Goal: Transaction & Acquisition: Purchase product/service

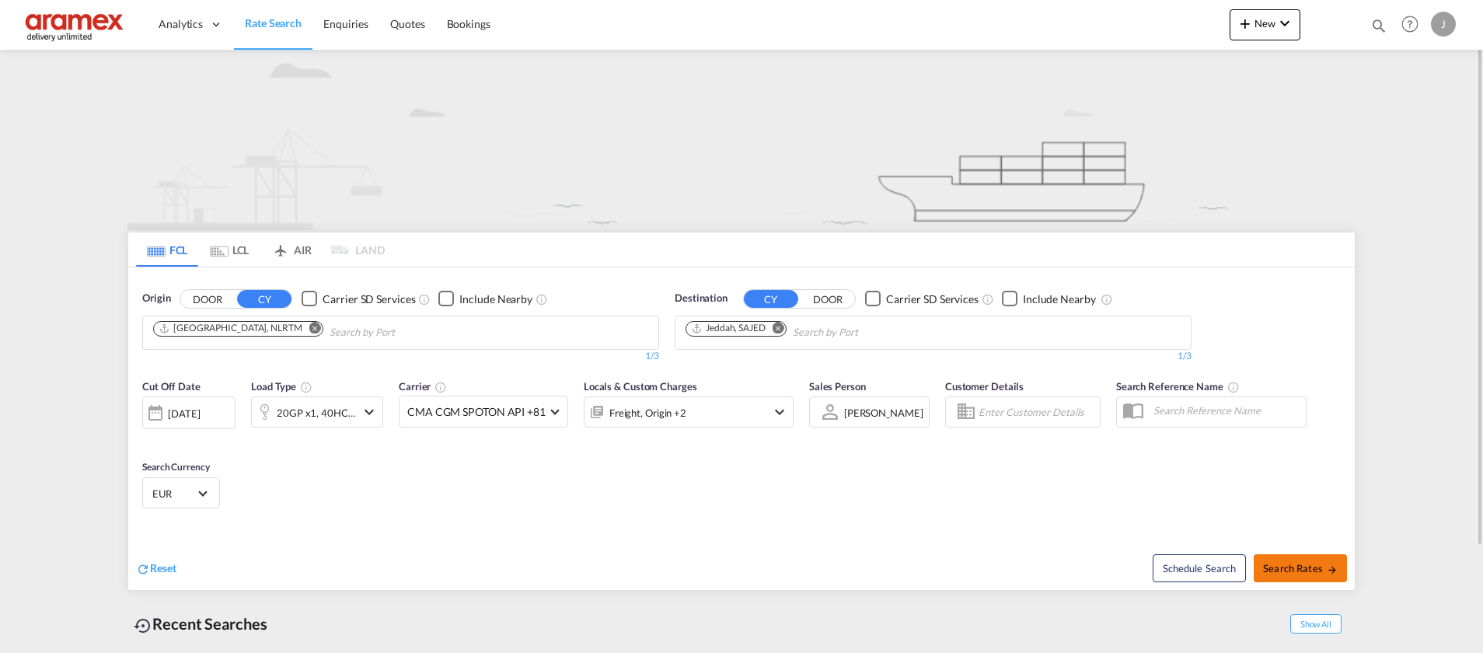
click at [1297, 572] on span "Search Rates" at bounding box center [1300, 568] width 75 height 12
type input "NLRTM to SAJED / [DATE]"
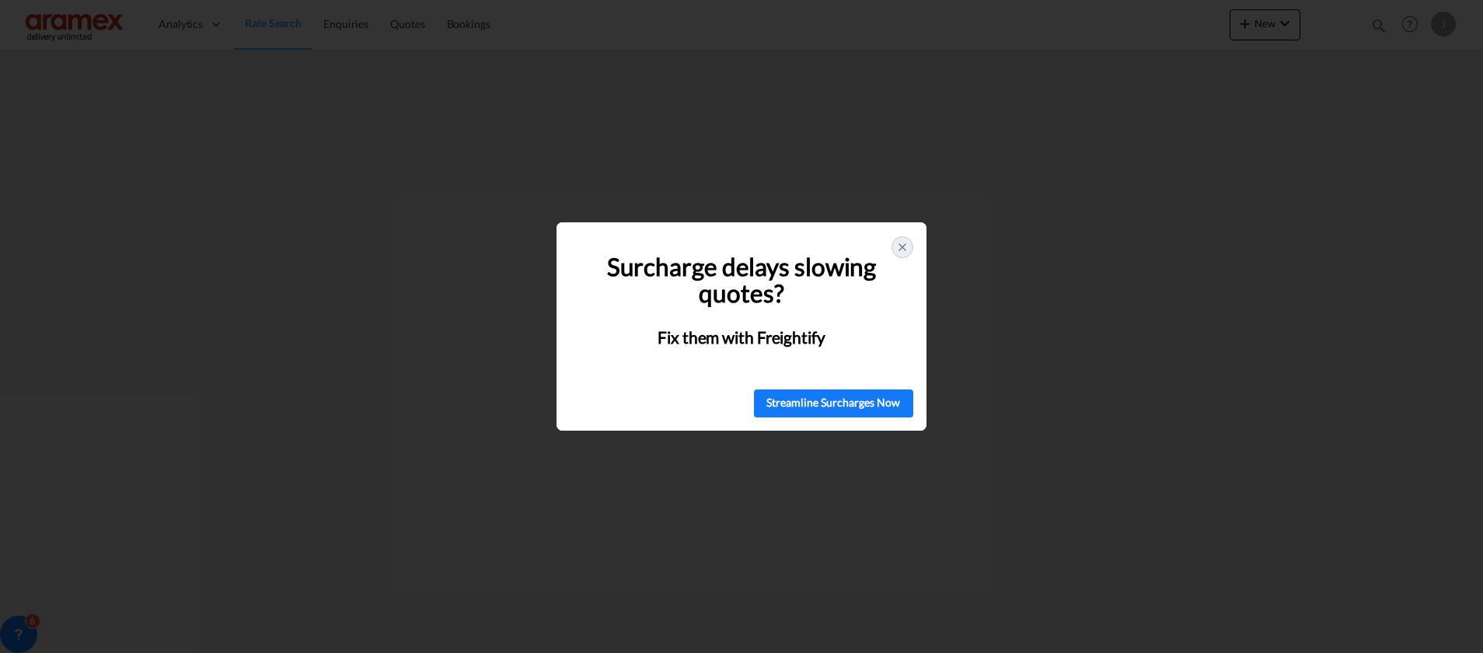
click at [899, 245] on icon at bounding box center [902, 247] width 12 height 12
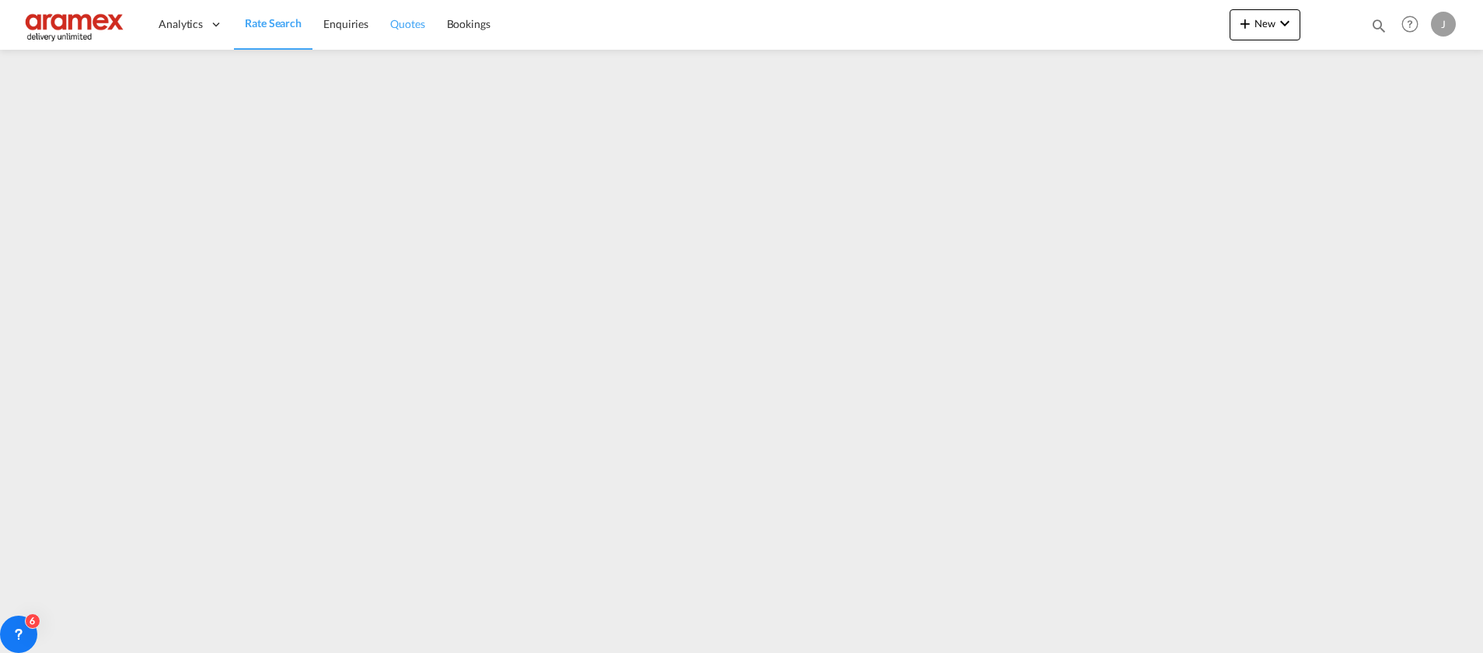
click at [407, 23] on span "Quotes" at bounding box center [407, 23] width 34 height 13
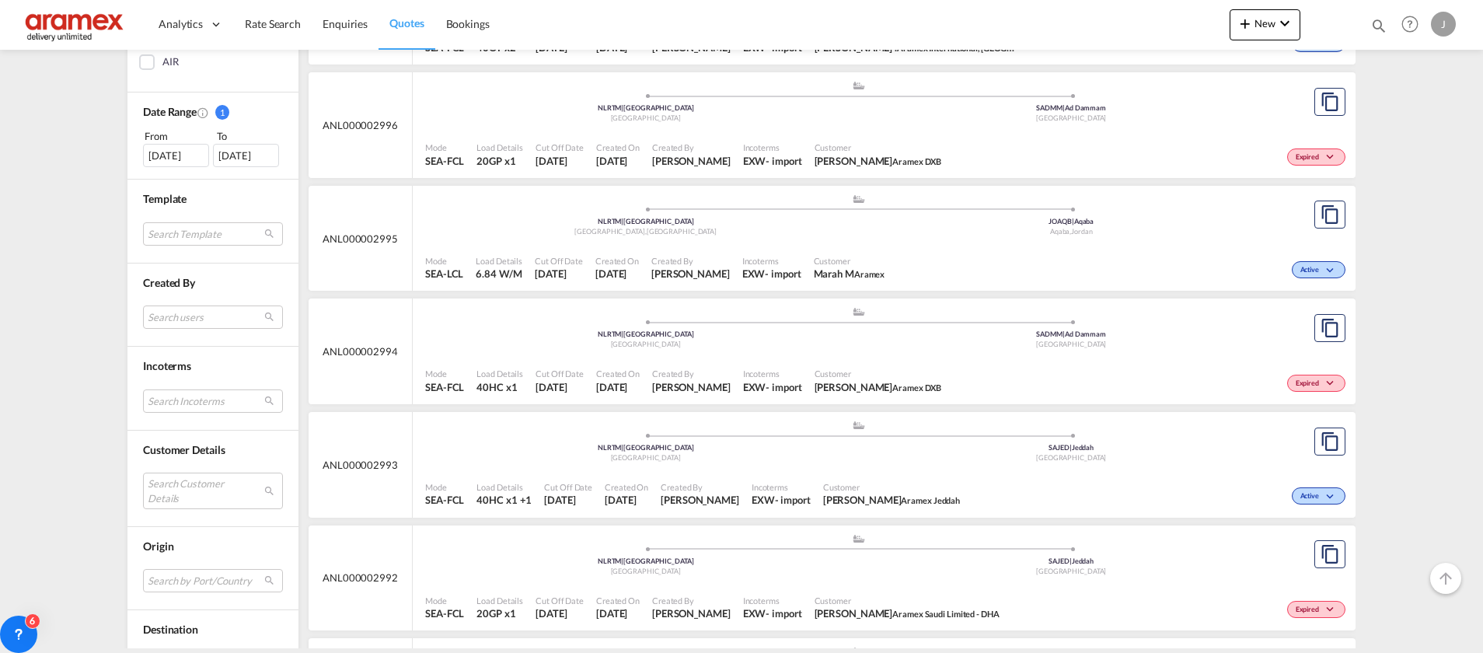
scroll to position [466, 0]
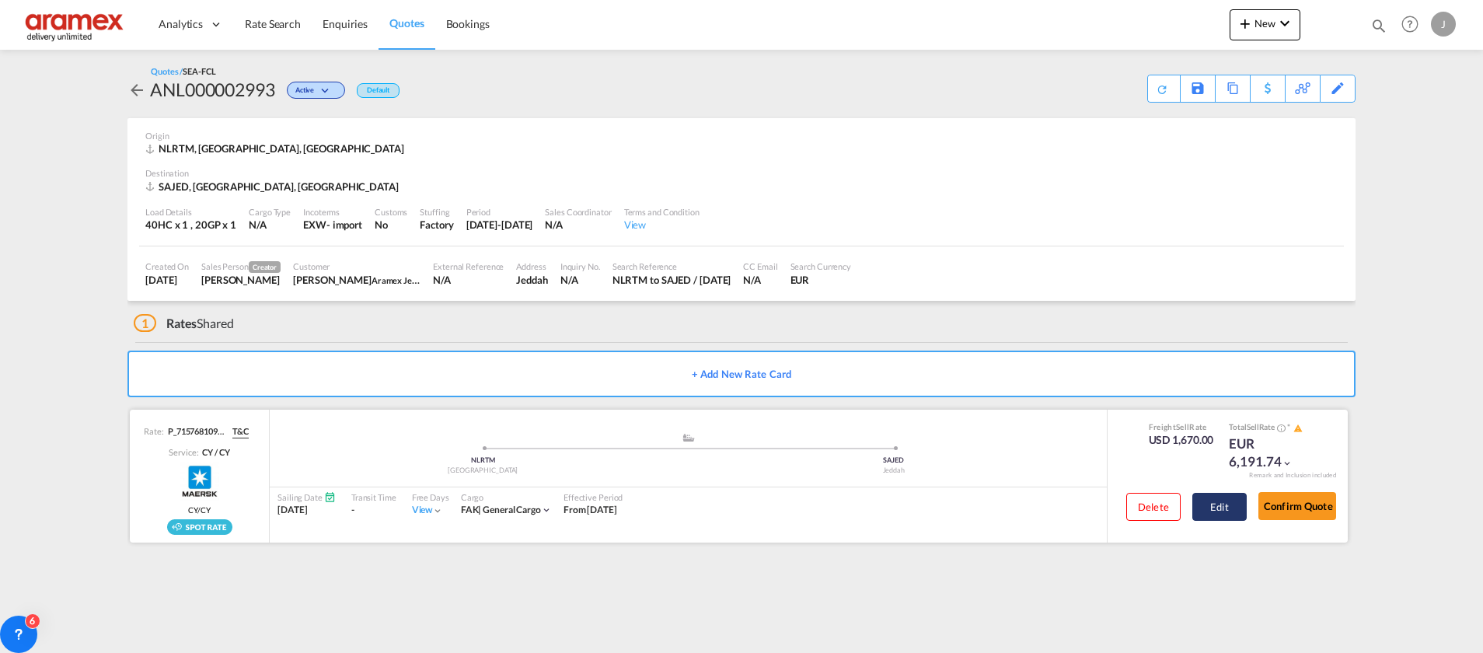
click at [1231, 502] on button "Edit" at bounding box center [1220, 507] width 54 height 28
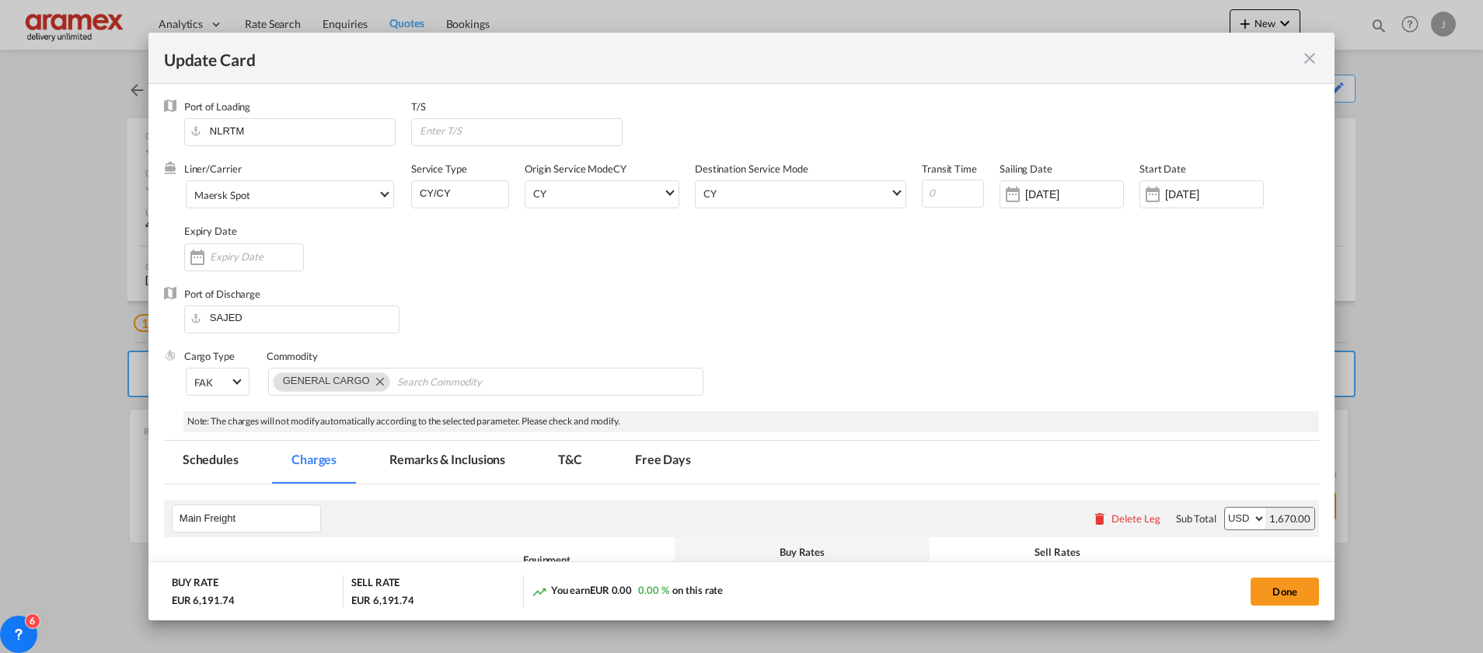
select select "per equipment"
select select "per shipment"
select select "per vehicle"
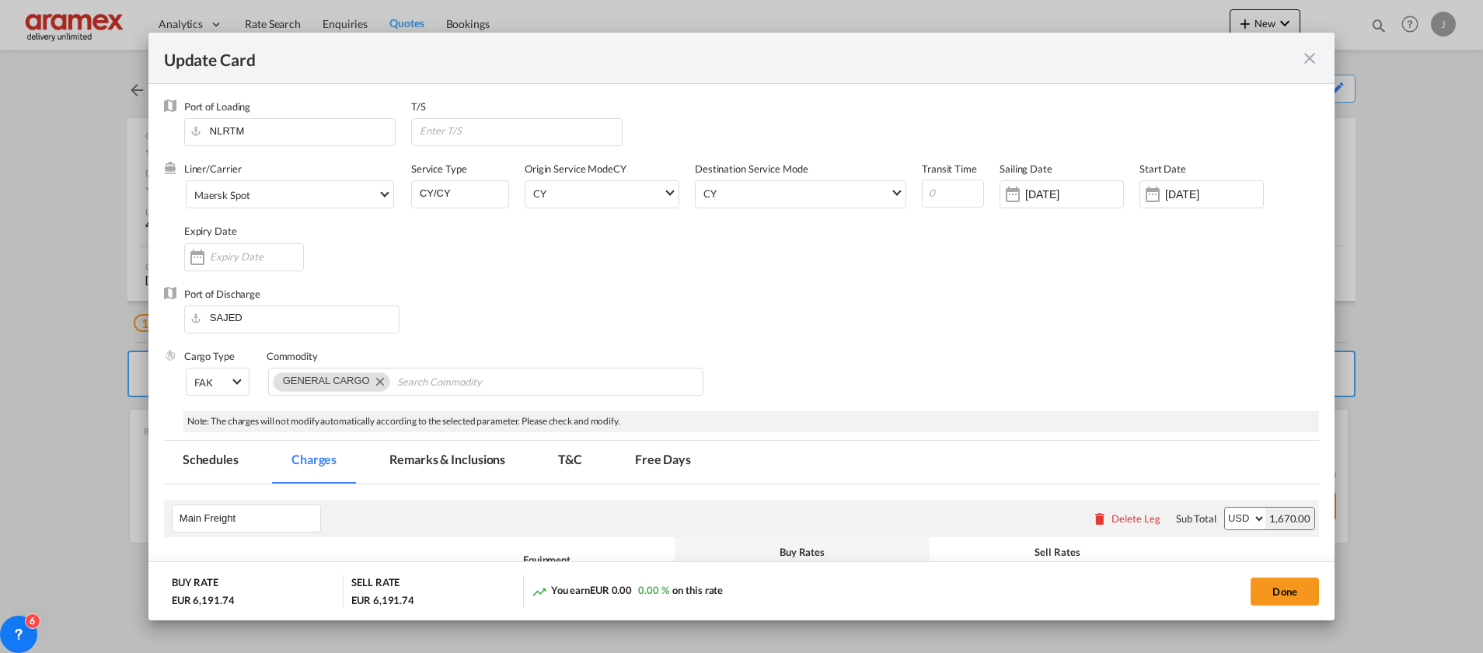
select select "per container"
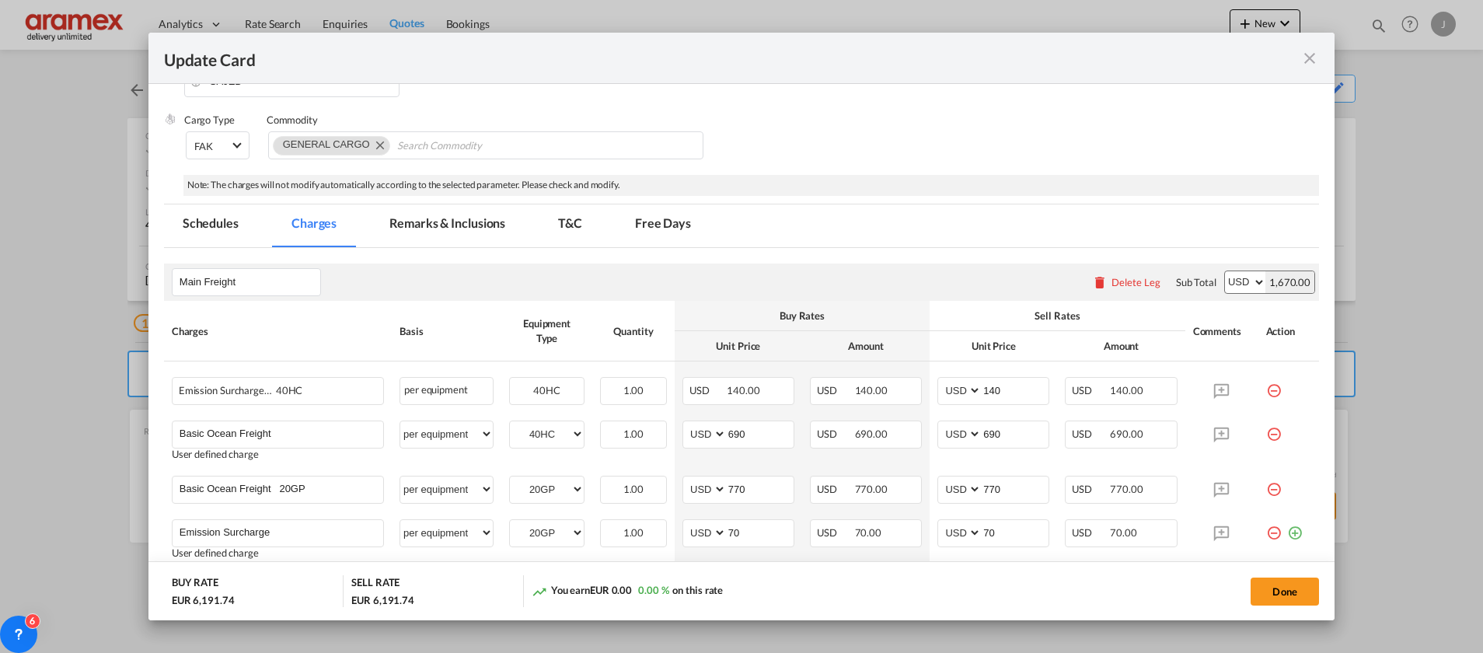
scroll to position [350, 0]
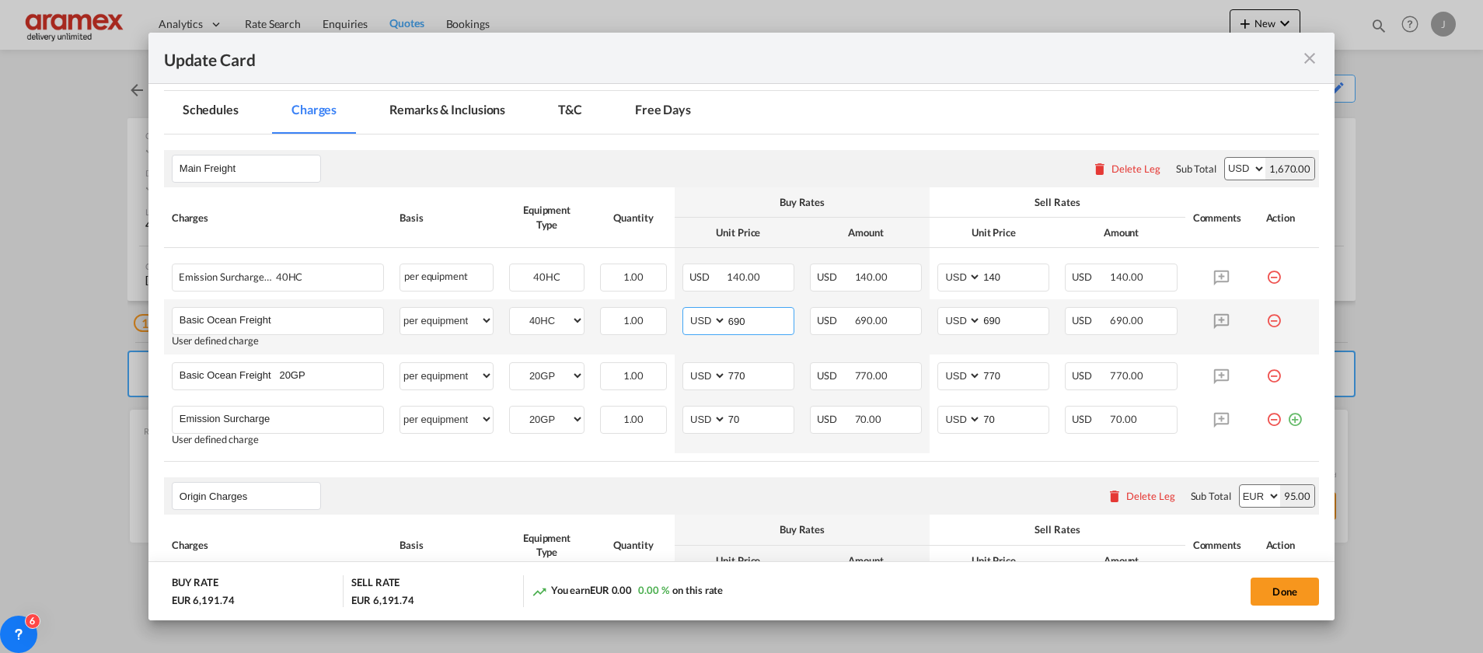
click at [732, 325] on input "690" at bounding box center [760, 319] width 67 height 23
paste input "925"
type input "925"
click at [987, 321] on input "690" at bounding box center [1015, 319] width 67 height 23
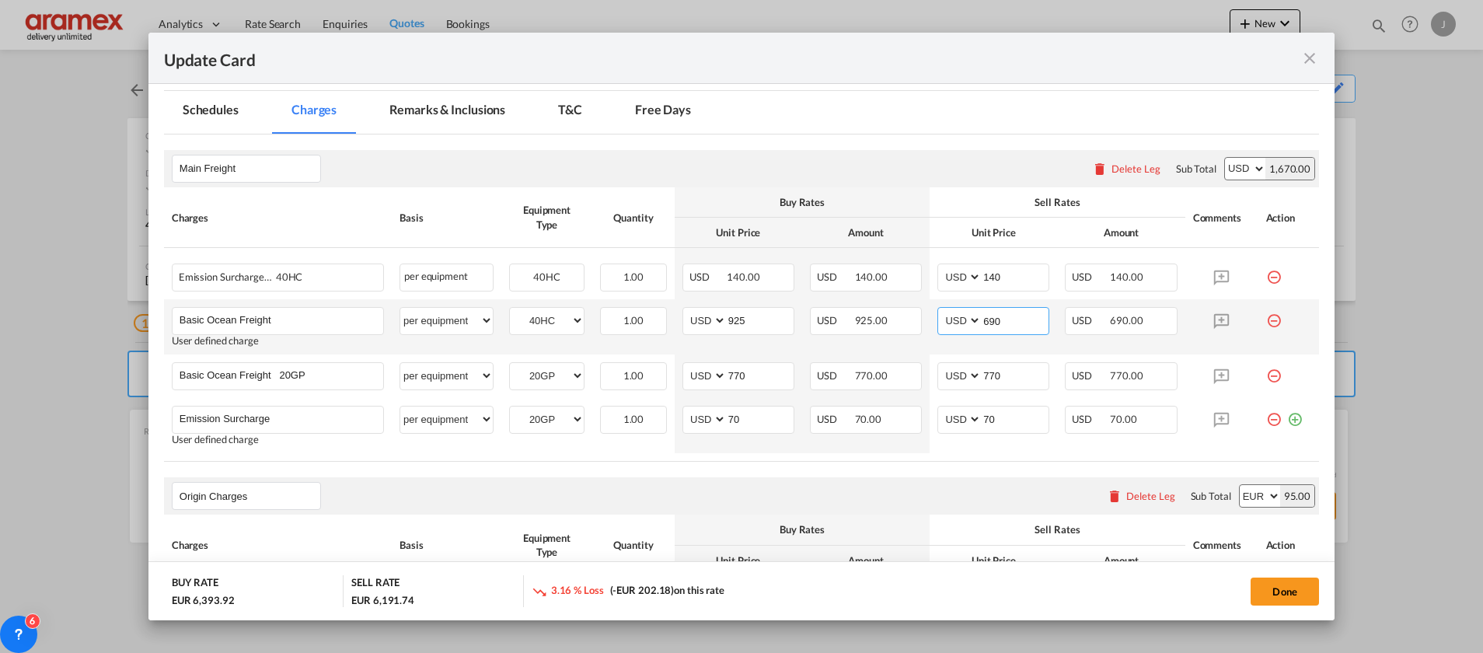
click at [987, 321] on input "690" at bounding box center [1015, 319] width 67 height 23
paste input "925"
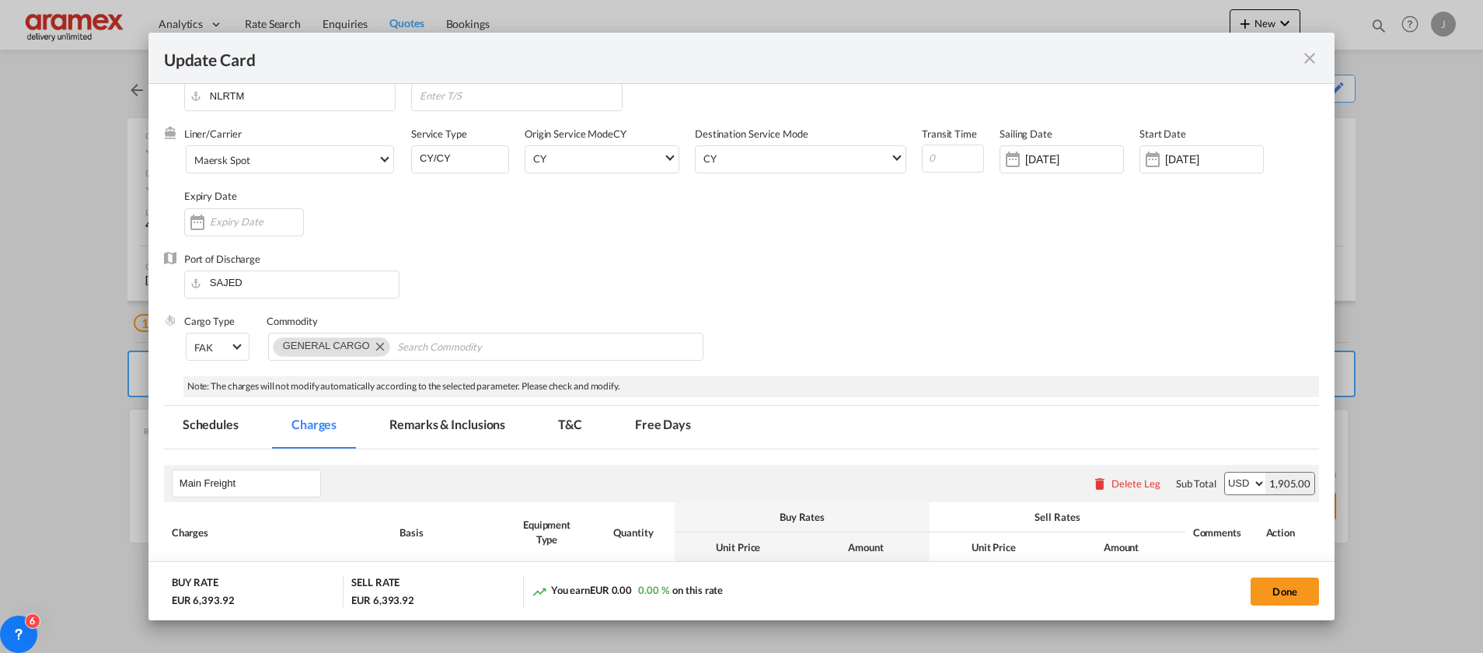
scroll to position [0, 0]
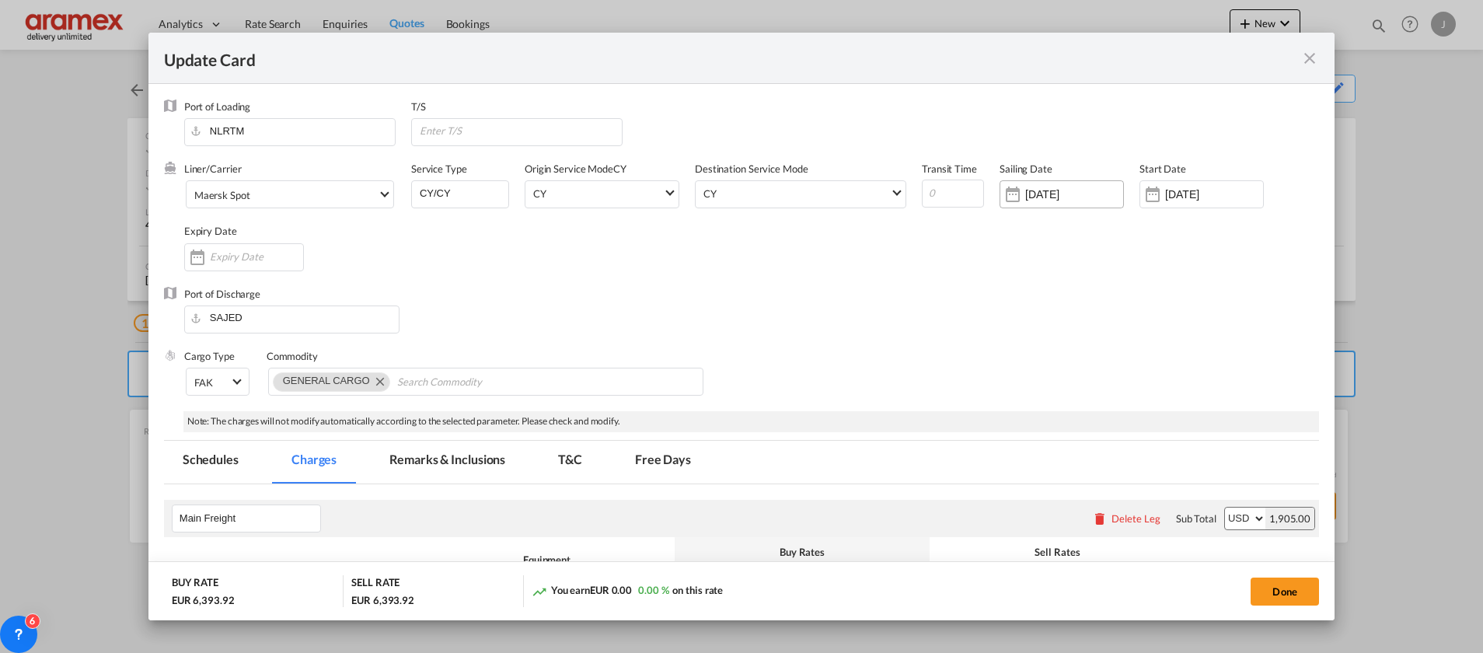
type input "925"
click at [1037, 193] on input "[DATE]" at bounding box center [1074, 194] width 98 height 12
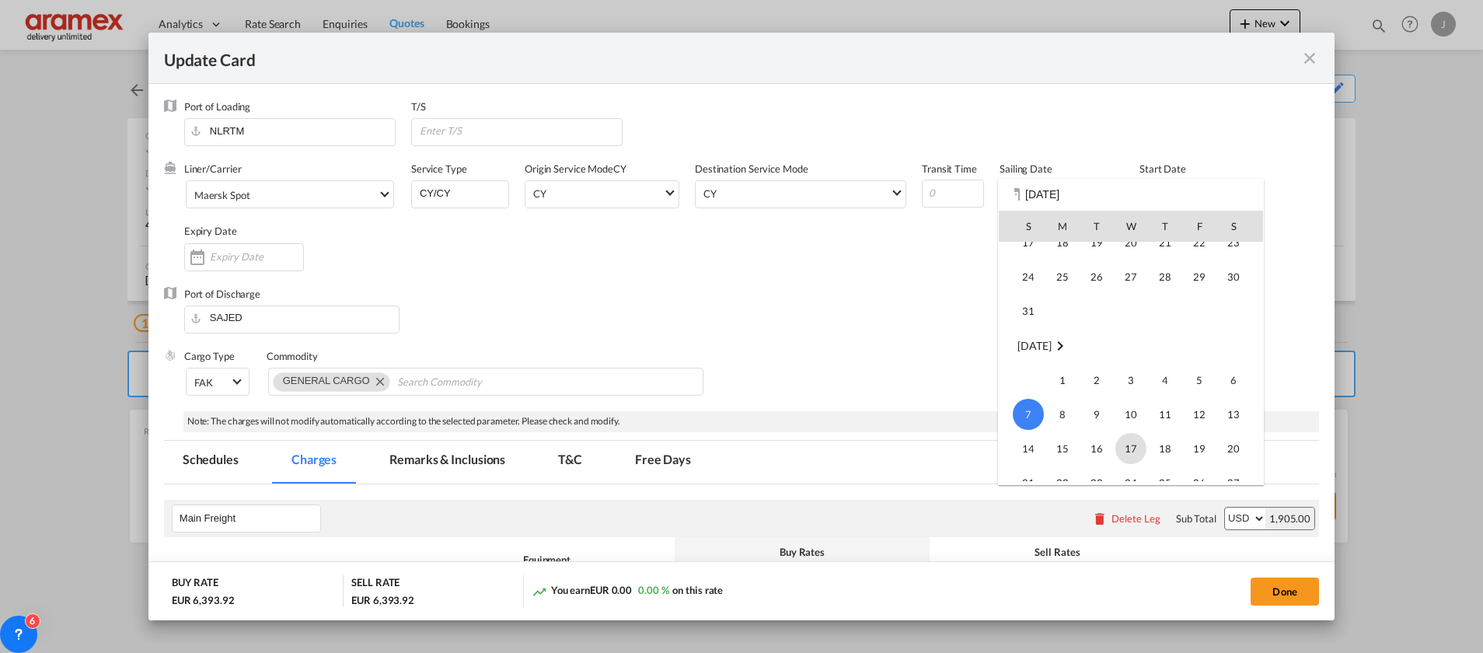
scroll to position [89, 0]
click at [1028, 339] on span "31" at bounding box center [1028, 341] width 31 height 31
type input "[DATE]"
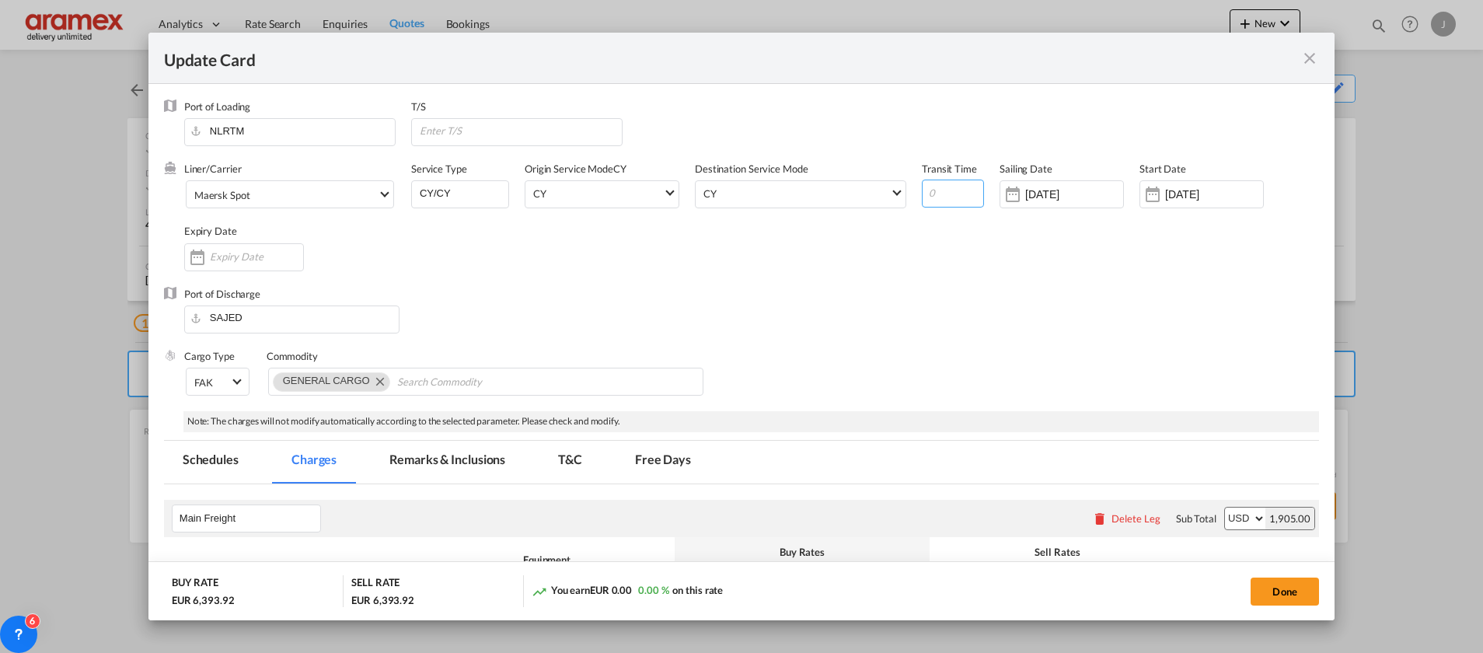
click at [941, 190] on input "Update CardPort of ..." at bounding box center [953, 194] width 62 height 28
type input "18"
click at [984, 265] on div "Liner/Carrier Maersk Spot 2HM LOGISTICS D.O.O AAXL GLOBAL SHIPPING LINES LLC [P…" at bounding box center [751, 224] width 1135 height 124
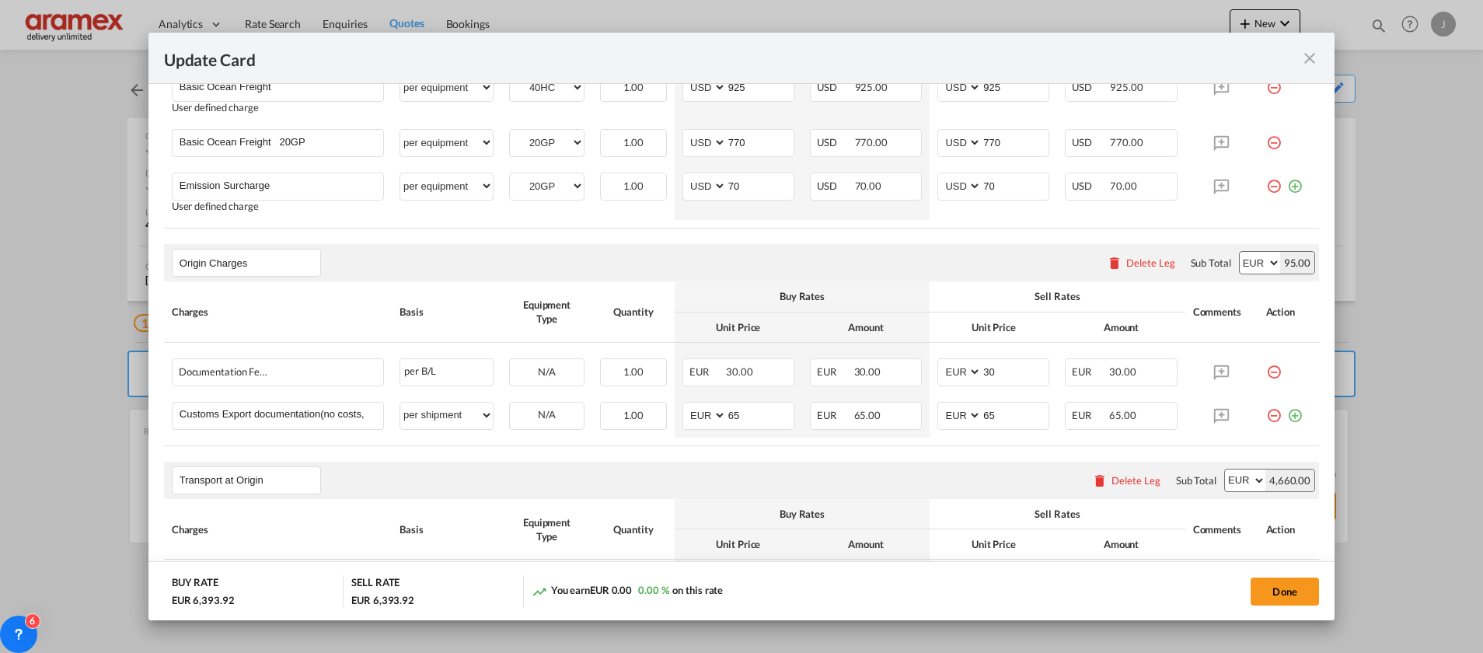
scroll to position [466, 0]
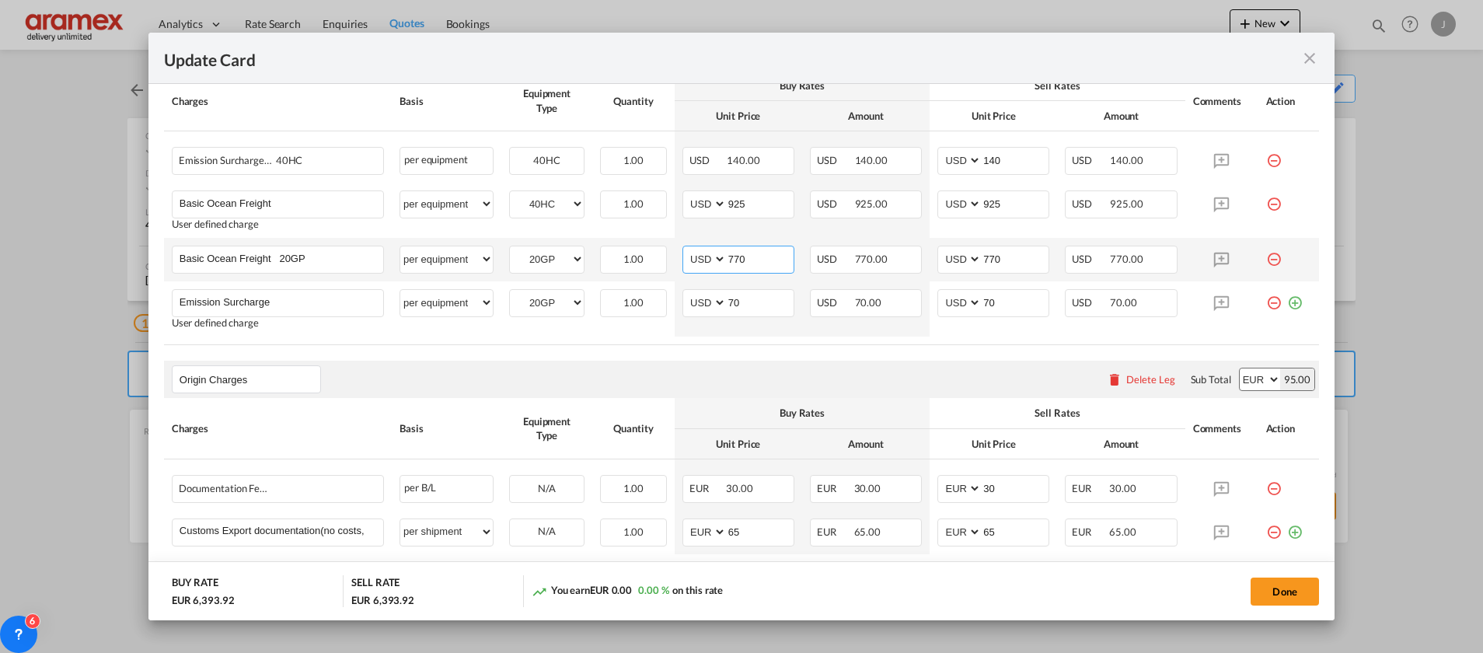
click at [739, 246] on input "770" at bounding box center [760, 257] width 67 height 23
click at [735, 258] on input "770" at bounding box center [760, 257] width 67 height 23
paste input "1005"
type input "1005"
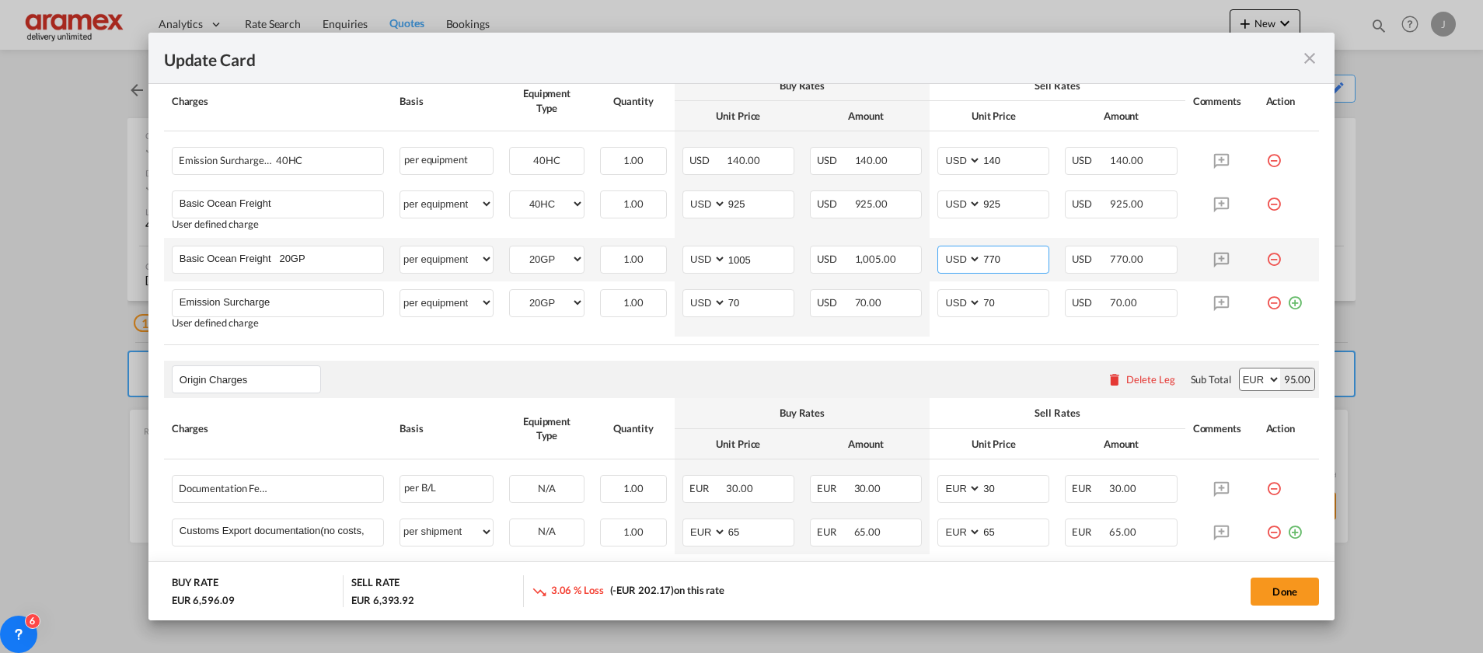
click at [1001, 255] on input "770" at bounding box center [1015, 257] width 67 height 23
paste input "1005"
type input "1005"
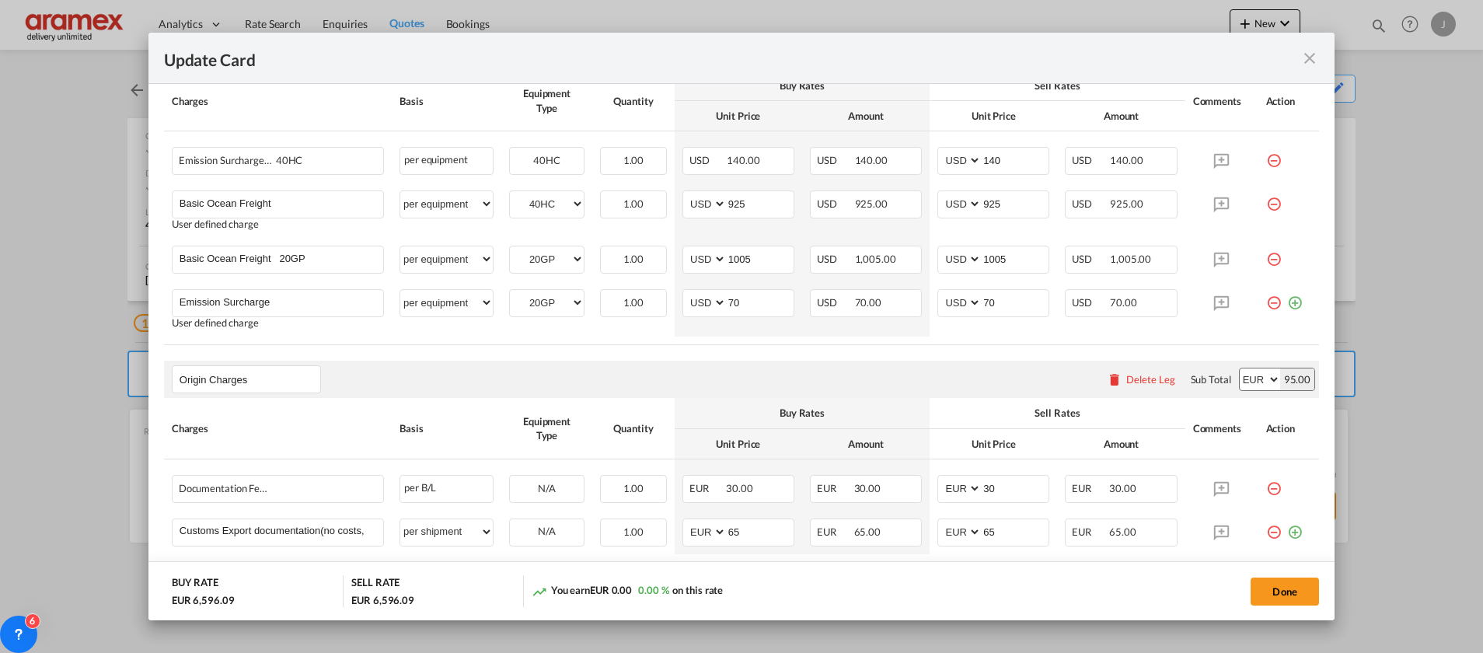
click at [983, 394] on div "Origin Charges Please enter leg name Leg Name Already Exists Delete Leg Sub Tot…" at bounding box center [741, 379] width 1155 height 37
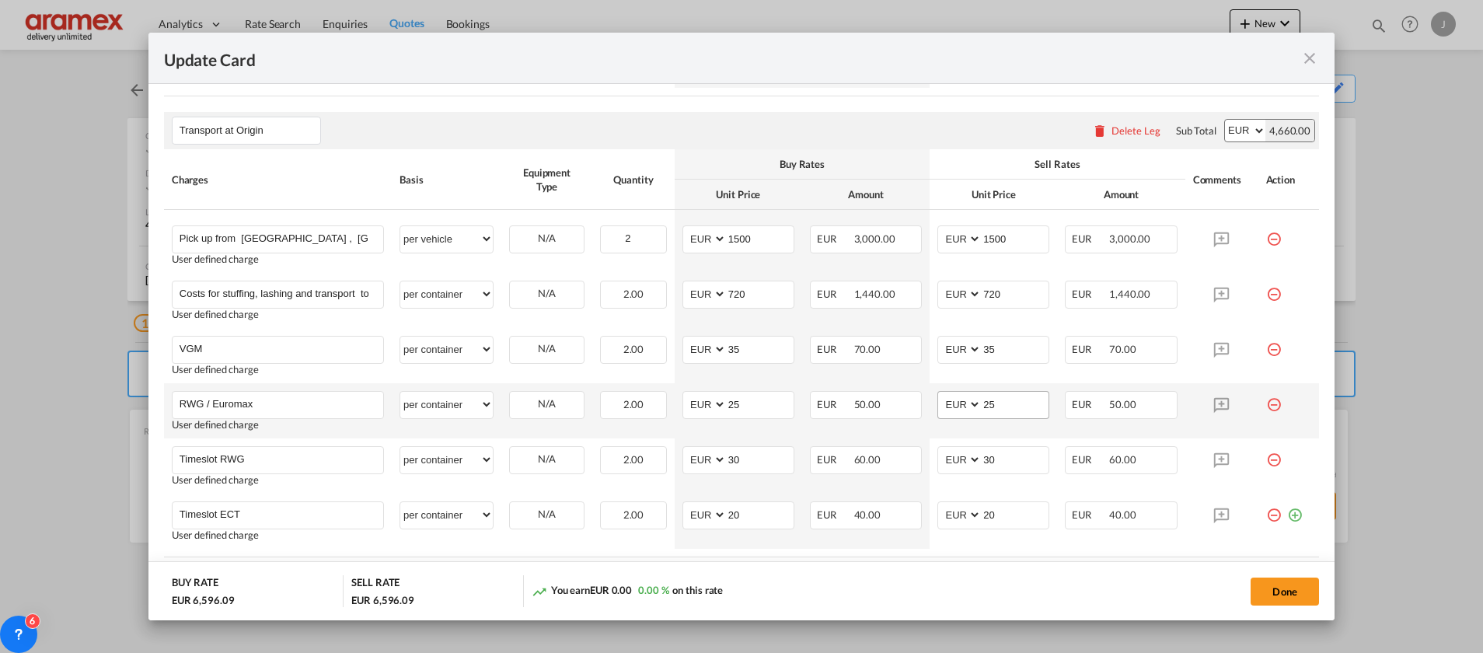
scroll to position [1032, 0]
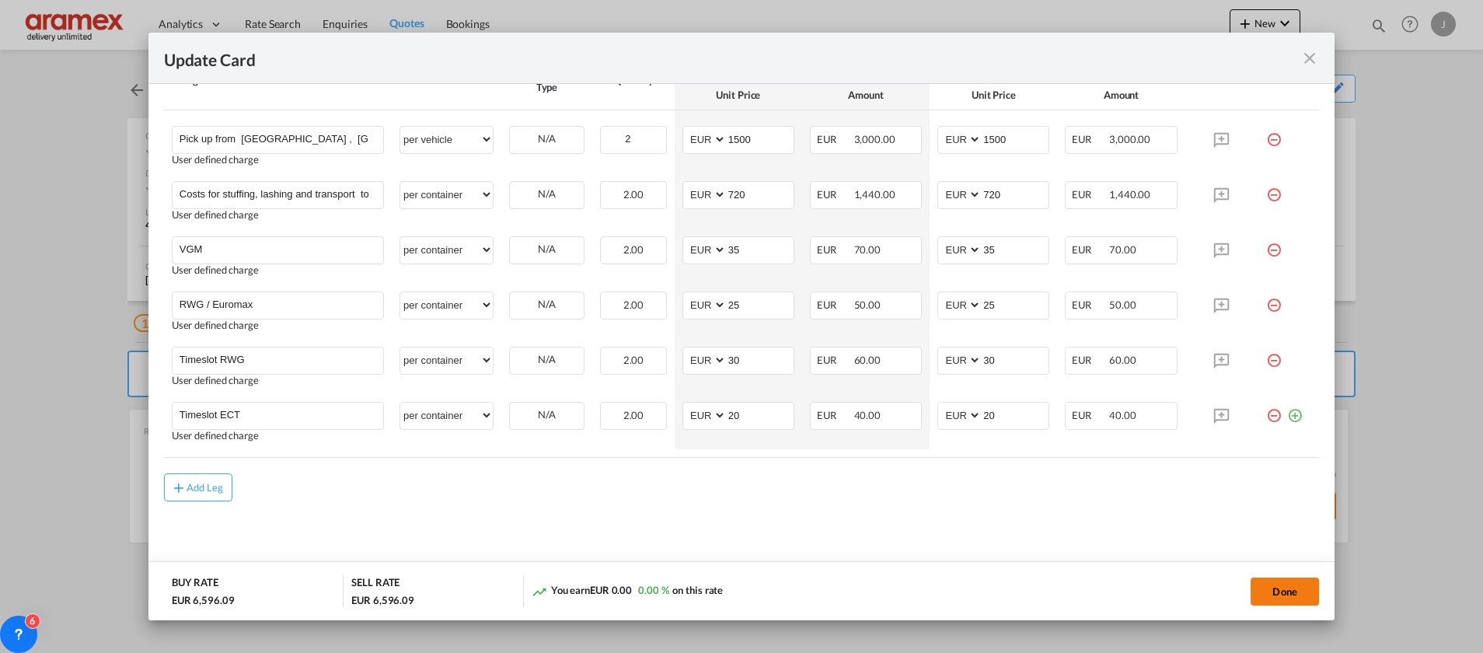
click at [1288, 589] on button "Done" at bounding box center [1285, 592] width 68 height 28
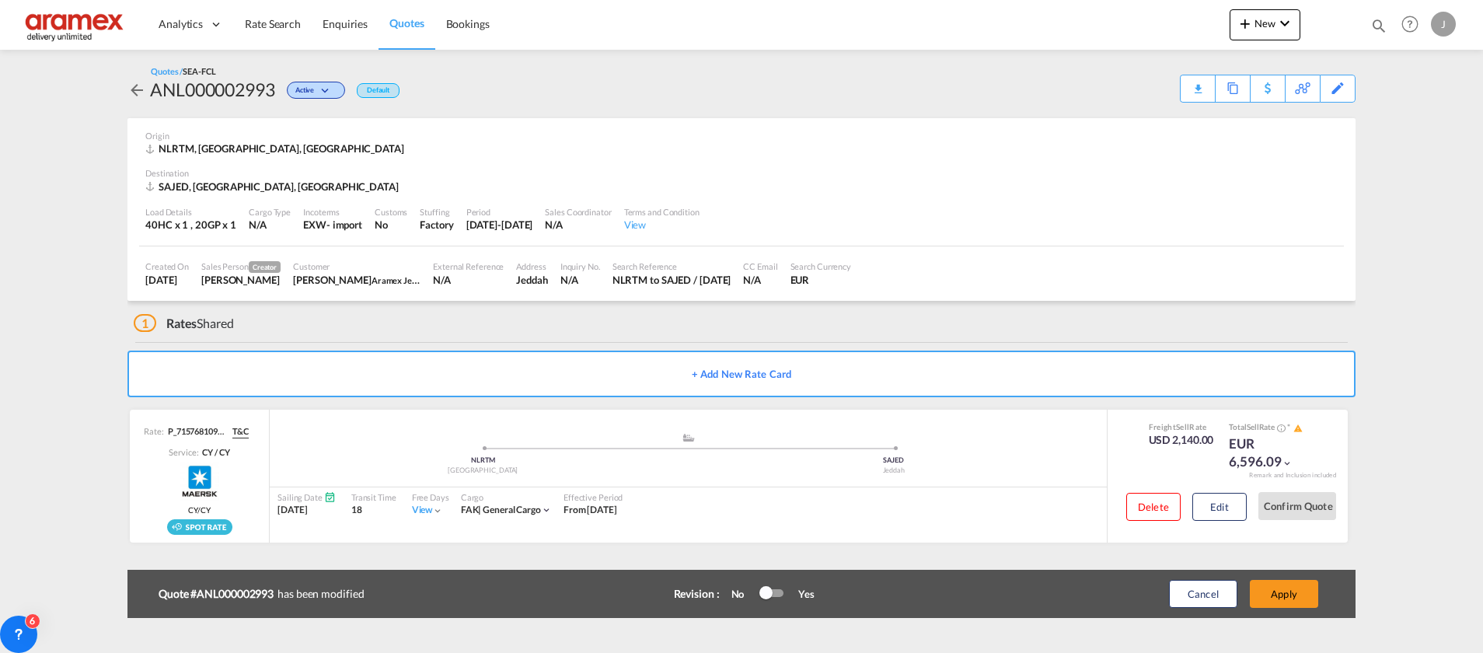
click at [1288, 589] on button "Apply" at bounding box center [1284, 594] width 68 height 28
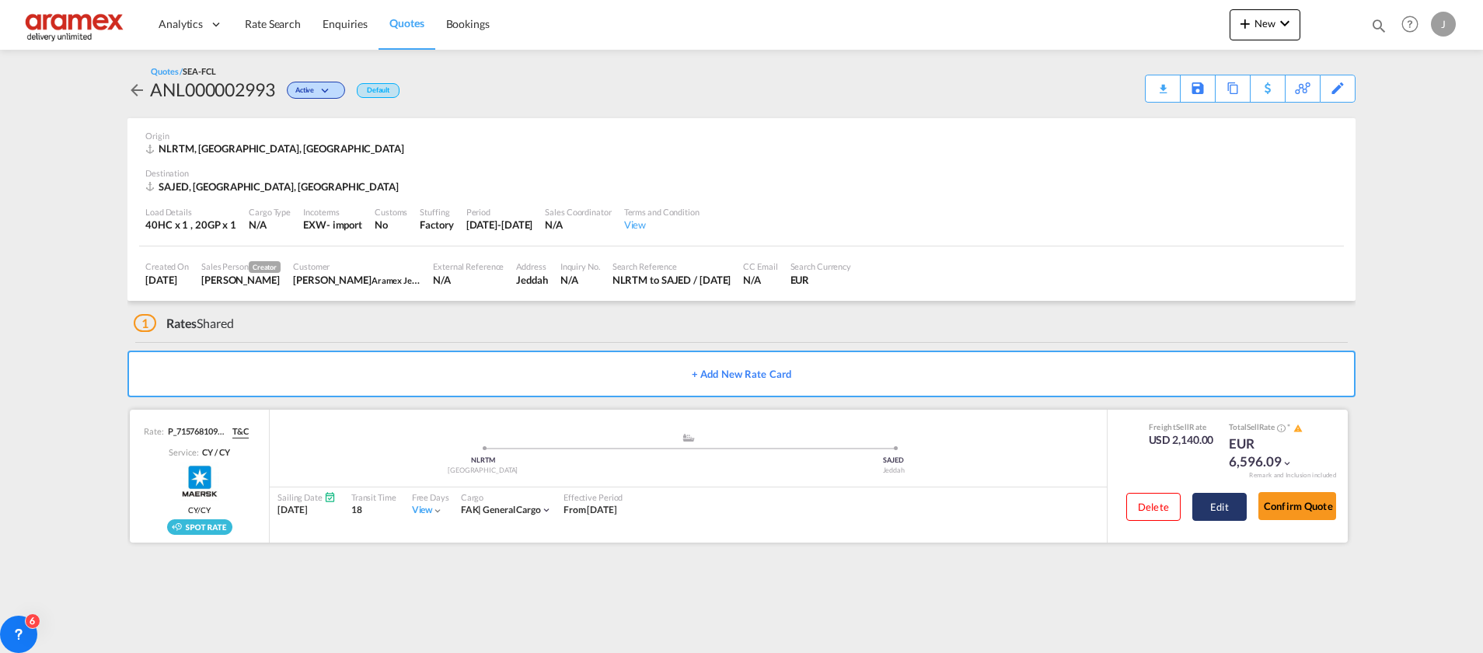
click at [1214, 510] on button "Edit" at bounding box center [1220, 507] width 54 height 28
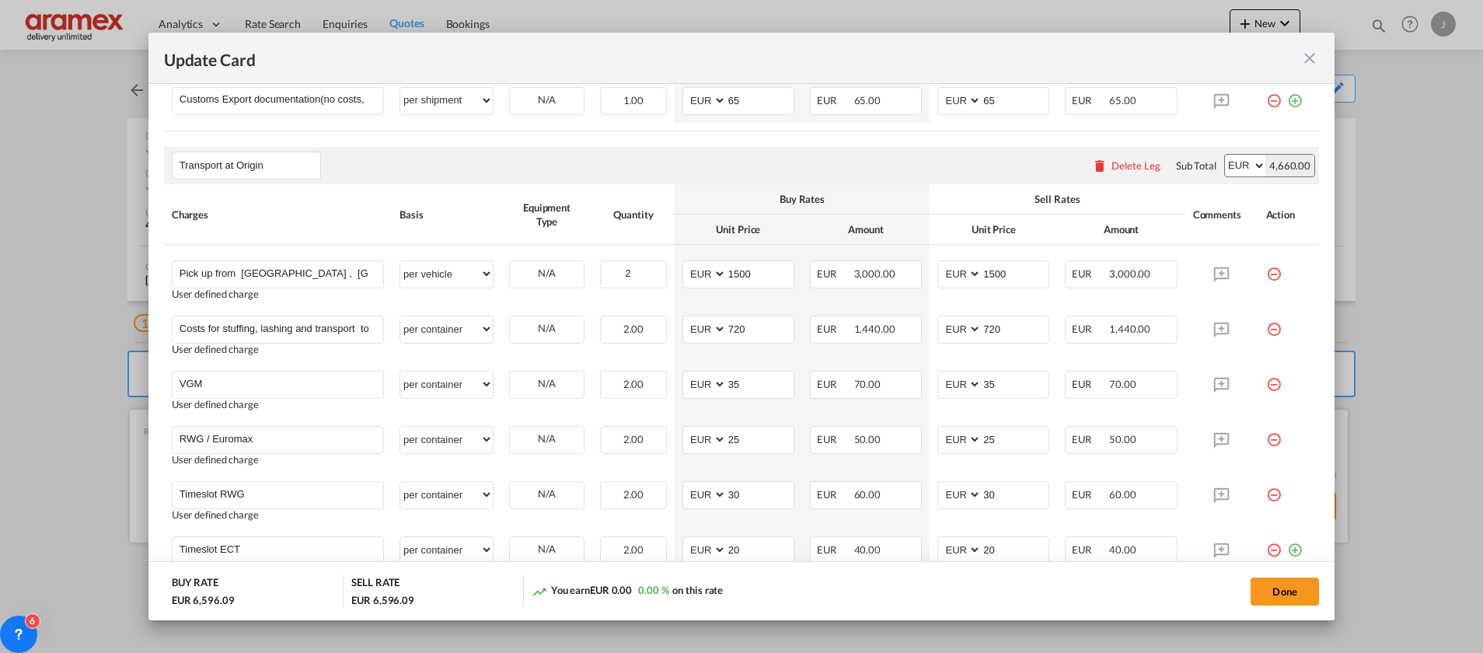
scroll to position [933, 0]
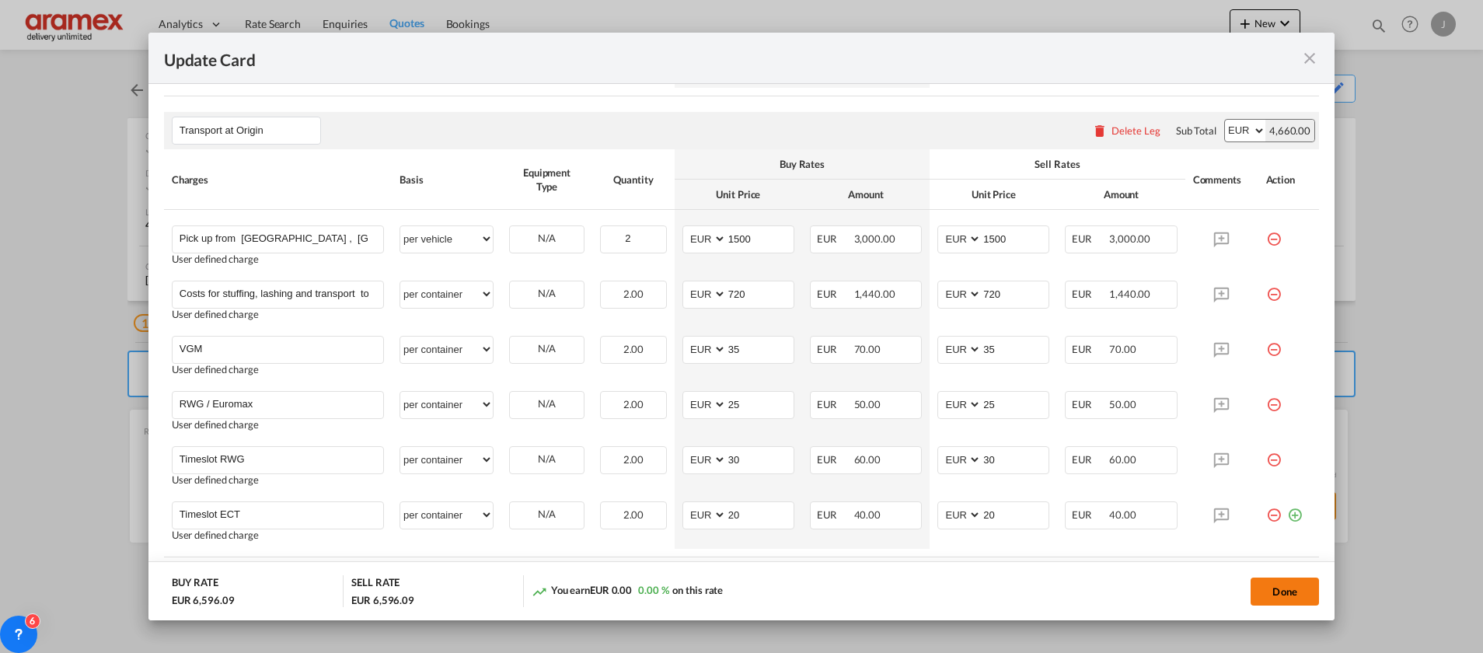
click at [1274, 596] on button "Done" at bounding box center [1285, 592] width 68 height 28
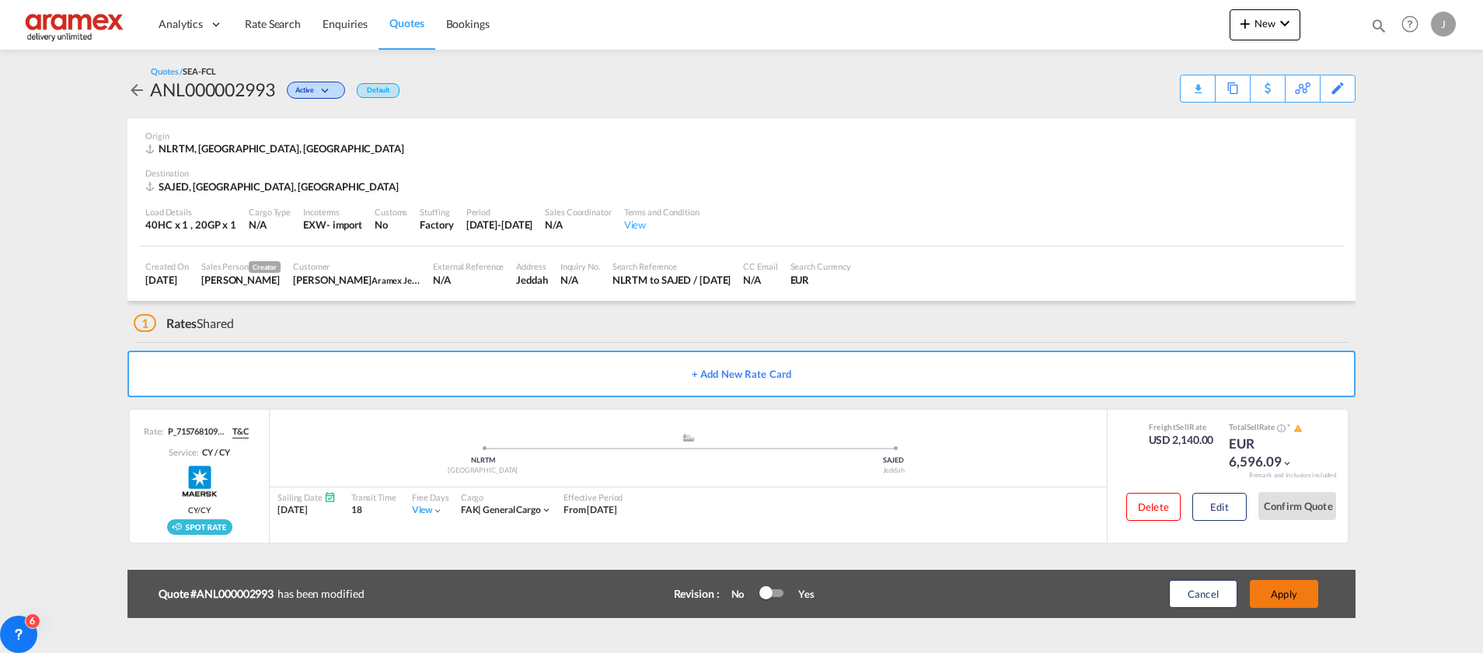
click at [1282, 595] on button "Apply" at bounding box center [1284, 594] width 68 height 28
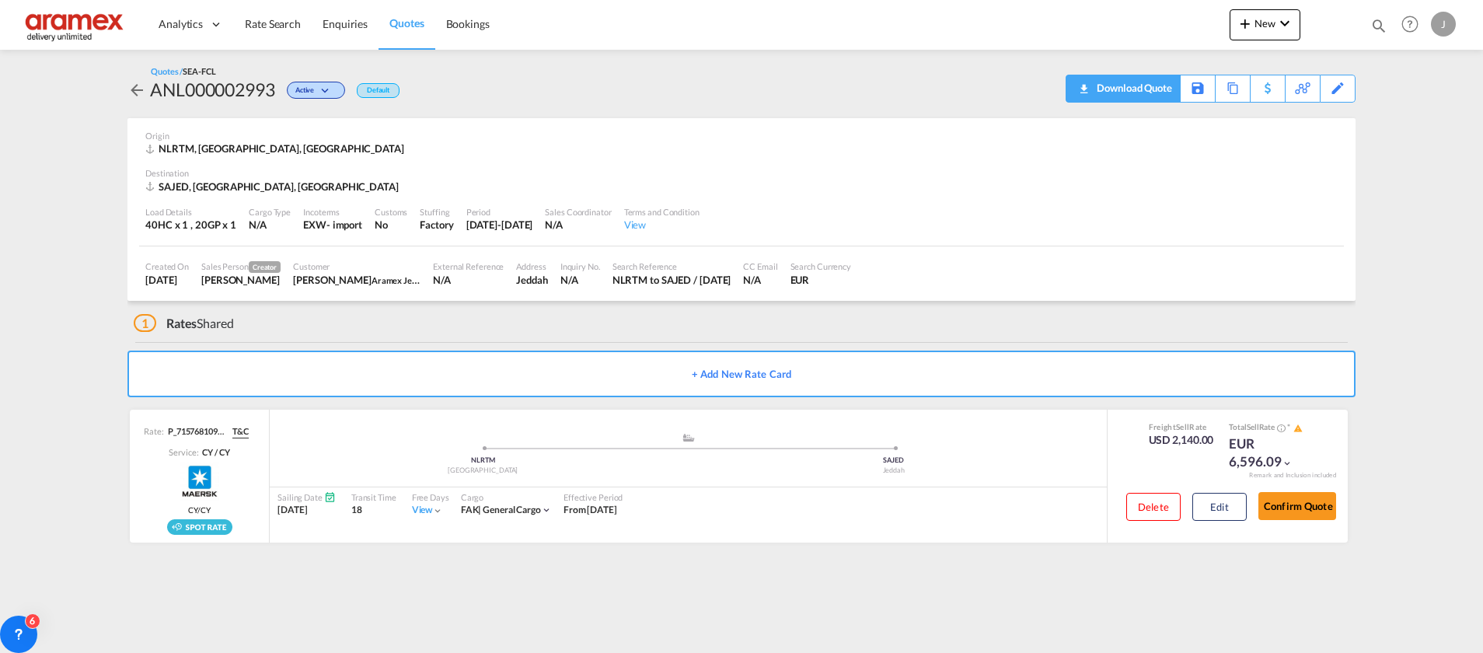
click at [1157, 89] on div "Download Quote" at bounding box center [1132, 87] width 79 height 25
click at [1221, 82] on div "Copy Quote" at bounding box center [1216, 88] width 53 height 26
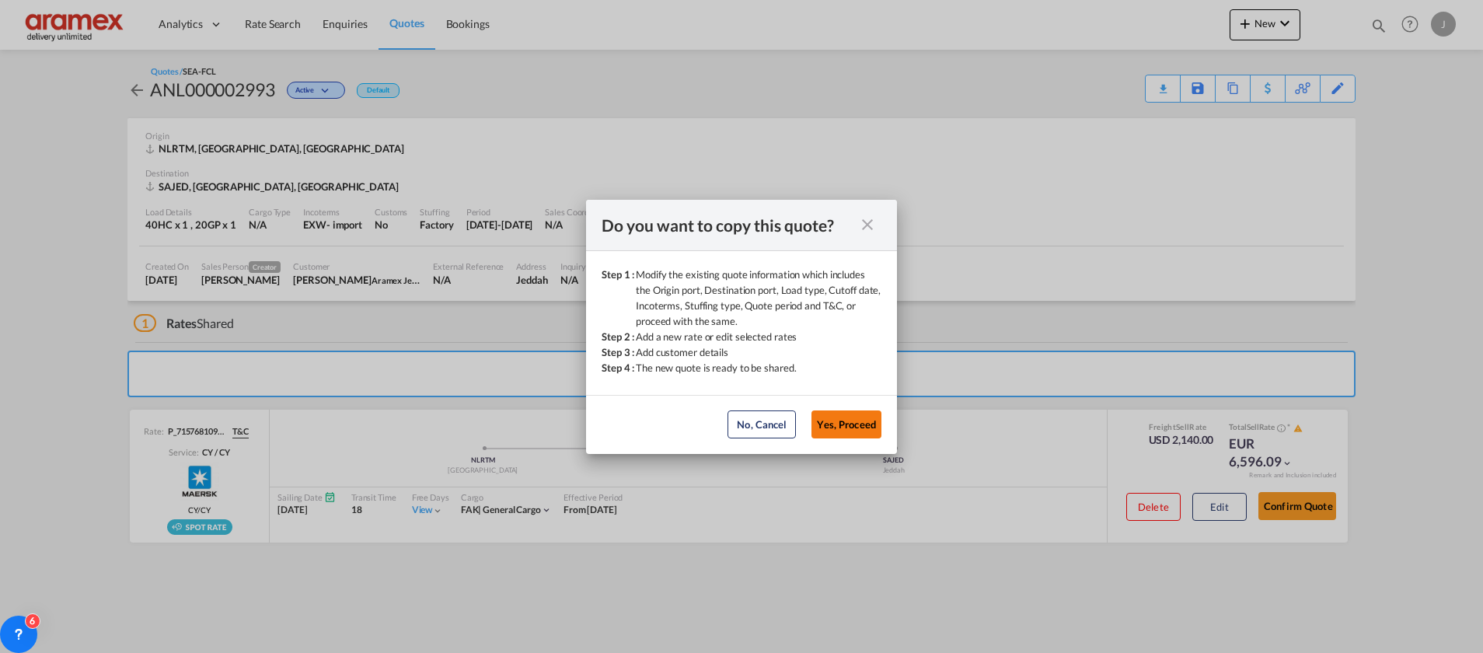
click at [828, 426] on button "Yes, Proceed" at bounding box center [847, 424] width 70 height 28
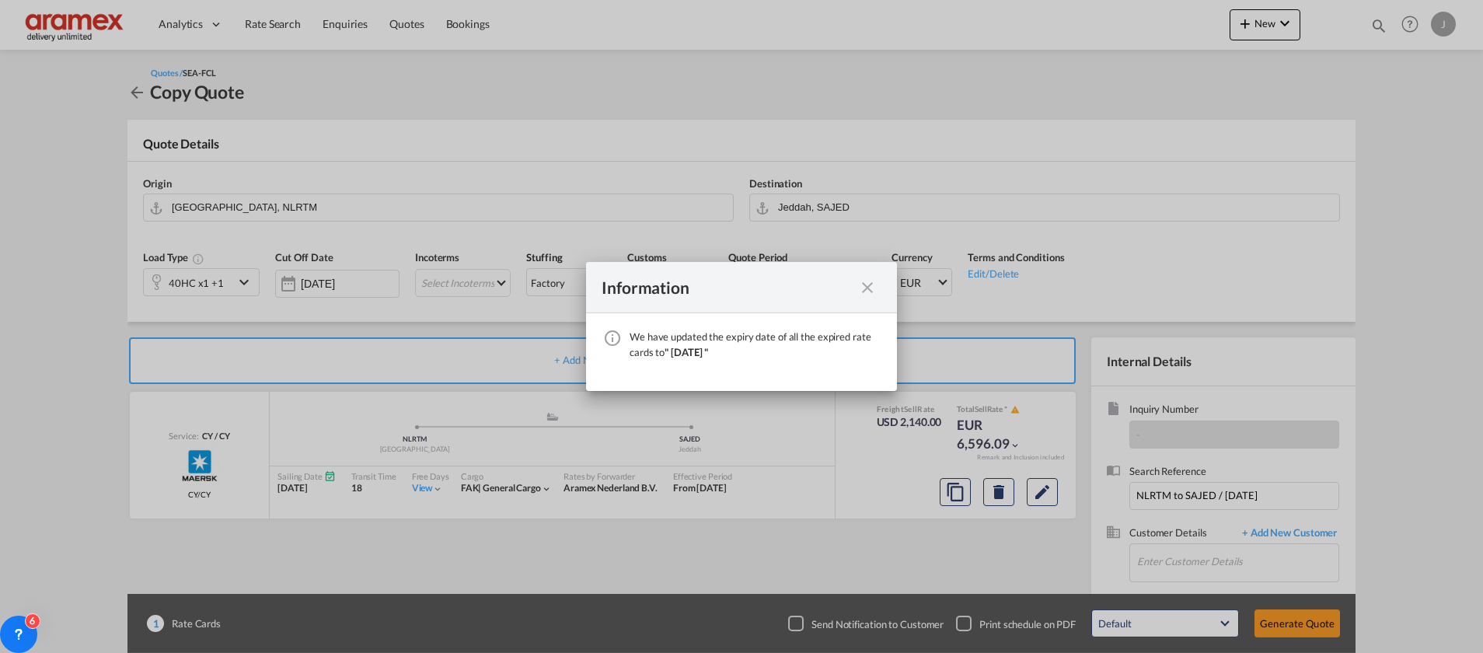
drag, startPoint x: 872, startPoint y: 283, endPoint x: 546, endPoint y: 280, distance: 326.5
click at [872, 282] on md-icon "icon-close fg-AAA8AD cursor" at bounding box center [867, 287] width 19 height 19
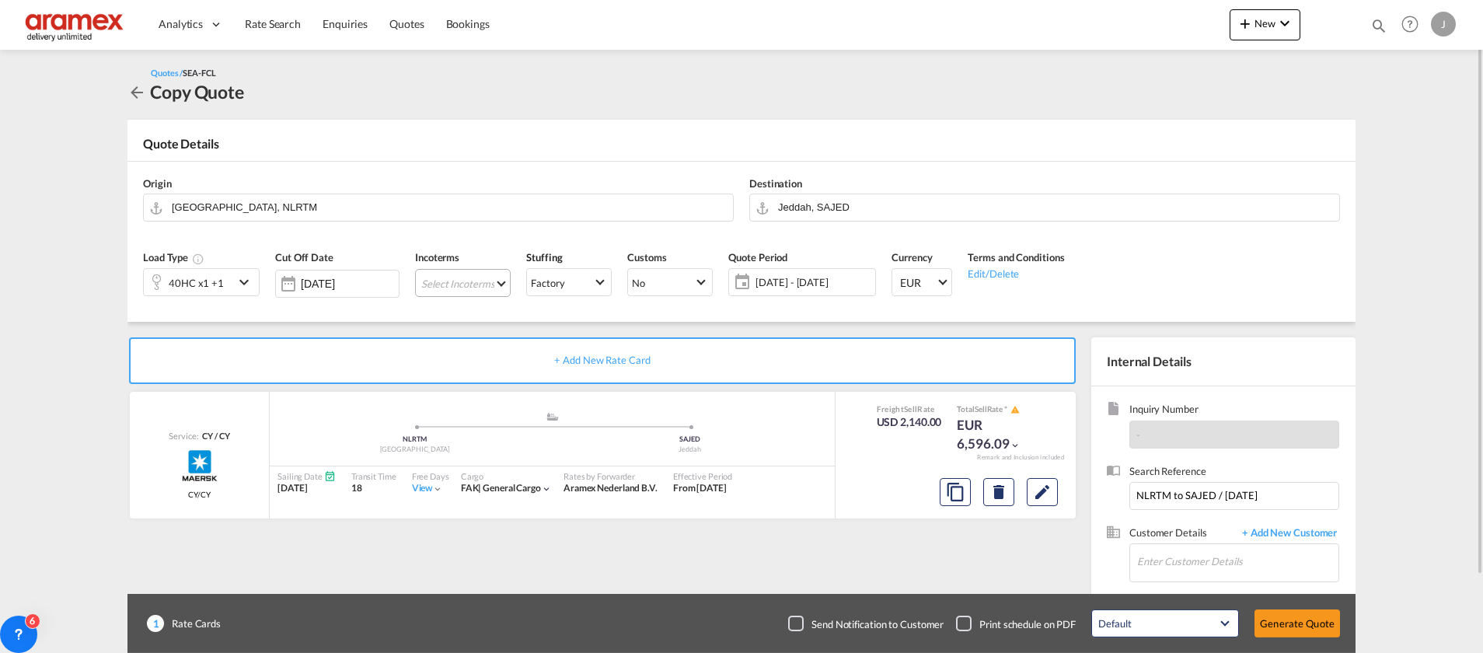
click at [460, 278] on md-select "Select Incoterms DPU - export Delivery at Place Unloaded FOB - import Free on B…" at bounding box center [463, 283] width 96 height 28
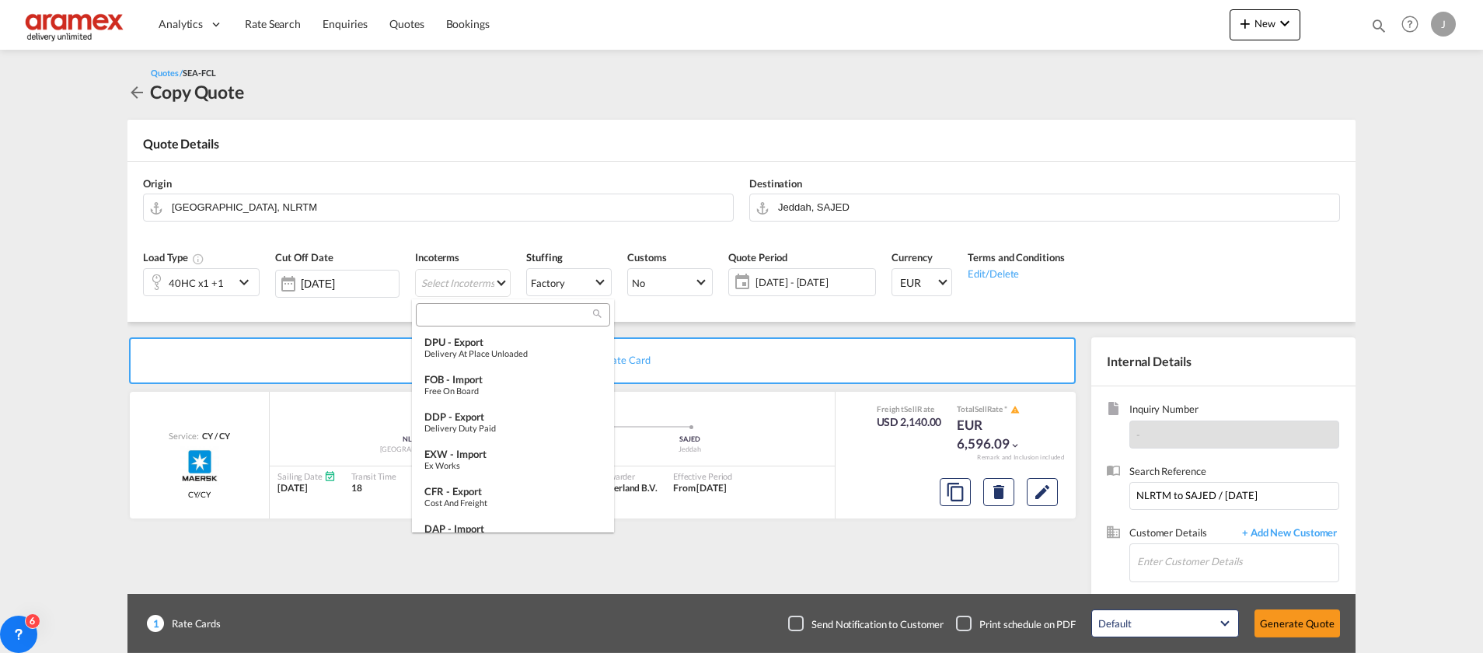
click at [458, 320] on input "search" at bounding box center [507, 315] width 173 height 14
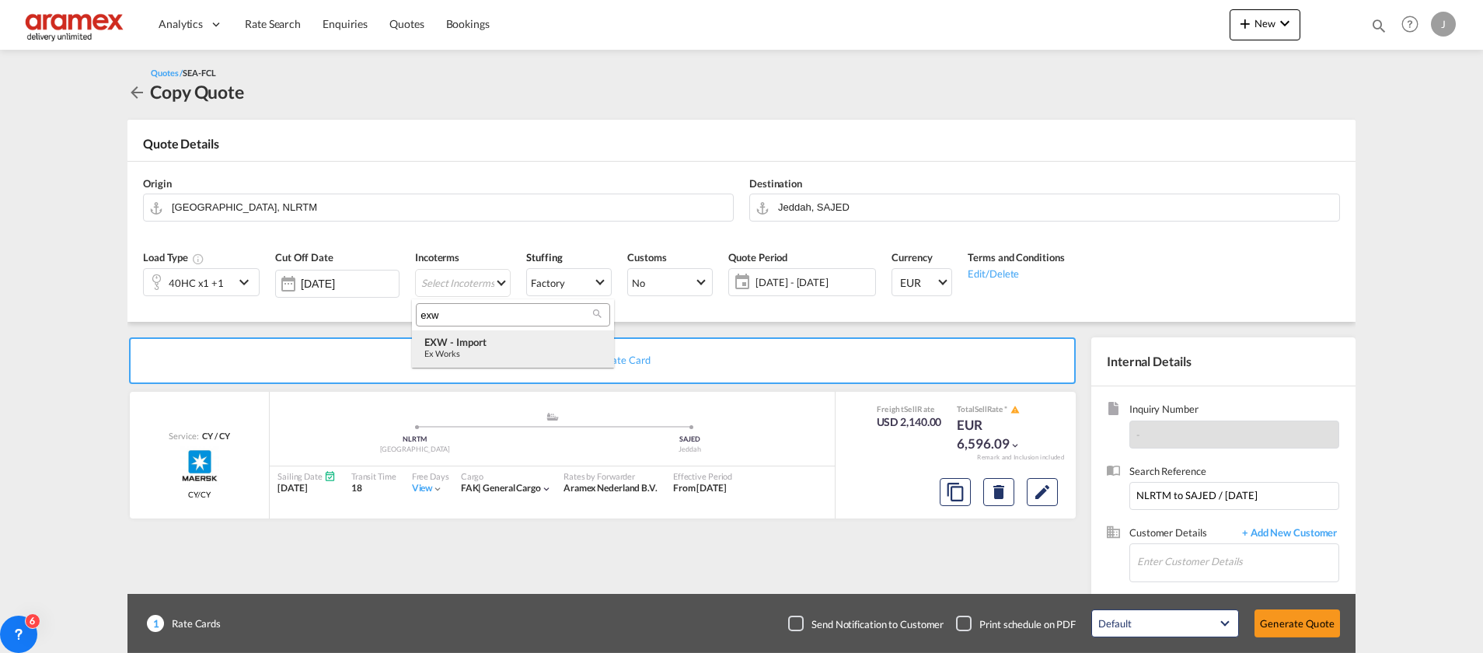
type input "exw"
click at [484, 348] on div "EXW - import" at bounding box center [512, 342] width 177 height 12
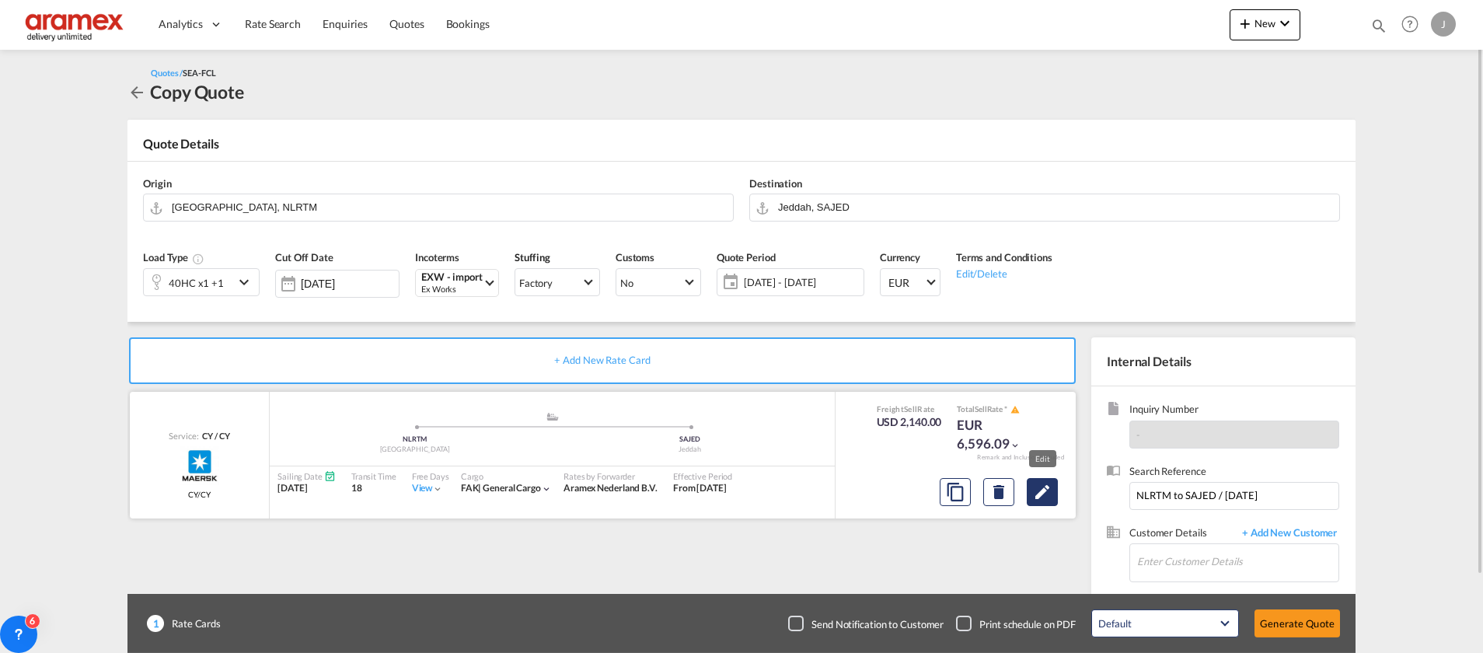
click at [1038, 493] on md-icon "Edit" at bounding box center [1042, 492] width 19 height 19
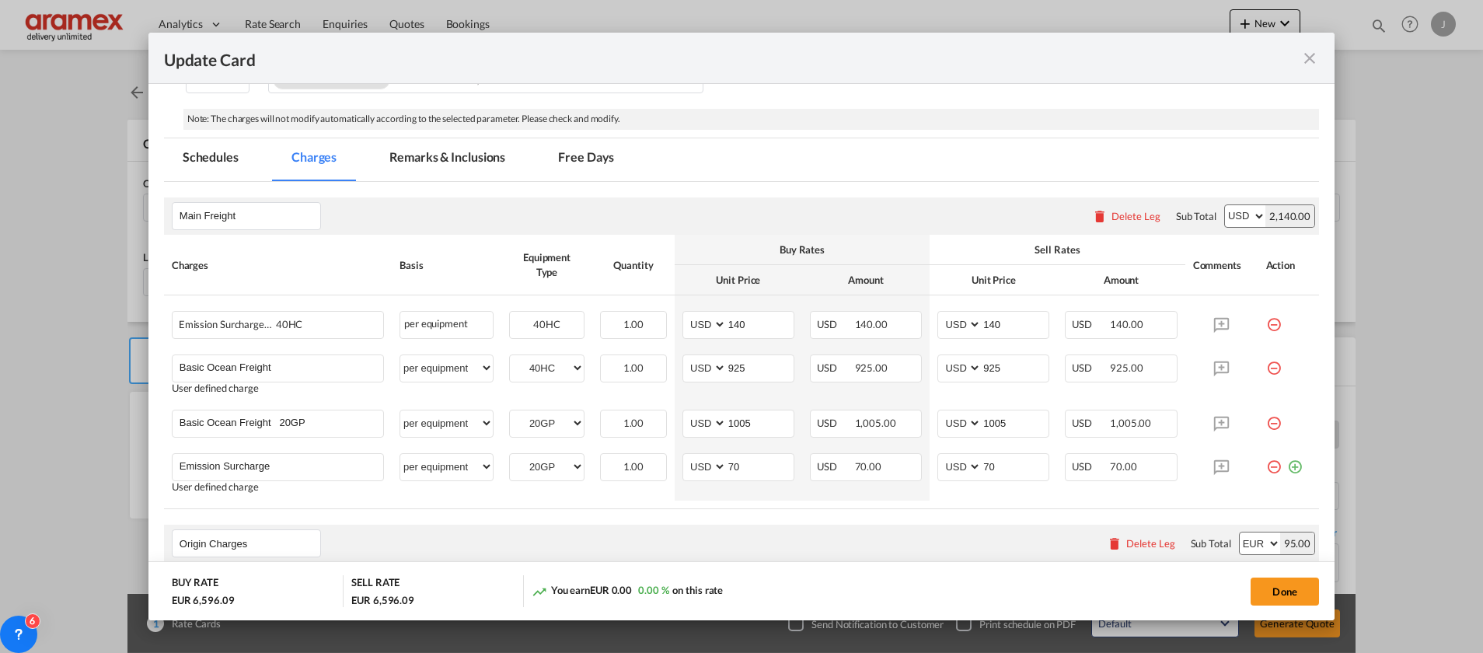
scroll to position [350, 0]
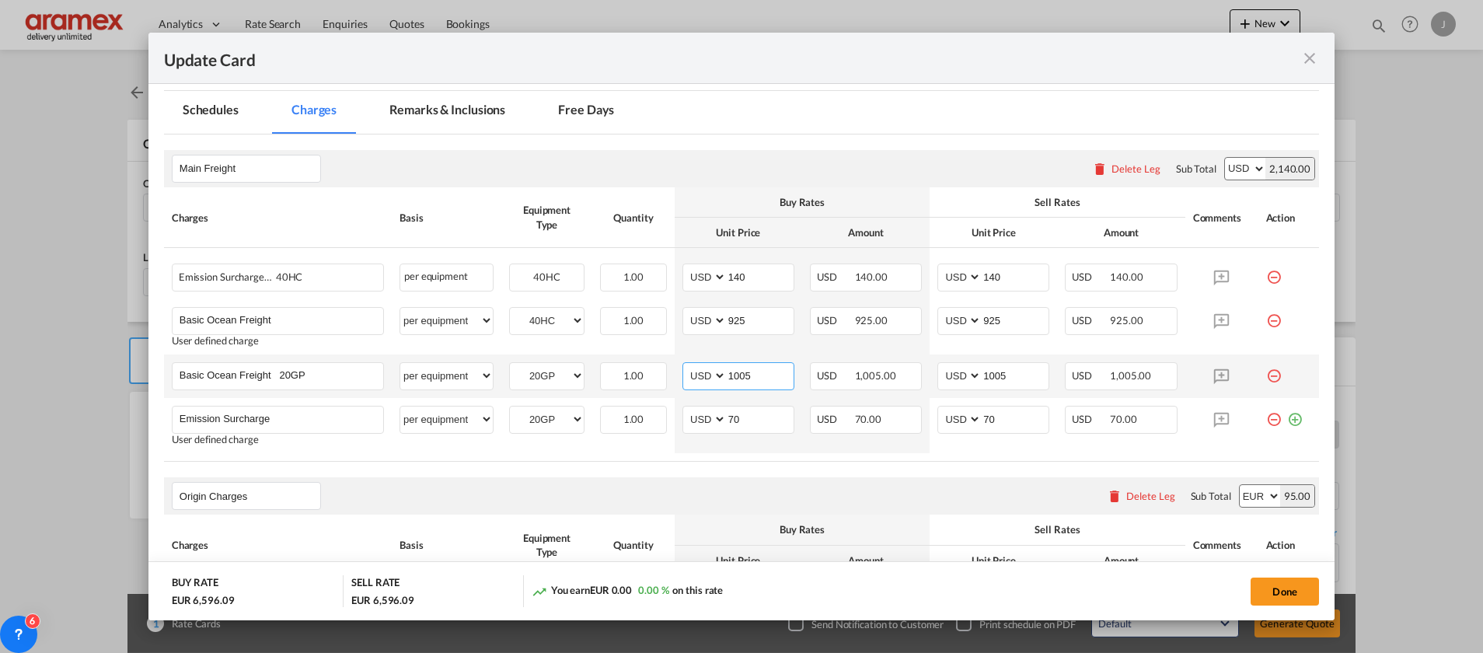
click at [742, 376] on input "1005" at bounding box center [760, 374] width 67 height 23
click at [739, 376] on input "1005" at bounding box center [760, 374] width 67 height 23
paste input "1055"
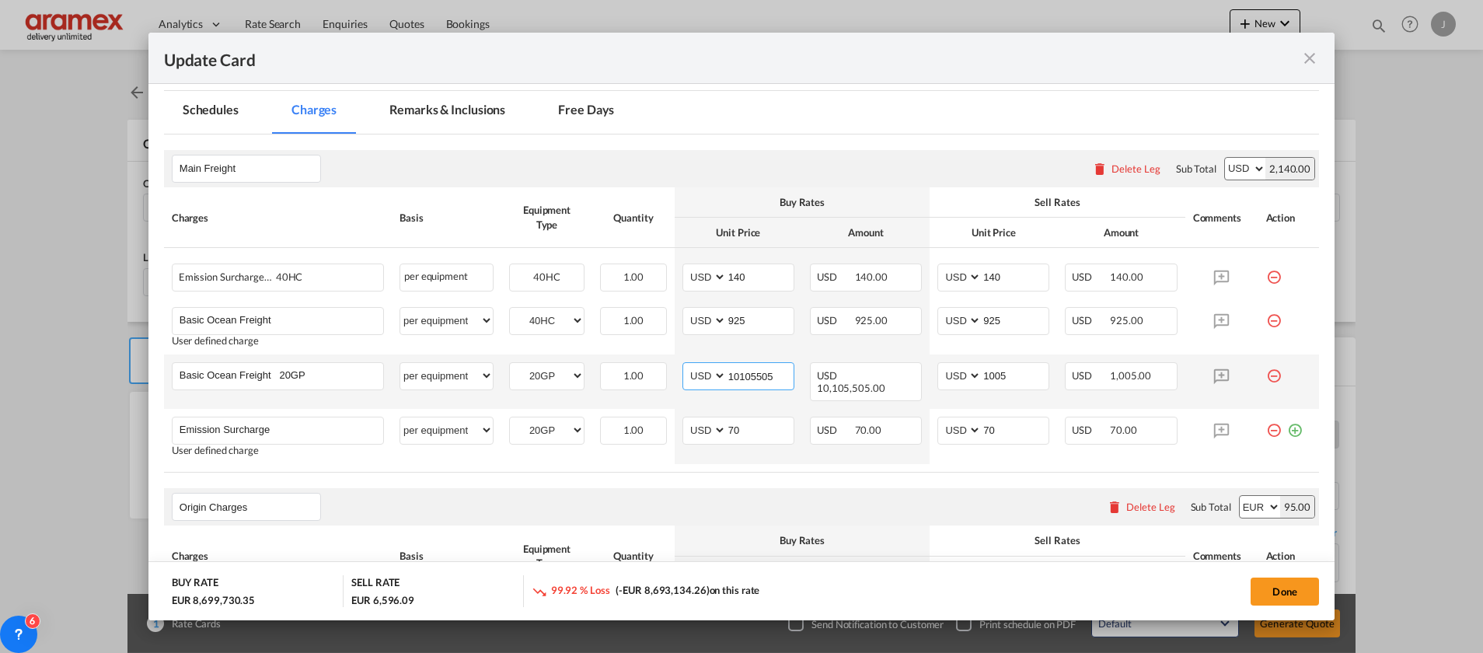
click at [767, 383] on input "10105505" at bounding box center [760, 374] width 67 height 23
paste input "5"
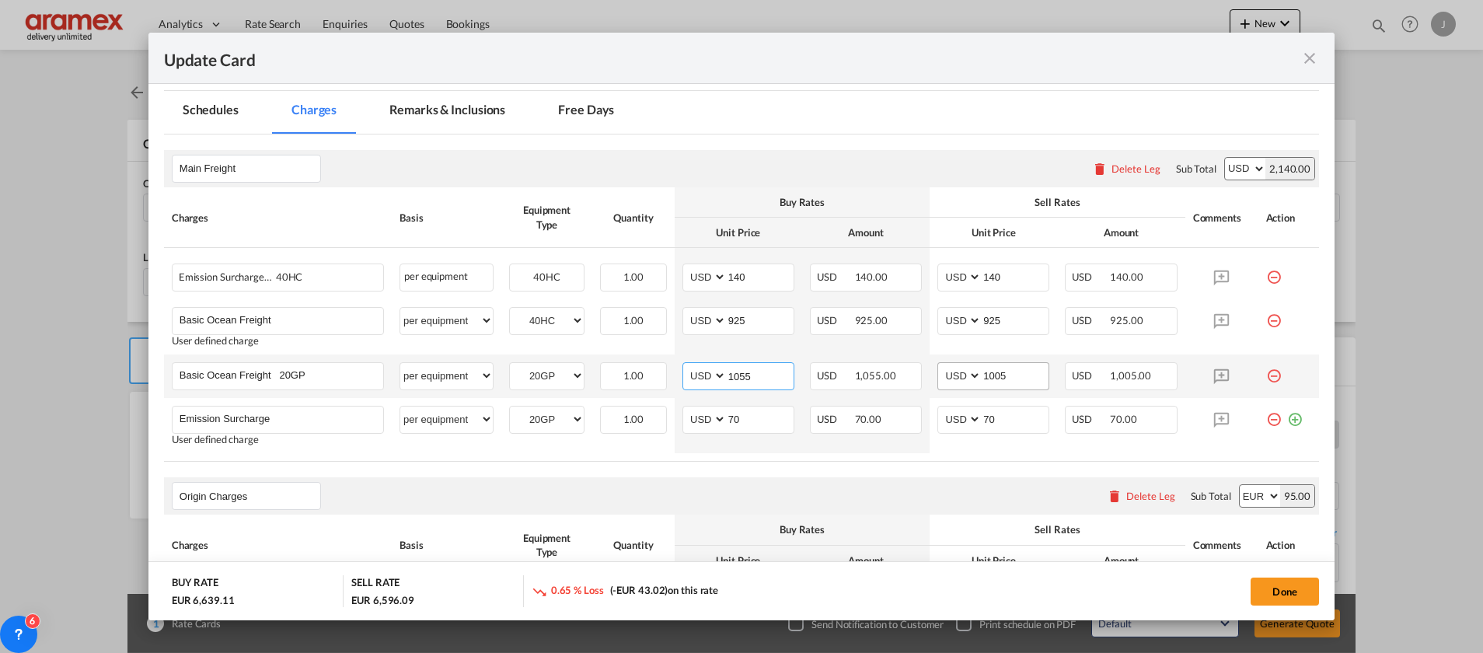
type input "1055"
click at [1015, 389] on md-input-container "1005" at bounding box center [1015, 376] width 68 height 26
click at [1006, 379] on input "1005" at bounding box center [1015, 374] width 67 height 23
click at [1006, 378] on input "1005" at bounding box center [1015, 374] width 67 height 23
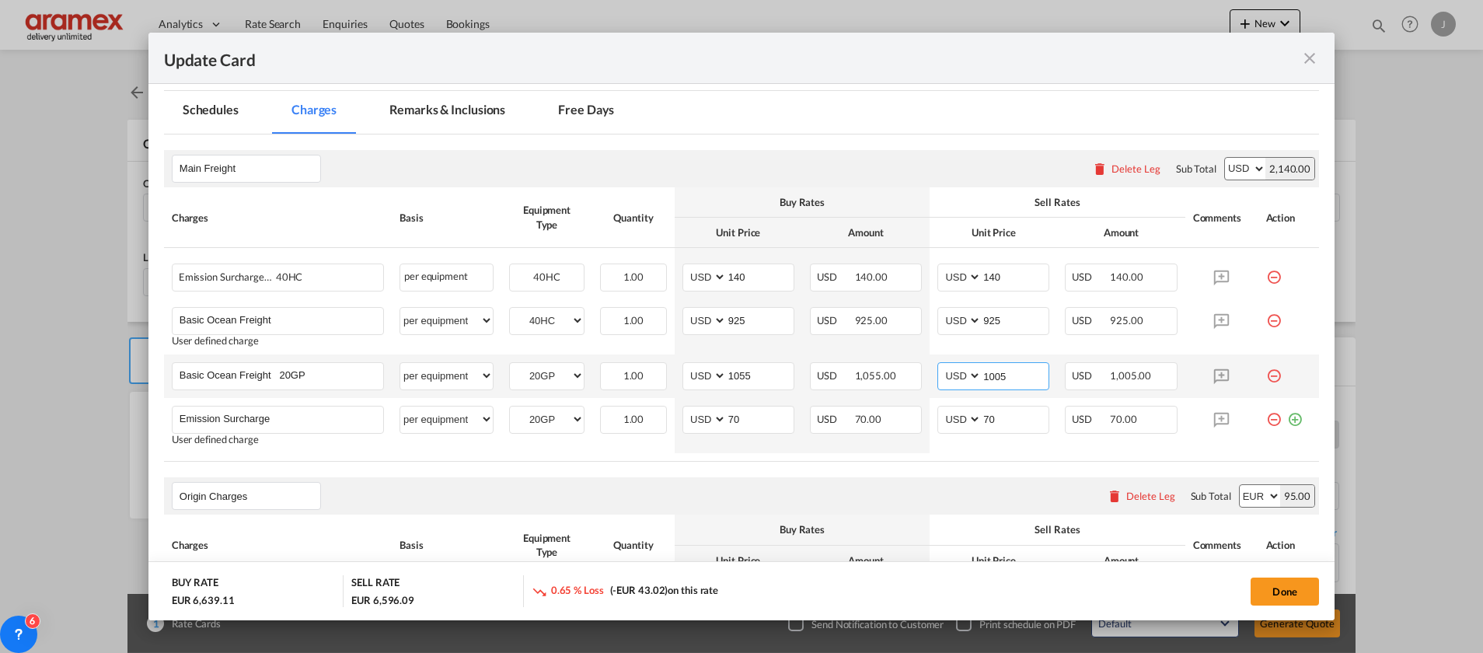
paste input "5"
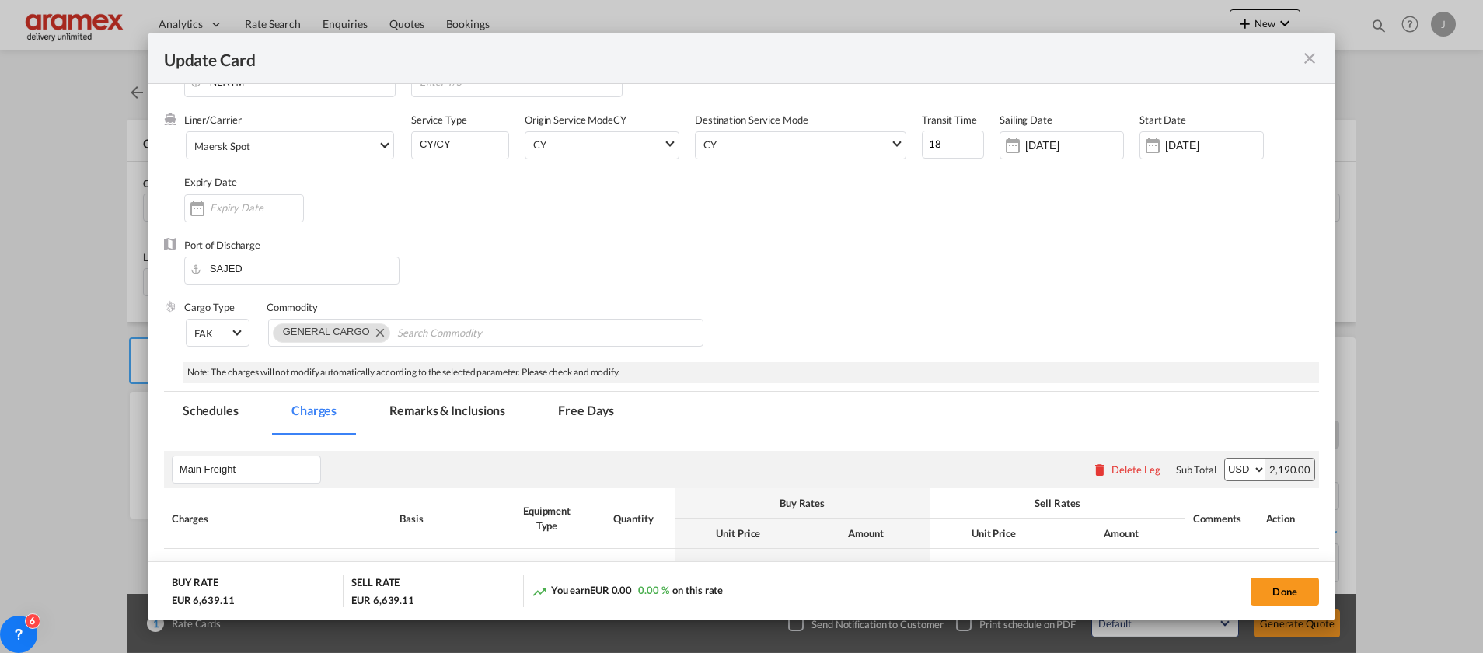
scroll to position [0, 0]
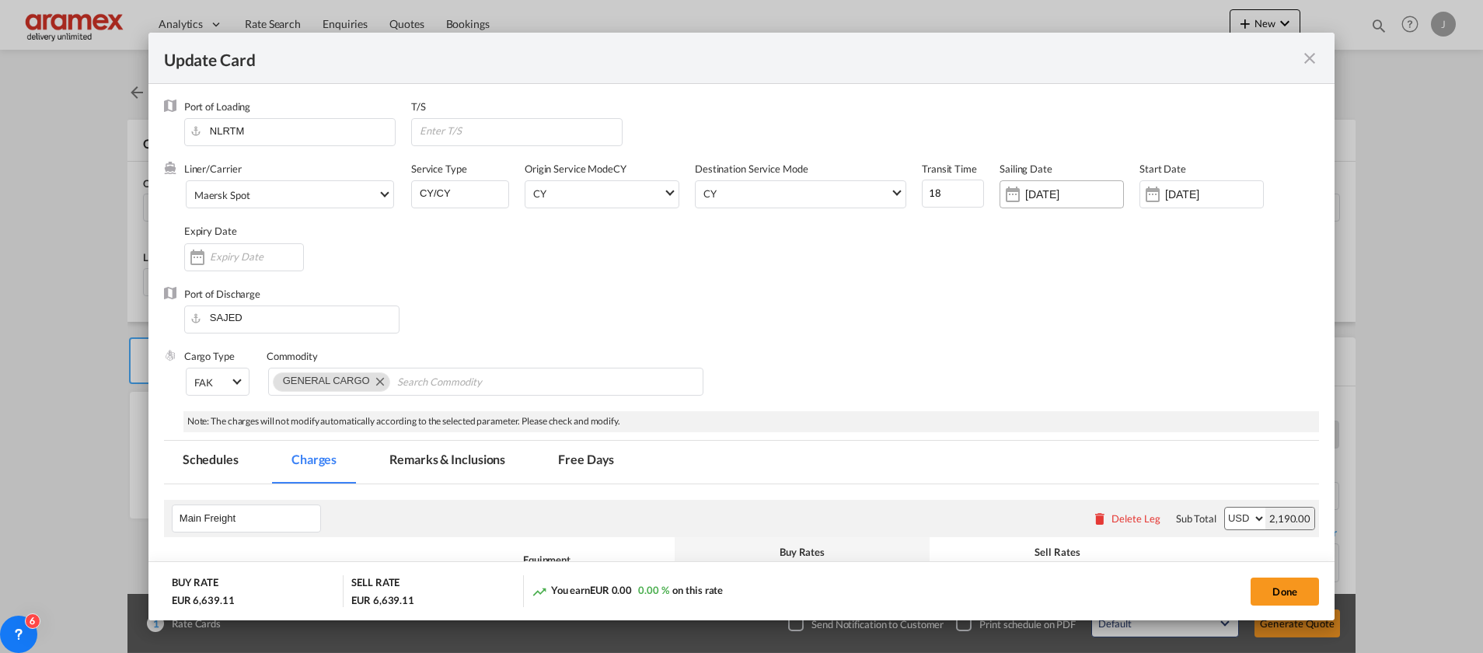
type input "1055"
click at [1050, 196] on input "[DATE]" at bounding box center [1074, 194] width 98 height 12
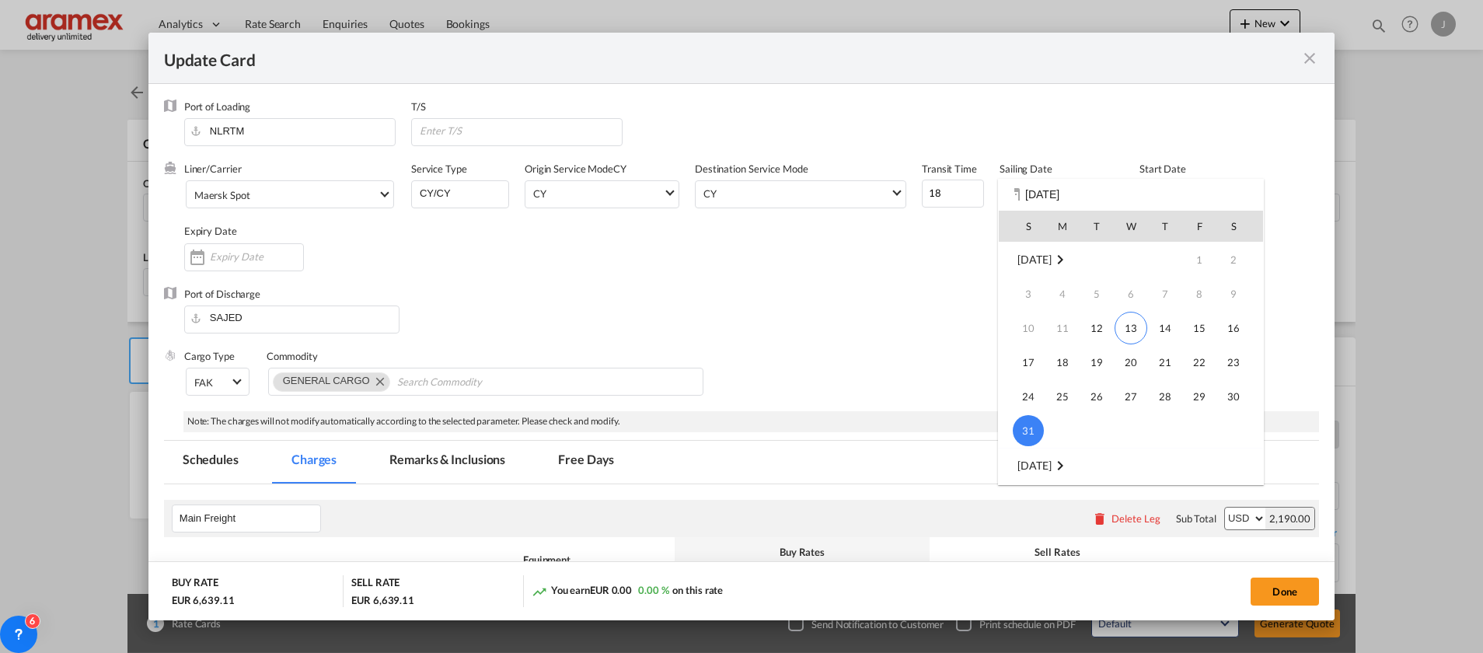
click at [1028, 387] on span "24" at bounding box center [1028, 396] width 31 height 31
type input "[DATE]"
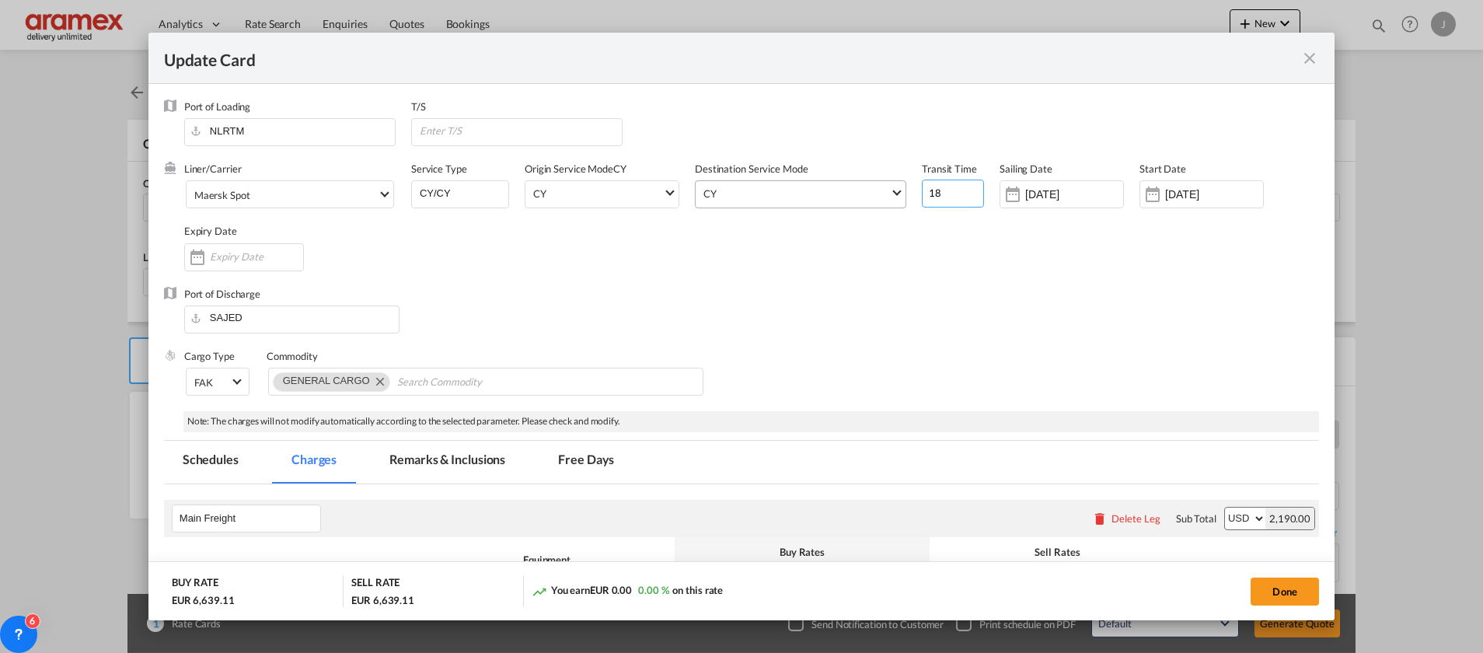
drag, startPoint x: 935, startPoint y: 194, endPoint x: 883, endPoint y: 194, distance: 52.1
click at [883, 194] on div "Liner/Carrier Maersk Spot 2HM LOGISTICS D.O.O AAXL GLOBAL SHIPPING LINES LLC [P…" at bounding box center [751, 224] width 1135 height 124
type input "24"
click at [952, 300] on div "Port of Discharge SAJED" at bounding box center [741, 318] width 1155 height 62
click at [1170, 194] on input "[DATE]" at bounding box center [1214, 194] width 98 height 12
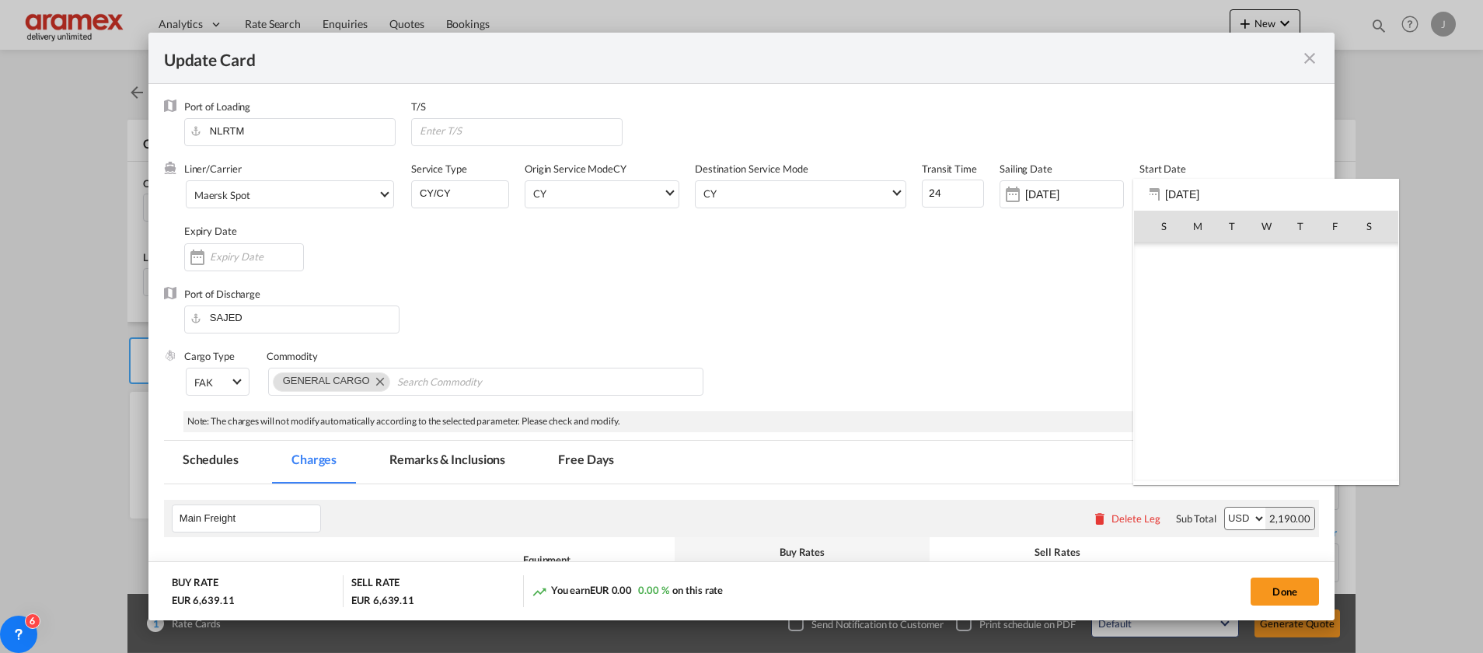
scroll to position [359927, 0]
drag, startPoint x: 1268, startPoint y: 325, endPoint x: 366, endPoint y: 197, distance: 910.8
click at [1267, 323] on span "13" at bounding box center [1266, 328] width 33 height 33
type input "[DATE]"
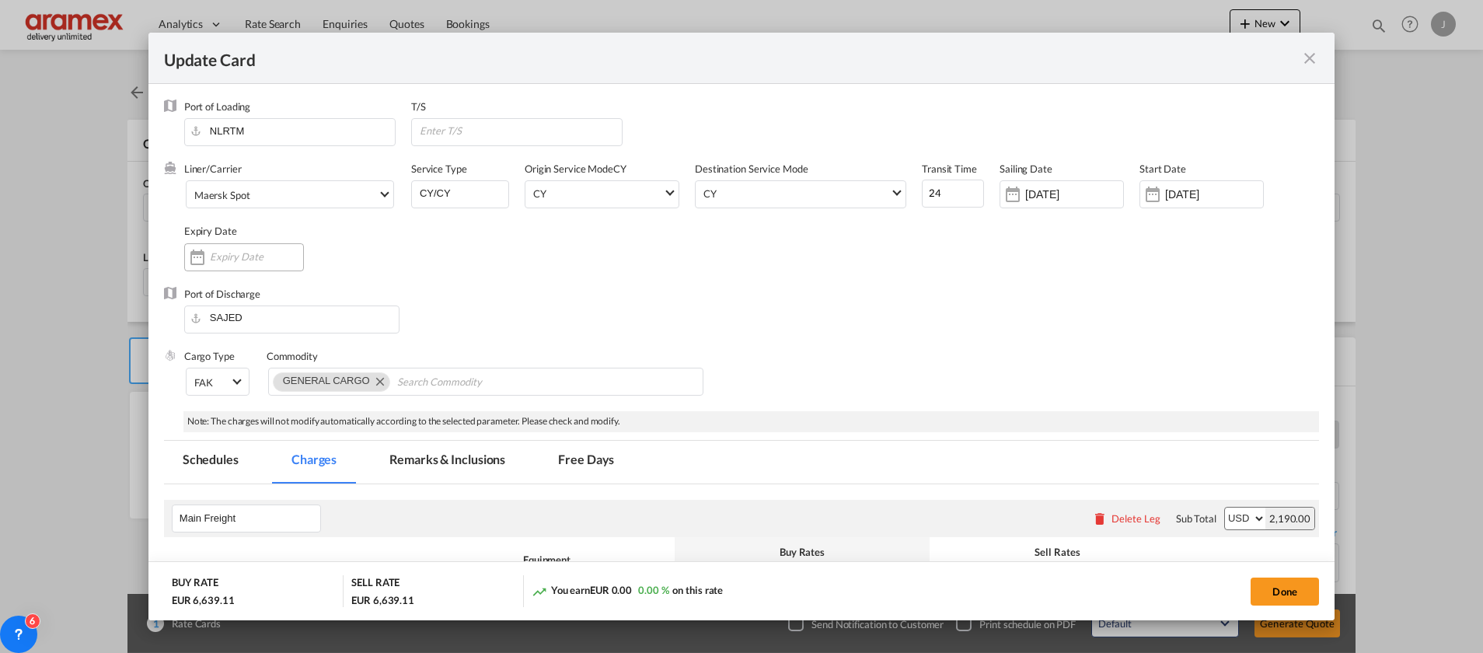
click at [254, 263] on input "Update Card Port ..." at bounding box center [256, 256] width 93 height 12
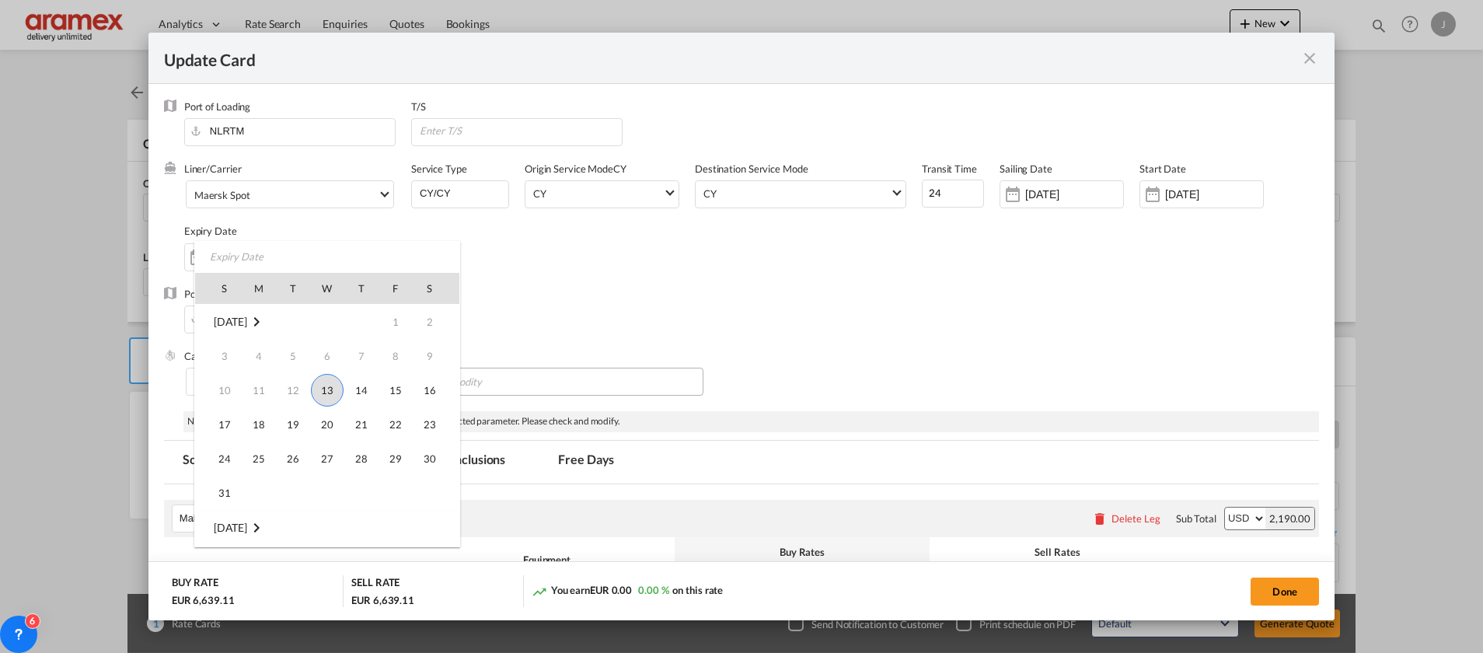
click at [335, 390] on span "13" at bounding box center [327, 390] width 33 height 33
type input "[DATE]"
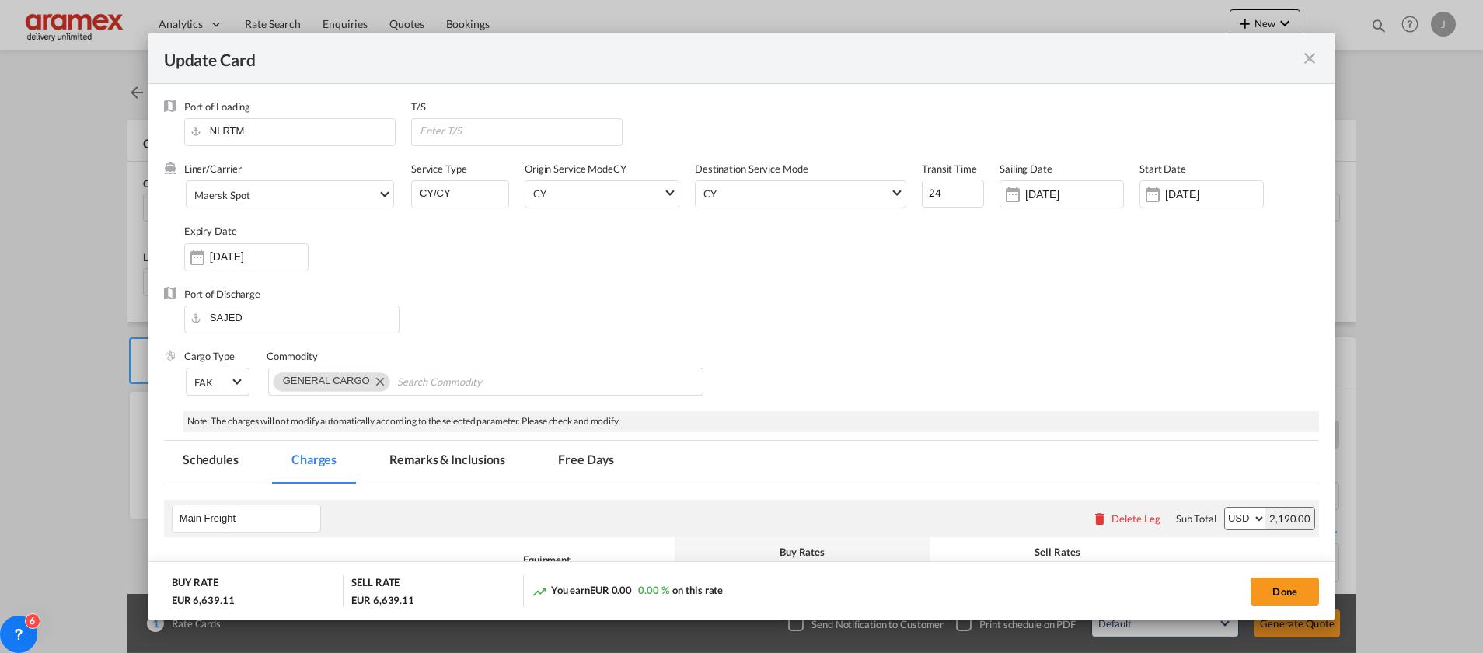
click at [839, 336] on div "Port of Discharge SAJED" at bounding box center [741, 318] width 1155 height 62
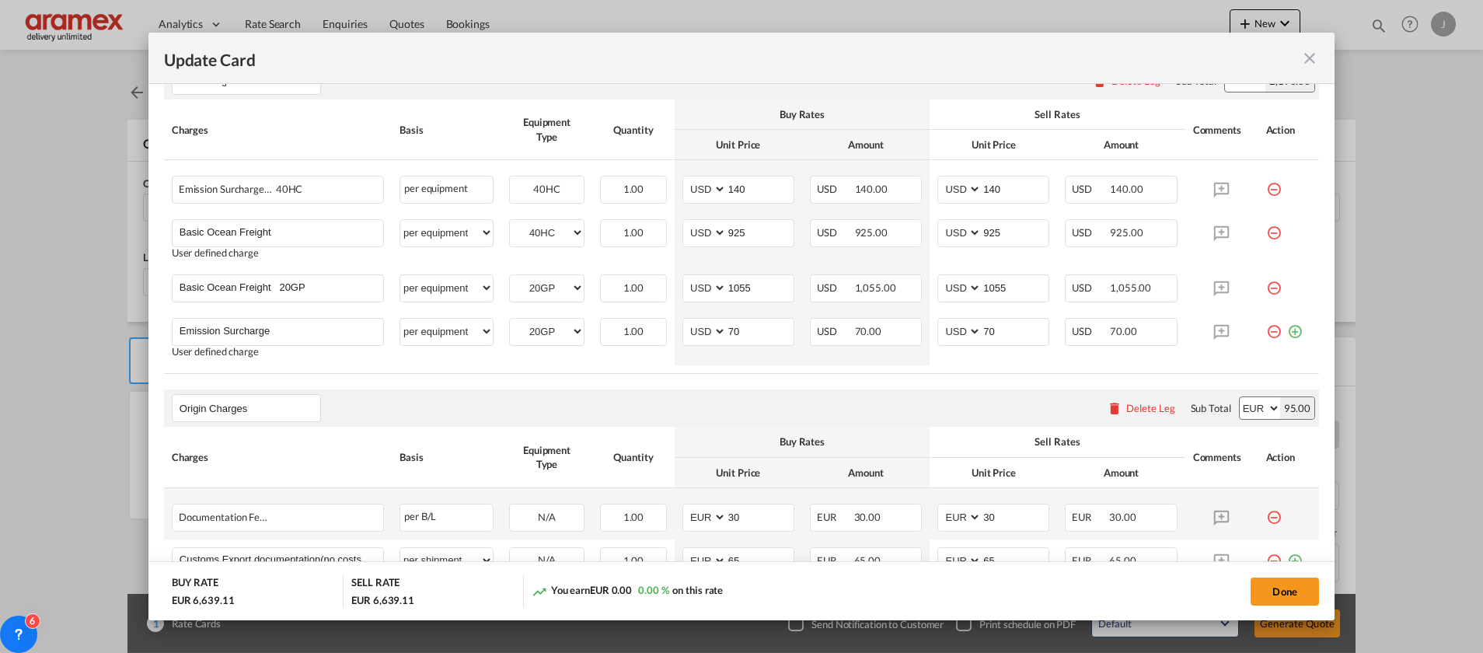
scroll to position [350, 0]
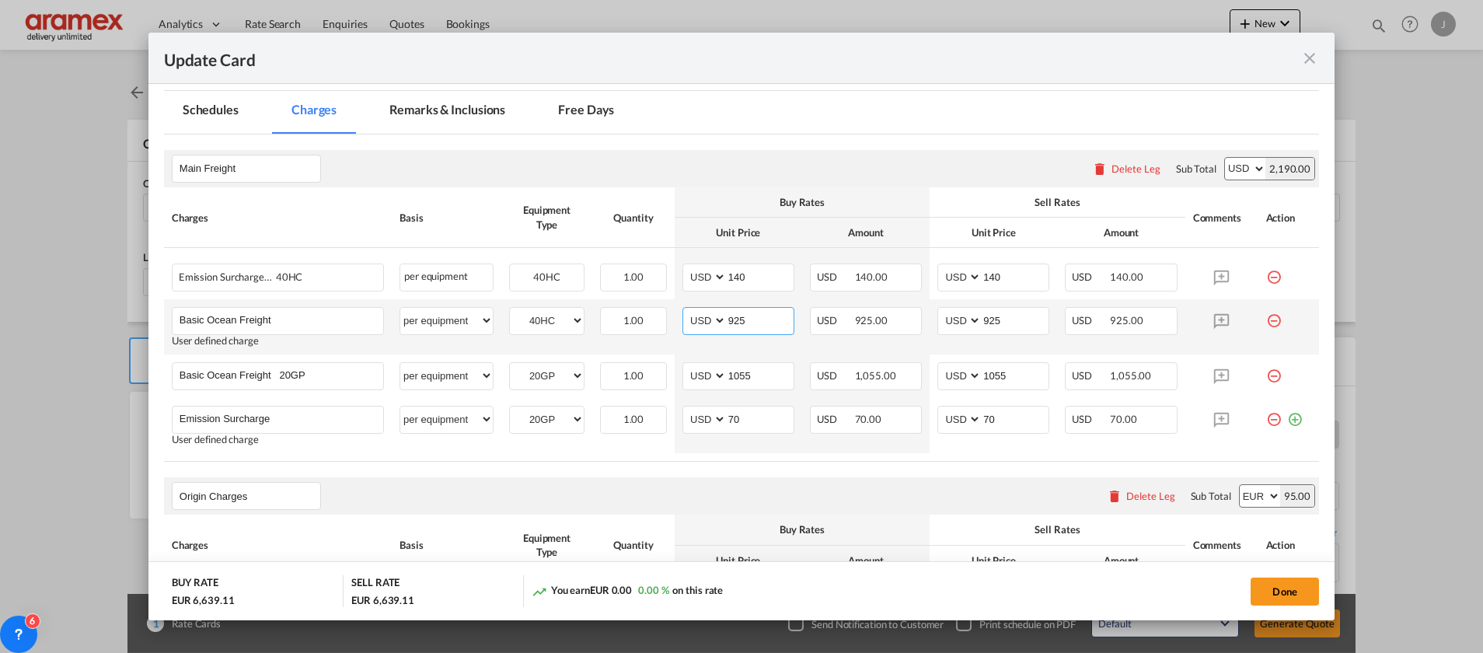
click at [735, 324] on input "925" at bounding box center [760, 319] width 67 height 23
click at [735, 323] on input "925" at bounding box center [760, 319] width 67 height 23
paste input "71"
type input "971"
click at [982, 320] on input "925" at bounding box center [1015, 319] width 67 height 23
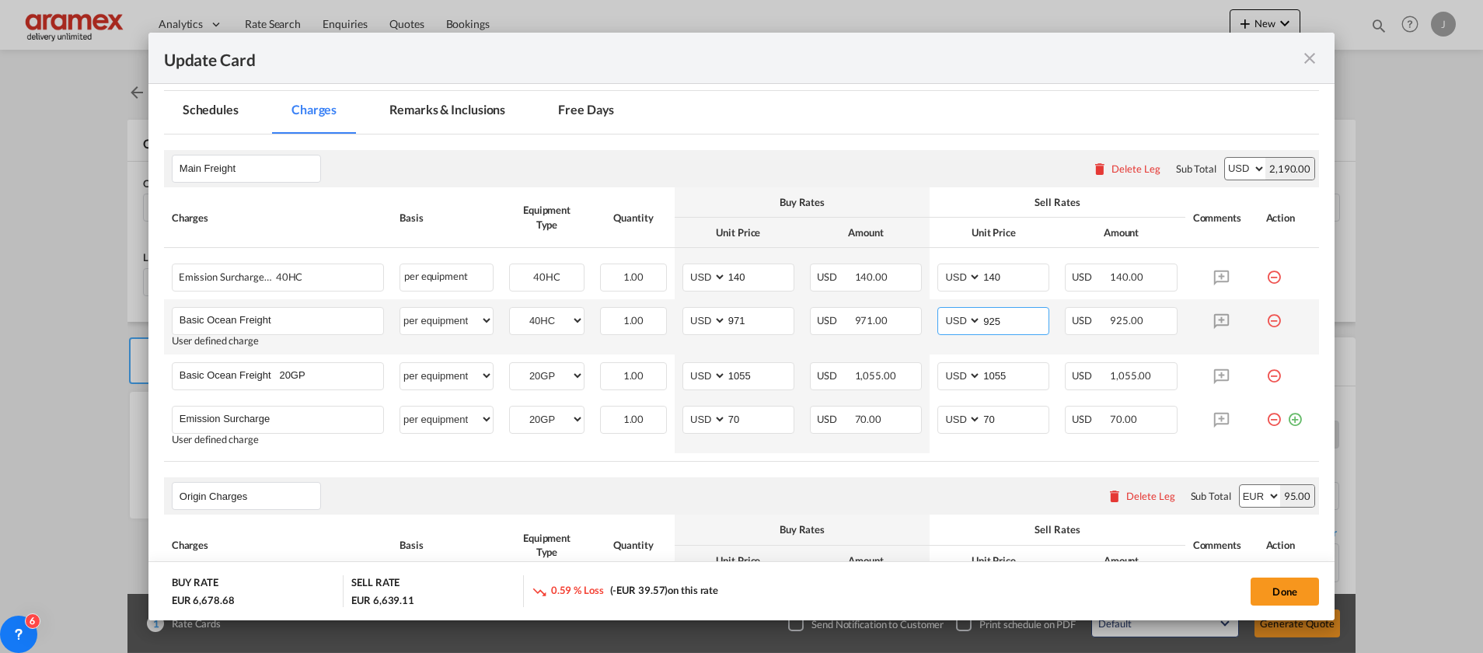
click at [982, 320] on input "925" at bounding box center [1015, 319] width 67 height 23
paste input "71"
type input "971"
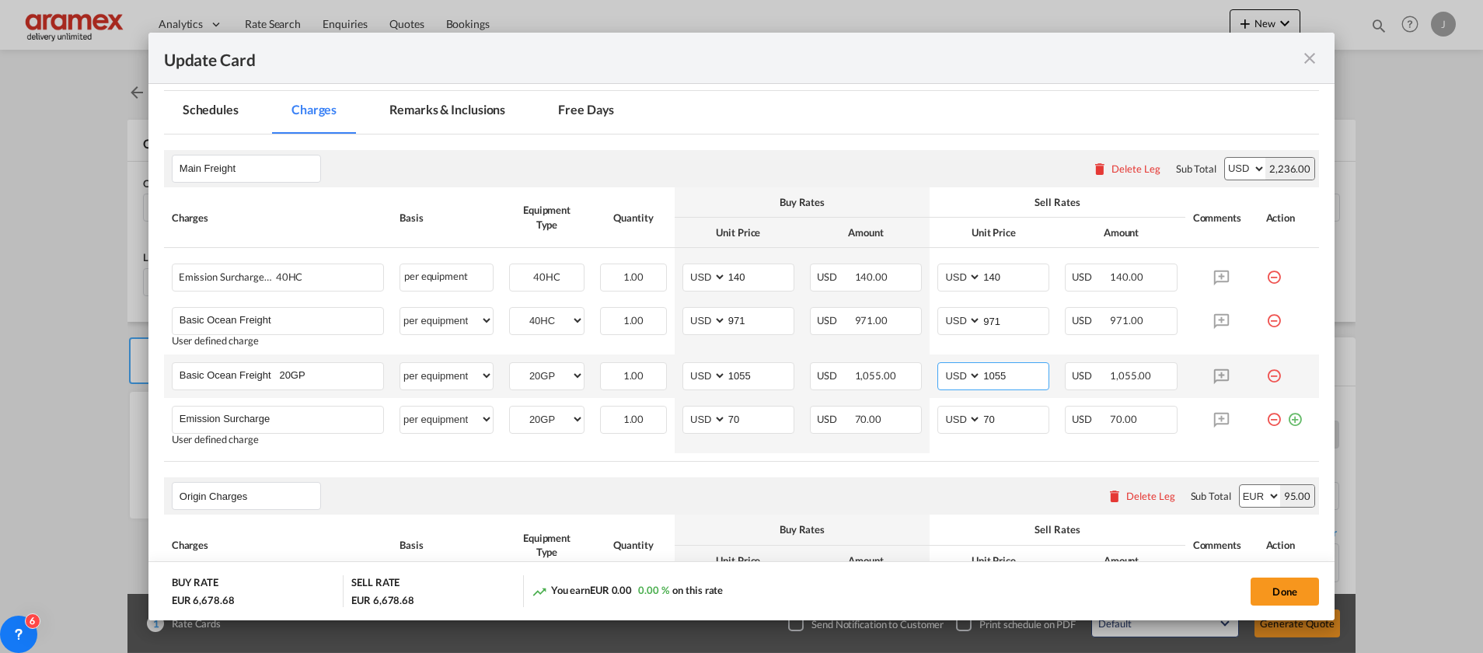
click at [994, 365] on input "1055" at bounding box center [1015, 374] width 67 height 23
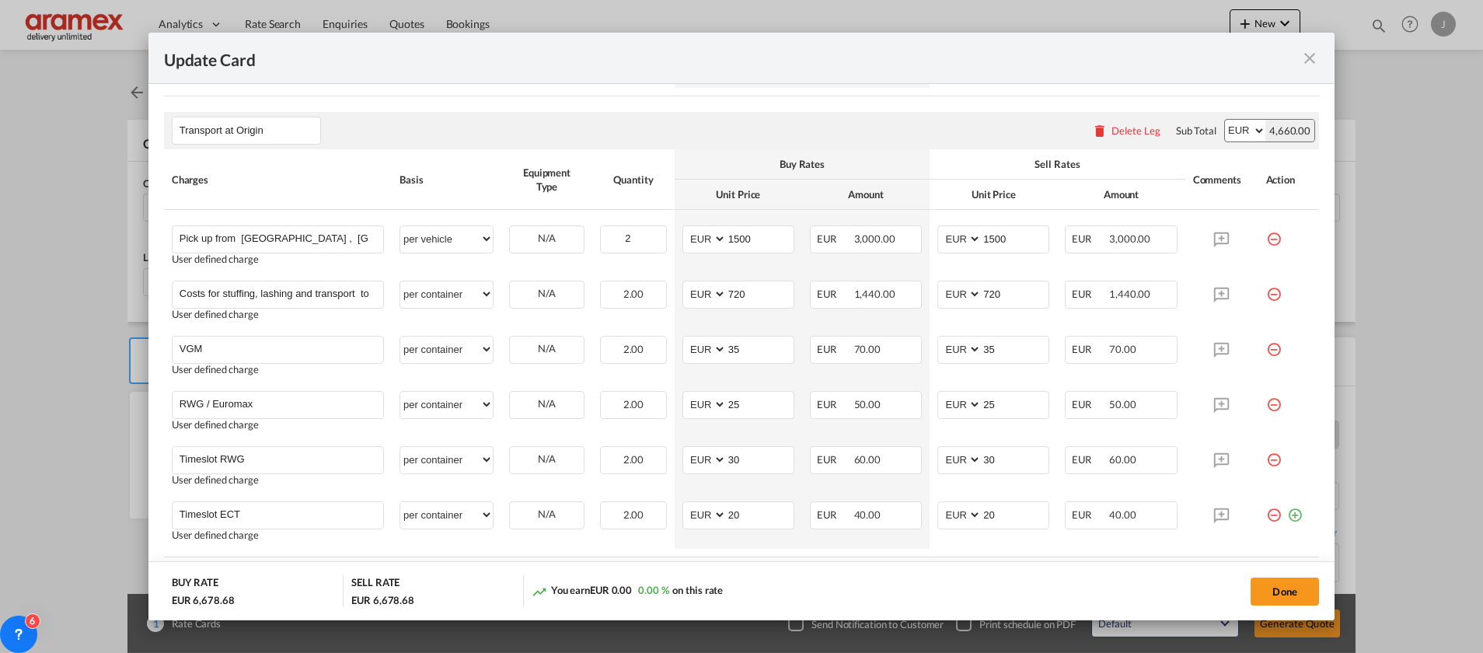
scroll to position [1032, 0]
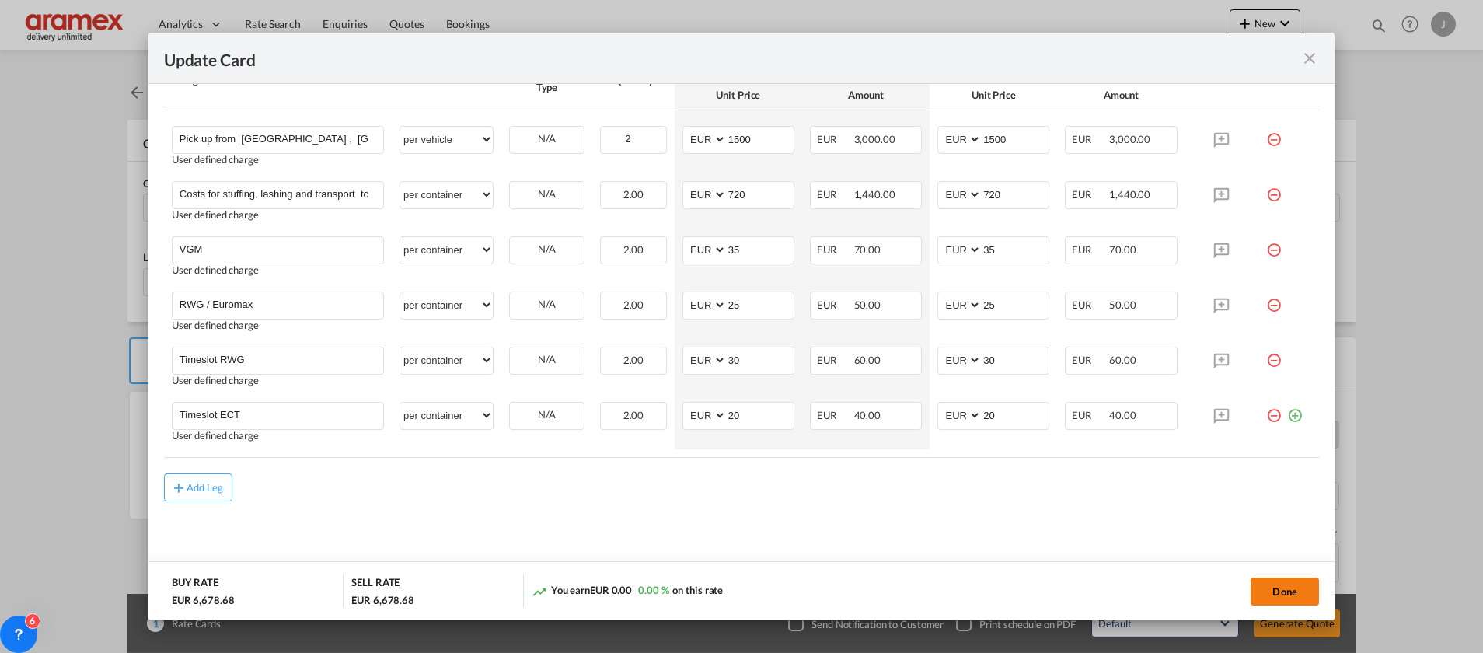
click at [1287, 588] on button "Done" at bounding box center [1285, 592] width 68 height 28
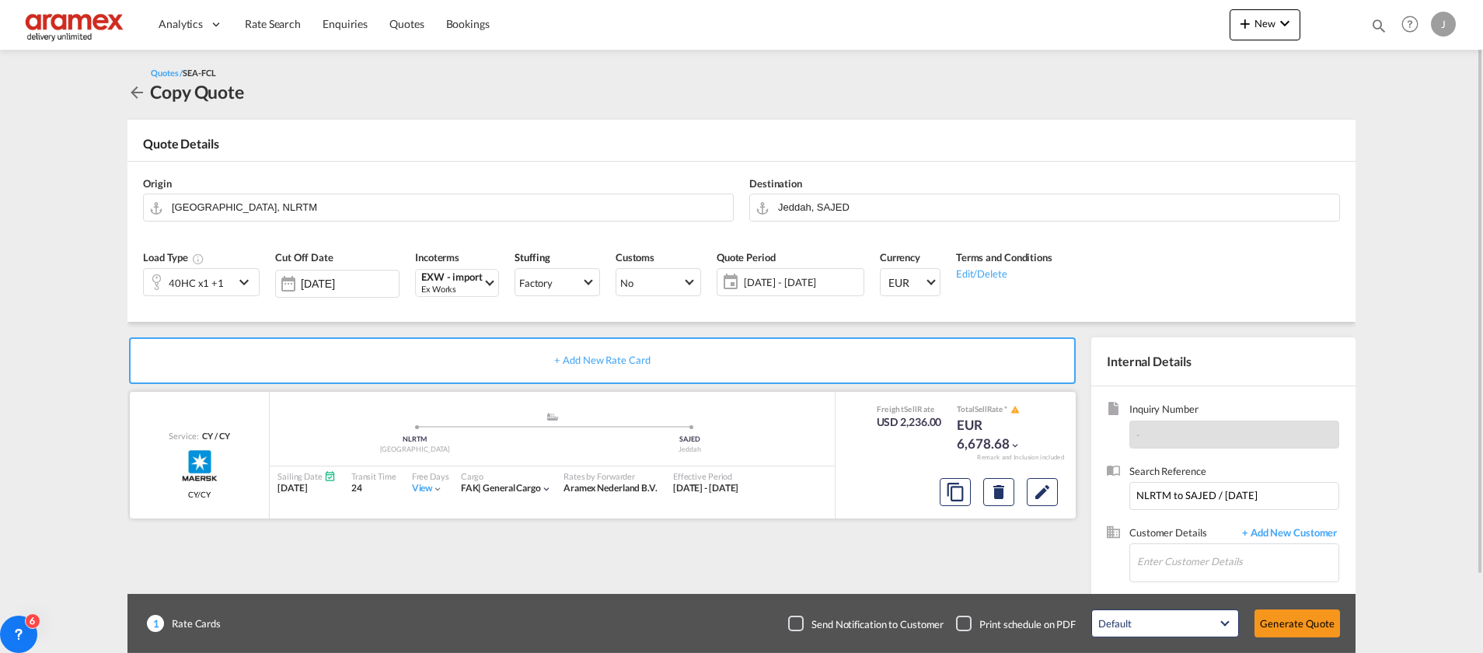
scroll to position [88, 0]
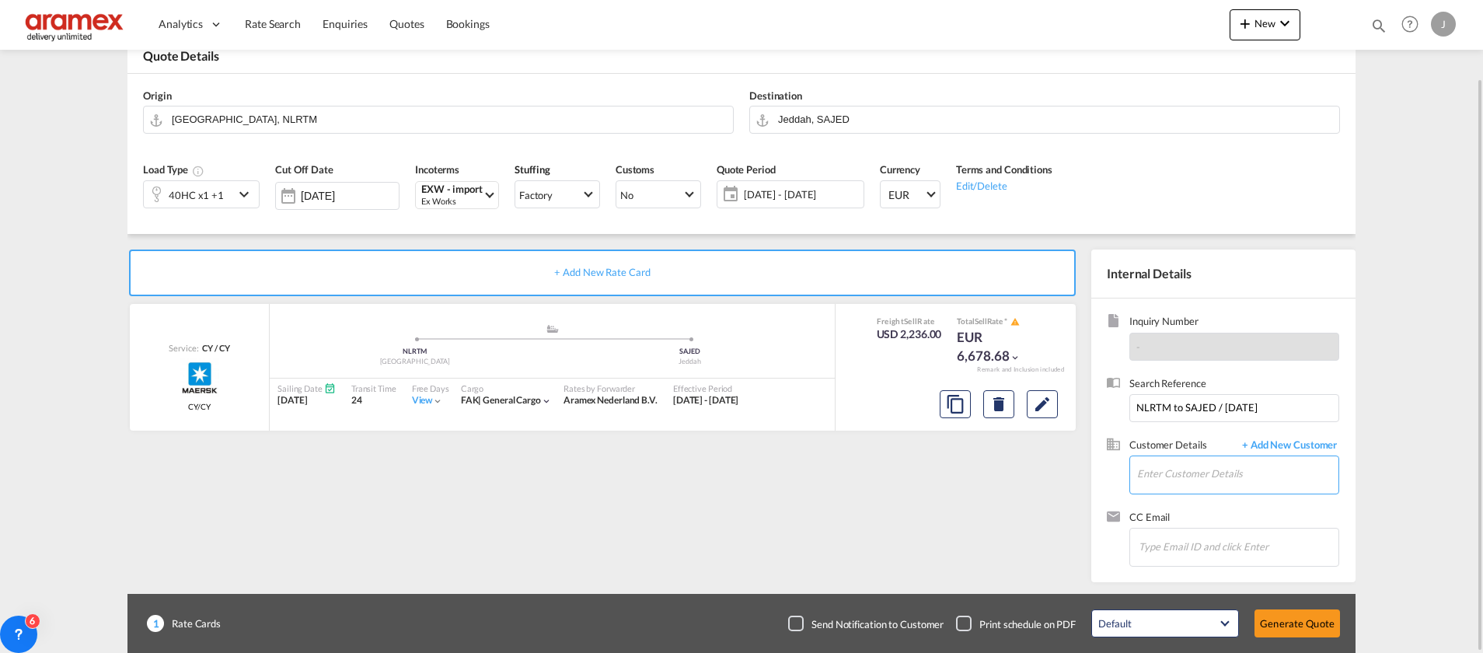
click at [1180, 477] on input "Enter Customer Details" at bounding box center [1237, 473] width 201 height 35
click at [1193, 432] on div "[PERSON_NAME] tariq [EMAIL_ADDRESS][DOMAIN_NAME] | Aramex Jeddah" at bounding box center [1238, 435] width 202 height 42
type input "Aramex Jeddah, [PERSON_NAME], [EMAIL_ADDRESS][DOMAIN_NAME]"
click at [1309, 616] on button "Generate Quote" at bounding box center [1298, 624] width 86 height 28
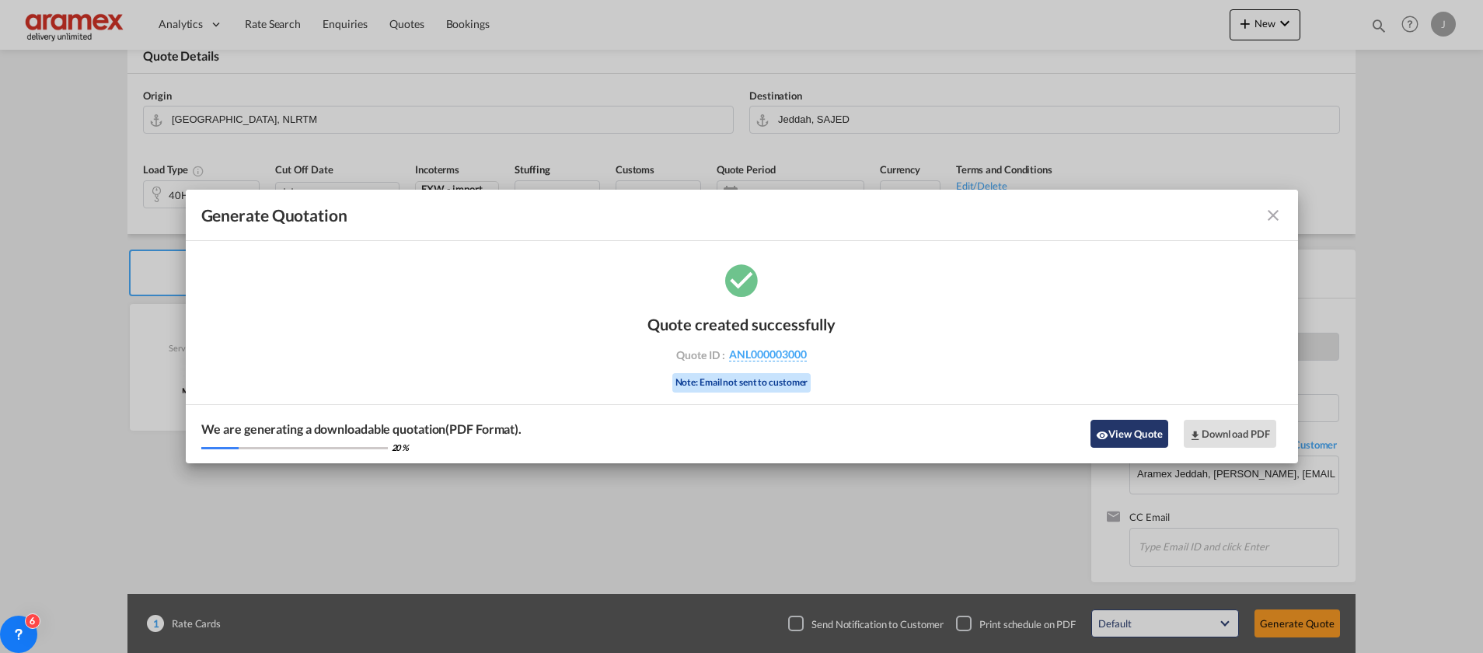
click at [1136, 431] on button "View Quote" at bounding box center [1130, 434] width 78 height 28
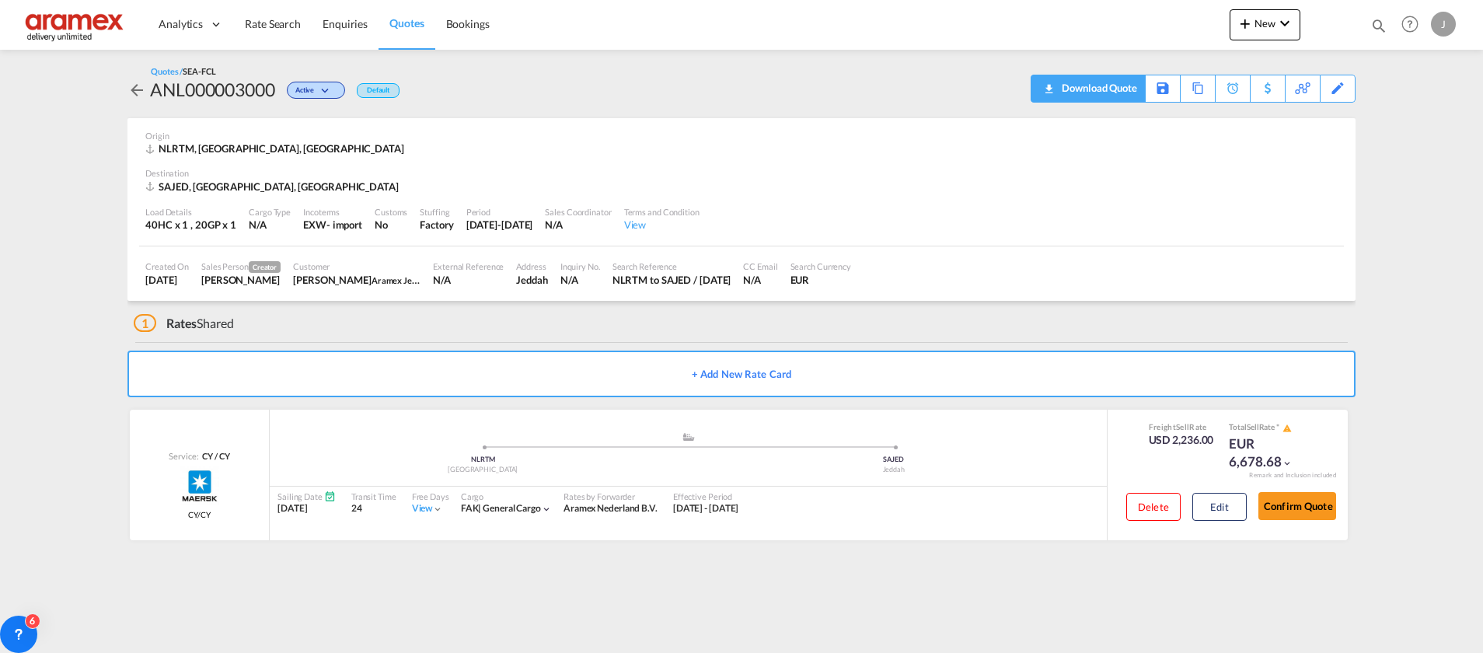
click at [1110, 79] on div "Download Quote" at bounding box center [1097, 87] width 79 height 25
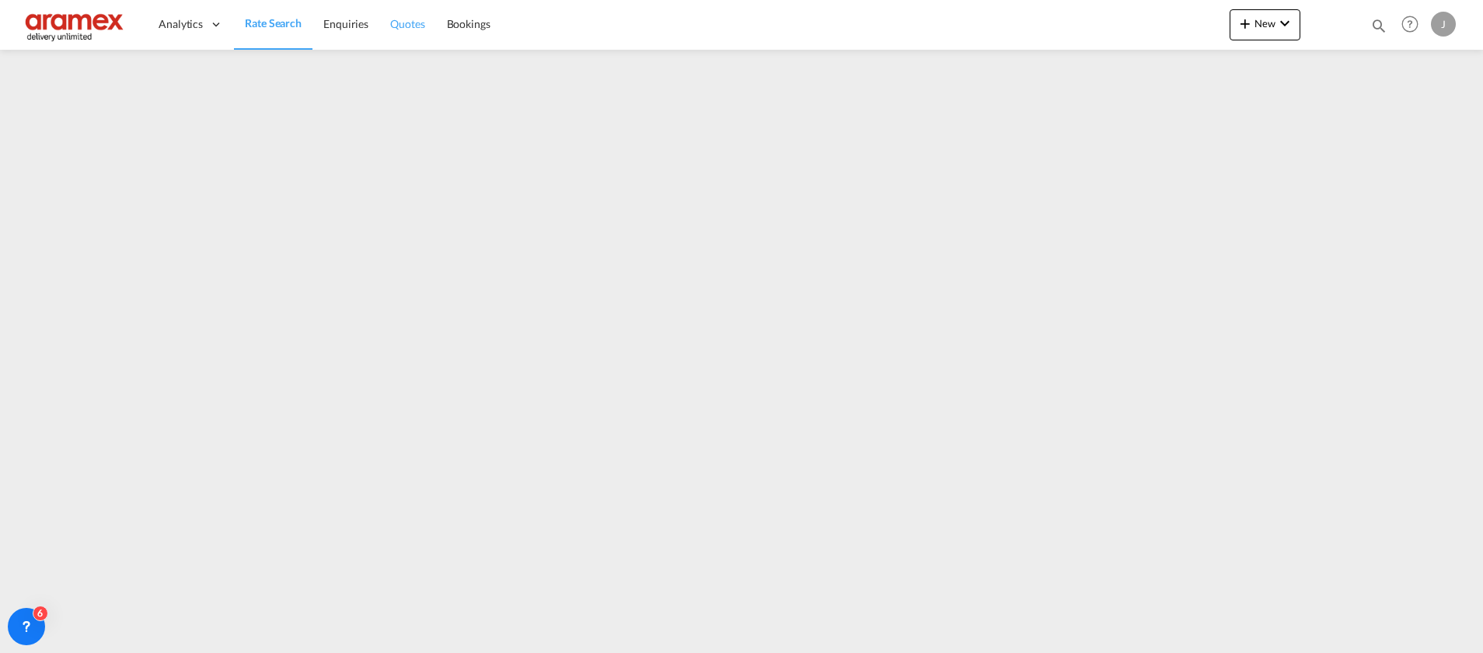
click at [425, 19] on link "Quotes" at bounding box center [407, 24] width 56 height 51
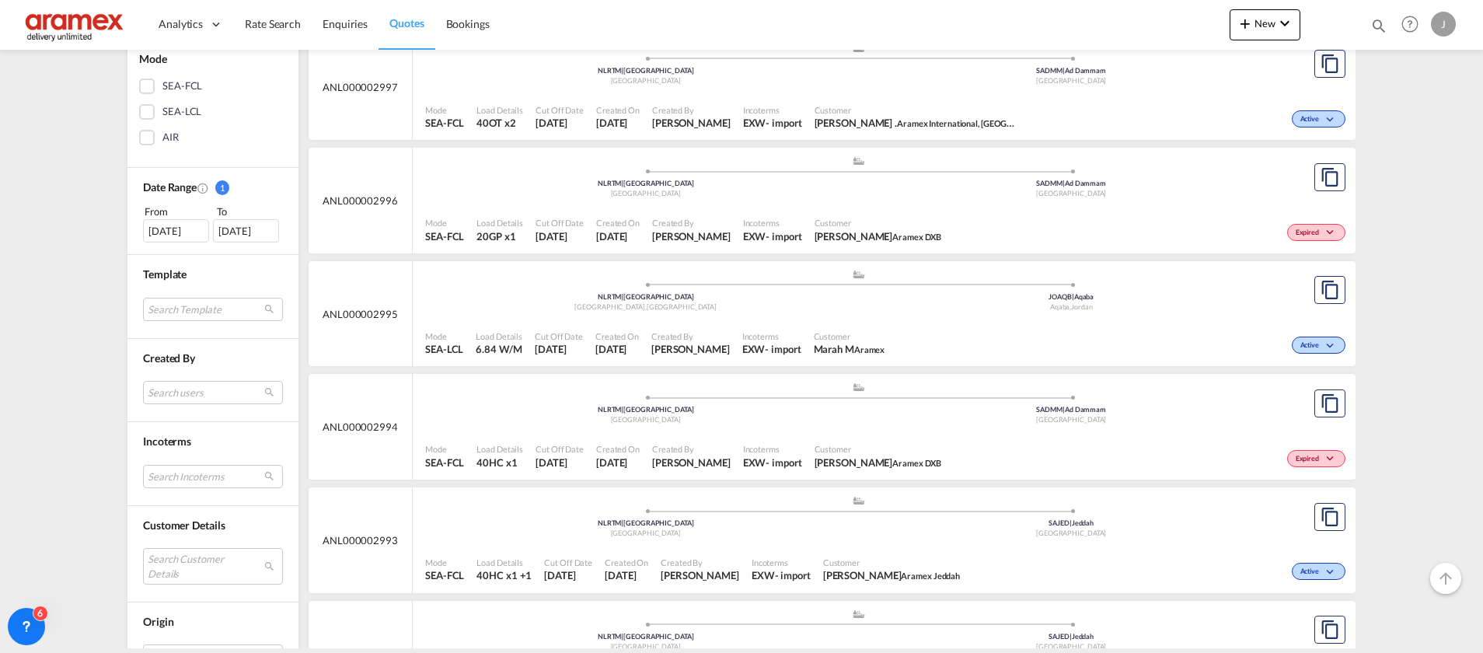
scroll to position [466, 0]
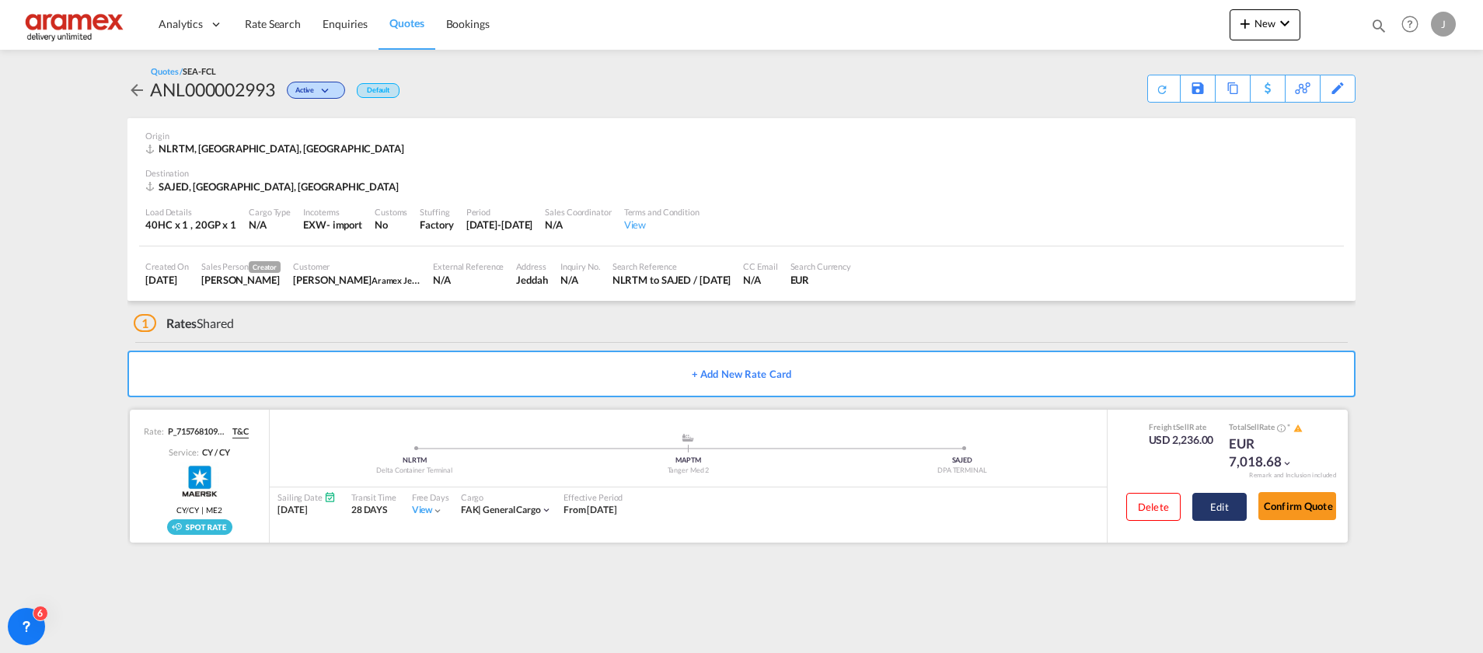
click at [1213, 509] on button "Edit" at bounding box center [1220, 507] width 54 height 28
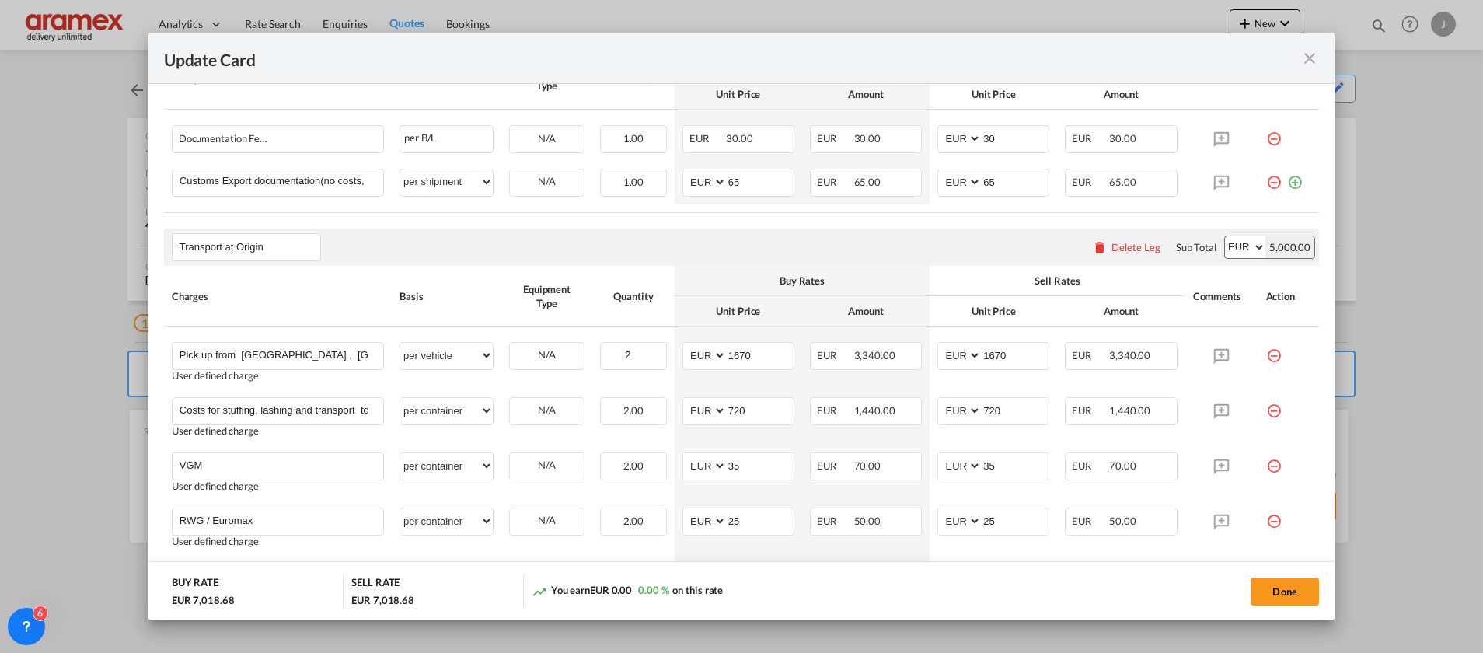
scroll to position [1032, 0]
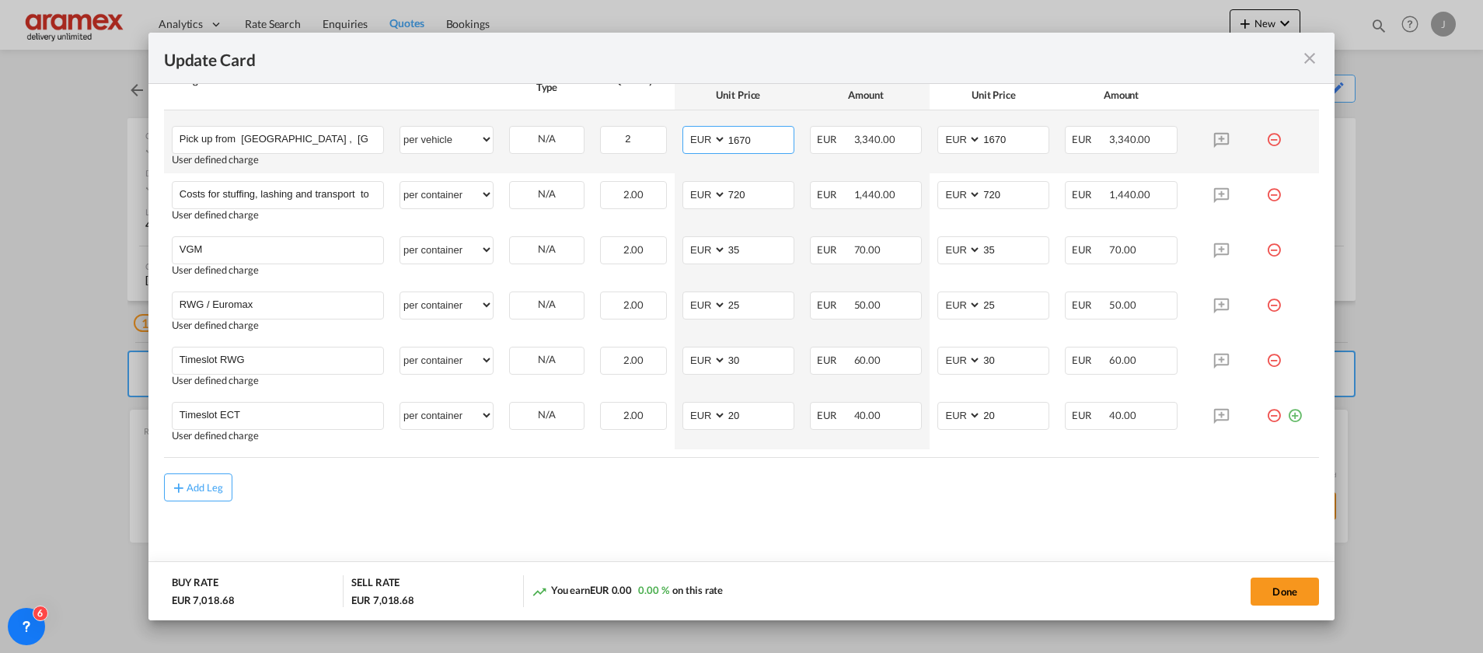
drag, startPoint x: 755, startPoint y: 141, endPoint x: 703, endPoint y: 143, distance: 52.1
click at [703, 143] on md-input-container "AED AFN ALL AMD ANG AOA ARS AUD AWG AZN BAM BBD BDT BGN BHD BIF BMD BND BOB BRL…" at bounding box center [739, 140] width 112 height 28
type input "1500"
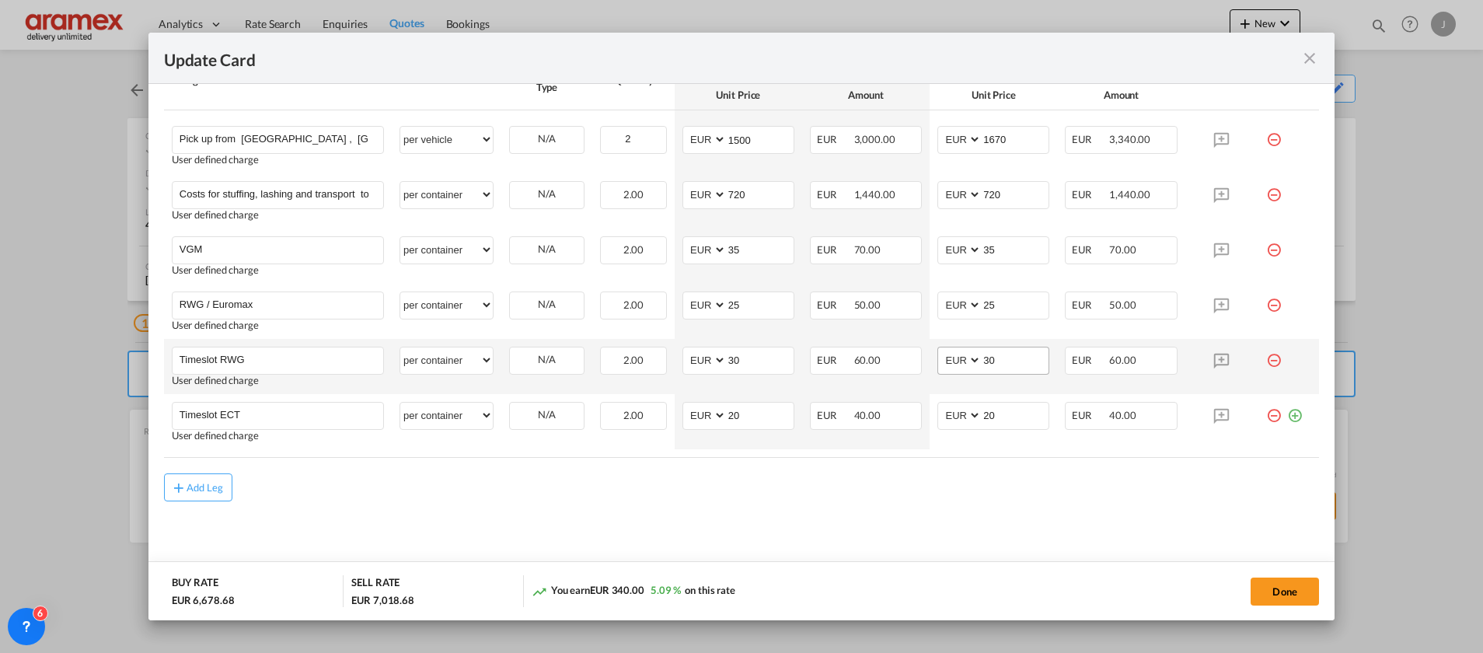
drag, startPoint x: 921, startPoint y: 471, endPoint x: 993, endPoint y: 356, distance: 135.5
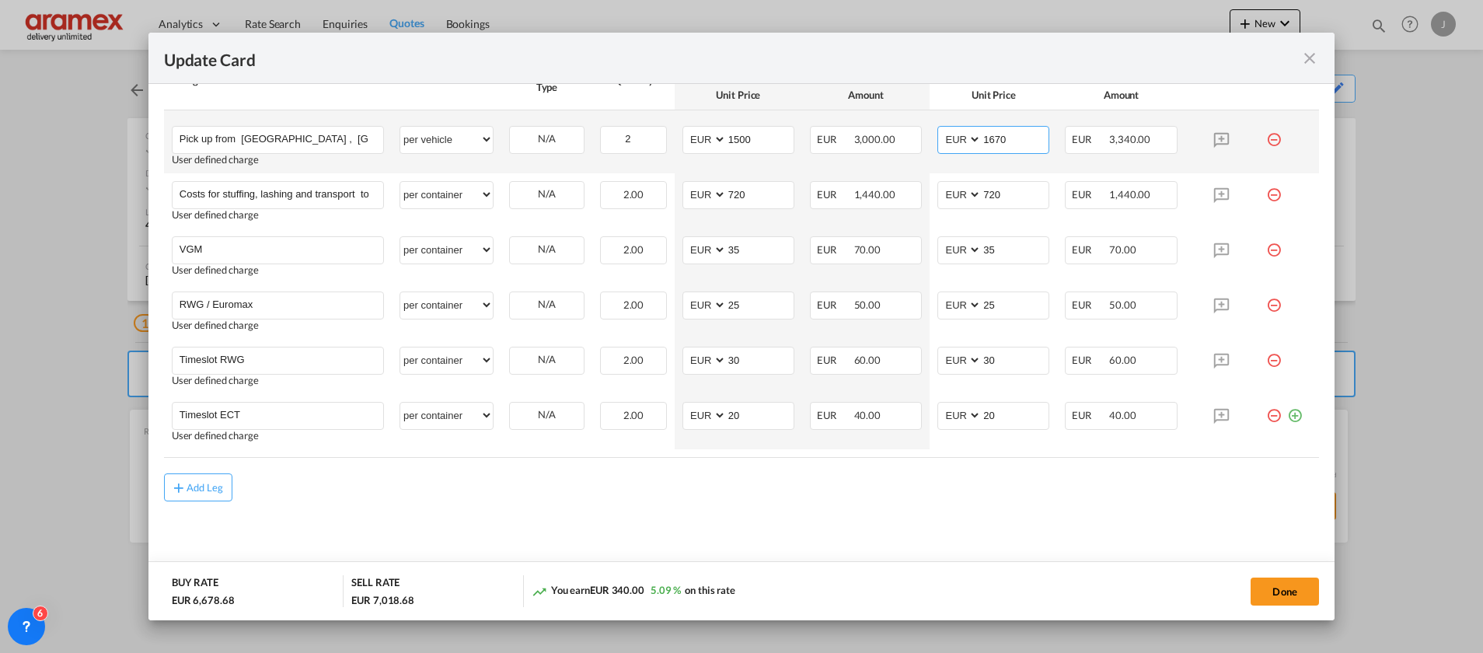
drag, startPoint x: 1011, startPoint y: 136, endPoint x: 944, endPoint y: 135, distance: 66.9
click at [945, 135] on md-input-container "AED AFN ALL AMD ANG AOA ARS AUD AWG AZN BAM BBD BDT BGN BHD BIF BMD BND BOB BRL…" at bounding box center [994, 140] width 112 height 28
type input "1500"
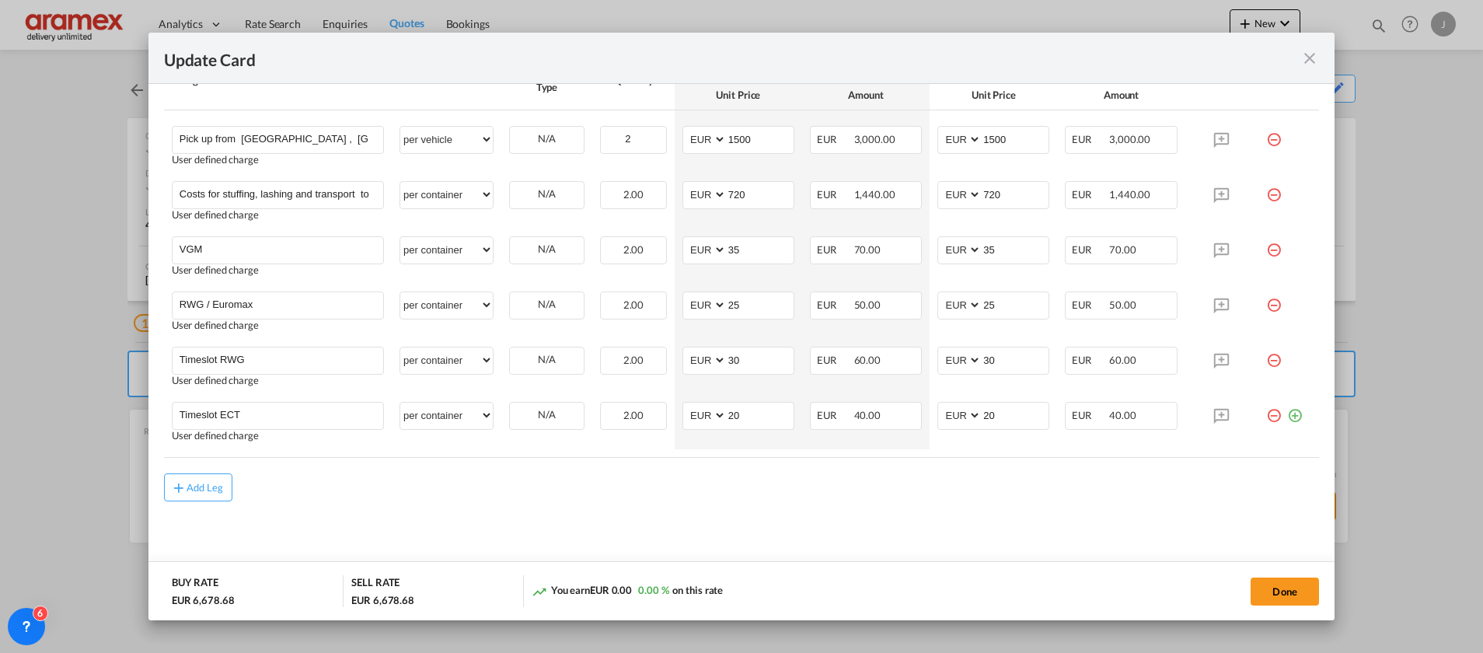
drag, startPoint x: 956, startPoint y: 482, endPoint x: 948, endPoint y: 491, distance: 12.1
click at [952, 487] on div "Add Leg" at bounding box center [741, 487] width 1155 height 28
click at [555, 508] on md-content "Main Freight Please enter leg name Leg Name Already Exists Delete Leg Sub Total…" at bounding box center [741, 17] width 1155 height 1131
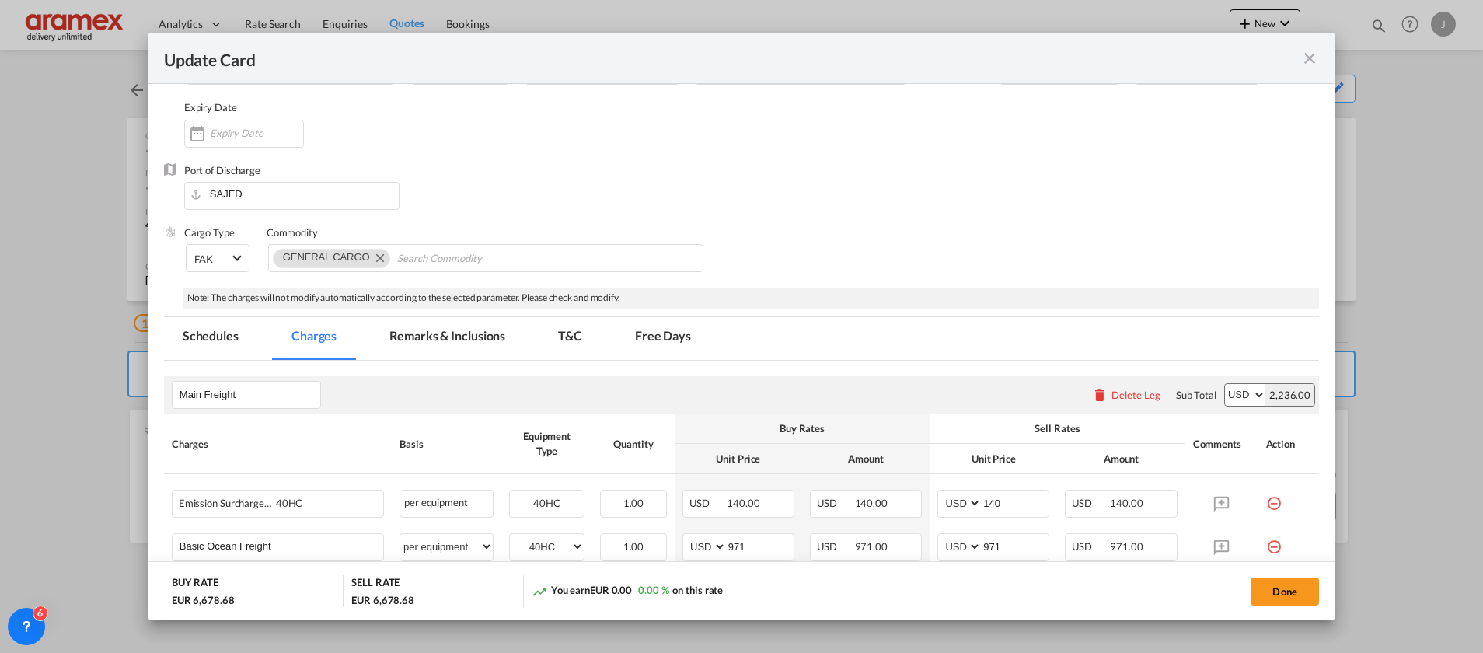
scroll to position [0, 0]
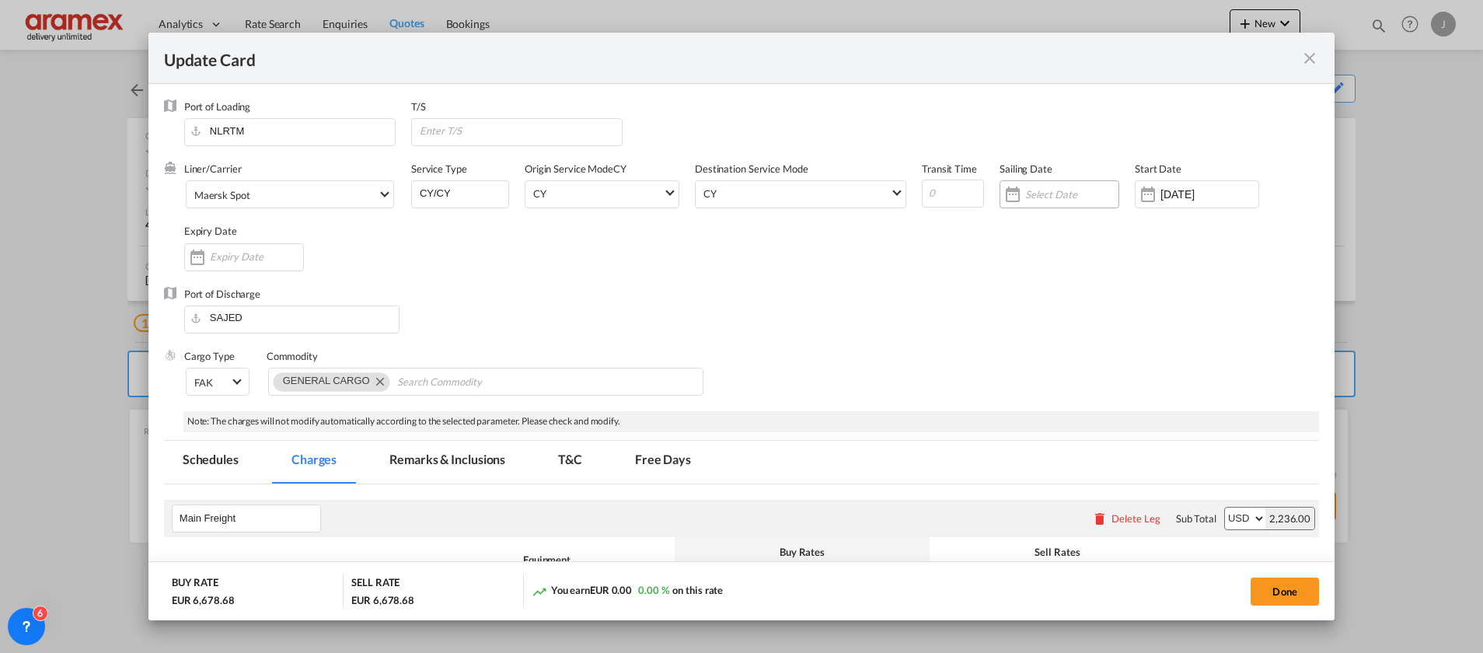
click at [1051, 195] on input "Update Card Port ..." at bounding box center [1071, 194] width 93 height 12
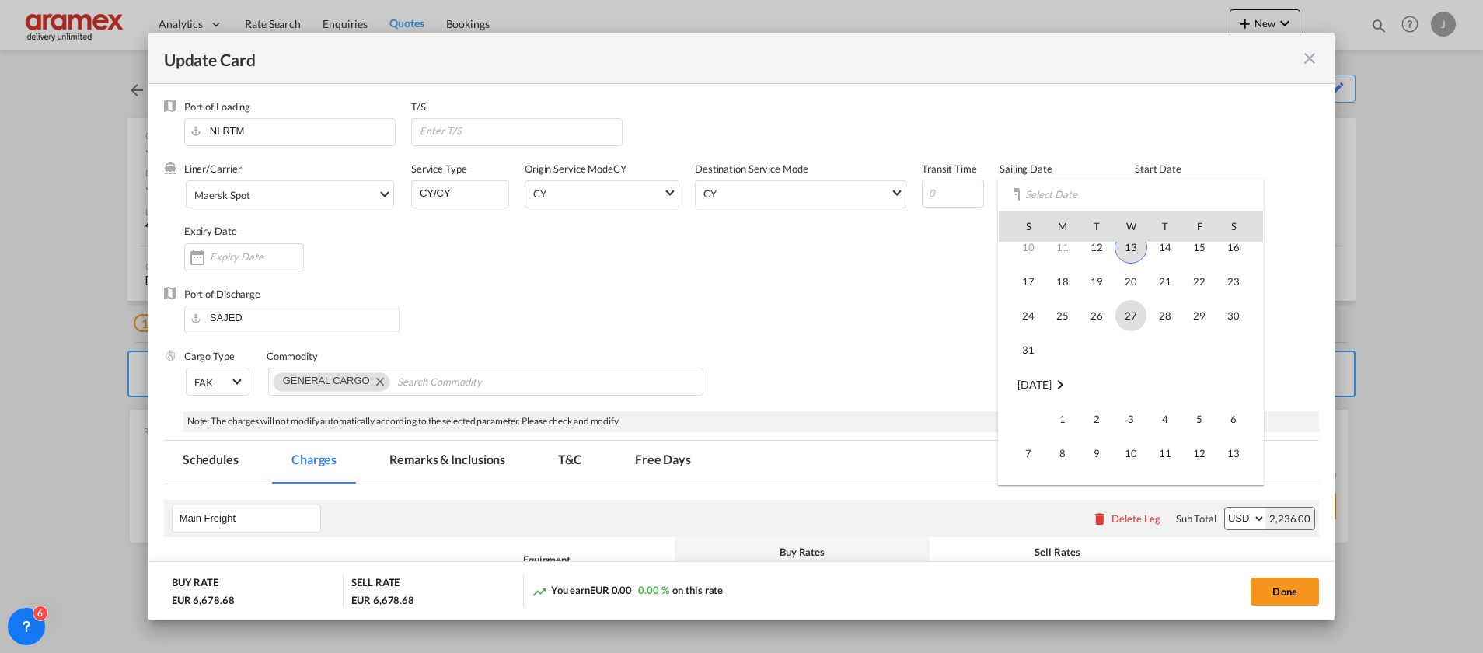
scroll to position [117, 0]
click at [1021, 417] on span "7" at bounding box center [1028, 417] width 31 height 31
type input "[DATE]"
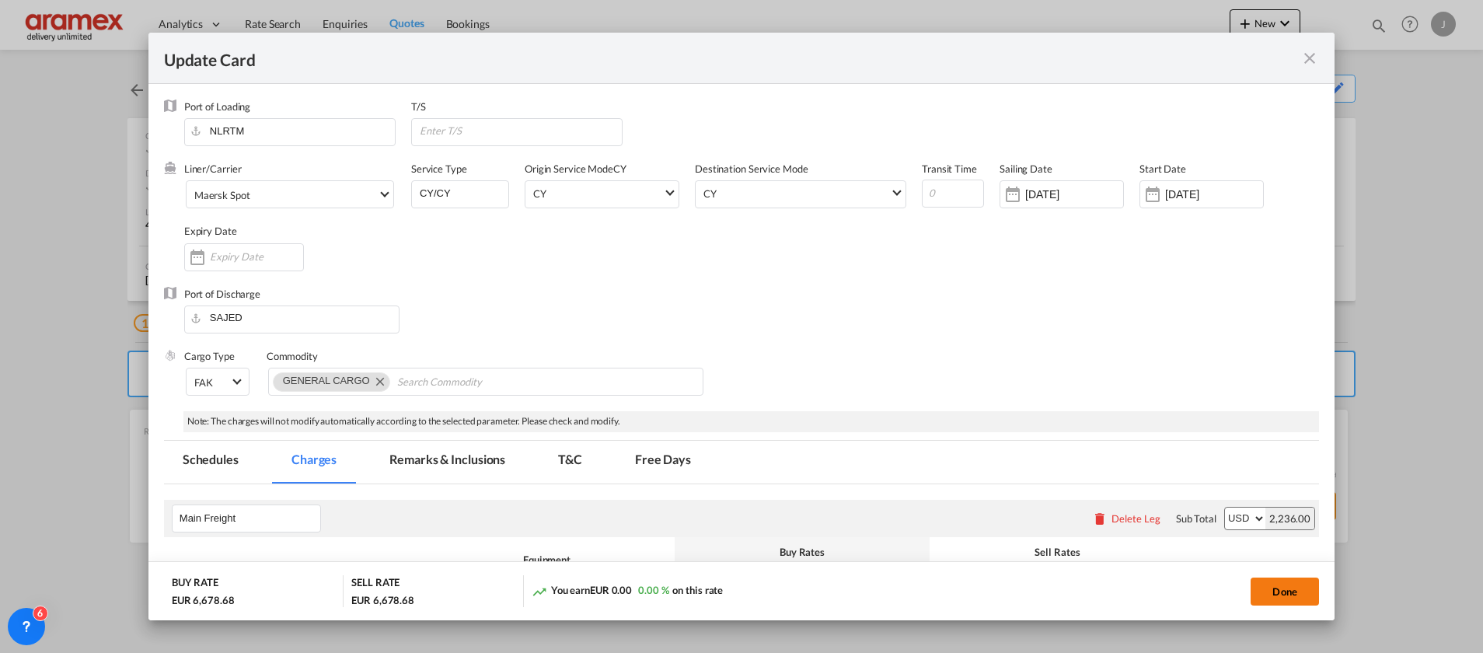
click at [1278, 593] on button "Done" at bounding box center [1285, 592] width 68 height 28
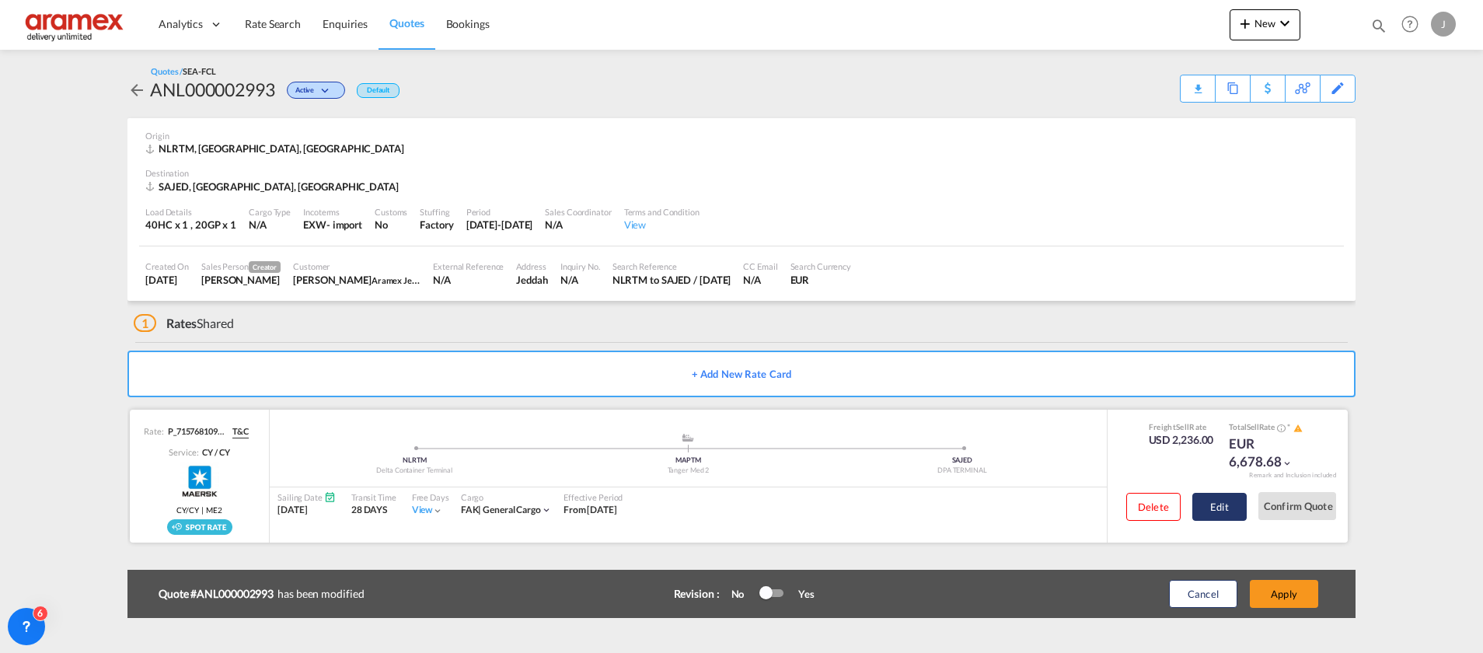
click at [1224, 502] on button "Edit" at bounding box center [1220, 507] width 54 height 28
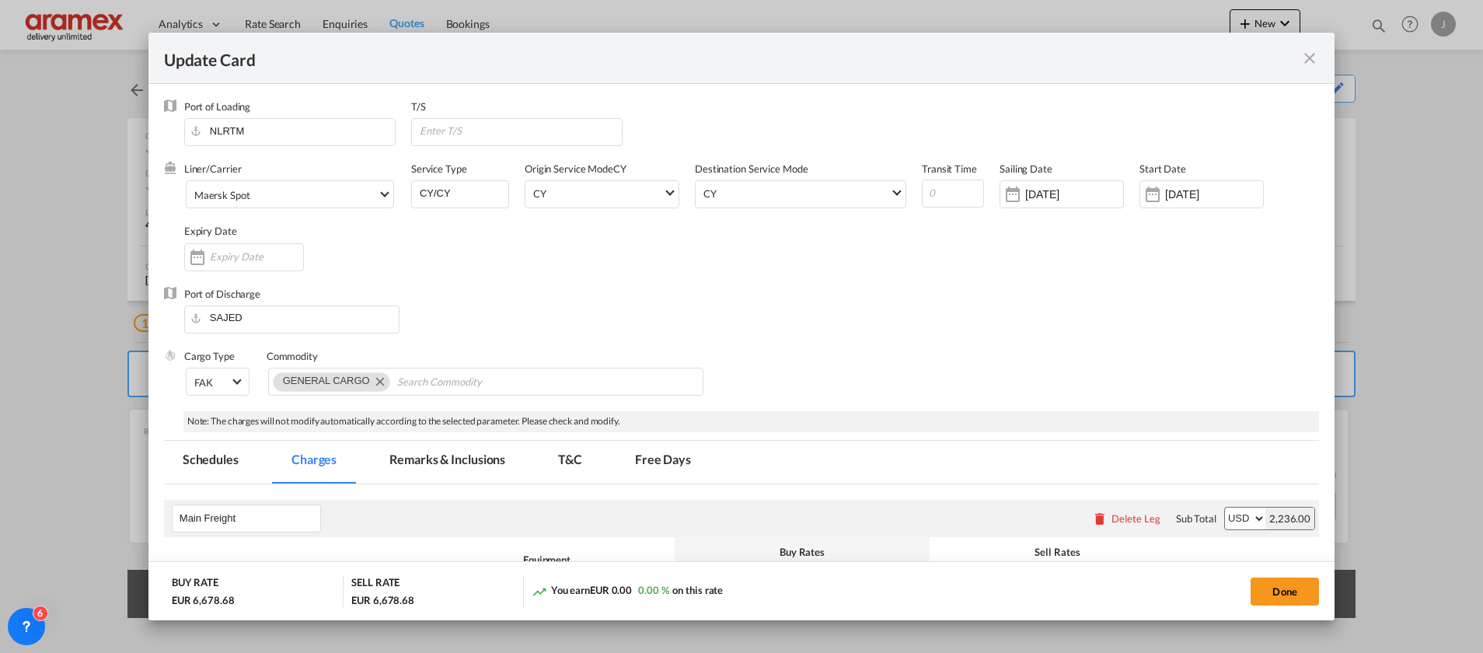
click at [201, 454] on md-tab-item "Schedules" at bounding box center [210, 462] width 93 height 43
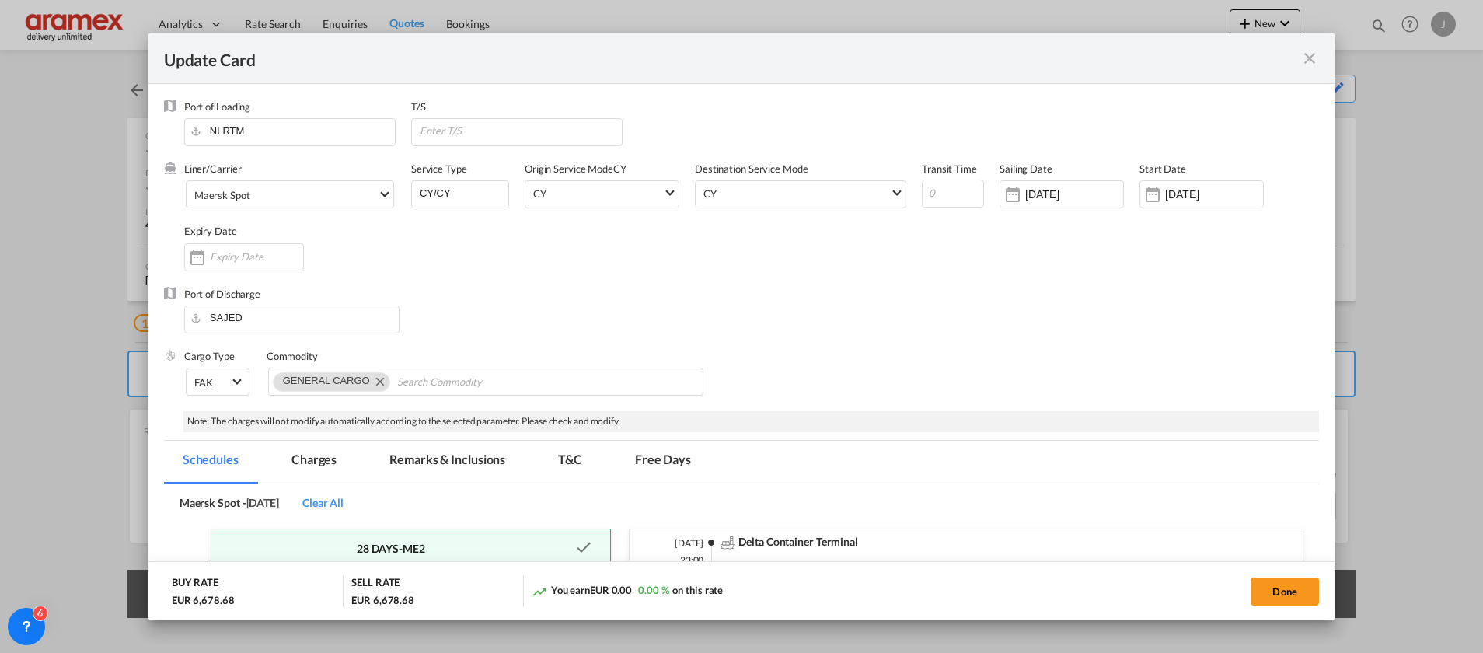
scroll to position [225, 0]
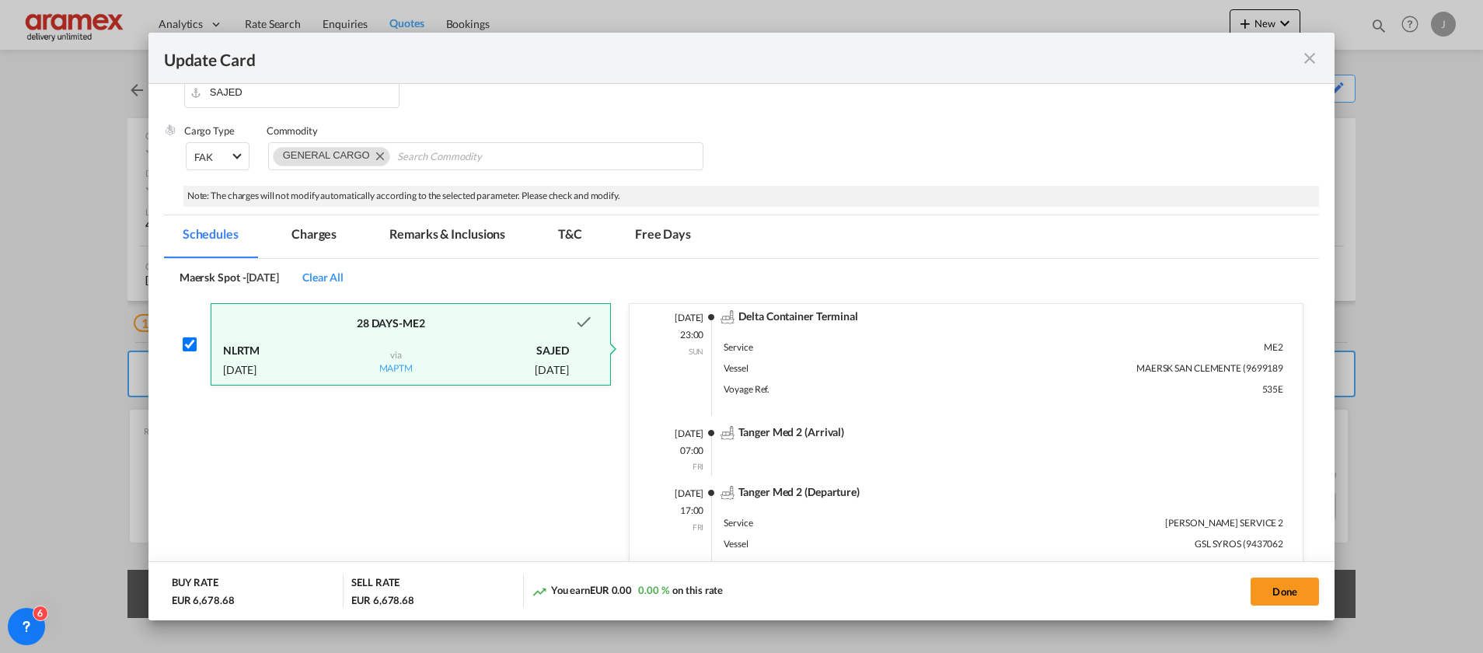
click at [344, 277] on span "Clear All" at bounding box center [322, 277] width 41 height 13
checkbox input "false"
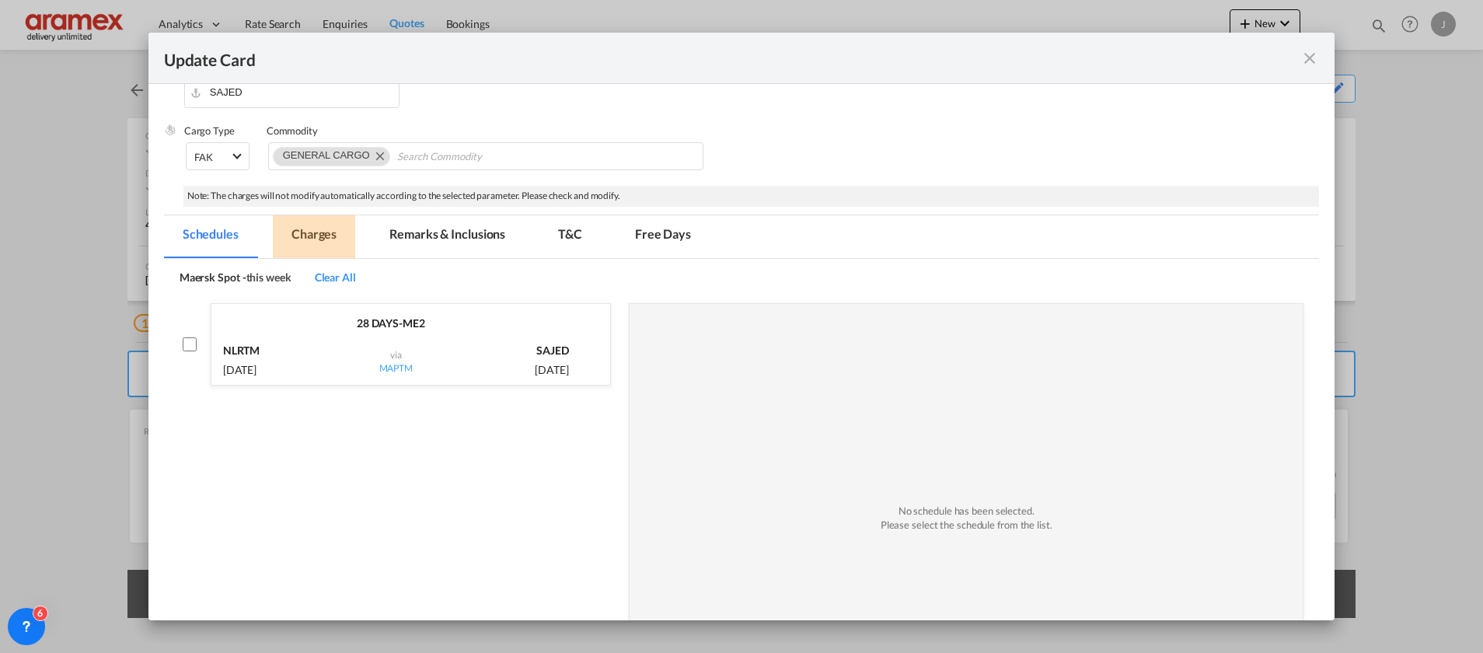
click at [317, 237] on md-tab-item "Charges" at bounding box center [314, 236] width 82 height 43
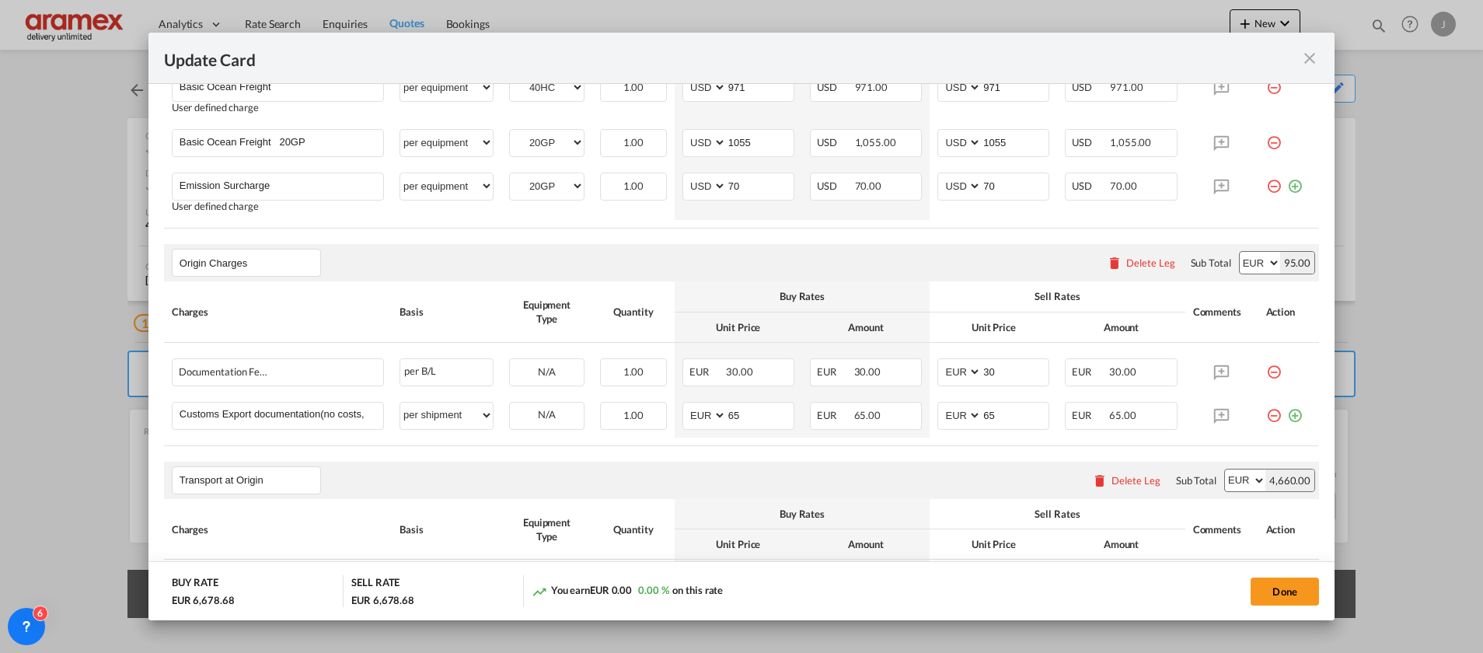
scroll to position [466, 0]
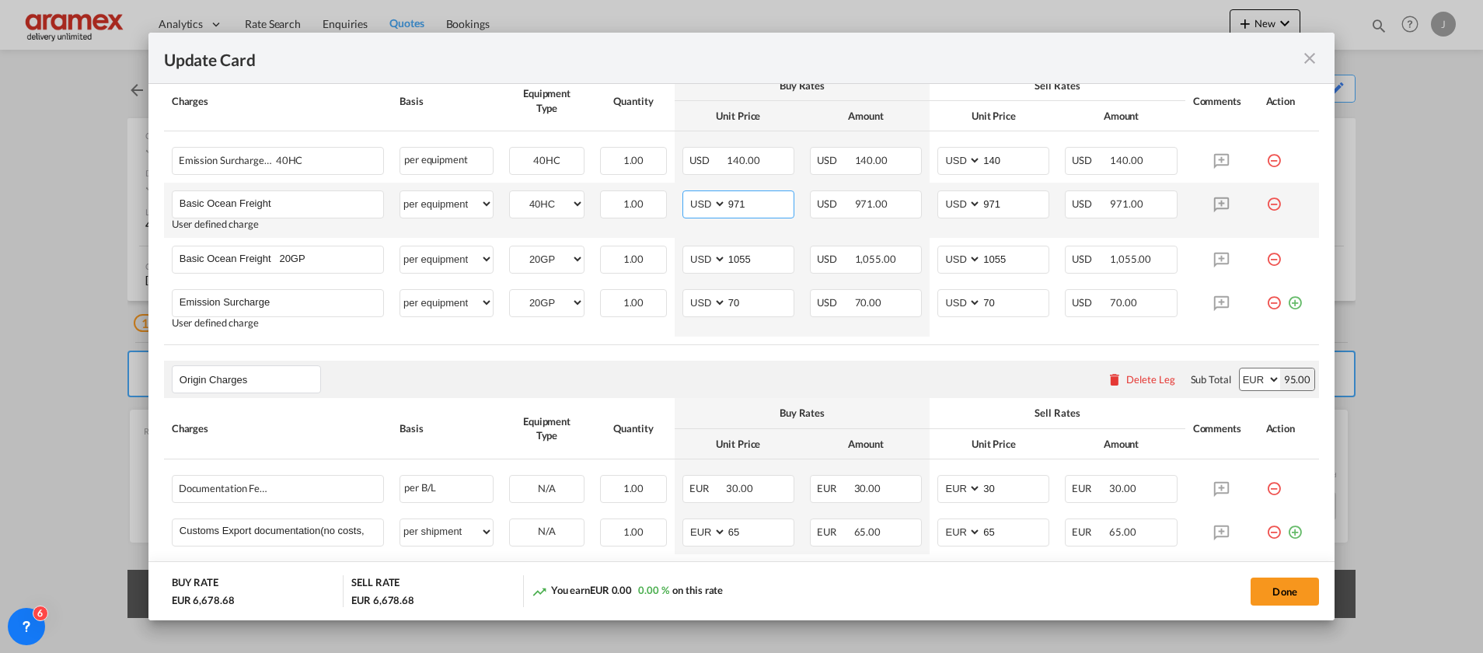
click at [738, 203] on input "971" at bounding box center [760, 202] width 67 height 23
paste input "690"
type input "690"
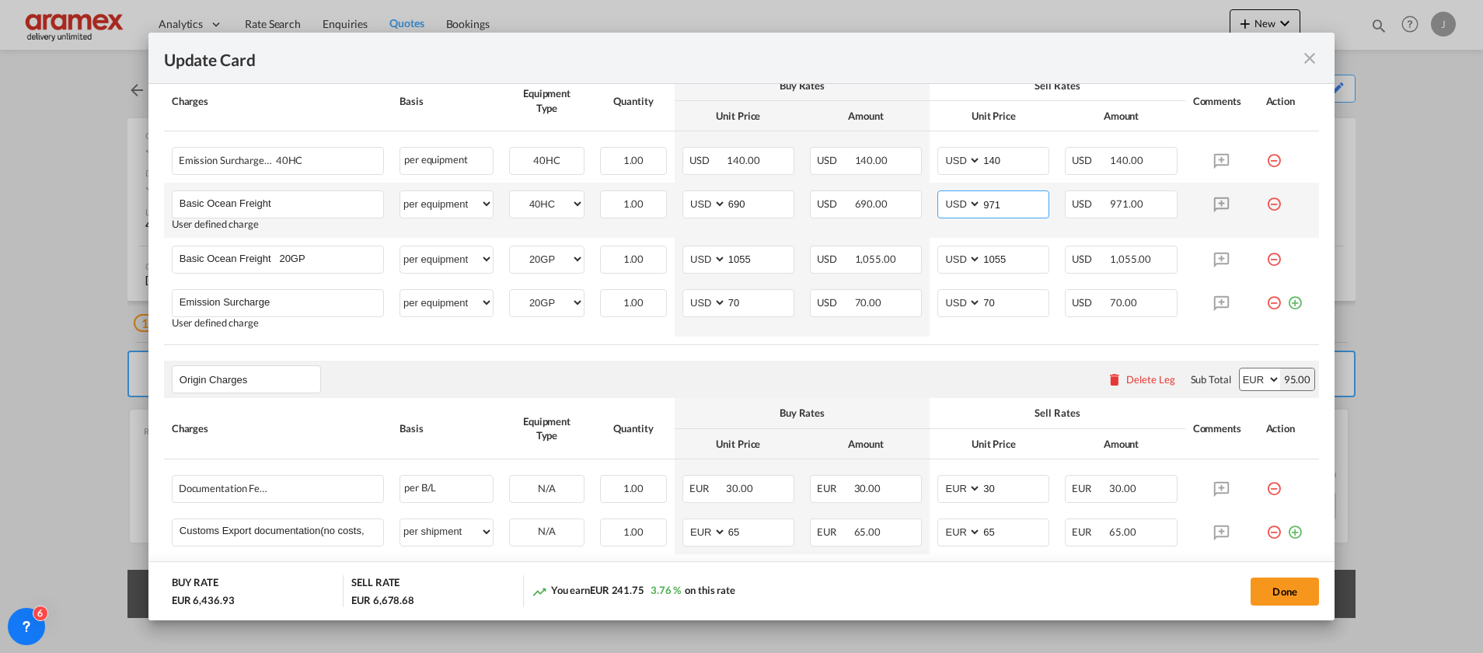
click at [990, 209] on input "971" at bounding box center [1015, 202] width 67 height 23
paste input "690"
type input "690"
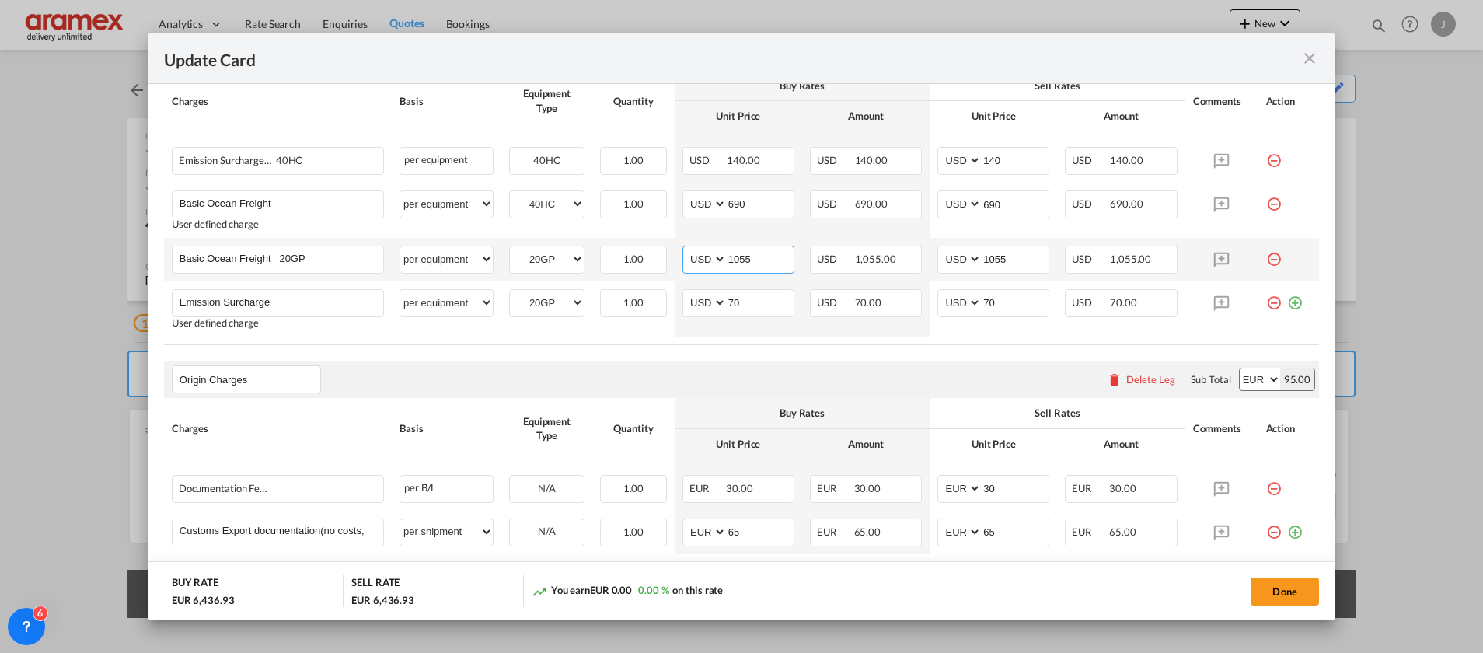
click at [747, 260] on input "1055" at bounding box center [760, 257] width 67 height 23
paste input "770"
type input "770"
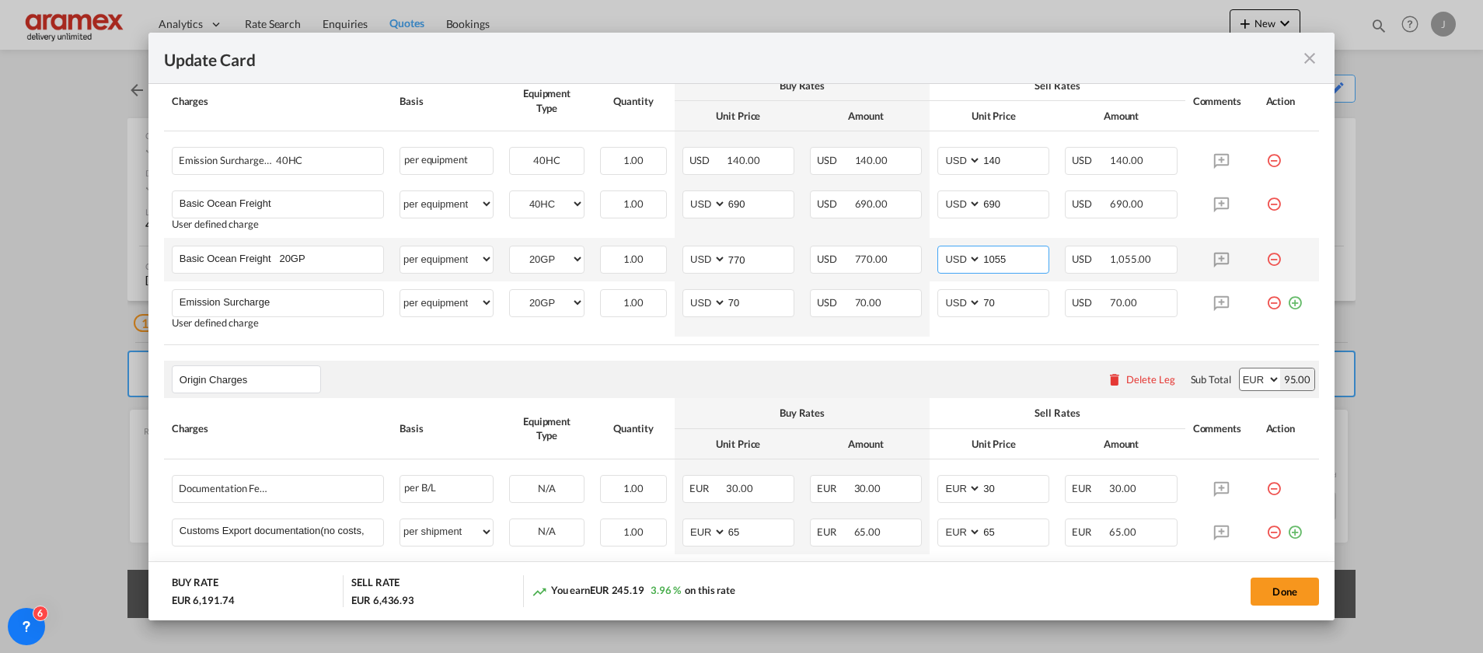
click at [1011, 268] on input "1055" at bounding box center [1015, 257] width 67 height 23
paste input "770"
type input "770"
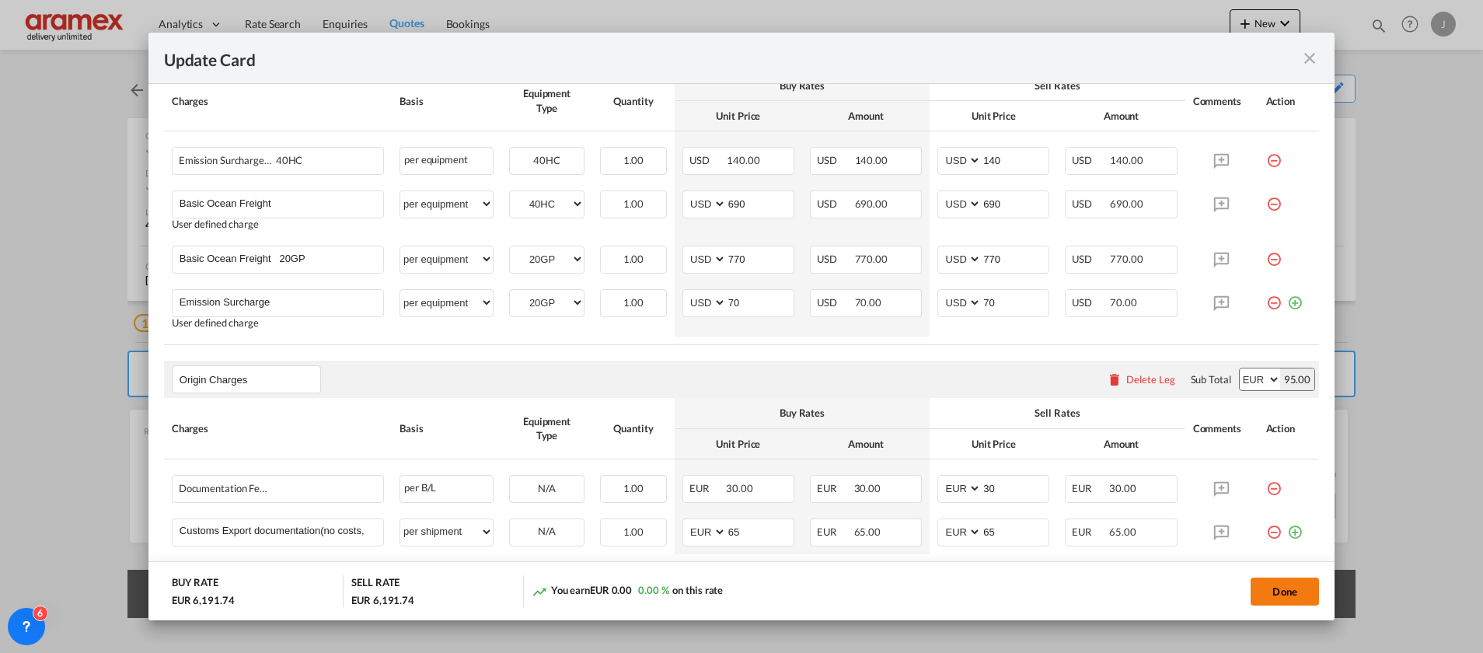
click at [1286, 588] on button "Done" at bounding box center [1285, 592] width 68 height 28
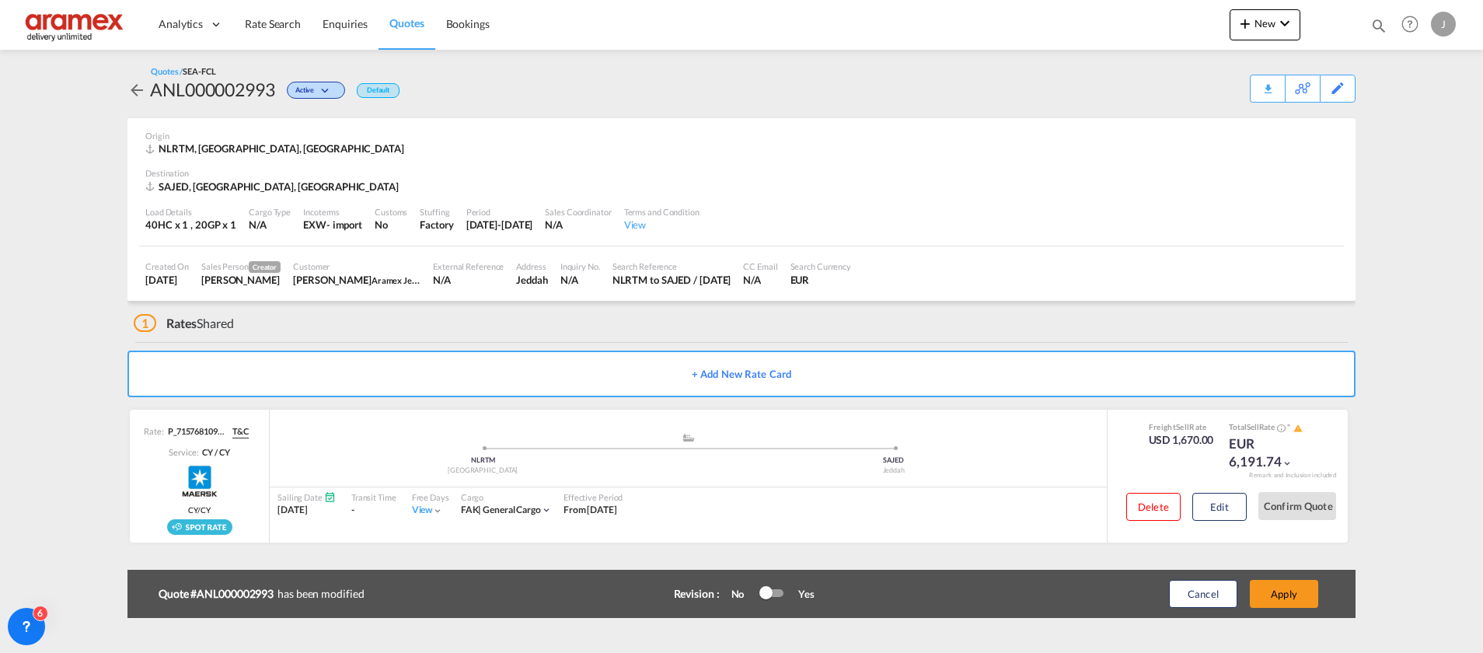
click at [1286, 588] on button "Apply" at bounding box center [1284, 594] width 68 height 28
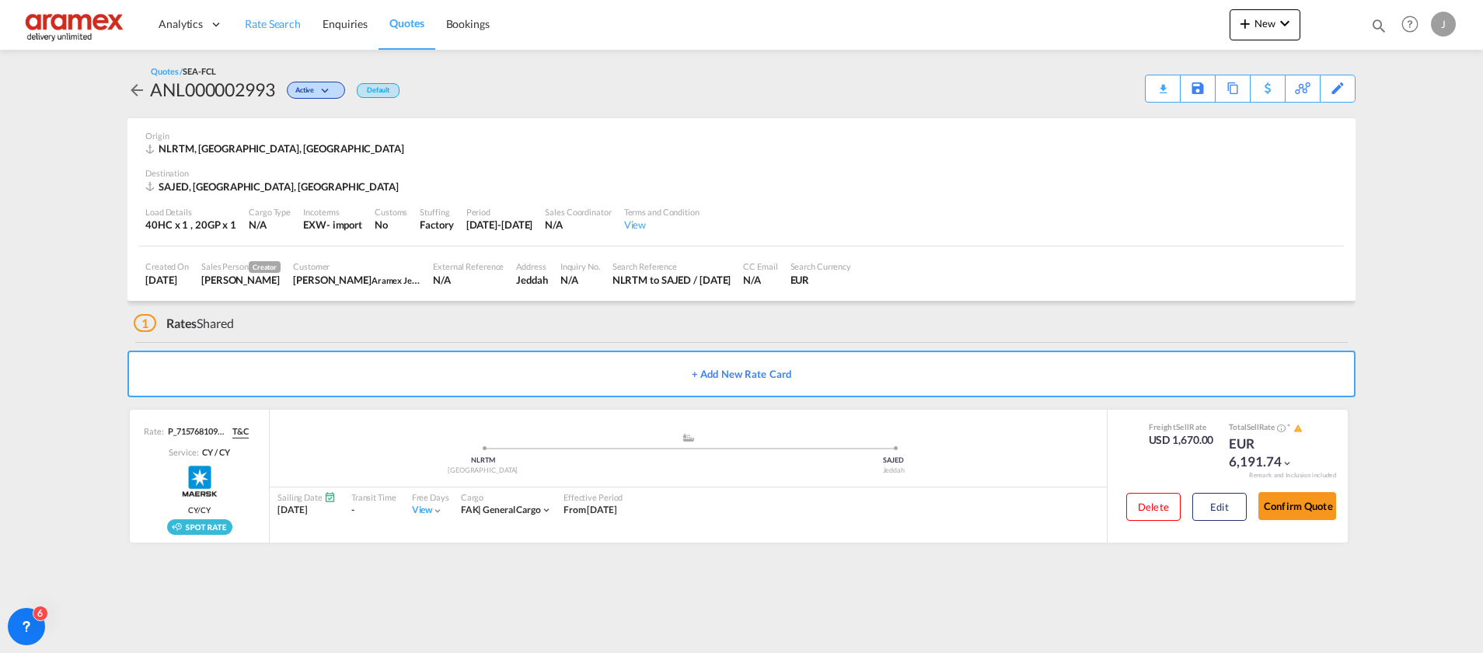
click at [262, 18] on span "Rate Search" at bounding box center [273, 23] width 56 height 13
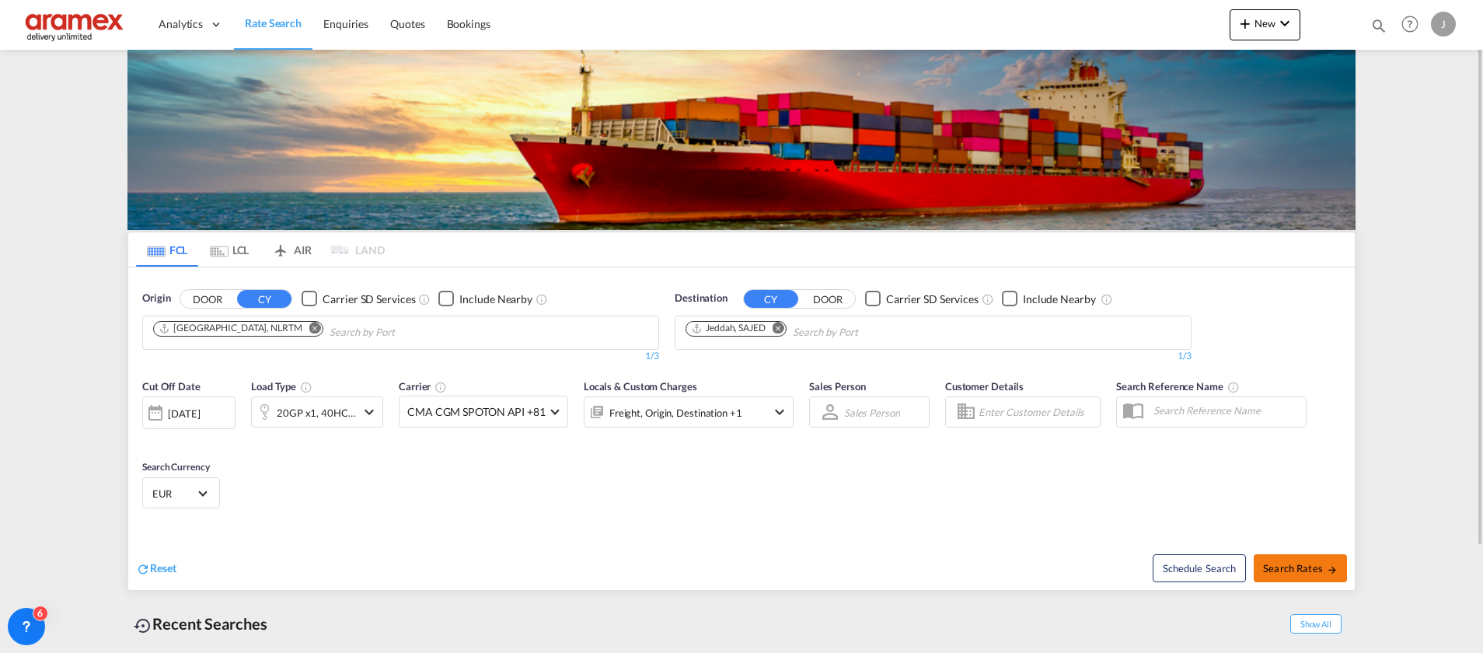
click at [1282, 574] on span "Search Rates" at bounding box center [1300, 568] width 75 height 12
type input "NLRTM to SAJED / [DATE]"
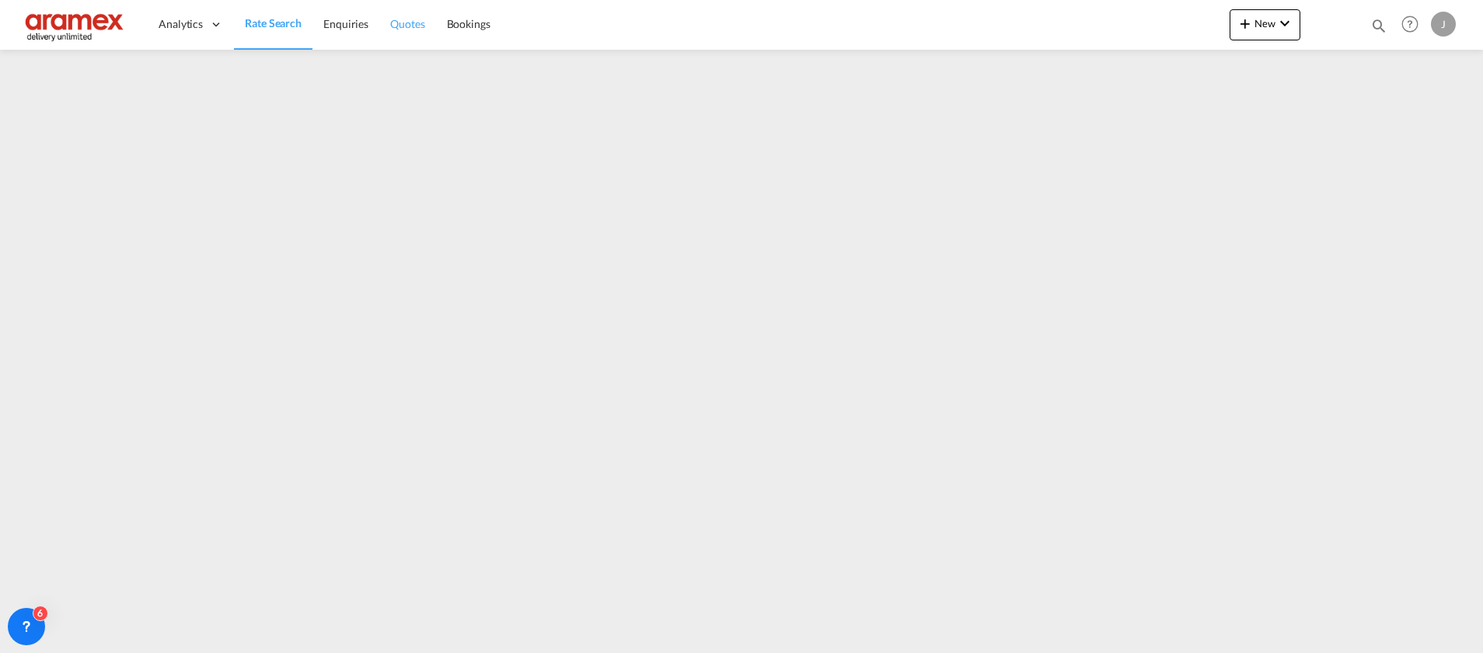
click at [427, 24] on link "Quotes" at bounding box center [407, 24] width 56 height 51
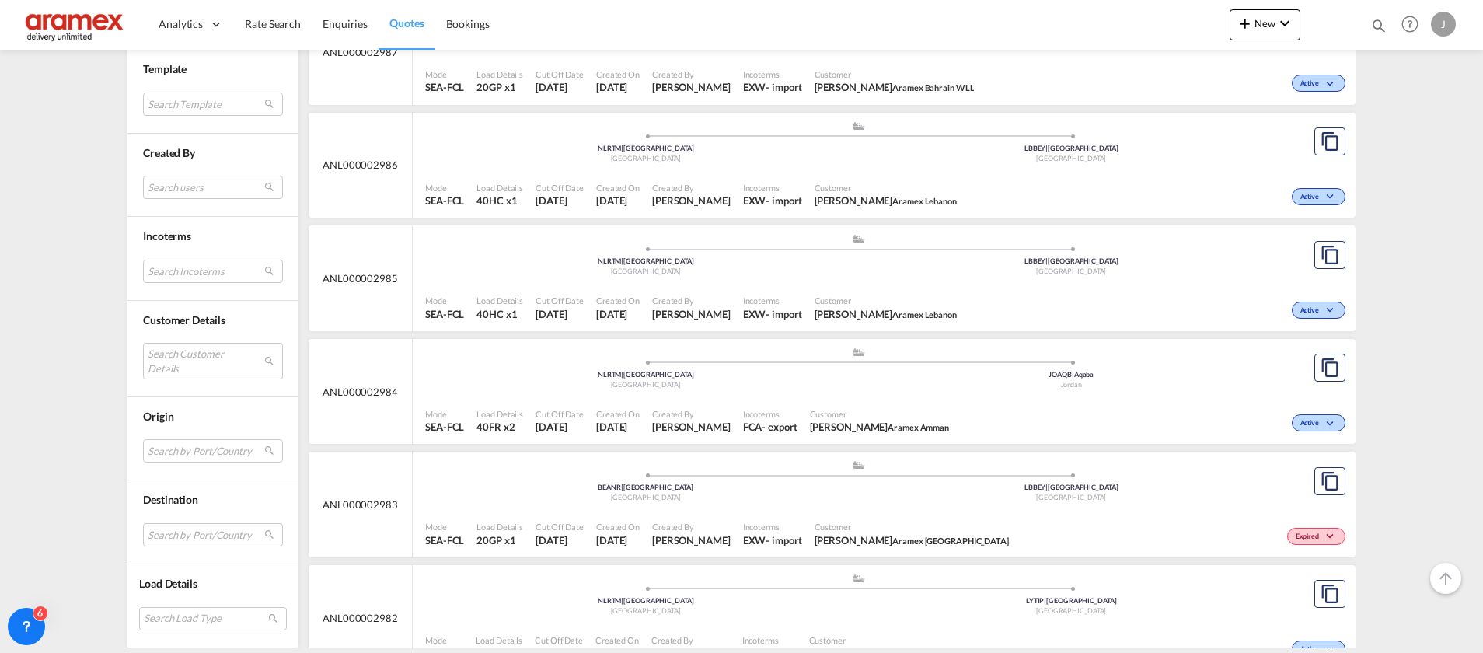
scroll to position [1749, 0]
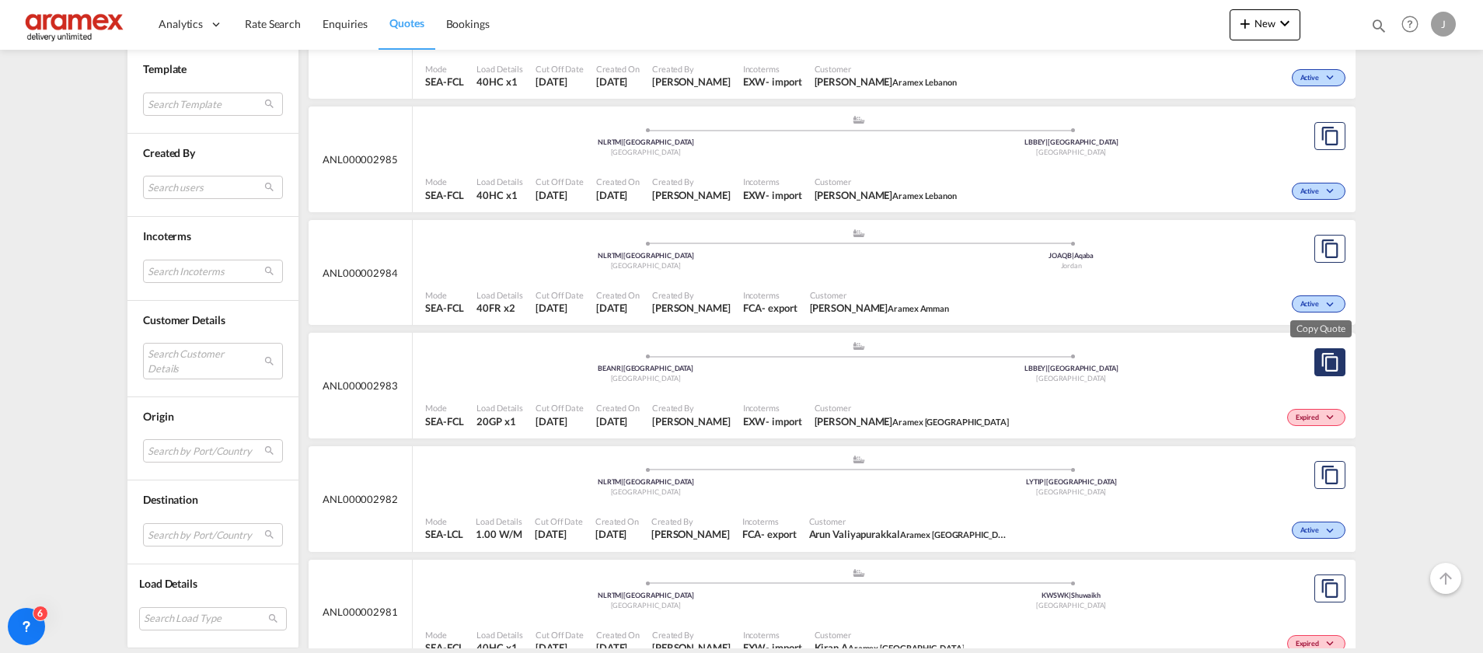
click at [1326, 365] on md-icon "assets/icons/custom/copyQuote.svg" at bounding box center [1330, 362] width 19 height 19
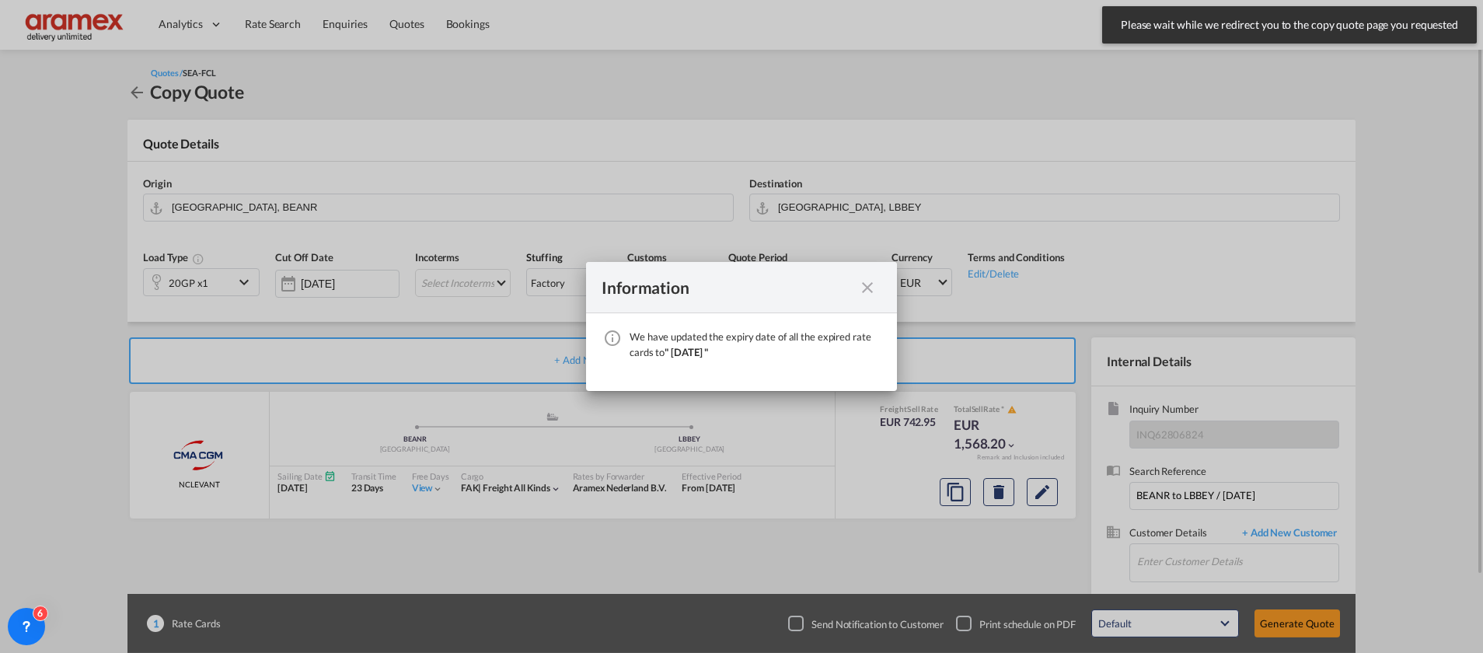
click at [866, 288] on md-icon "icon-close fg-AAA8AD cursor" at bounding box center [867, 287] width 19 height 19
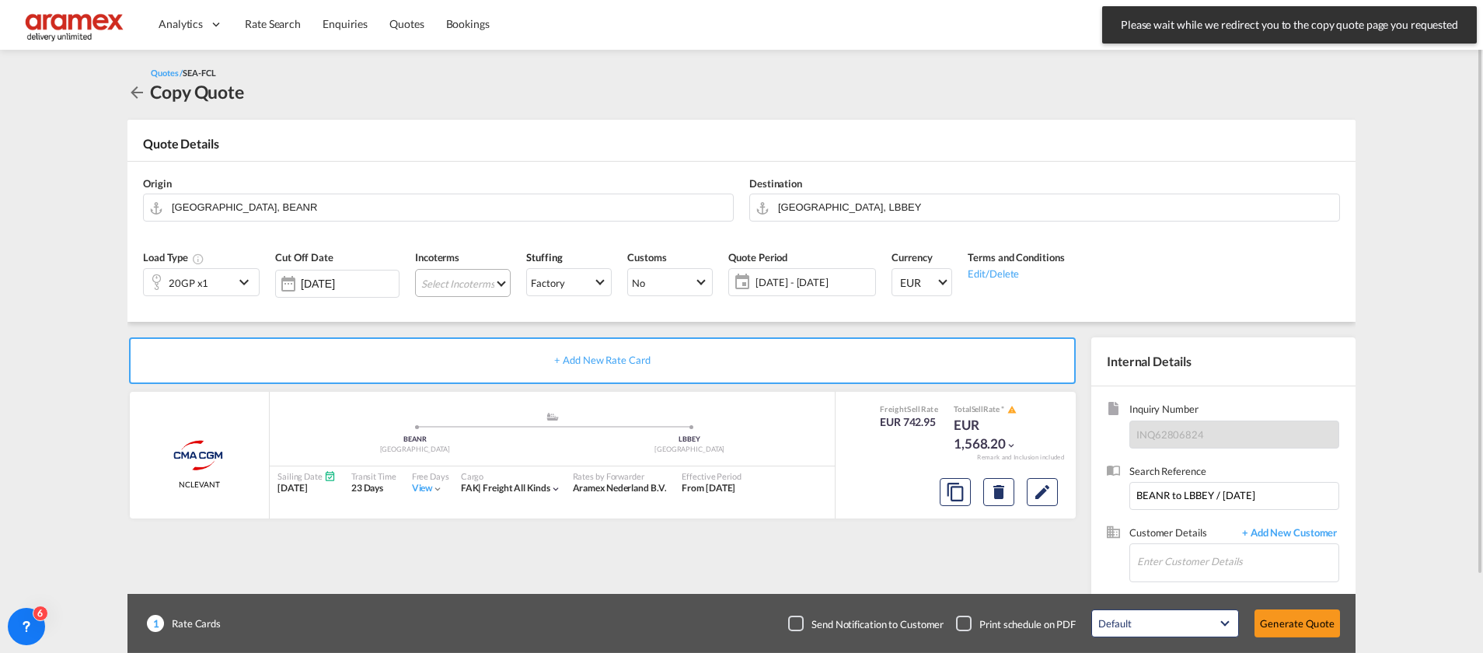
click at [452, 276] on md-select "Select Incoterms FOB - export Free on Board DPU - export Delivery at Place Unlo…" at bounding box center [463, 283] width 96 height 28
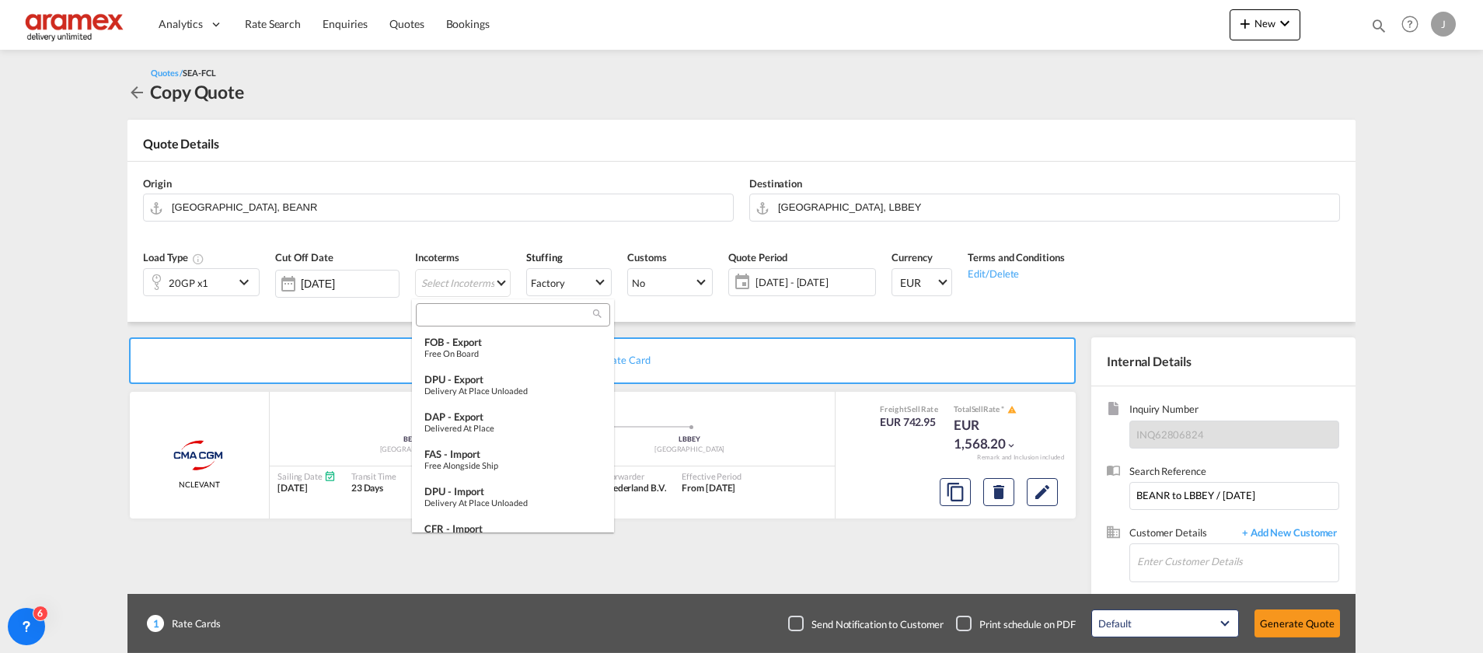
click at [445, 309] on input "search" at bounding box center [507, 315] width 173 height 14
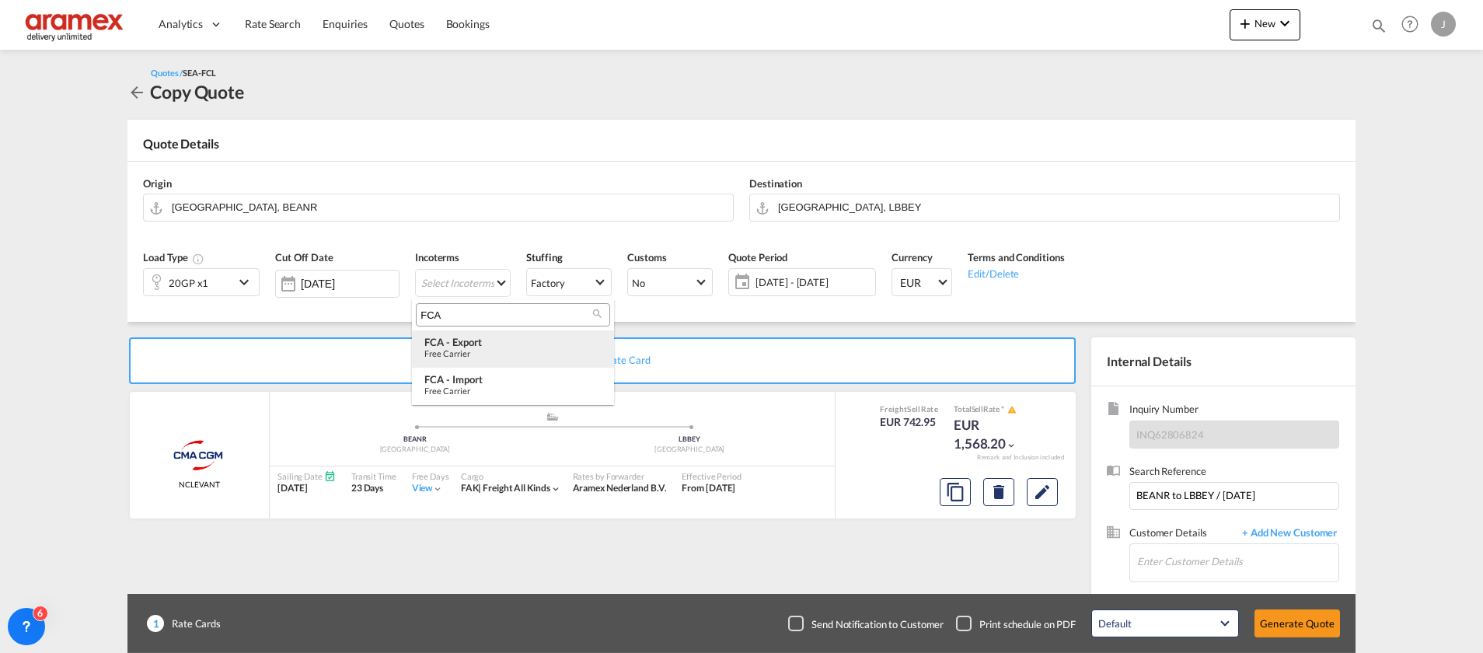
type input "FCA"
click at [452, 347] on div "FCA - export" at bounding box center [512, 342] width 177 height 12
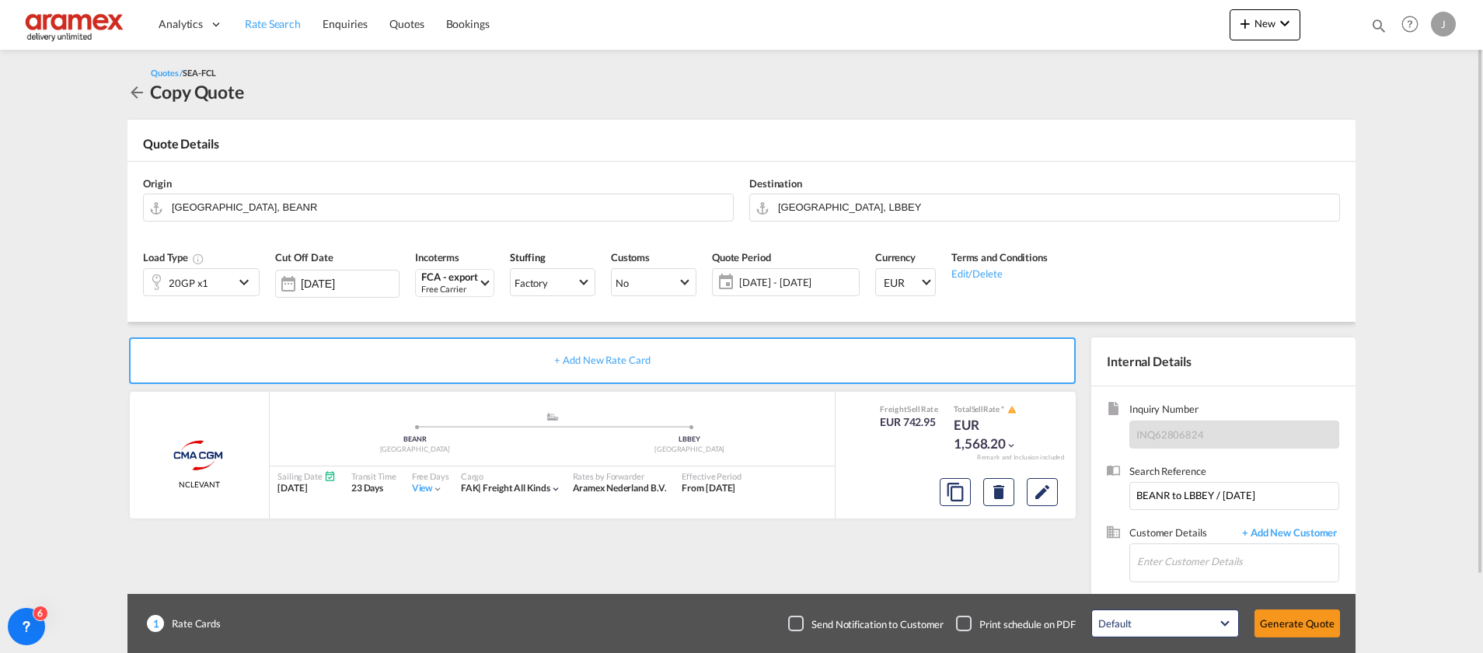
click at [270, 20] on span "Rate Search" at bounding box center [273, 23] width 56 height 13
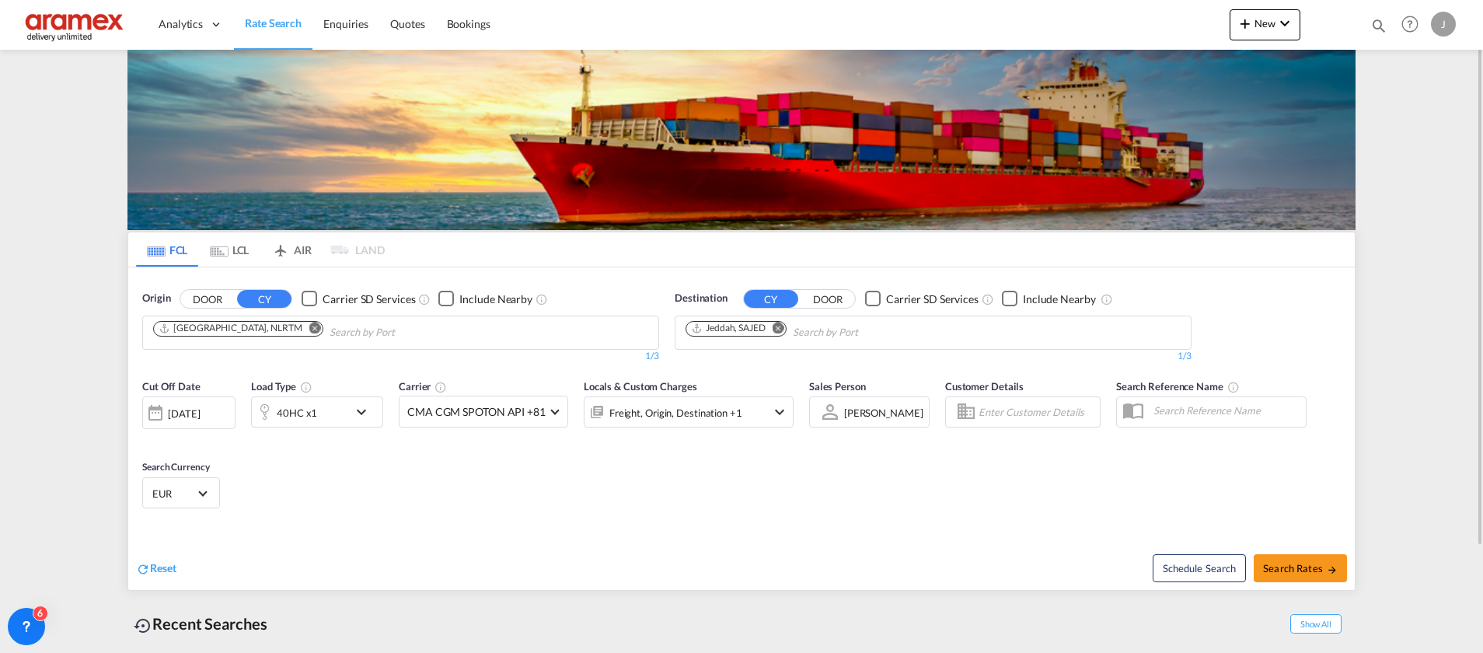
click at [781, 330] on md-icon "Remove" at bounding box center [779, 328] width 12 height 12
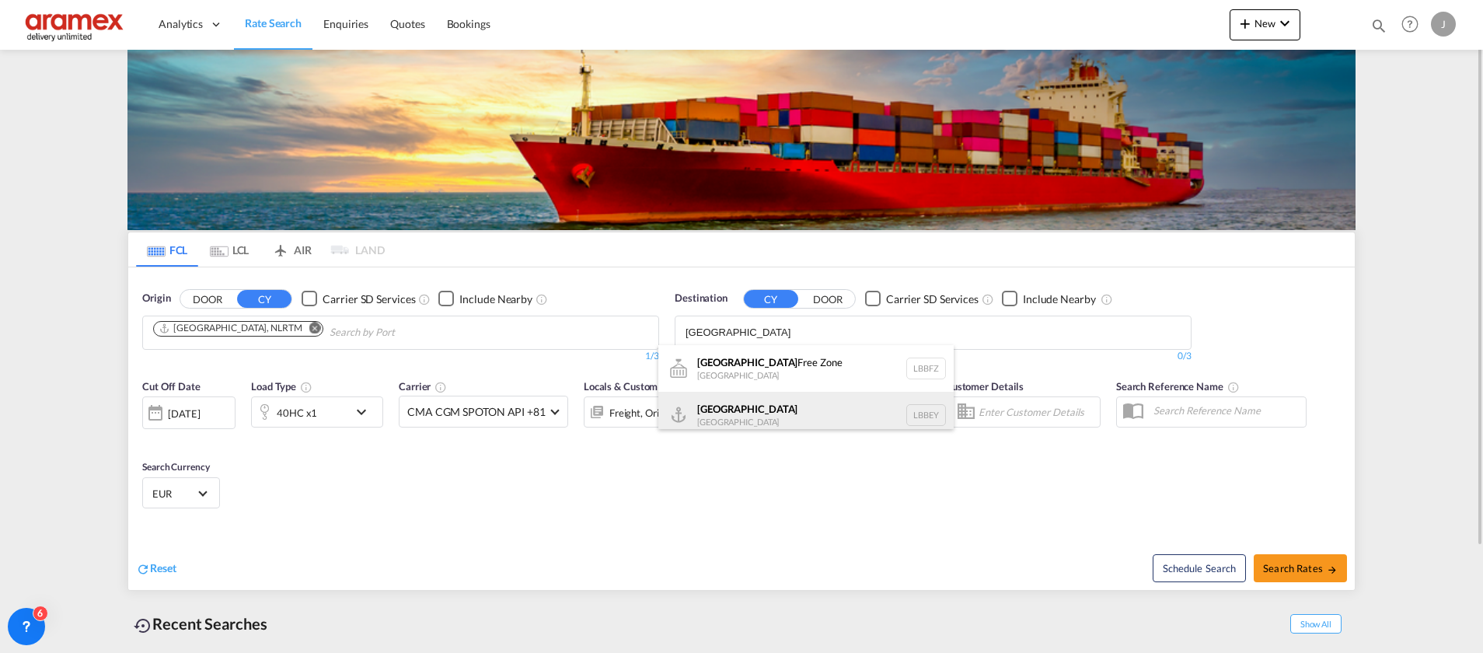
type input "beirut"
drag, startPoint x: 757, startPoint y: 410, endPoint x: 487, endPoint y: 440, distance: 272.2
click at [758, 416] on div "Beirut Lebanon LBBEY" at bounding box center [806, 415] width 295 height 47
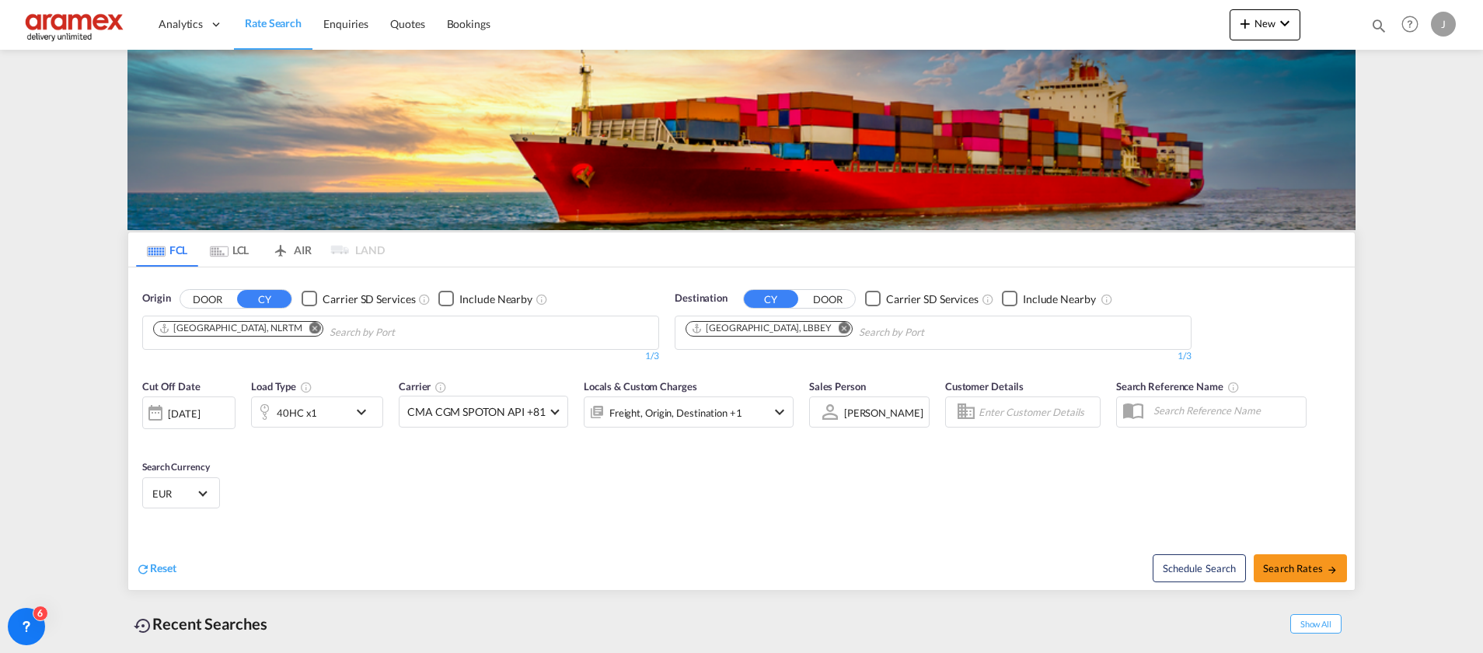
click at [328, 411] on div "40HC x1" at bounding box center [300, 412] width 96 height 31
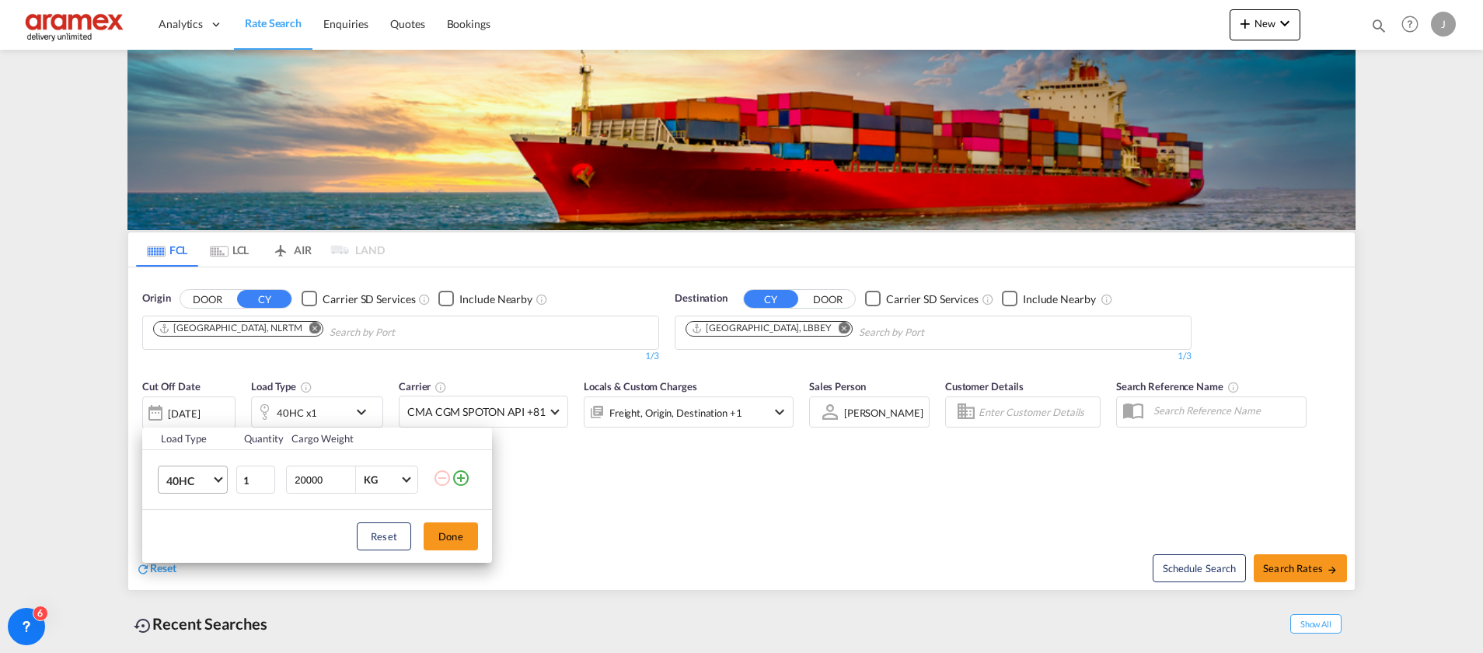
click at [202, 486] on span "40HC" at bounding box center [188, 481] width 45 height 16
drag, startPoint x: 203, startPoint y: 402, endPoint x: 260, endPoint y: 420, distance: 60.2
click at [203, 401] on md-option "20GP" at bounding box center [207, 405] width 106 height 37
click at [462, 538] on button "Done" at bounding box center [451, 536] width 54 height 28
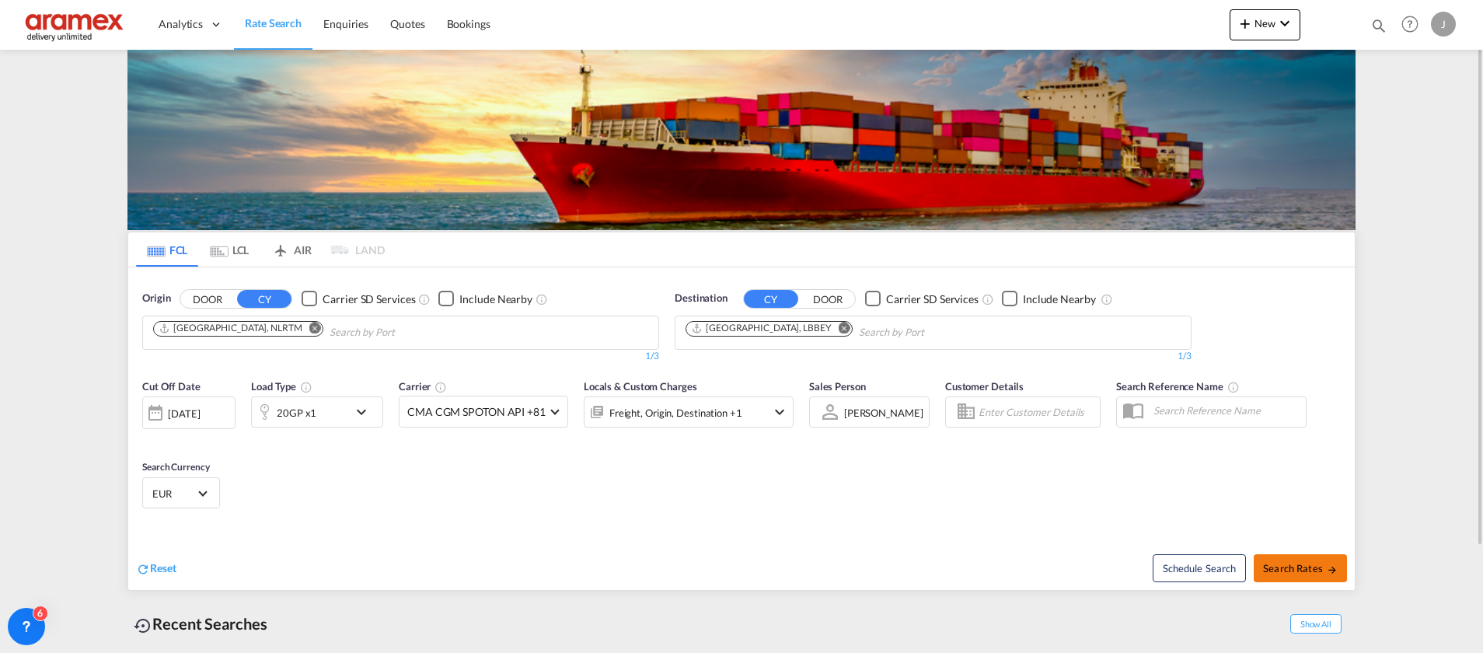
click at [1289, 568] on span "Search Rates" at bounding box center [1300, 568] width 75 height 12
type input "NLRTM to LBBEY / 13 Aug 2025"
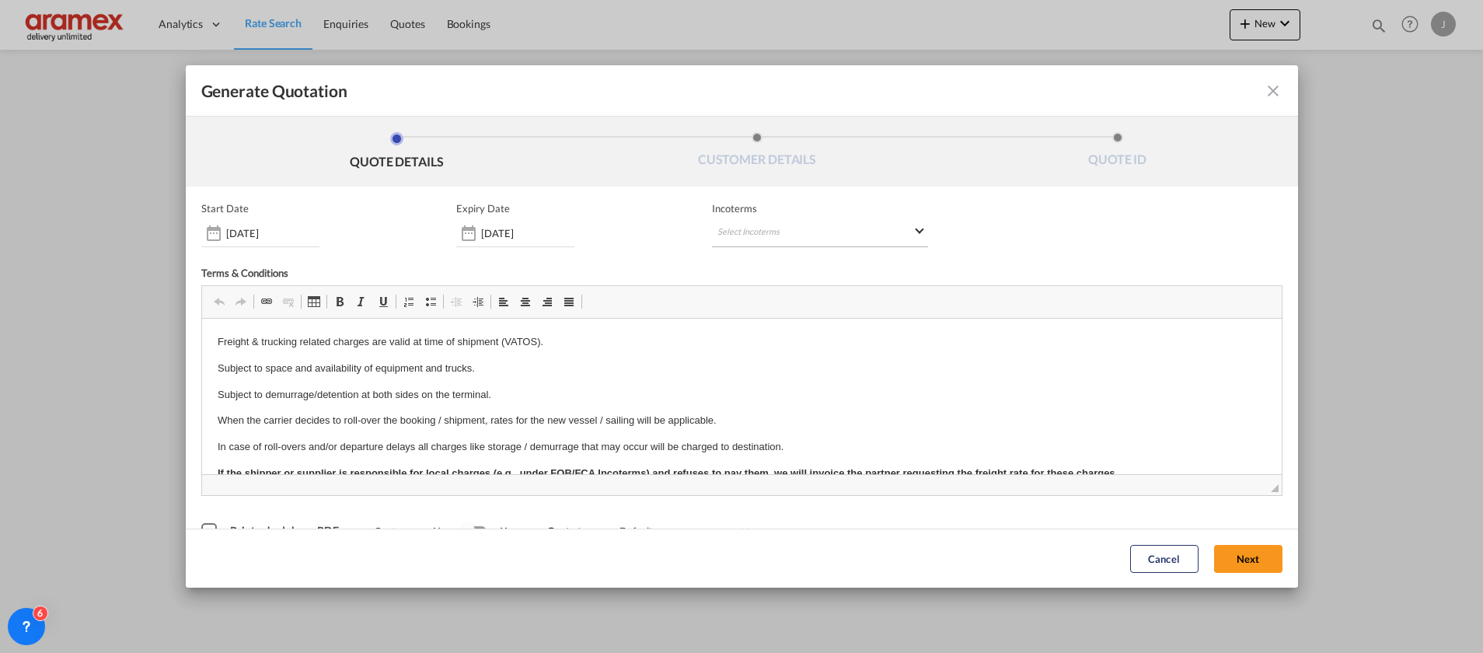
click at [752, 220] on md-select "Select Incoterms FOB - export Free on Board DPU - export Delivery at Place Unlo…" at bounding box center [820, 233] width 216 height 28
click at [735, 264] on input "search" at bounding box center [786, 265] width 144 height 14
type input "FCA"
click at [800, 295] on div "FCA - export" at bounding box center [792, 293] width 148 height 12
click at [1235, 561] on button "Next" at bounding box center [1248, 559] width 68 height 28
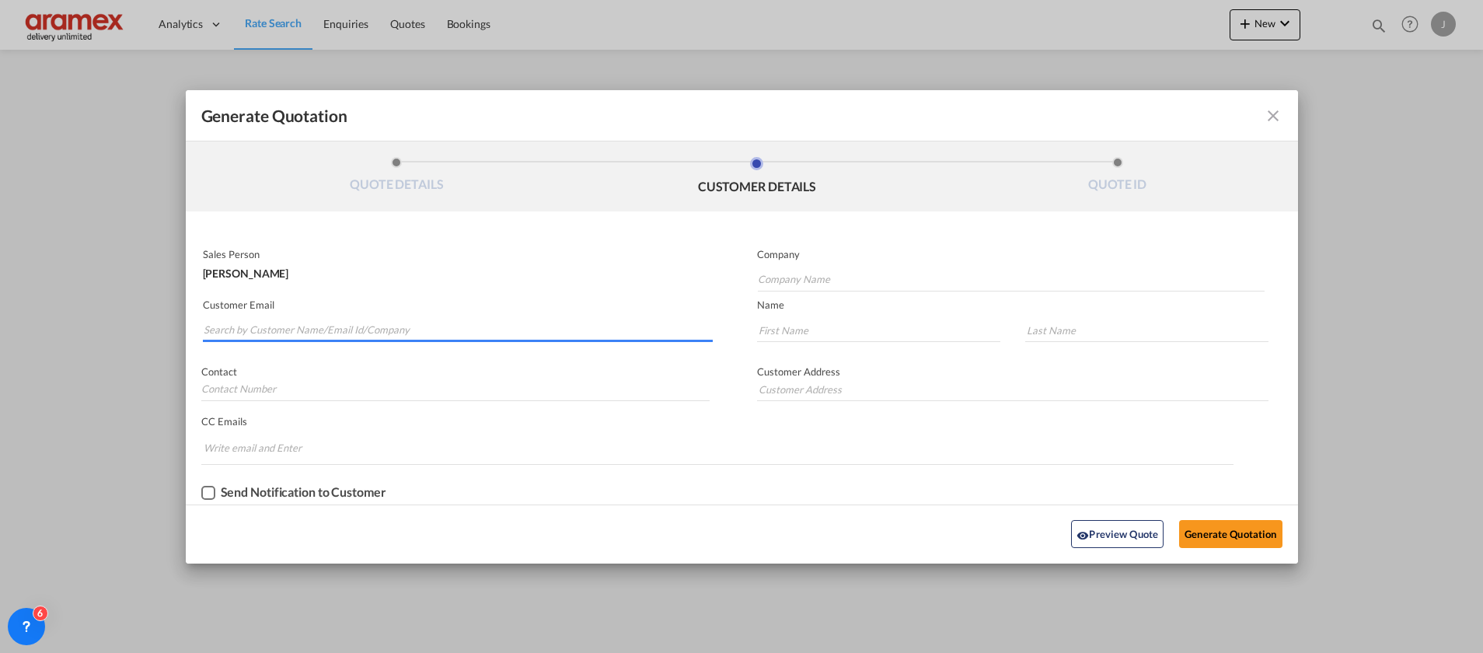
click at [301, 339] on md-autocomplete-wrap "Generate QuotationQUOTE ..." at bounding box center [458, 326] width 510 height 31
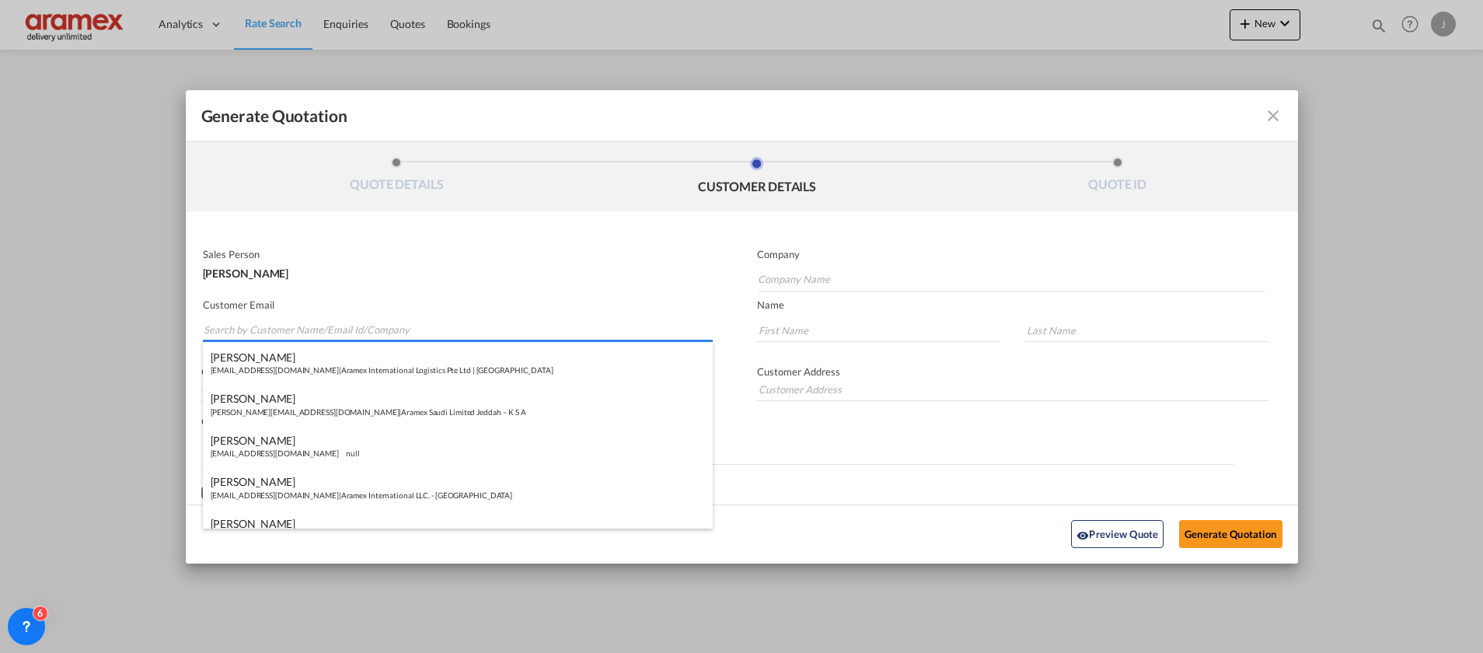
paste input "Nour Chaaya"
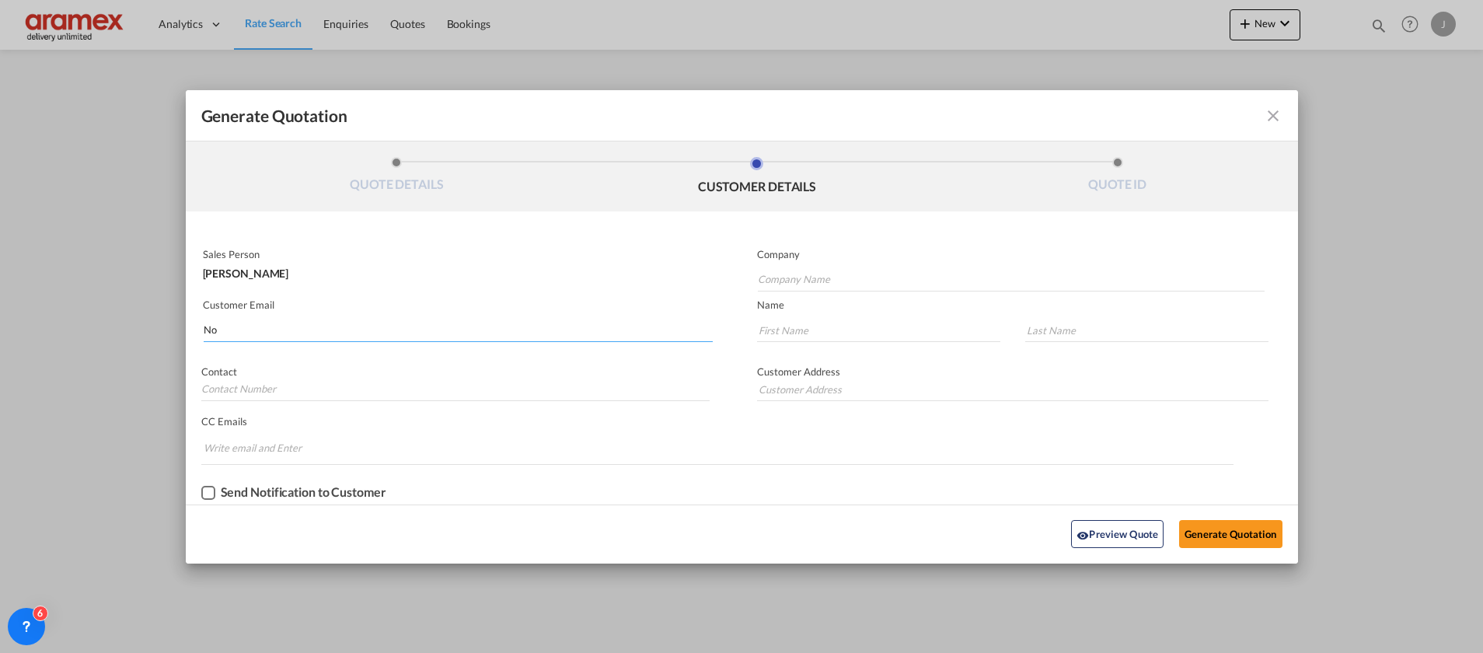
type input "N"
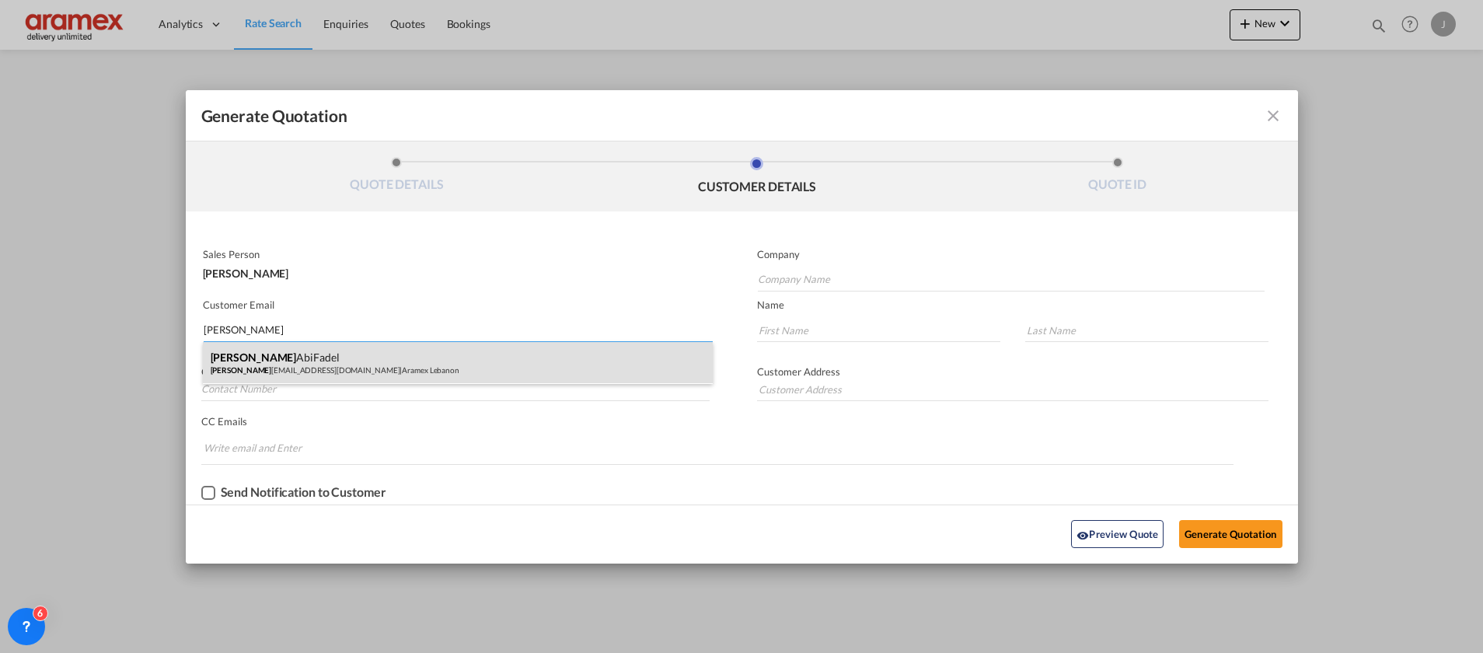
type input "Patrick"
click at [318, 358] on div "Patrick AbiFadel patrick ab@aramex.com | Aramex Lebanon" at bounding box center [458, 363] width 510 height 42
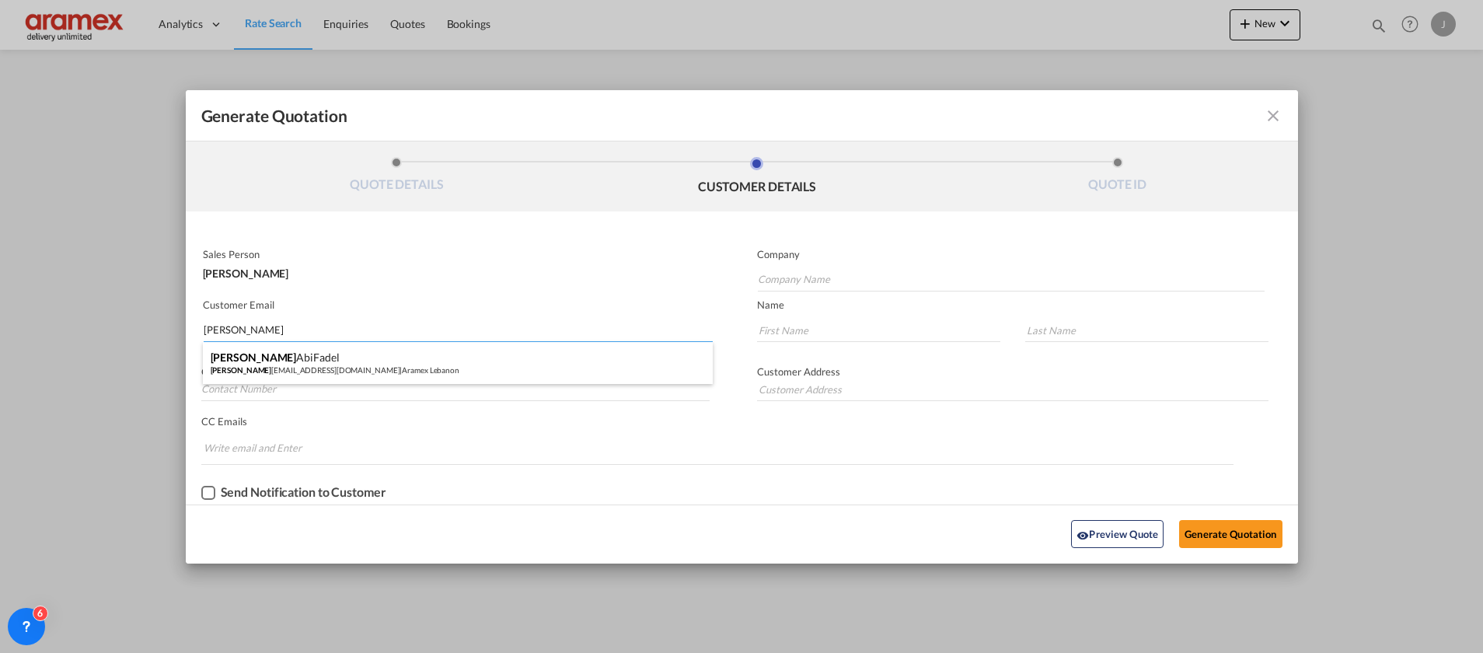
type input "Aramex Lebanon"
type input "patrickab@aramex.com"
type input "Patrick"
type input "AbiFadel"
type input "[GEOGRAPHIC_DATA]"
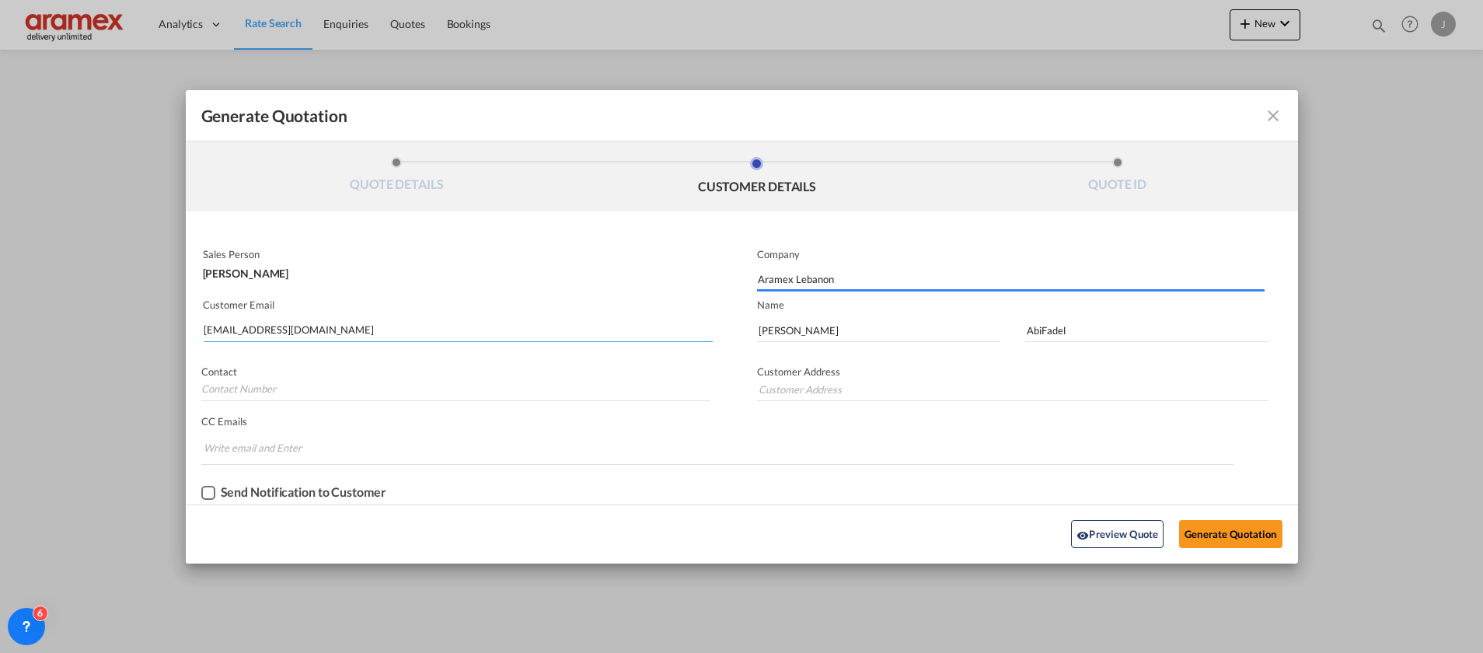
type input "[GEOGRAPHIC_DATA]"
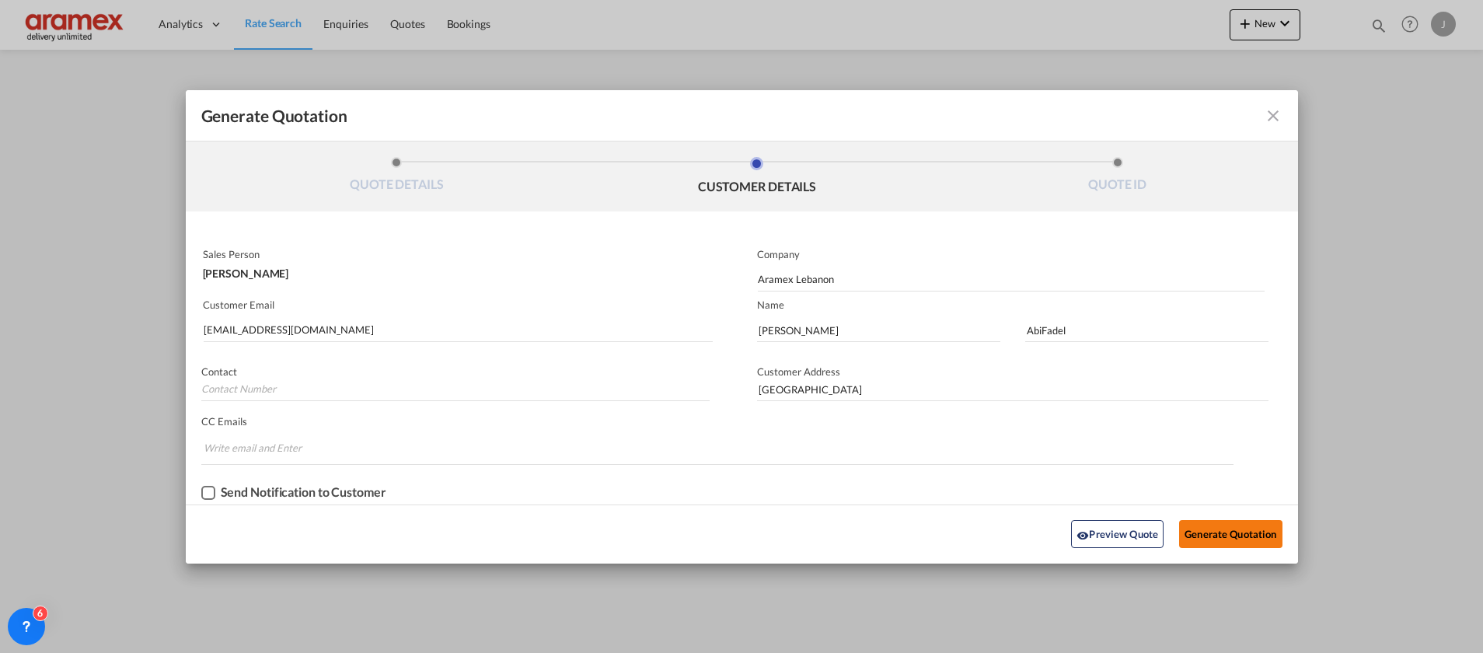
click at [1212, 529] on button "Generate Quotation" at bounding box center [1230, 534] width 103 height 28
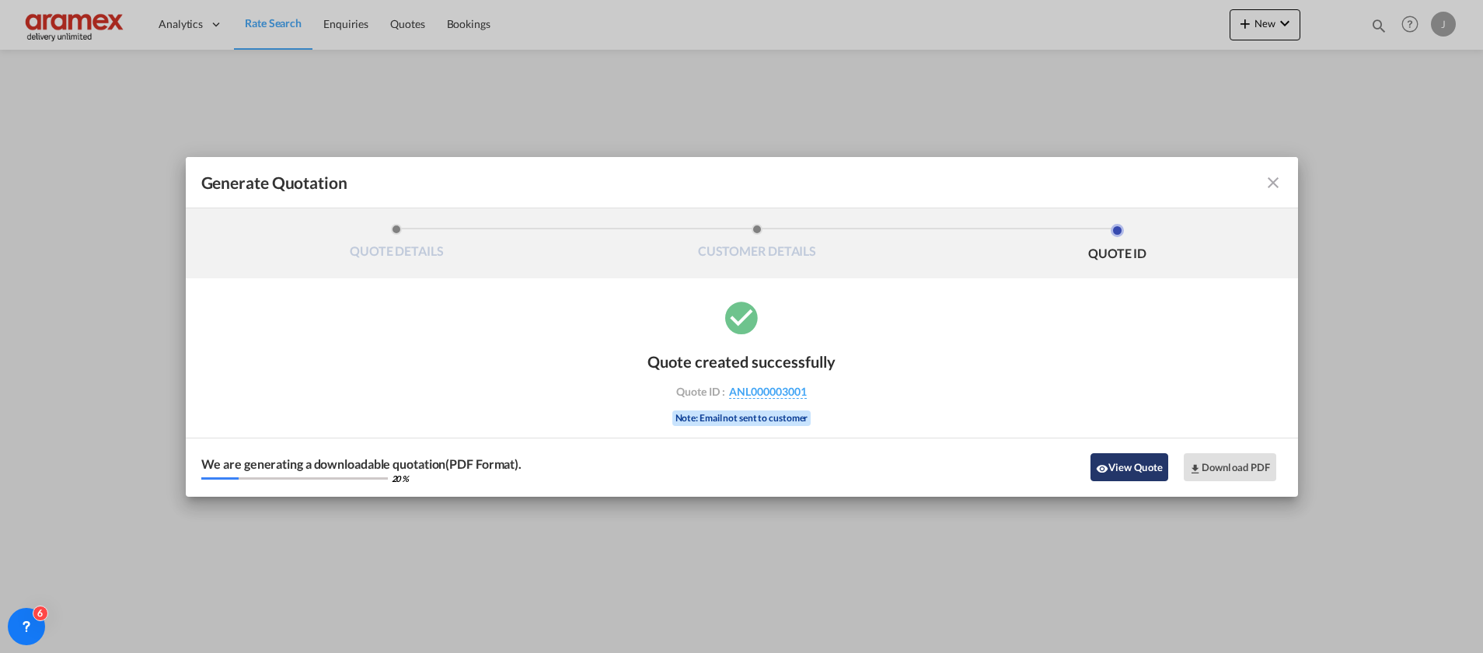
click at [1123, 466] on button "View Quote" at bounding box center [1130, 467] width 78 height 28
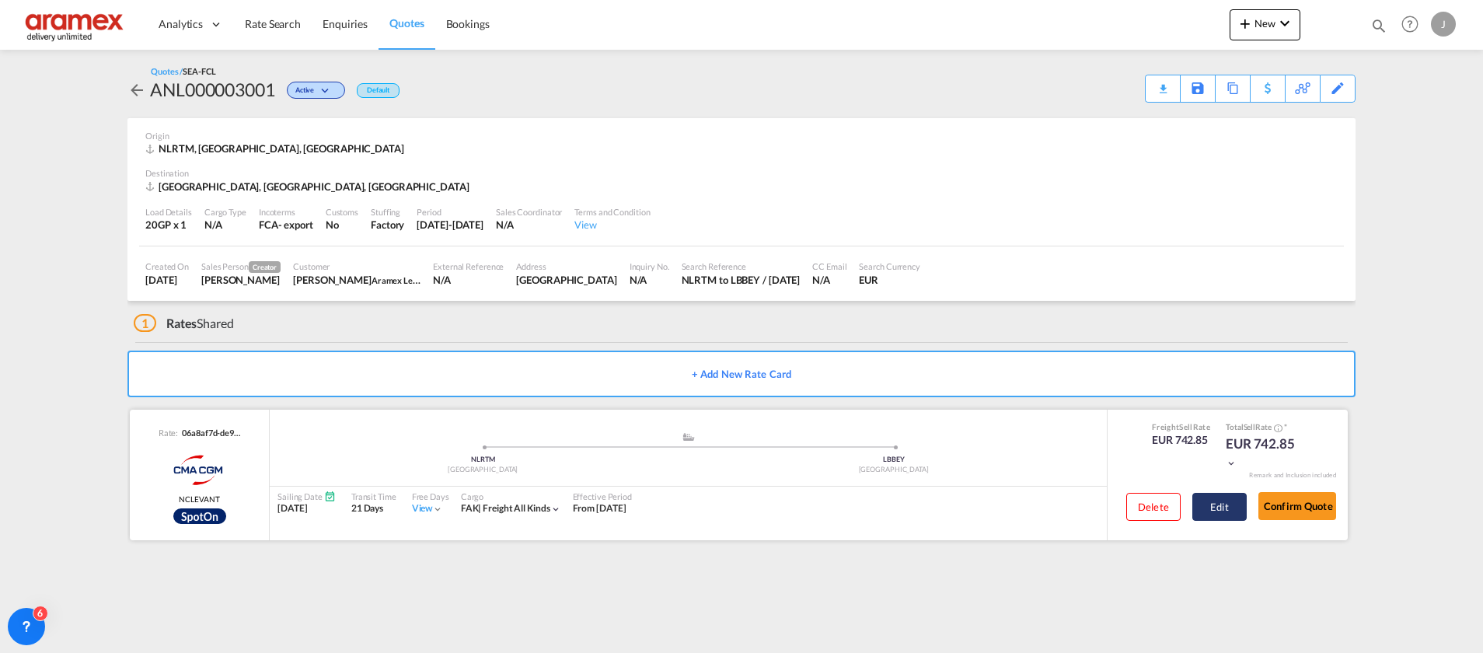
drag, startPoint x: 1224, startPoint y: 505, endPoint x: 1231, endPoint y: 520, distance: 17.4
click at [1224, 504] on button "Edit" at bounding box center [1220, 507] width 54 height 28
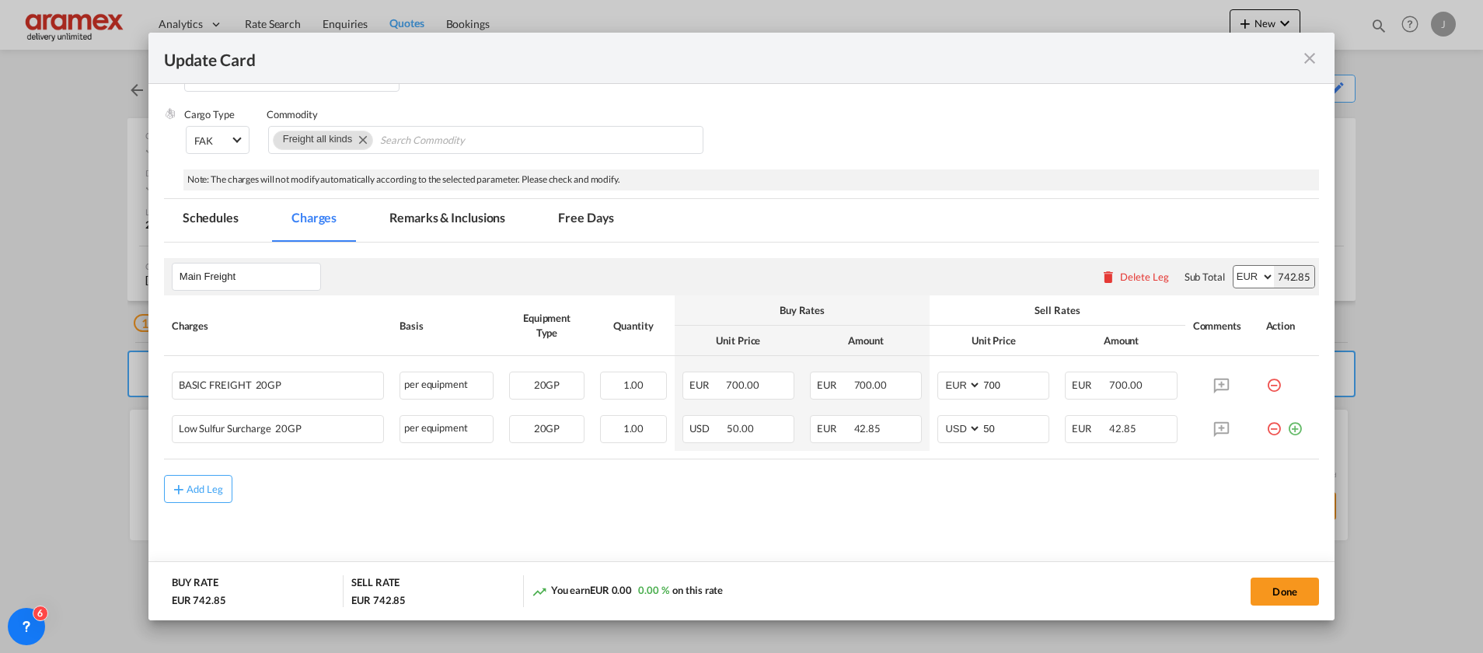
scroll to position [243, 0]
click at [208, 475] on button "Add Leg" at bounding box center [198, 487] width 68 height 28
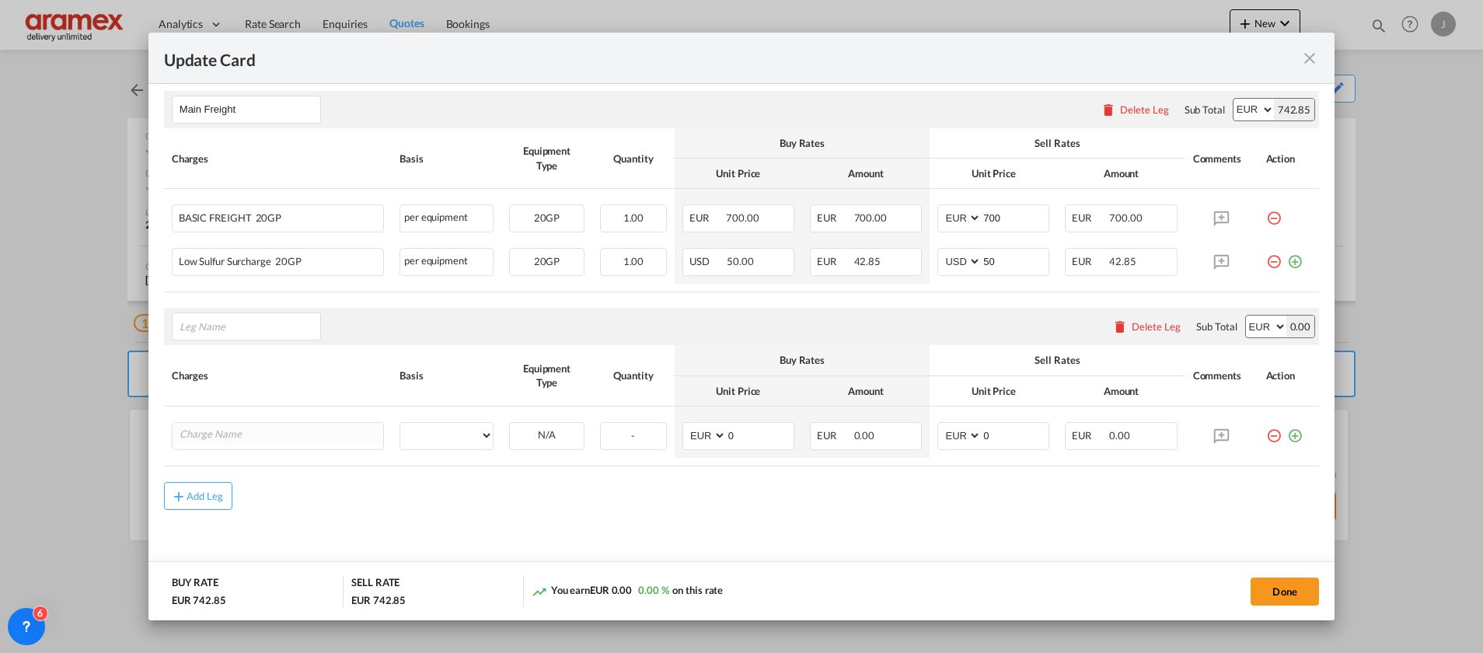
scroll to position [417, 0]
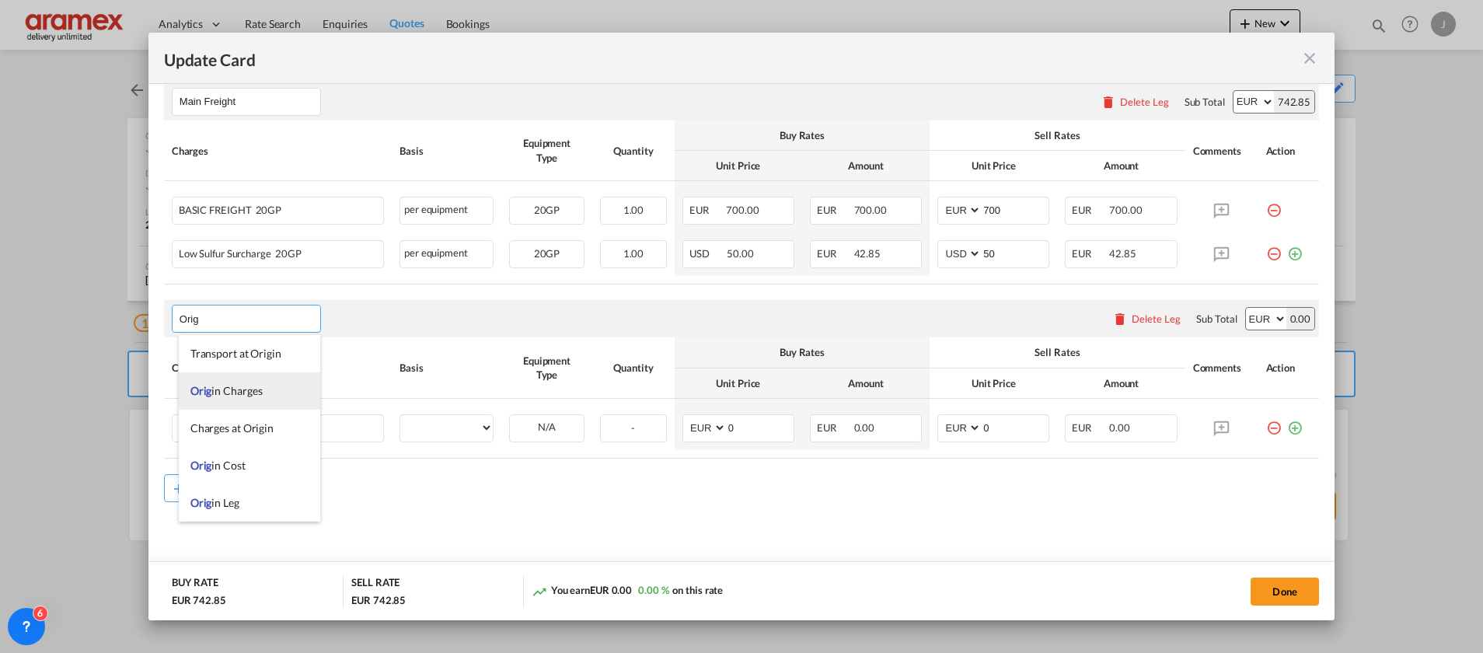
click at [235, 386] on span "Orig in Charges" at bounding box center [226, 390] width 72 height 13
type input "Origin Charges"
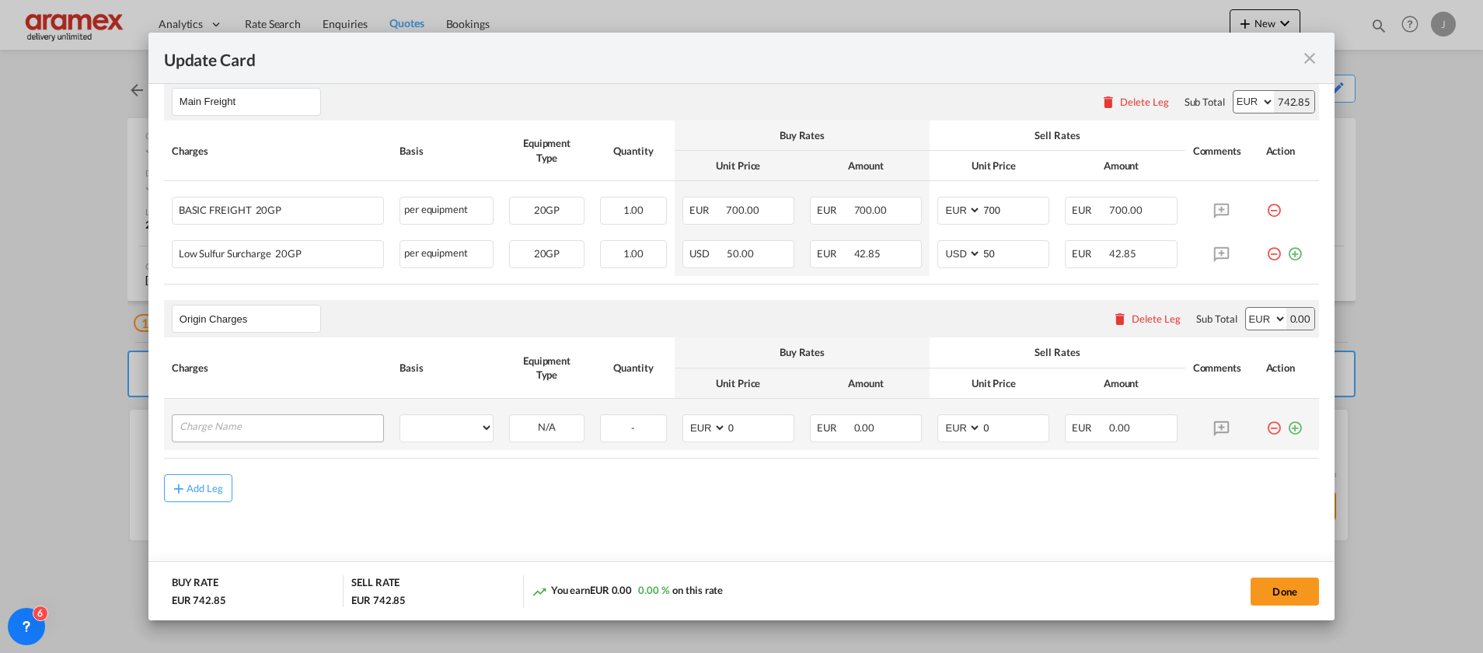
drag, startPoint x: 277, startPoint y: 409, endPoint x: 269, endPoint y: 418, distance: 12.1
click at [274, 411] on td "Please Enter User Defined Charges Cannot Be Published" at bounding box center [278, 424] width 228 height 51
click at [259, 428] on input "Charge Name" at bounding box center [282, 426] width 204 height 23
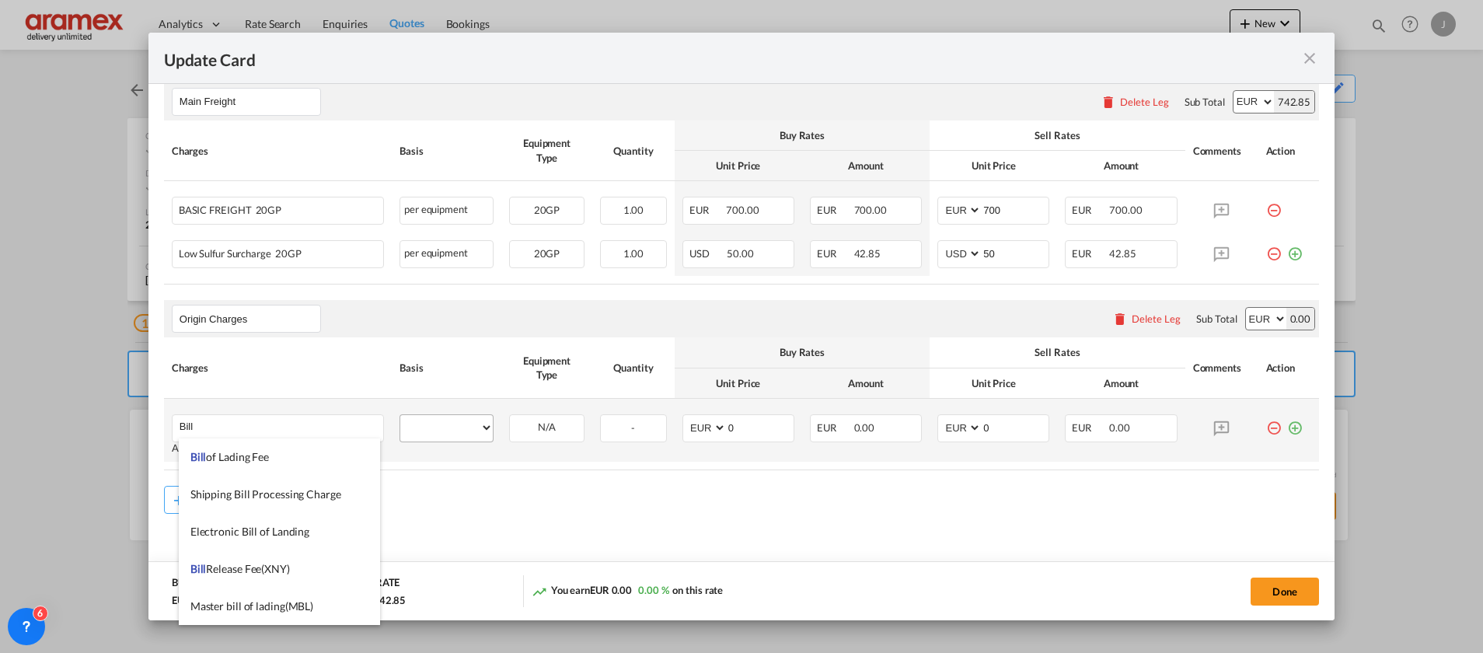
drag, startPoint x: 219, startPoint y: 455, endPoint x: 397, endPoint y: 431, distance: 178.9
click at [225, 456] on span "Bill of Lading Fee" at bounding box center [229, 456] width 79 height 13
type input "Bill of Lading Fee"
select select "per B/L"
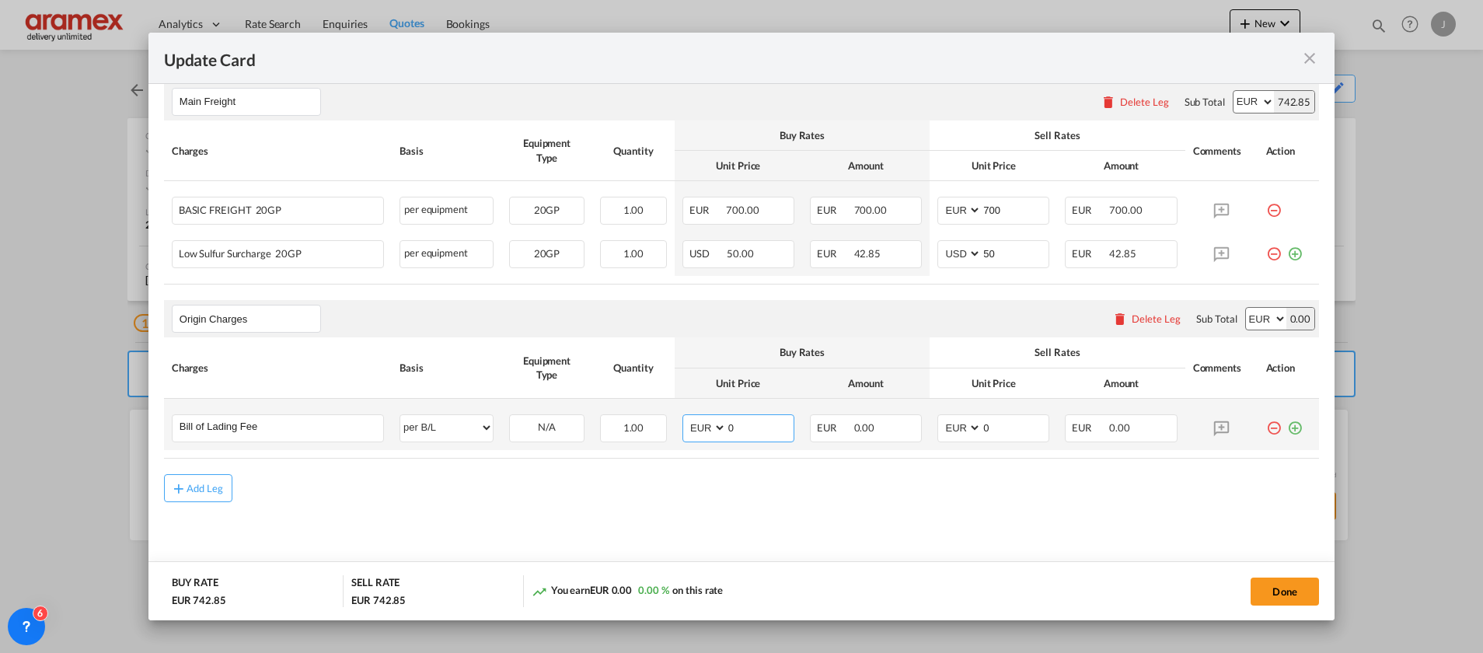
drag, startPoint x: 742, startPoint y: 430, endPoint x: 696, endPoint y: 428, distance: 46.7
click at [696, 428] on md-input-container "AED AFN ALL AMD ANG AOA ARS AUD AWG AZN BAM BBD BDT BGN BHD BIF BMD BND BOB BRL…" at bounding box center [739, 428] width 112 height 28
type input "50"
drag, startPoint x: 985, startPoint y: 426, endPoint x: 908, endPoint y: 426, distance: 77.0
click at [908, 426] on tr "Bill of Lading Fee Please Enter User Defined Charges Cannot Be Published per eq…" at bounding box center [741, 424] width 1155 height 51
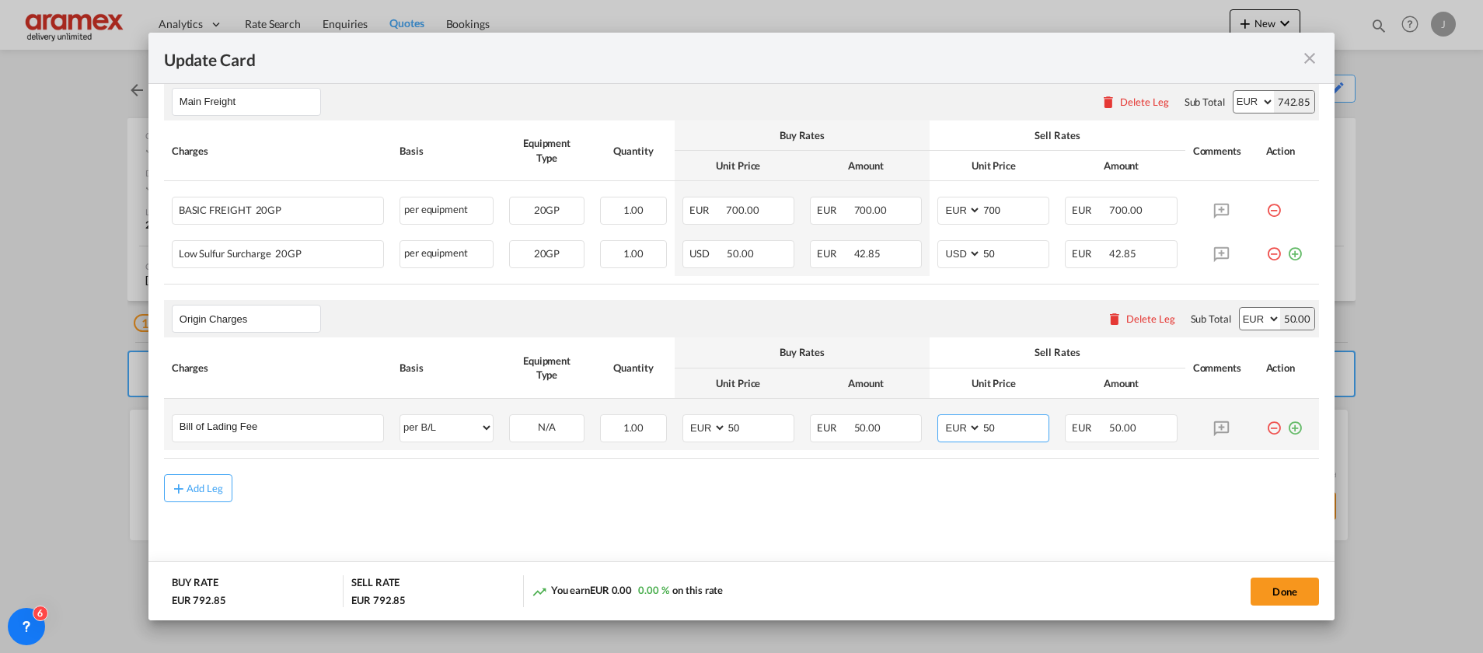
type input "50"
click at [1287, 427] on md-icon "icon-plus-circle-outline green-400-fg" at bounding box center [1295, 422] width 16 height 16
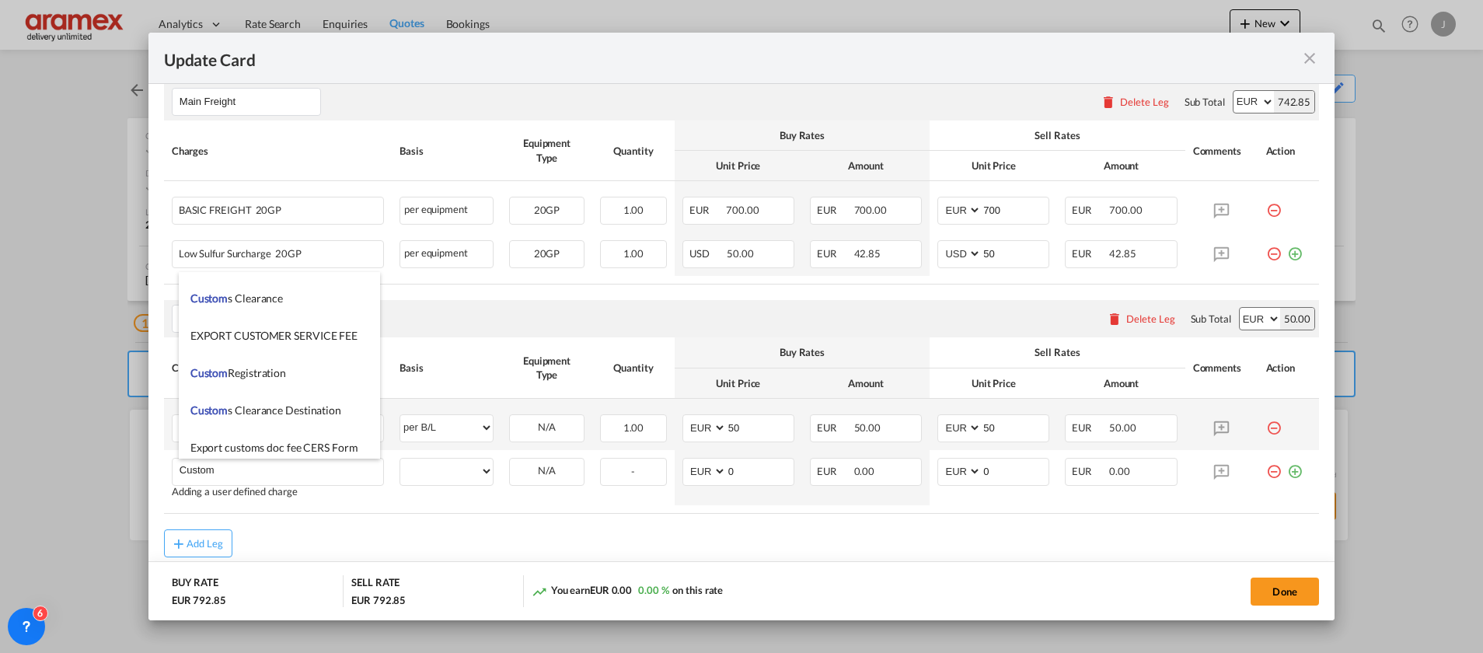
scroll to position [1749, 0]
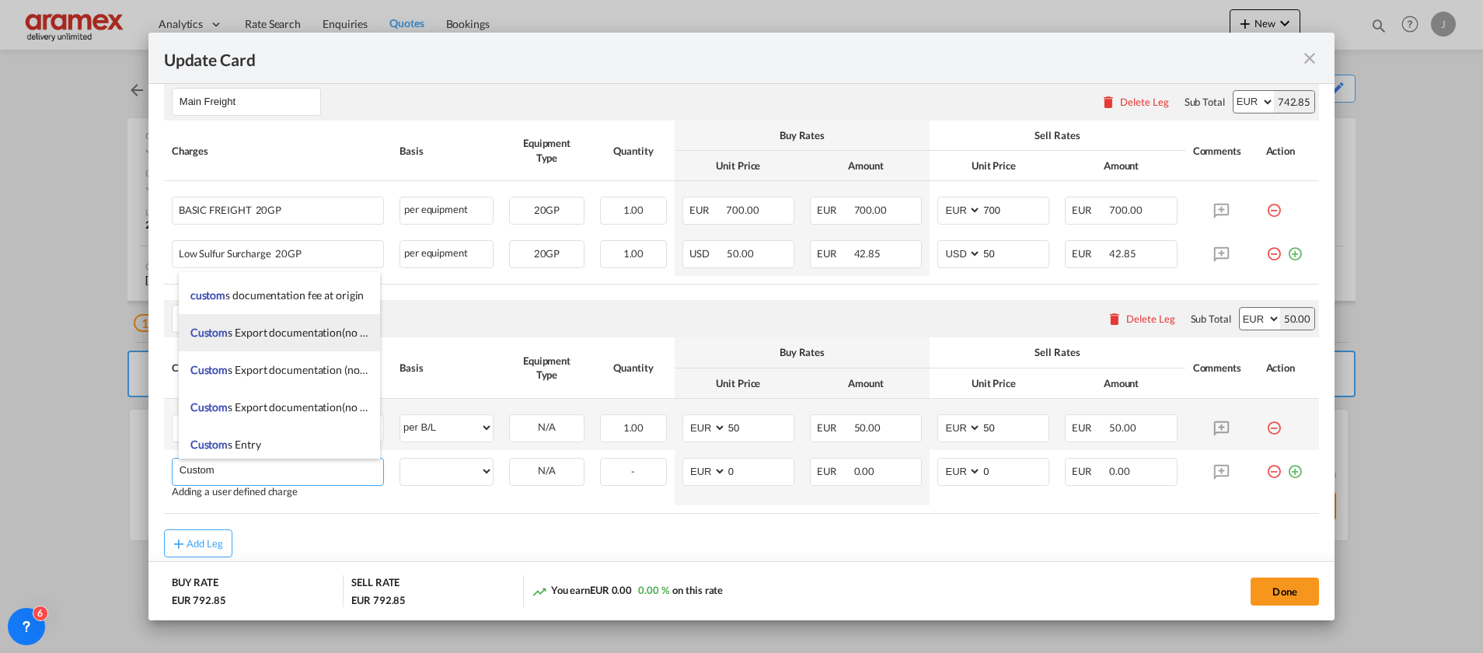
click at [302, 336] on span "Custom s Export documentation(no costs, suggested sell)" at bounding box center [323, 332] width 267 height 13
type input "Customs Export documentation(no costs, suggested sell)"
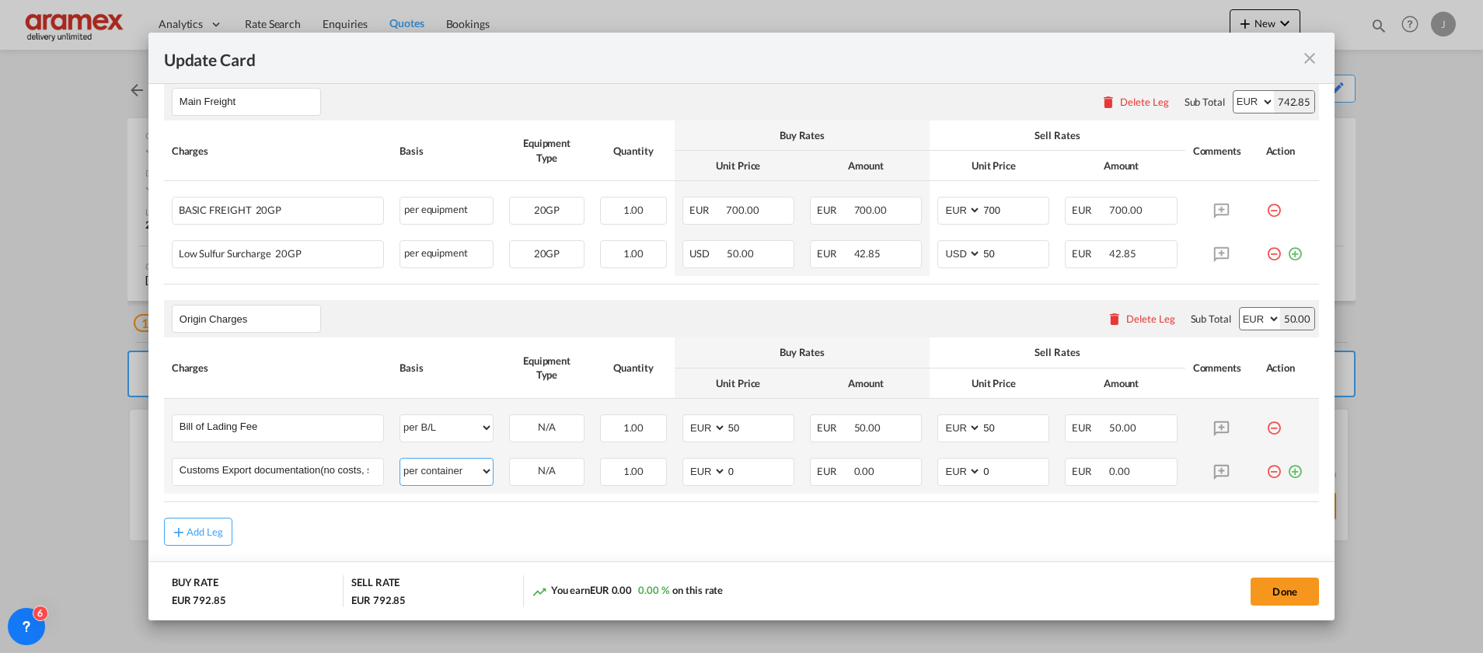
click at [439, 477] on select "per equipment per container per B/L per shipping bill per shipment per pallet p…" at bounding box center [446, 471] width 93 height 25
select select "per shipment"
click at [400, 459] on select "per equipment per container per B/L per shipping bill per shipment per pallet p…" at bounding box center [446, 471] width 93 height 25
drag, startPoint x: 741, startPoint y: 465, endPoint x: 697, endPoint y: 473, distance: 45.0
click at [697, 473] on md-input-container "AED AFN ALL AMD ANG AOA ARS AUD AWG AZN BAM BBD BDT BGN BHD BIF BMD BND BOB BRL…" at bounding box center [739, 472] width 112 height 28
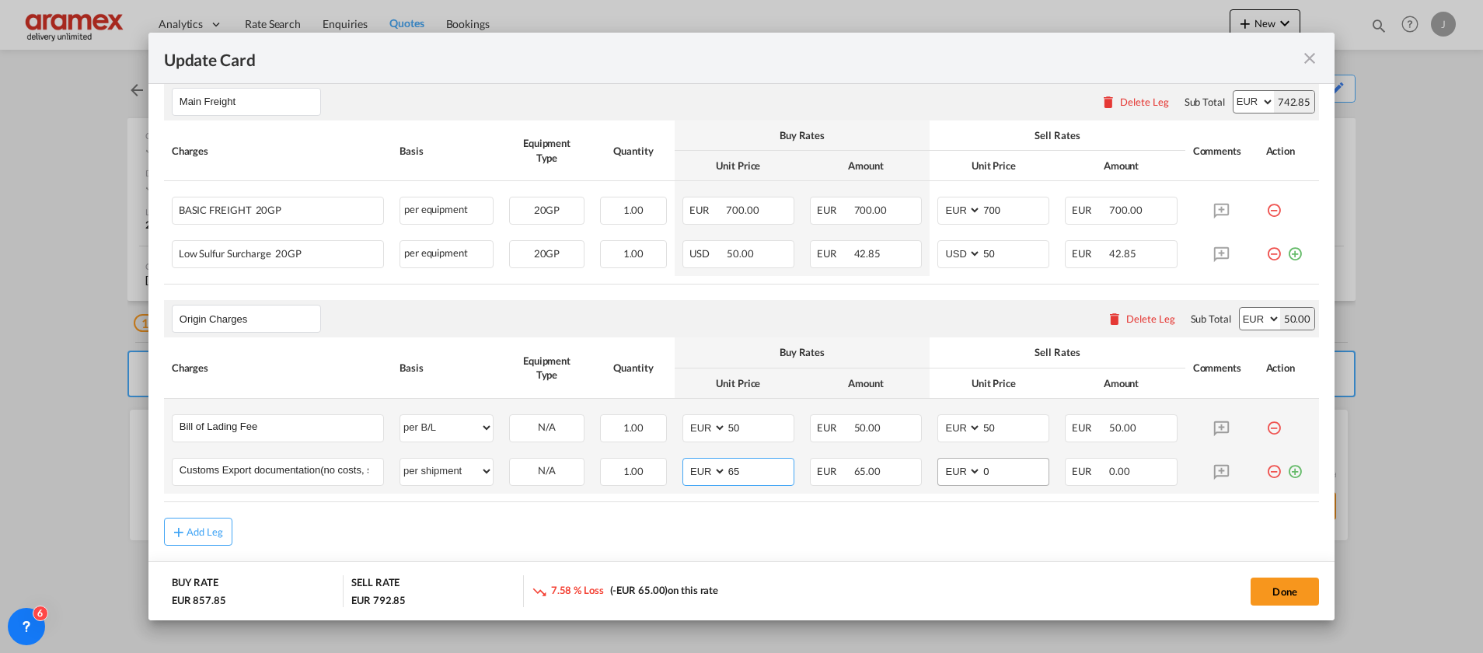
type input "65"
drag, startPoint x: 953, startPoint y: 476, endPoint x: 925, endPoint y: 479, distance: 28.2
click at [938, 479] on md-input-container "AED AFN ALL AMD ANG AOA ARS AUD AWG AZN BAM BBD BDT BGN BHD BIF BMD BND BOB BRL…" at bounding box center [994, 472] width 112 height 28
type input "65"
click at [1297, 589] on button "Done" at bounding box center [1285, 592] width 68 height 28
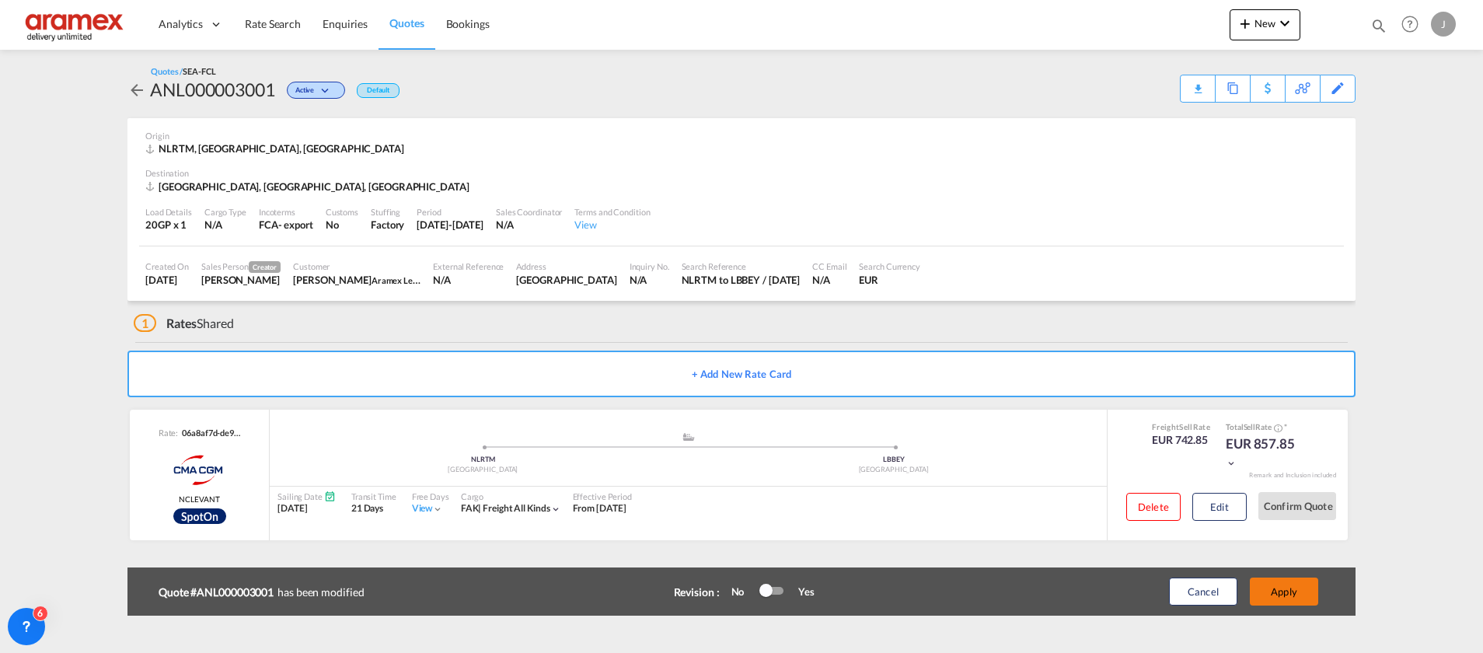
click at [1298, 589] on button "Apply" at bounding box center [1284, 592] width 68 height 28
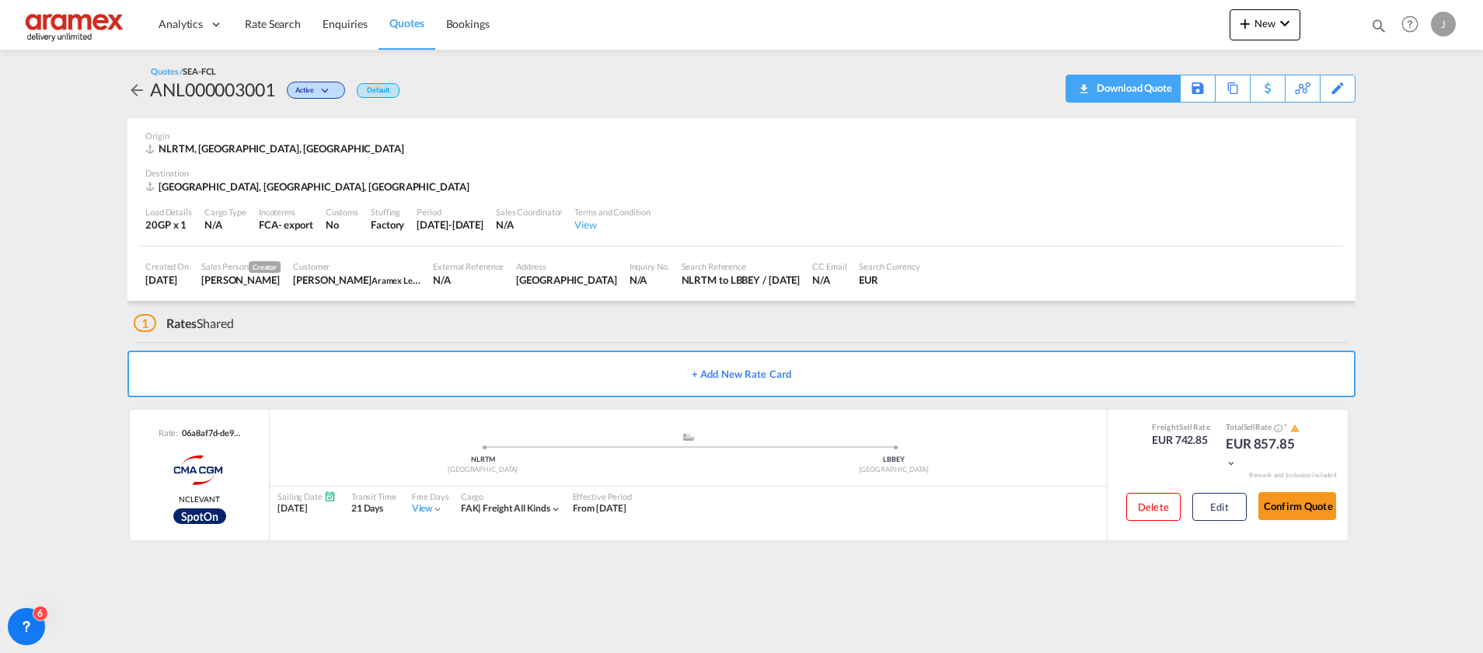
click at [1153, 90] on div "Download Quote" at bounding box center [1132, 87] width 79 height 25
click at [400, 22] on span "Quotes" at bounding box center [407, 22] width 34 height 13
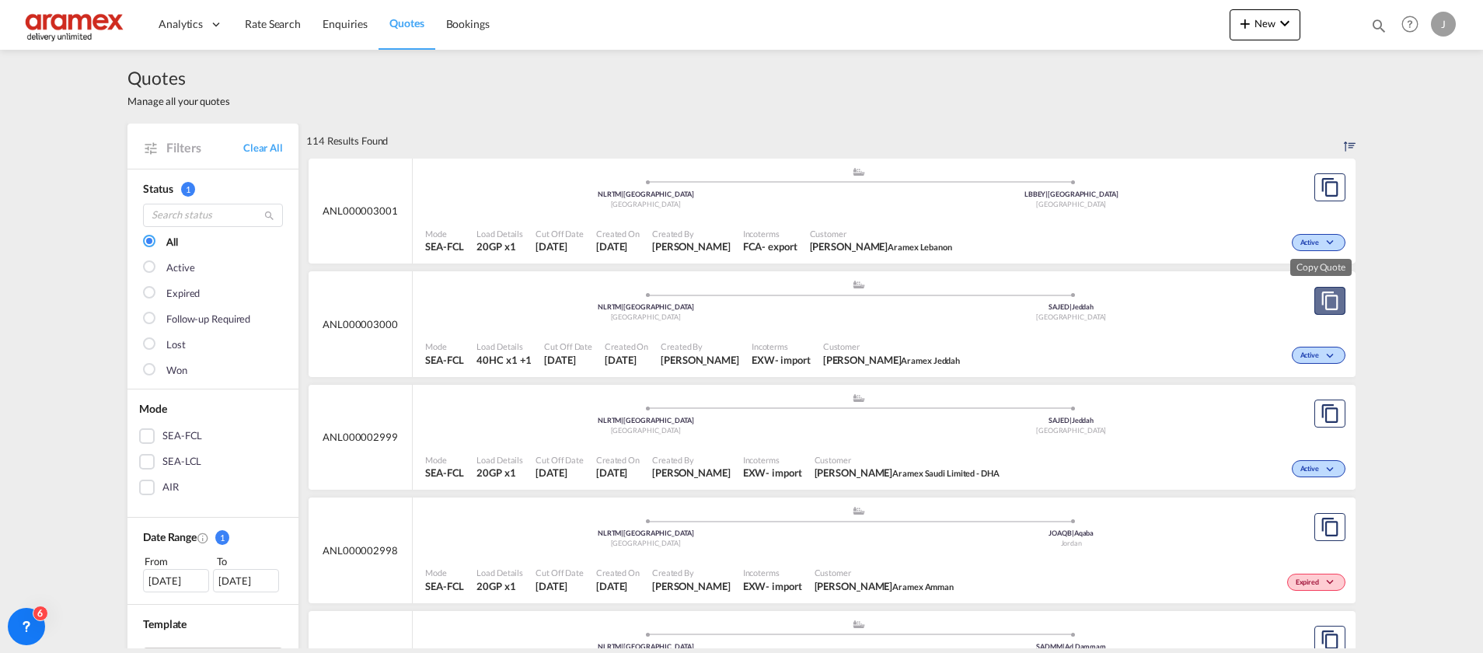
click at [1321, 299] on md-icon "assets/icons/custom/copyQuote.svg" at bounding box center [1330, 301] width 19 height 19
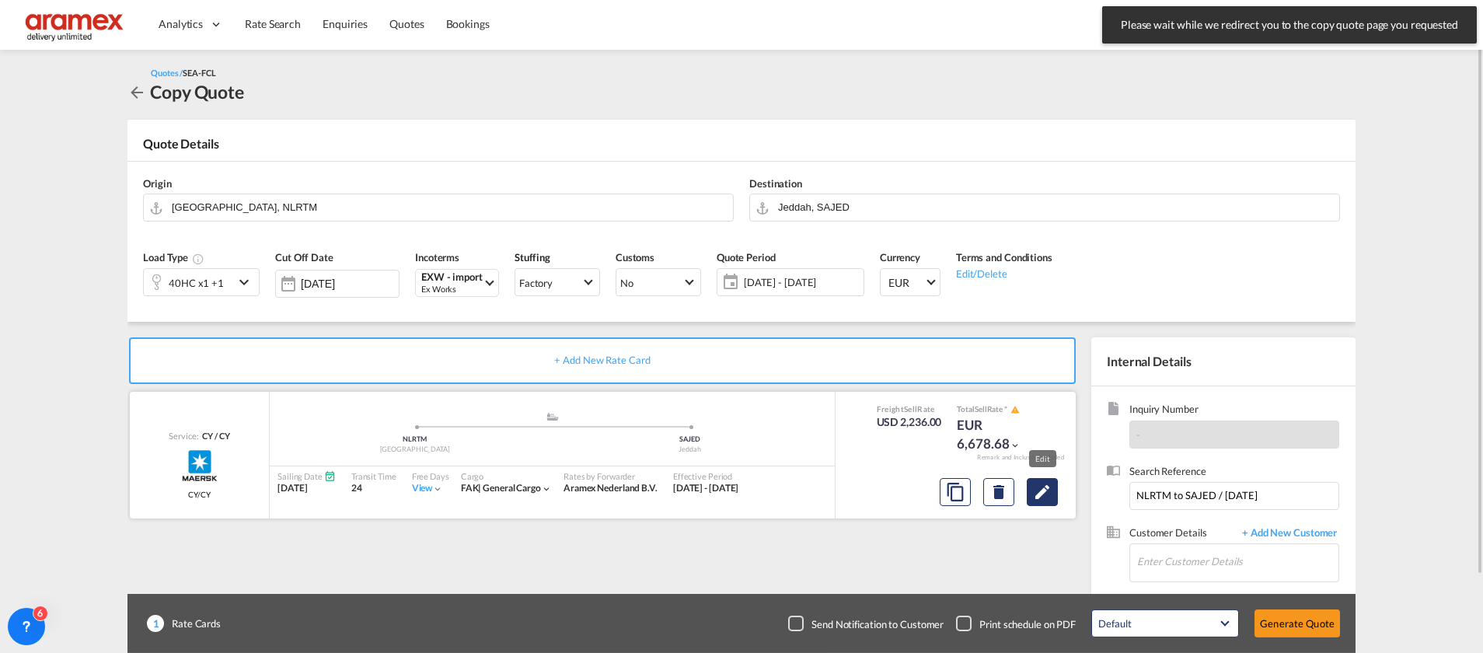
click at [1038, 492] on md-icon "Edit" at bounding box center [1042, 492] width 19 height 19
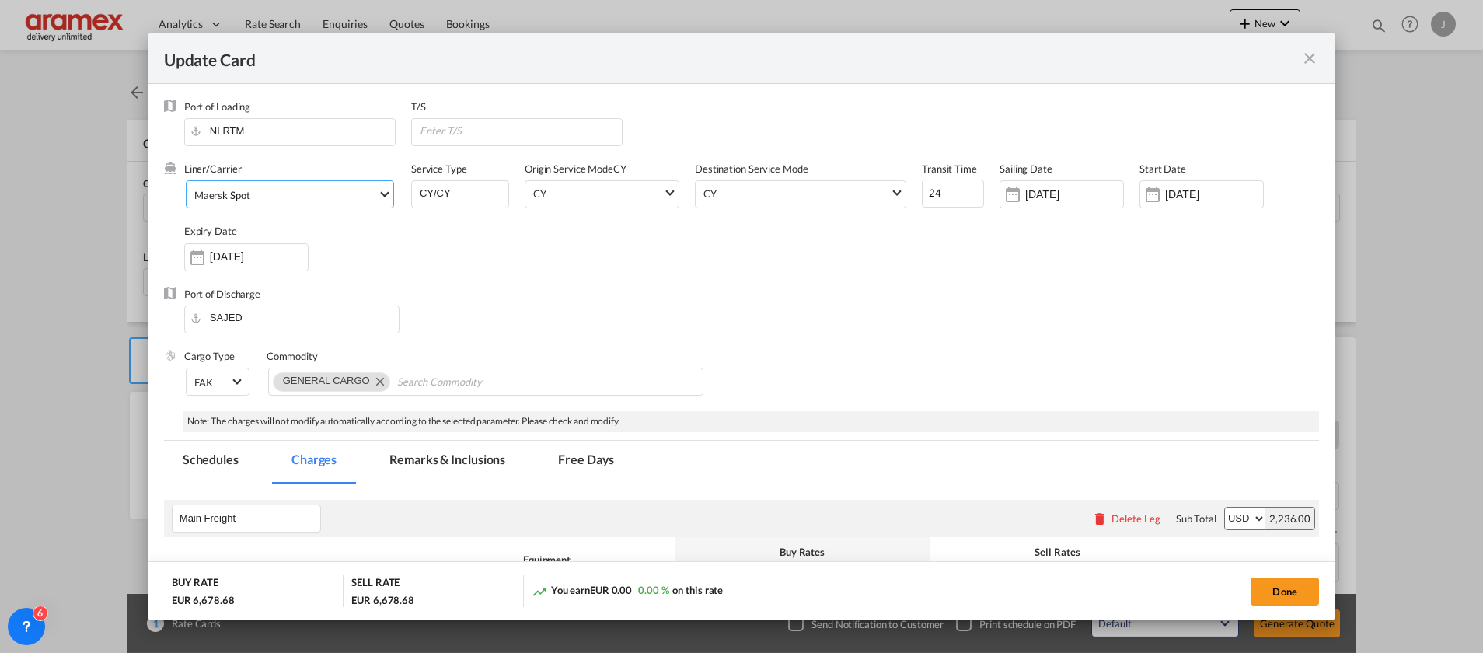
click at [275, 194] on span "Maersk Spot" at bounding box center [285, 195] width 183 height 14
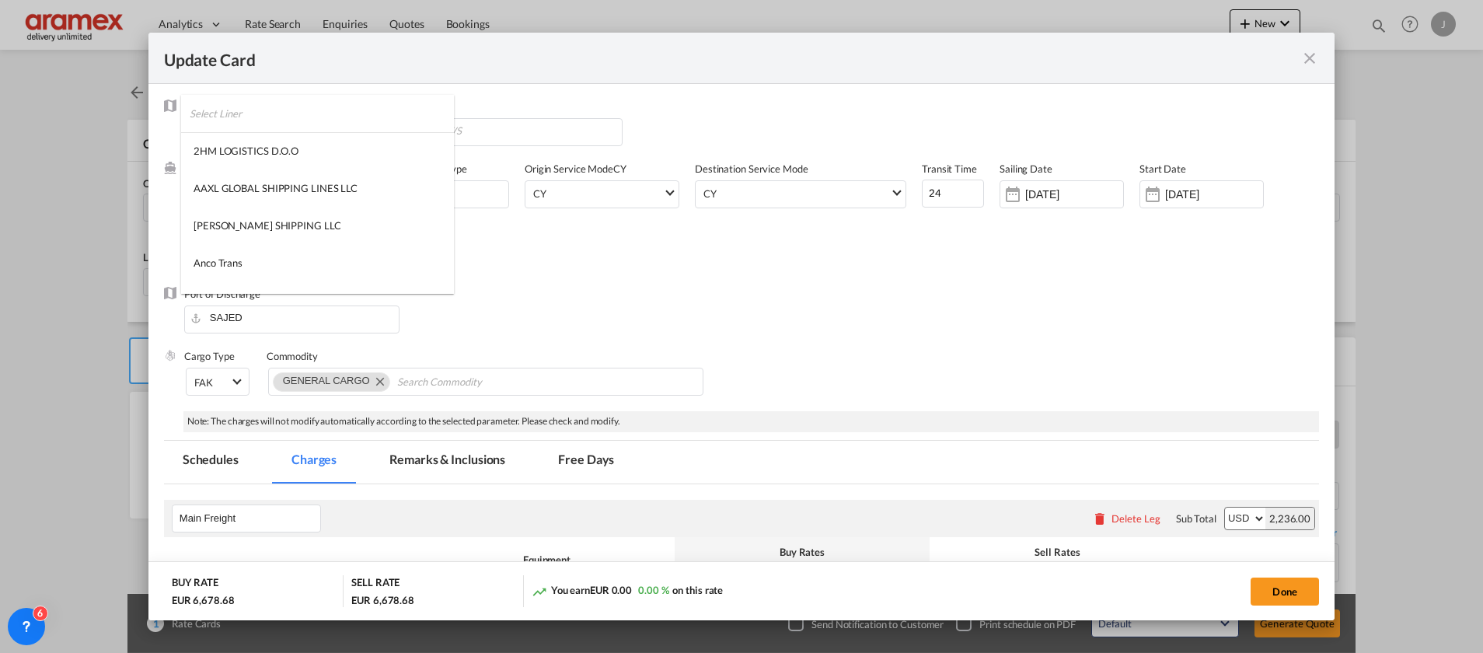
scroll to position [1860, 0]
type md-option "218"
type md-option "2"
type md-option "41"
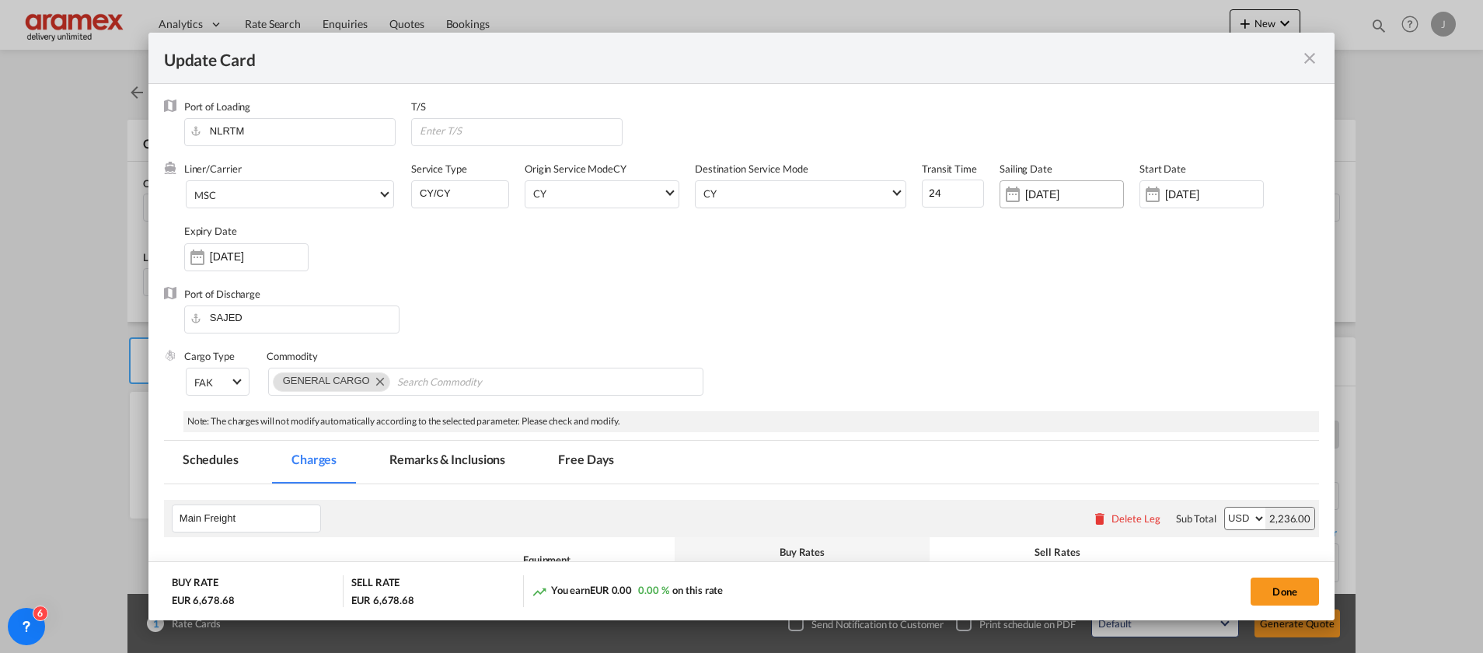
click at [1044, 194] on input "[DATE]" at bounding box center [1074, 194] width 98 height 12
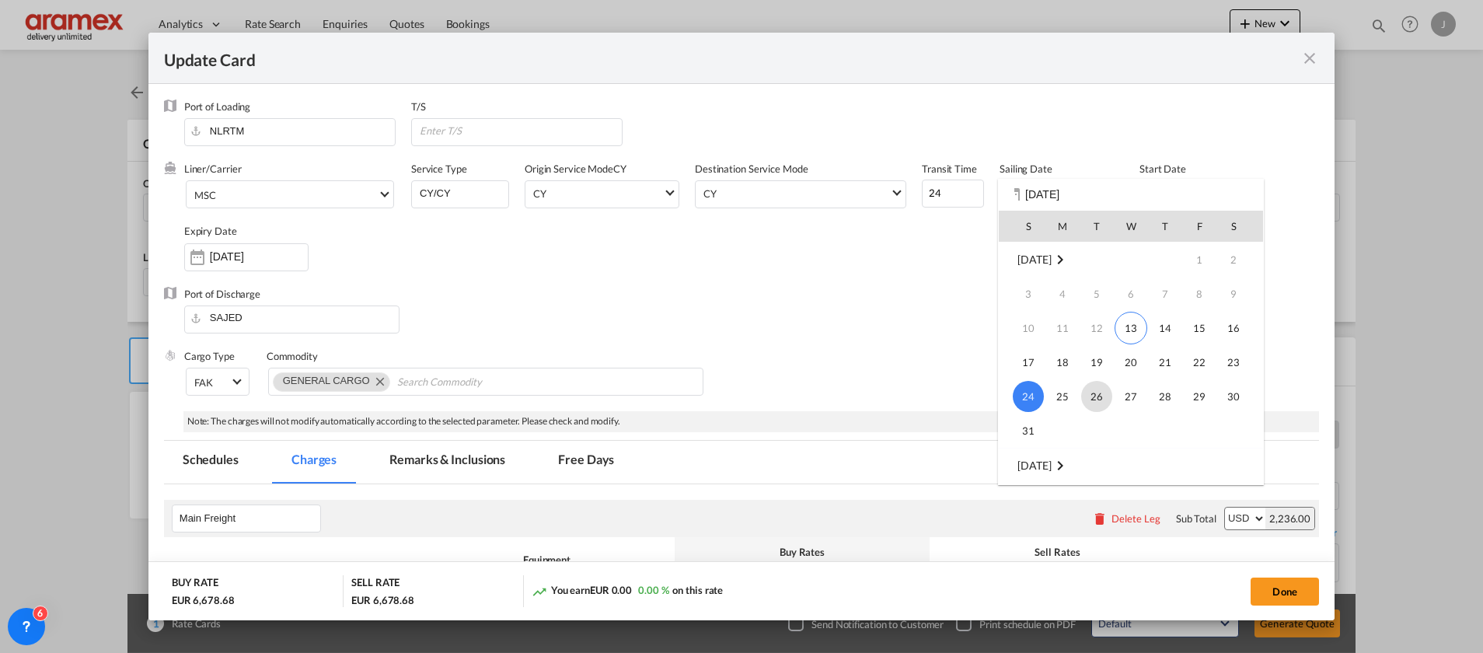
click at [1097, 393] on span "26" at bounding box center [1096, 396] width 31 height 31
type input "26 Aug 2025"
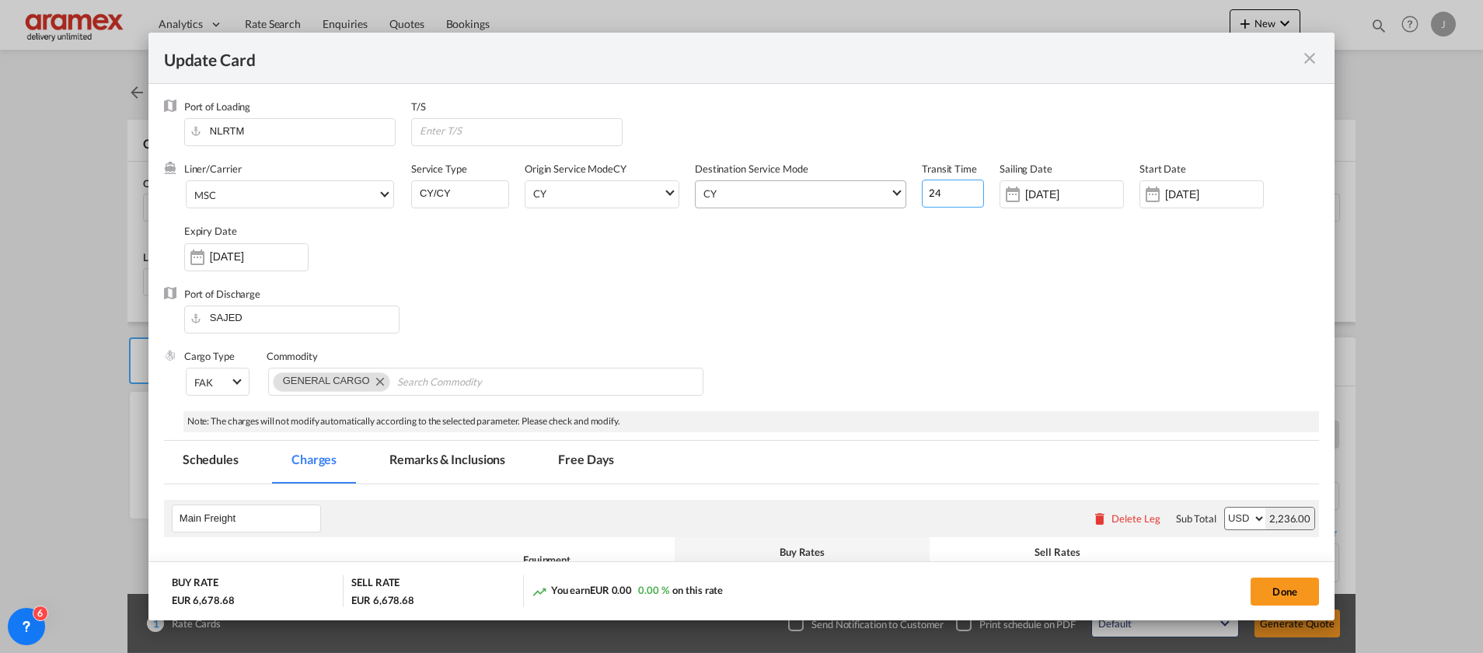
drag, startPoint x: 943, startPoint y: 196, endPoint x: 855, endPoint y: 197, distance: 87.9
click at [861, 197] on div "Liner/Carrier MSC Service Type CY/CY Origin Service Mode CY CY SD CY Destinatio…" at bounding box center [751, 224] width 1135 height 124
type input "15"
click at [901, 320] on div "Port of Discharge SAJED" at bounding box center [741, 318] width 1155 height 62
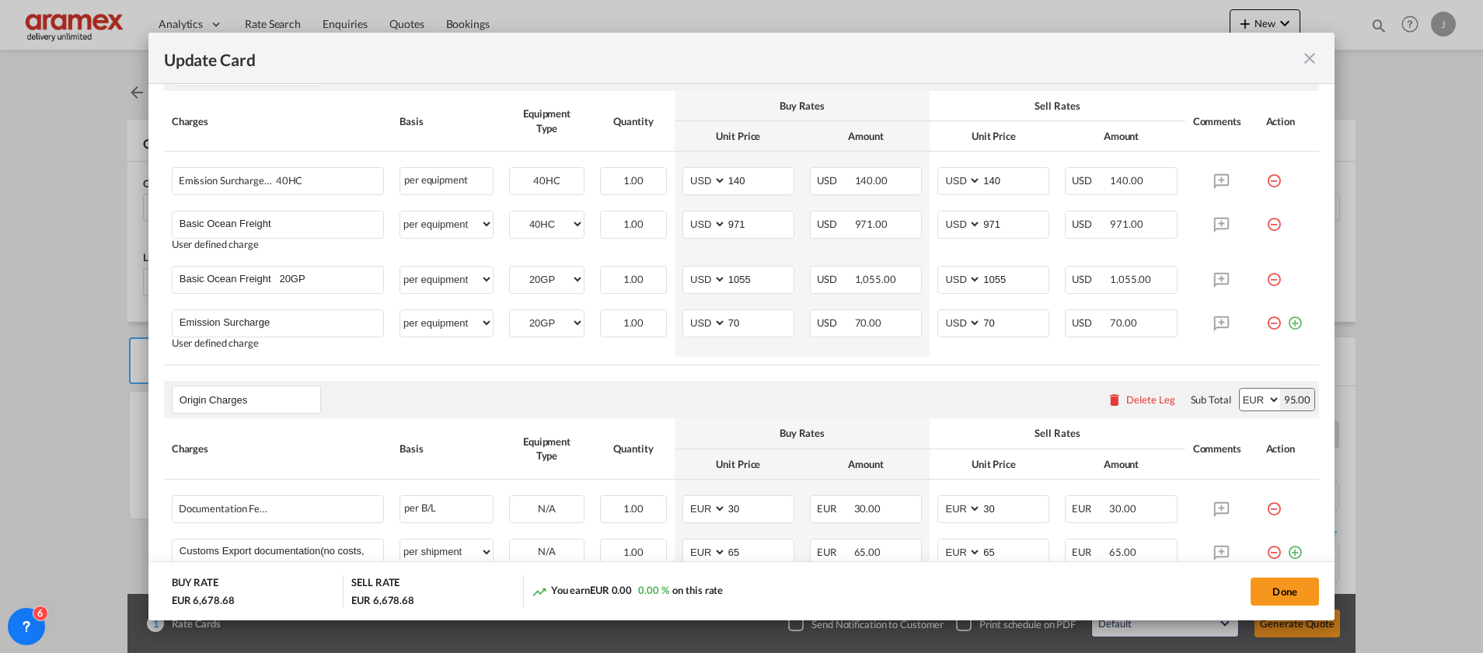
scroll to position [466, 0]
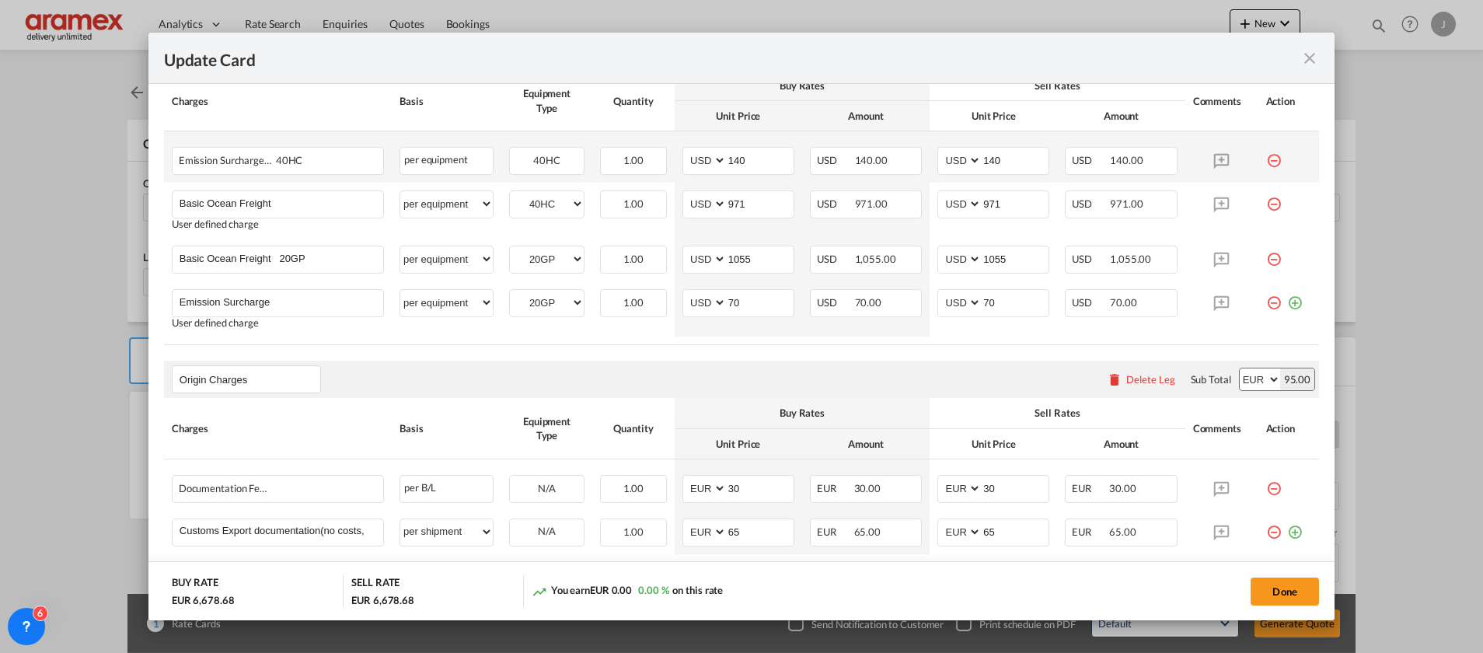
click at [1266, 158] on md-icon "icon-minus-circle-outline red-400-fg" at bounding box center [1274, 155] width 16 height 16
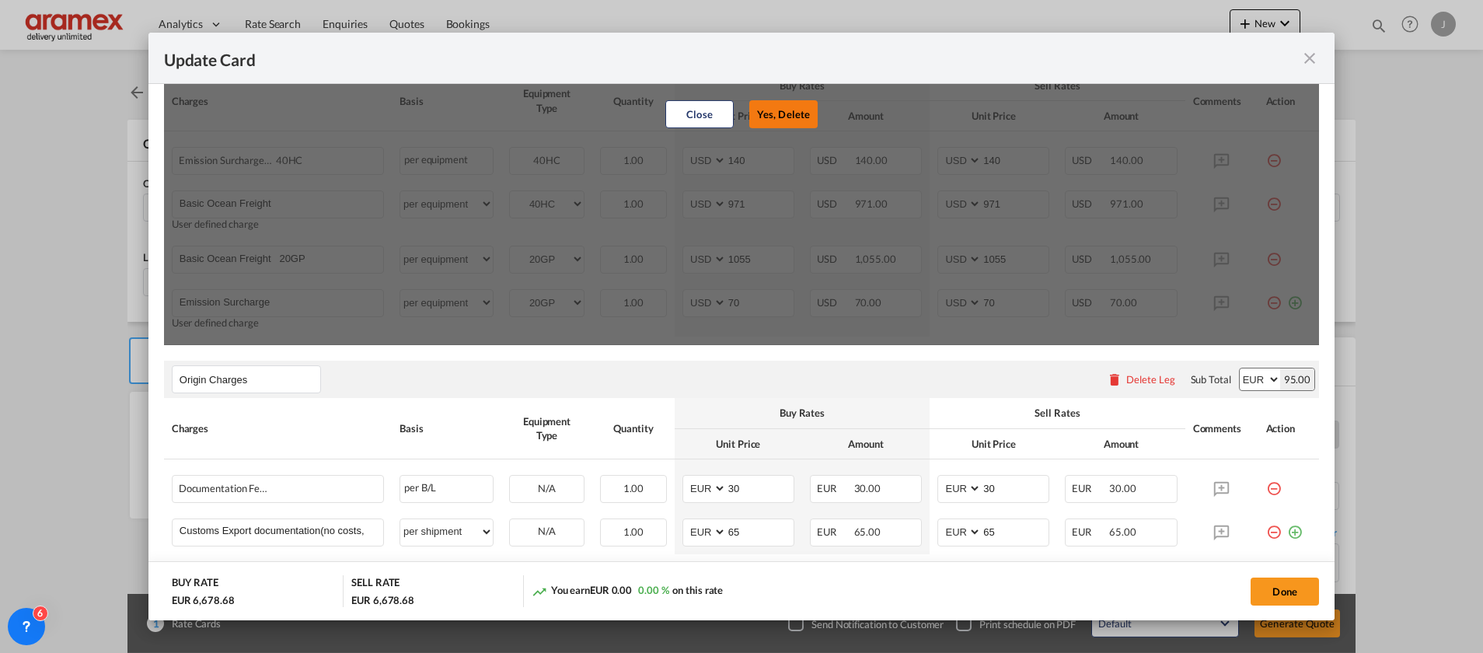
click at [782, 110] on button "Yes, Delete" at bounding box center [783, 114] width 68 height 28
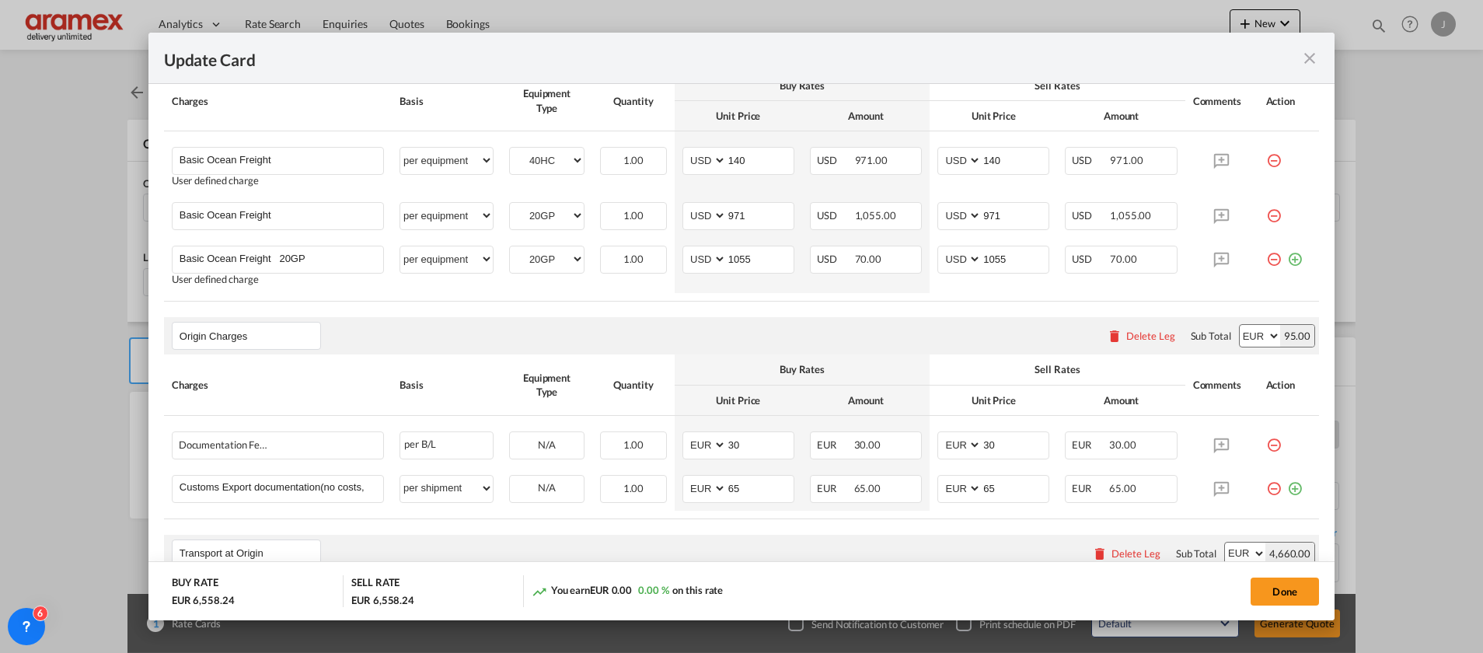
type input "971"
type input "Basic Ocean Freight 20GP"
select select "20GP"
type input "1055"
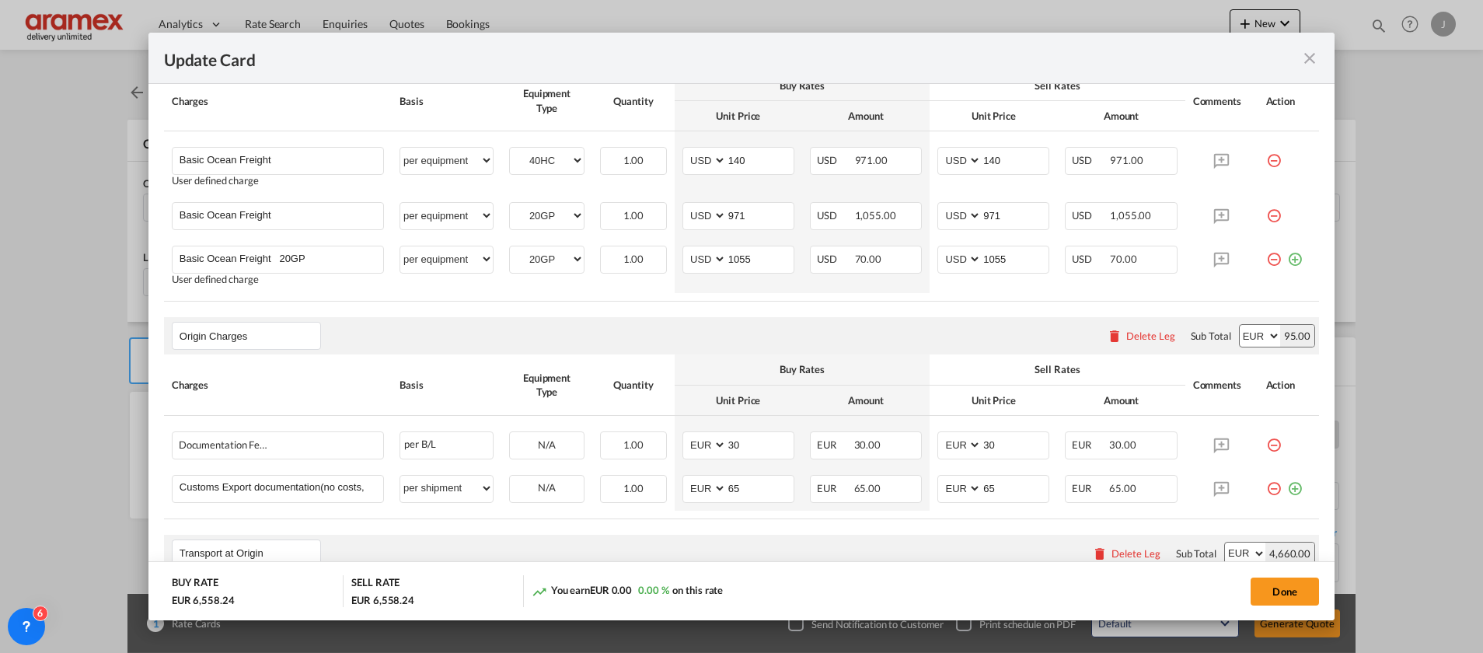
type input "1055"
type input "Emission Surcharge"
type input "70"
drag, startPoint x: 1256, startPoint y: 153, endPoint x: 1059, endPoint y: 137, distance: 198.1
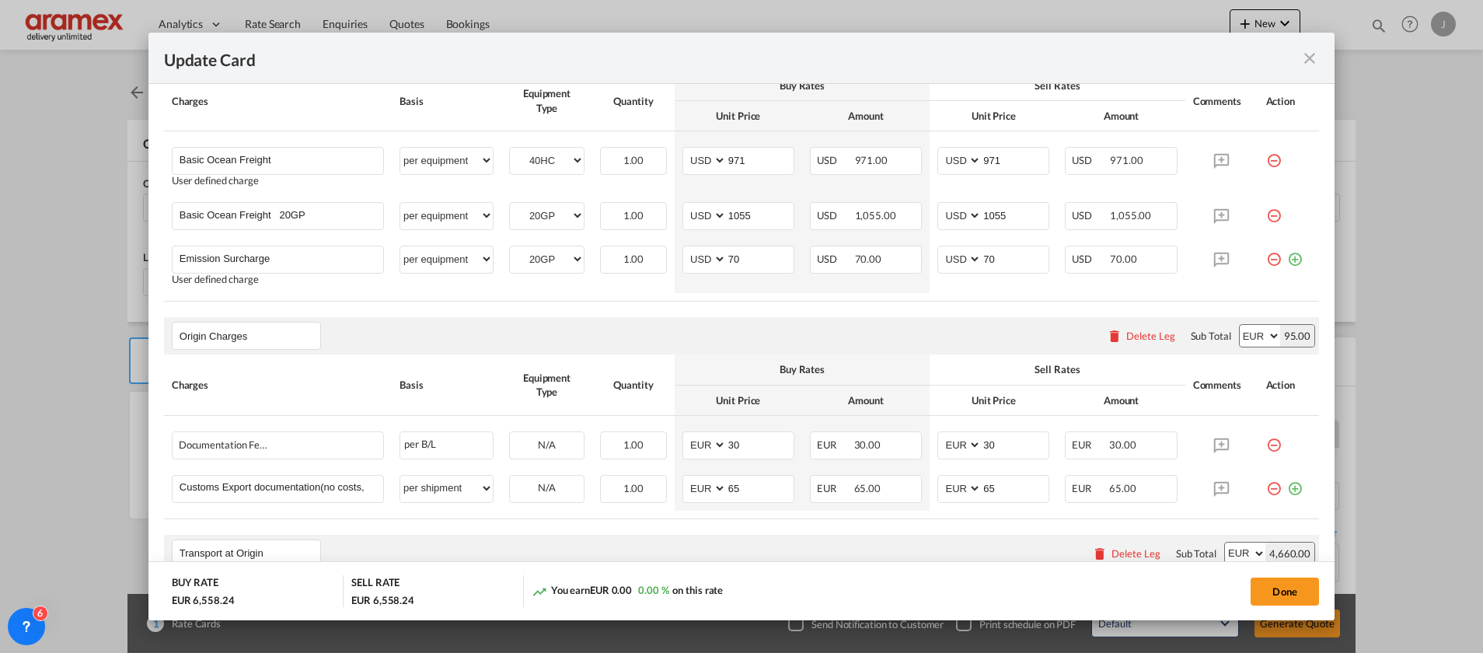
click at [1266, 152] on md-icon "icon-minus-circle-outline red-400-fg" at bounding box center [1274, 155] width 16 height 16
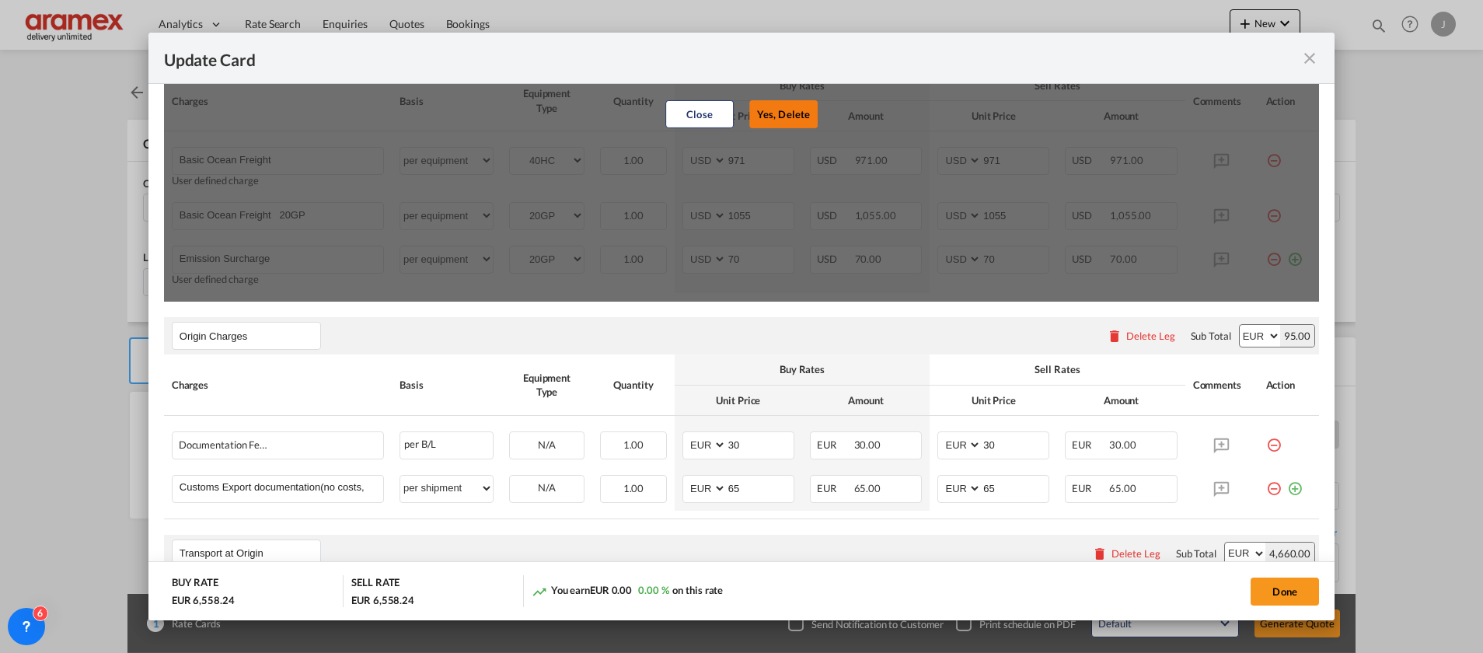
click at [774, 106] on button "Yes, Delete" at bounding box center [783, 114] width 68 height 28
type input "1055"
type input "Emission Surcharge"
type input "70"
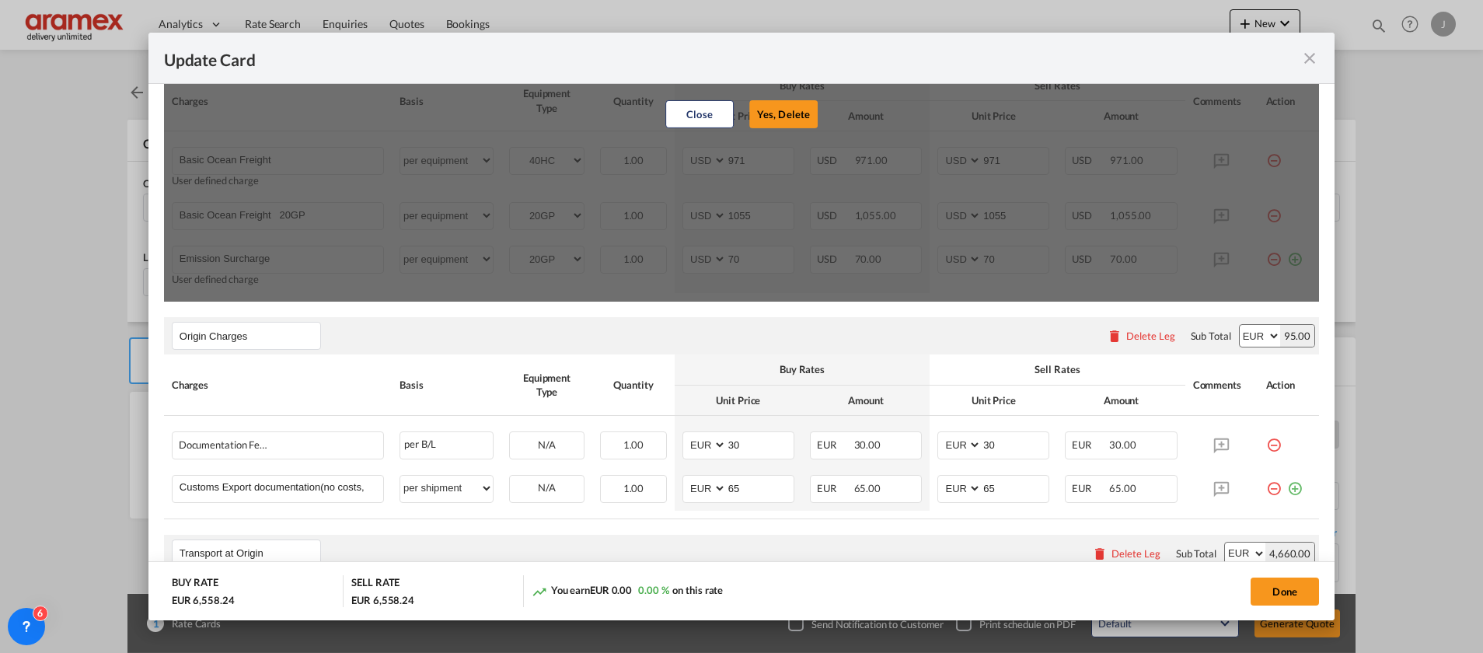
type input "70"
select select "20GP"
type input "Basic Ocean Freight 20GP"
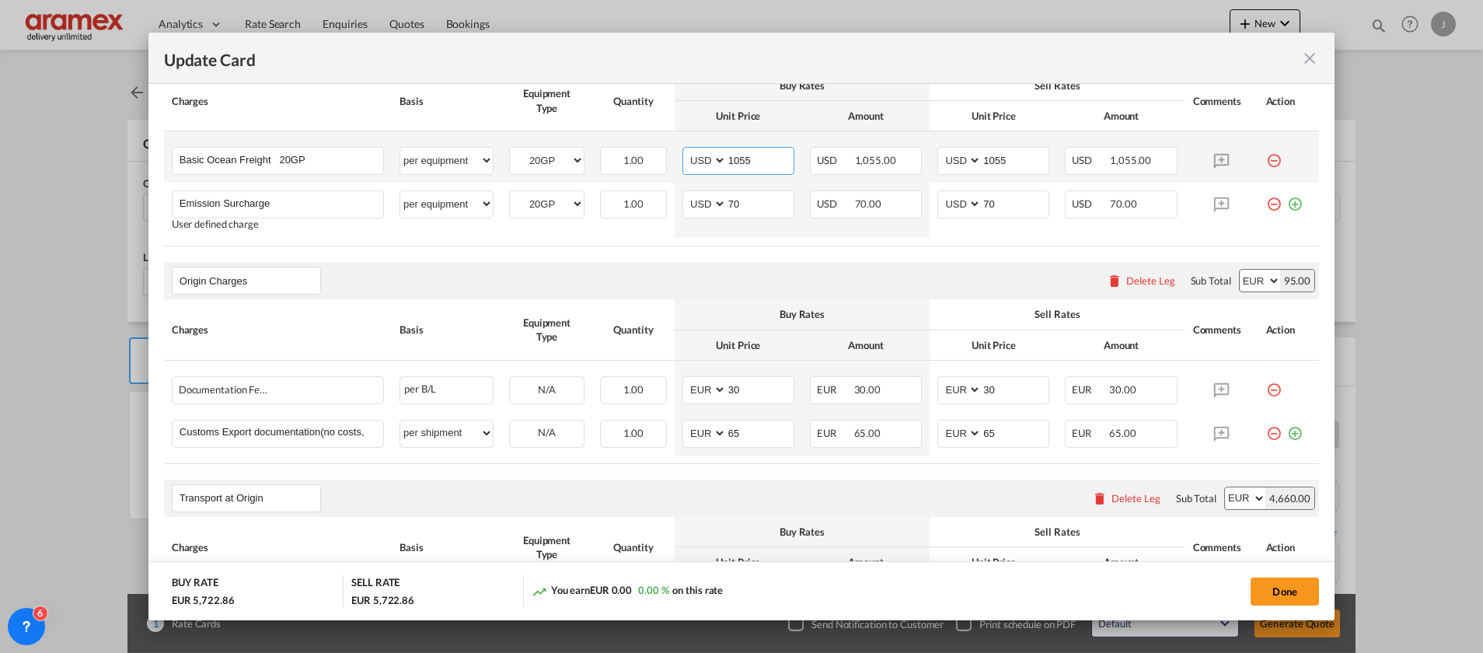
click at [742, 160] on input "1055" at bounding box center [760, 159] width 67 height 23
paste input "00"
type input "1000"
click at [984, 159] on input "1055" at bounding box center [1015, 159] width 67 height 23
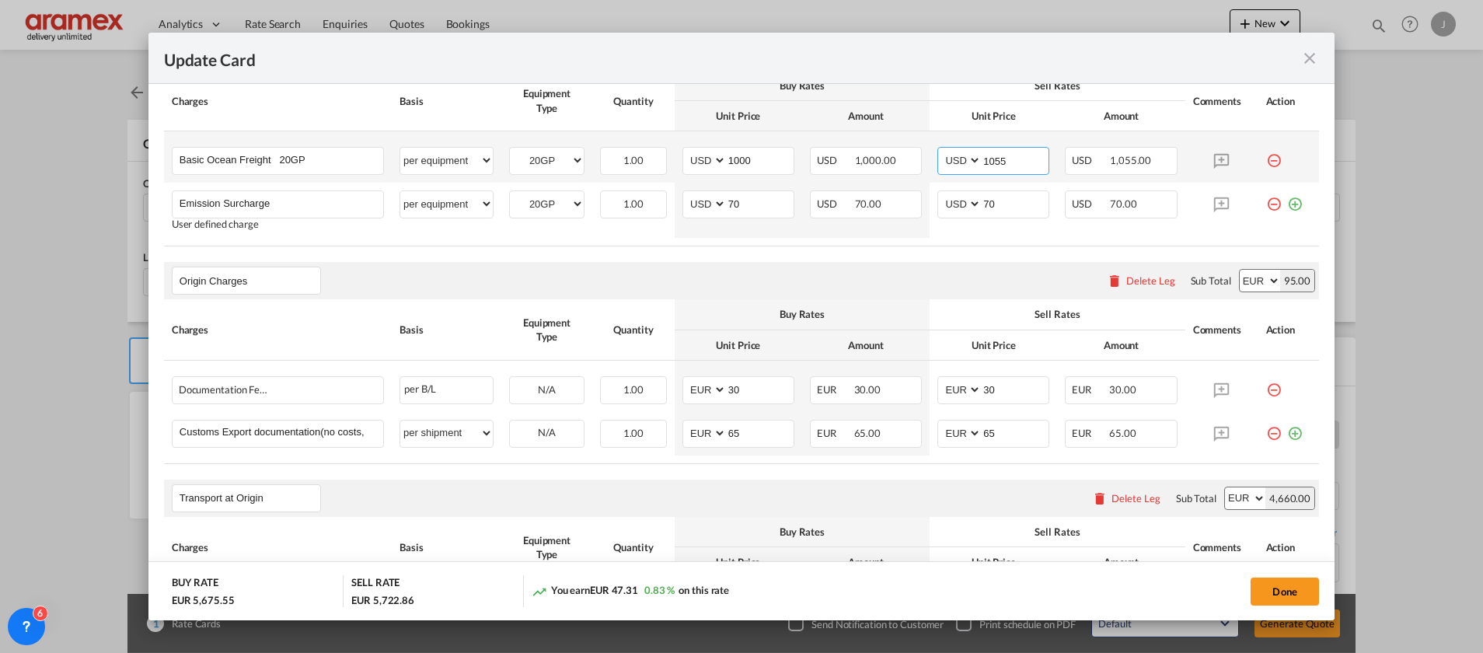
click at [983, 159] on input "1055" at bounding box center [1015, 159] width 67 height 23
paste input "00"
type input "1000"
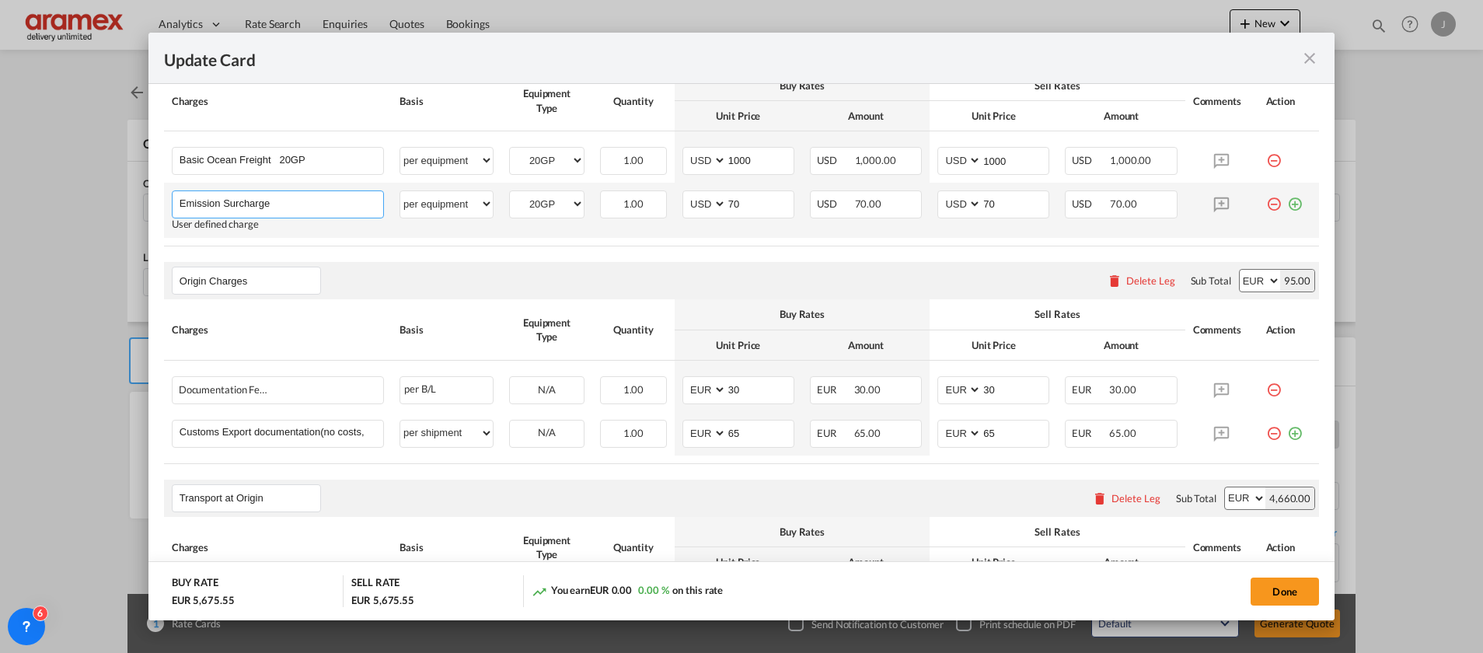
click at [228, 207] on input "Emission Surcharge" at bounding box center [282, 202] width 204 height 23
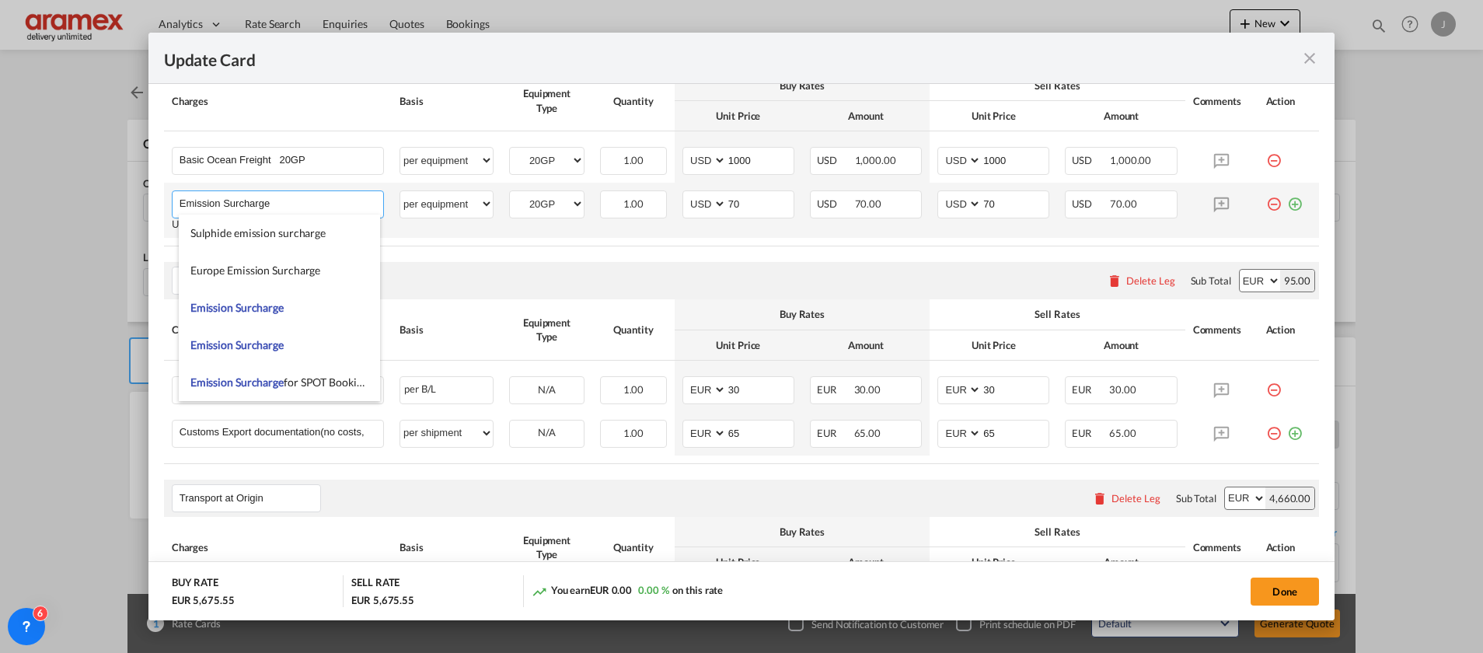
click at [228, 207] on input "Emission Surcharge" at bounding box center [282, 202] width 204 height 23
click at [227, 206] on input "Emission Surcharge" at bounding box center [282, 202] width 204 height 23
paste input "Carrier security fee [CSF]"
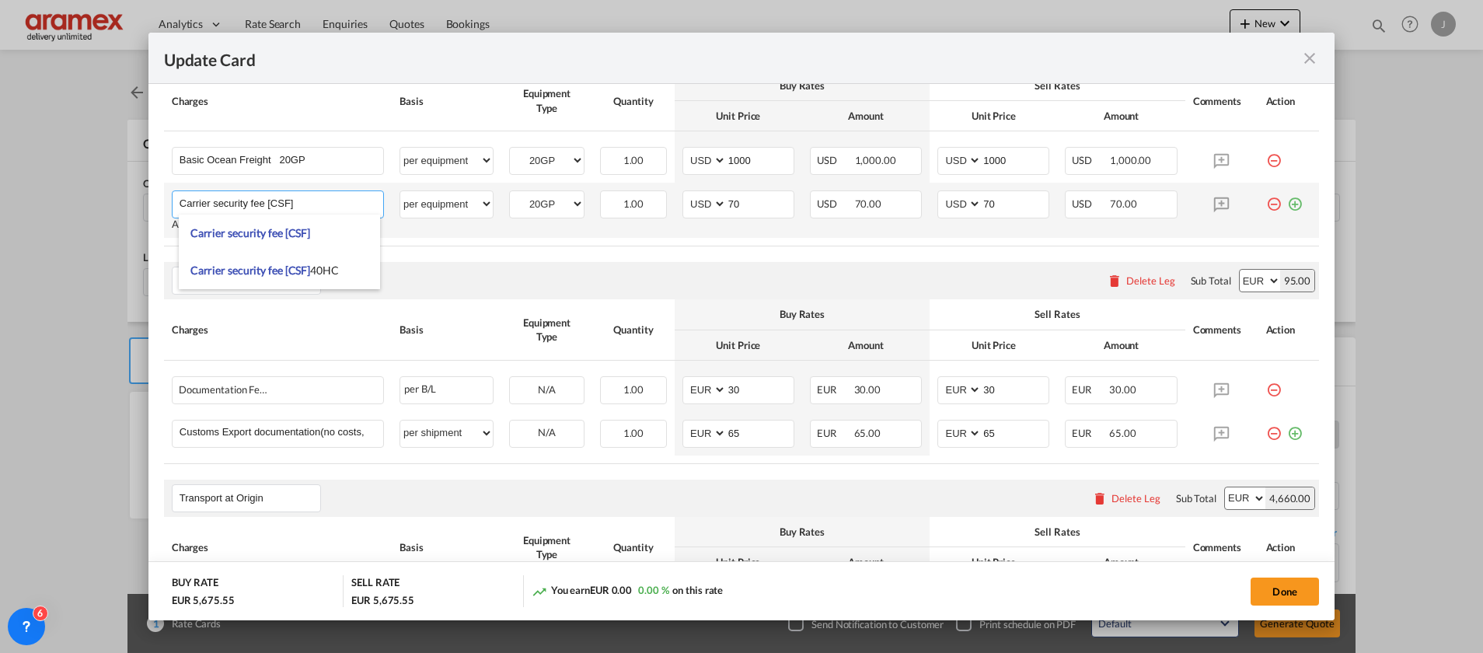
type input "Carrier security fee [CSF]"
drag, startPoint x: 620, startPoint y: 231, endPoint x: 640, endPoint y: 208, distance: 29.8
click at [624, 229] on td "1.00 Please Enter Invalid Input" at bounding box center [633, 210] width 82 height 55
click at [745, 208] on input "70" at bounding box center [760, 202] width 67 height 23
click at [732, 200] on input "70" at bounding box center [760, 202] width 67 height 23
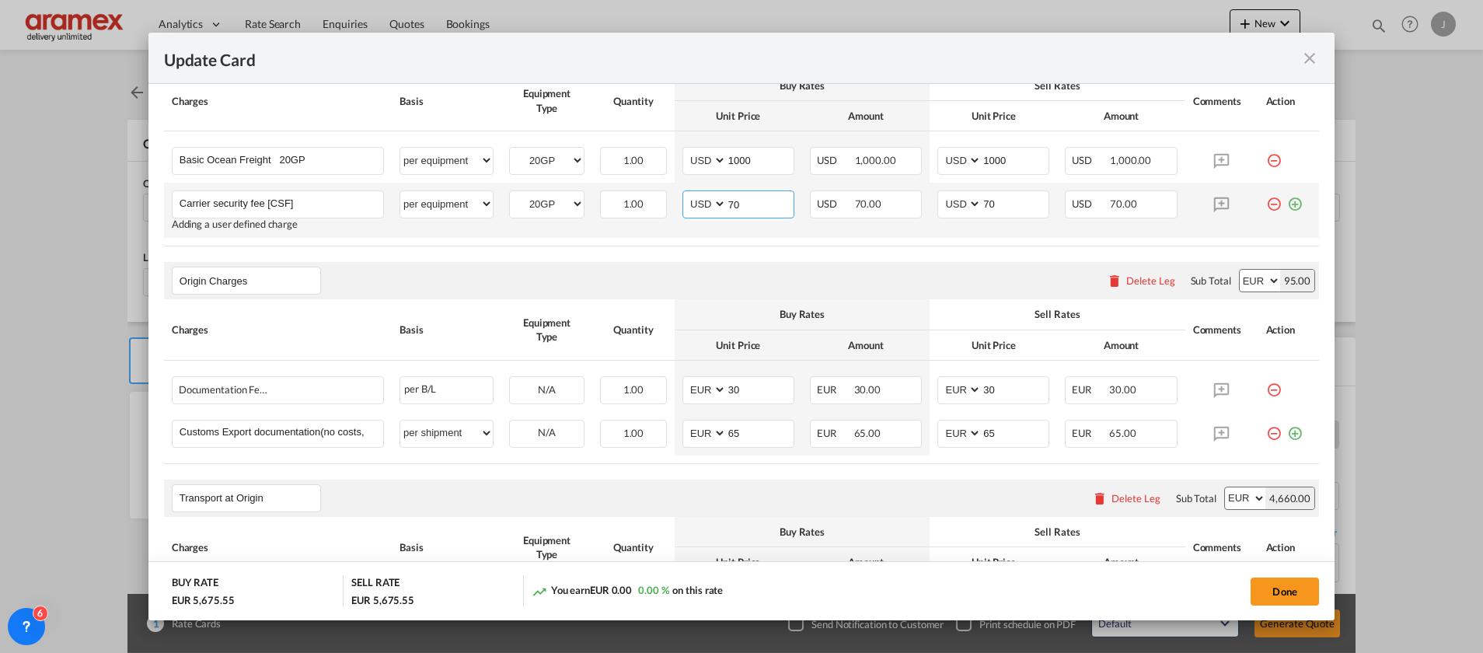
click at [732, 200] on input "70" at bounding box center [760, 202] width 67 height 23
type input "11"
click at [985, 201] on input "70" at bounding box center [1015, 202] width 67 height 23
type input "11"
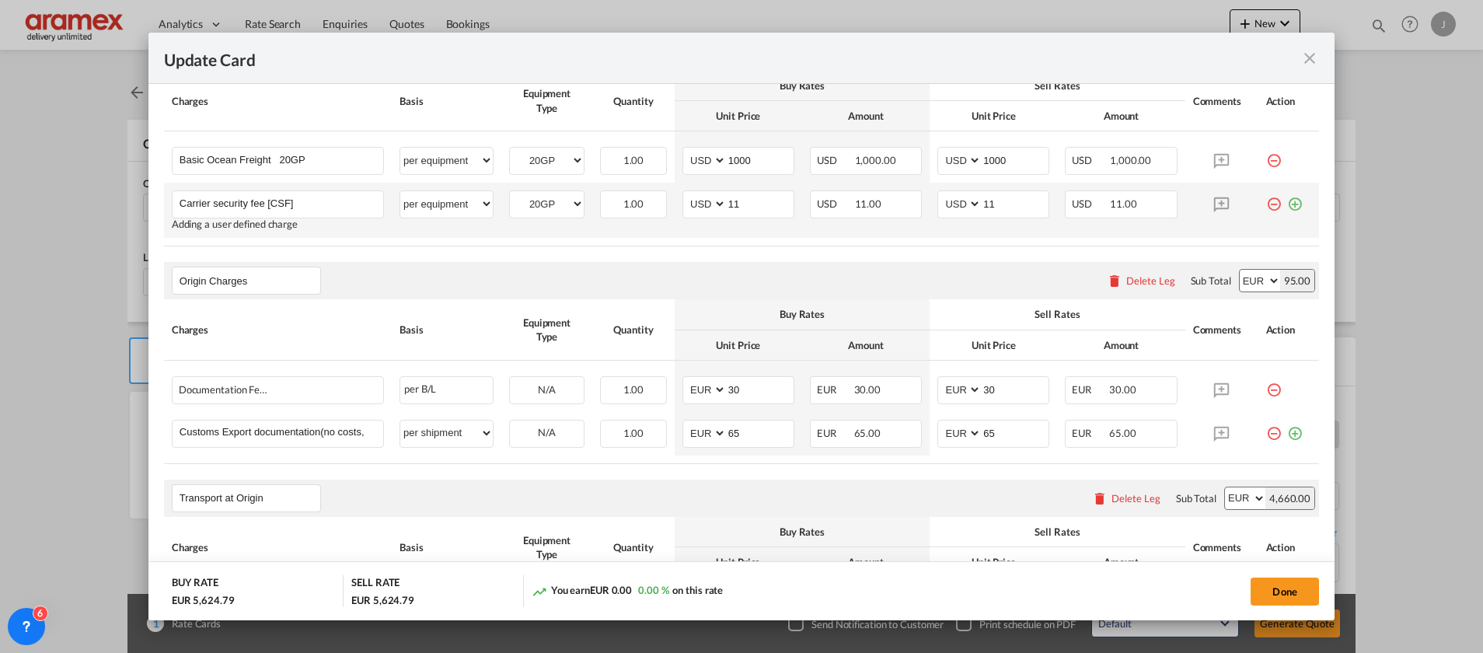
drag, startPoint x: 1282, startPoint y: 201, endPoint x: 1103, endPoint y: 232, distance: 181.5
click at [1287, 199] on md-icon "icon-plus-circle-outline green-400-fg" at bounding box center [1295, 198] width 16 height 16
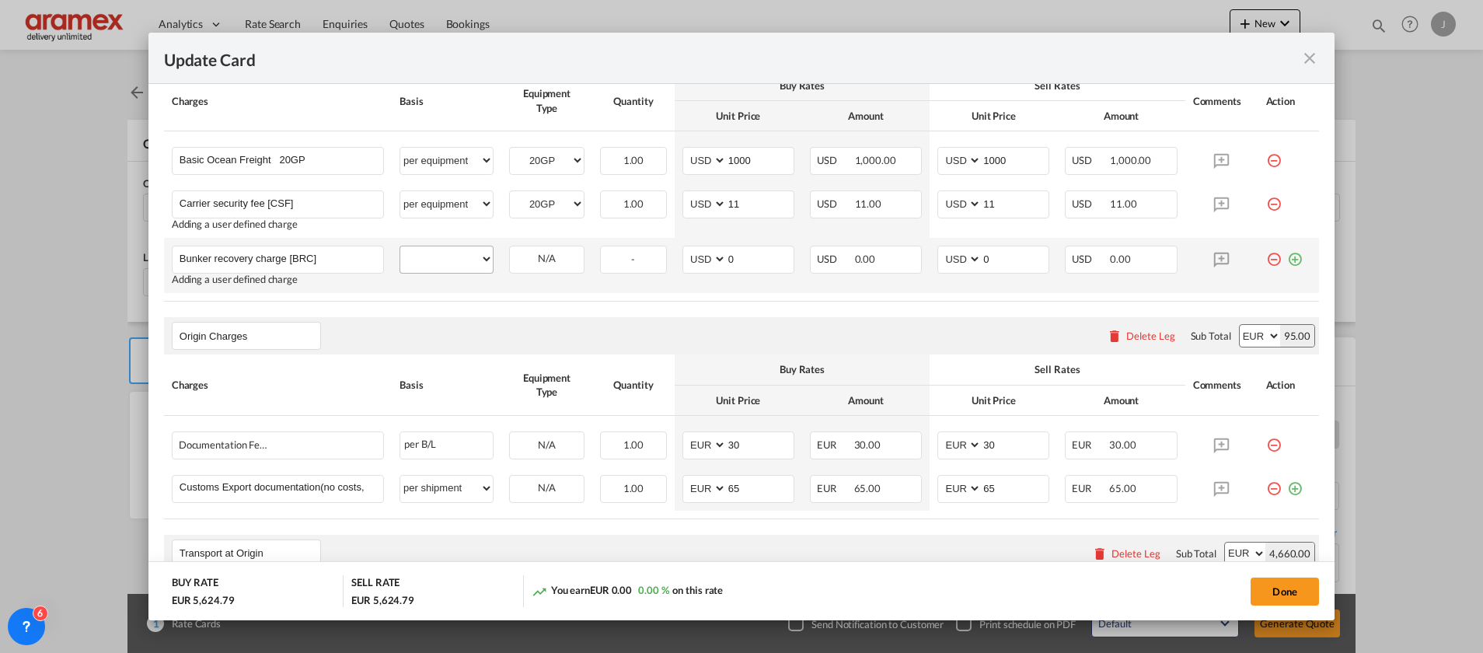
type input "Bunker recovery charge [BRC]"
click at [452, 261] on select "per equipment per container per B/L per shipping bill per shipment % on freight…" at bounding box center [446, 258] width 93 height 25
select select "per equipment"
click at [400, 246] on select "per equipment per container per B/L per shipping bill per shipment % on freight…" at bounding box center [446, 258] width 93 height 25
click at [548, 260] on select "40HC 20GP" at bounding box center [547, 259] width 74 height 21
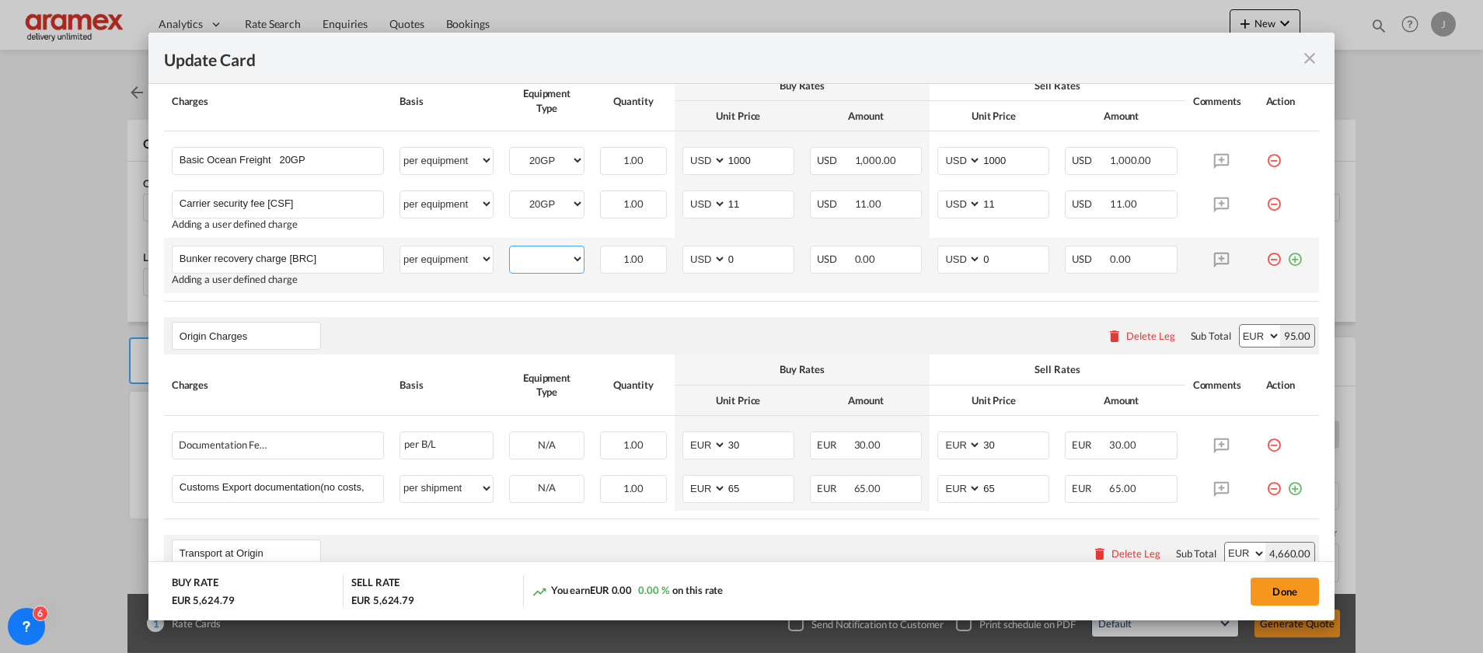
select select "20GP"
click at [510, 249] on select "40HC 20GP" at bounding box center [547, 259] width 74 height 21
click at [683, 261] on md-input-container "AED AFN ALL AMD ANG AOA ARS AUD AWG AZN BAM BBD BDT BGN BHD BIF BMD BND BOB BRL…" at bounding box center [739, 260] width 112 height 28
click at [733, 258] on input "172" at bounding box center [760, 257] width 67 height 23
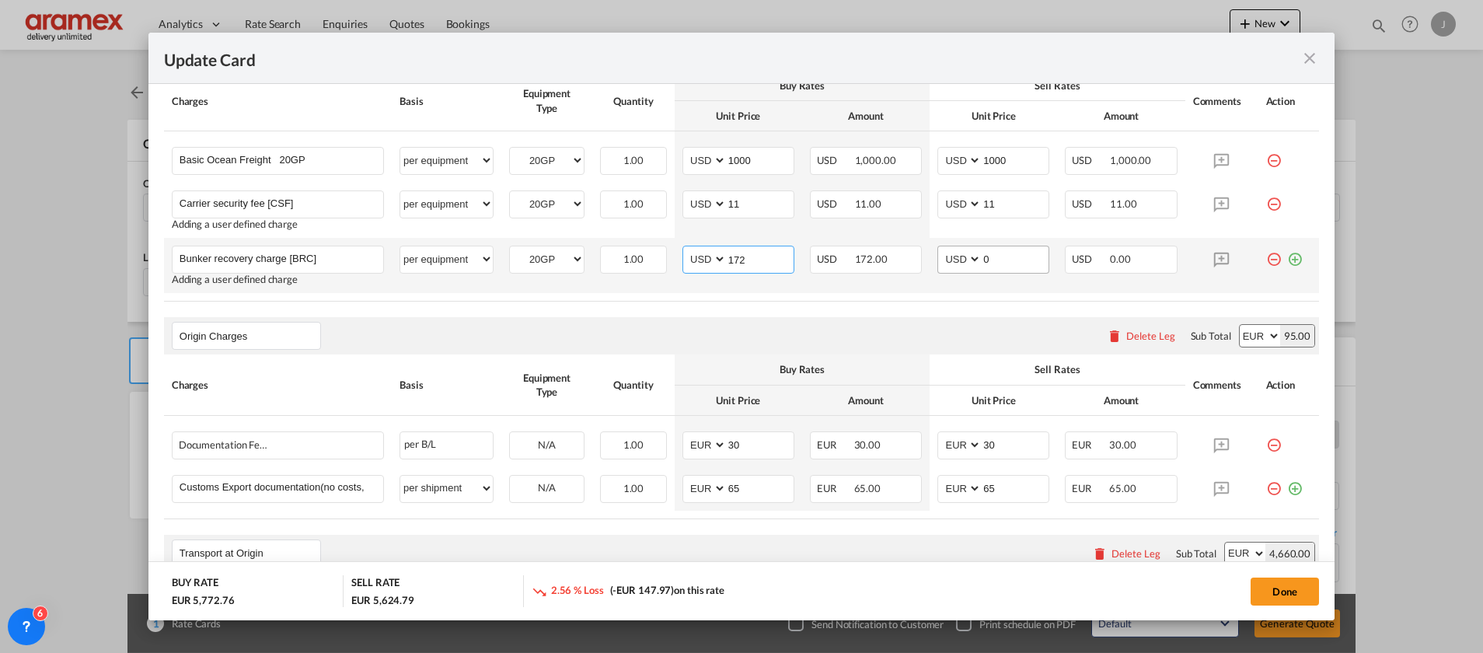
type input "172"
drag, startPoint x: 1000, startPoint y: 260, endPoint x: 918, endPoint y: 260, distance: 81.6
click at [930, 260] on td "AED AFN ALL AMD ANG AOA ARS AUD AWG AZN BAM BBD BDT BGN BHD BIF BMD BND BOB BRL…" at bounding box center [994, 265] width 128 height 55
paste input "172"
type input "172"
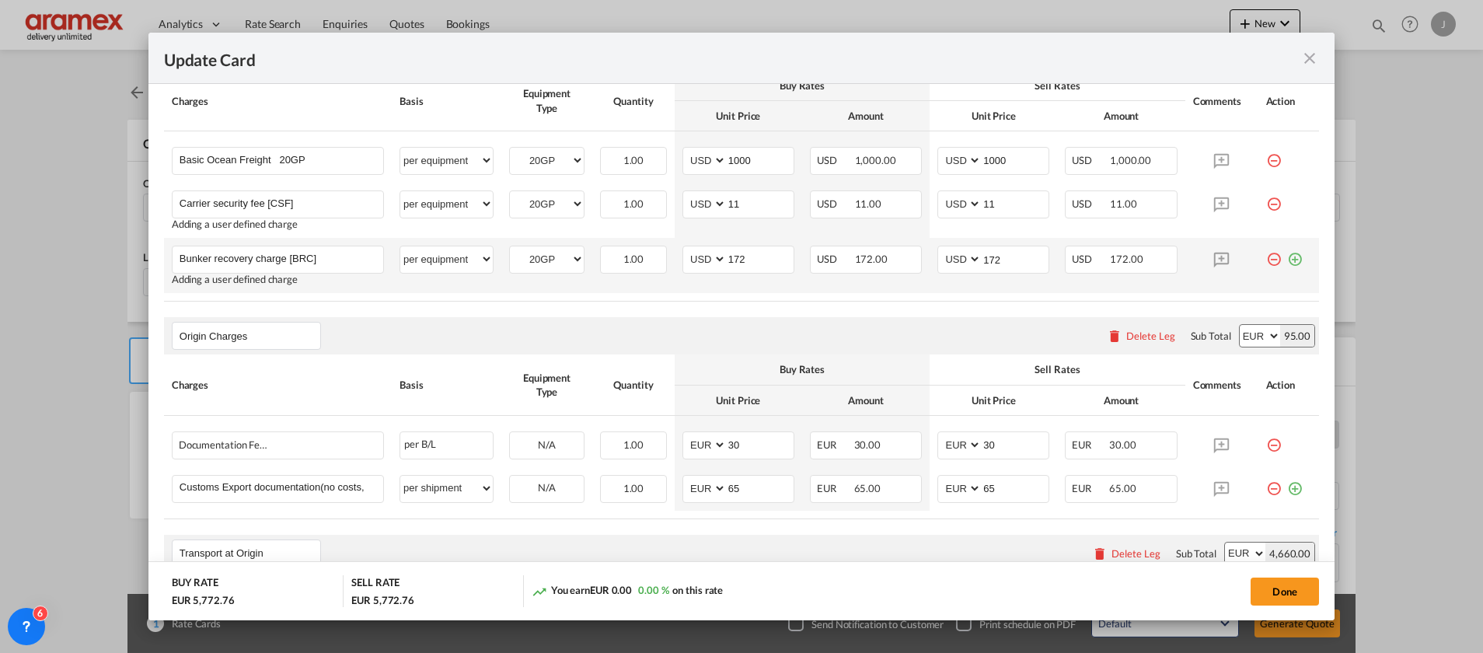
click at [1287, 260] on md-icon "icon-plus-circle-outline green-400-fg" at bounding box center [1295, 254] width 16 height 16
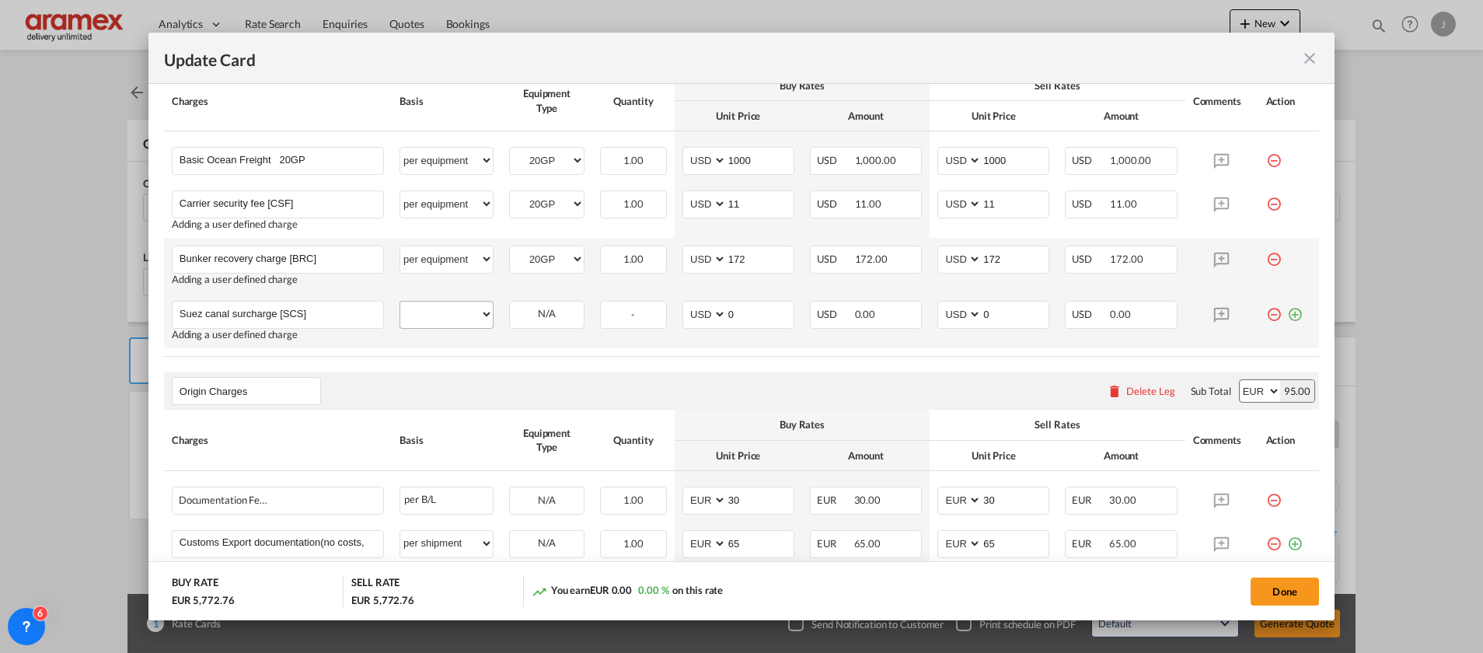
type input "Suez canal surcharge [SCS]"
click at [445, 316] on select "per equipment per container per B/L per shipping bill per shipment % on freight…" at bounding box center [446, 314] width 93 height 25
select select "per equipment"
click at [400, 302] on select "per equipment per container per B/L per shipping bill per shipment % on freight…" at bounding box center [446, 314] width 93 height 25
click at [539, 319] on select "40HC 20GP" at bounding box center [547, 314] width 74 height 21
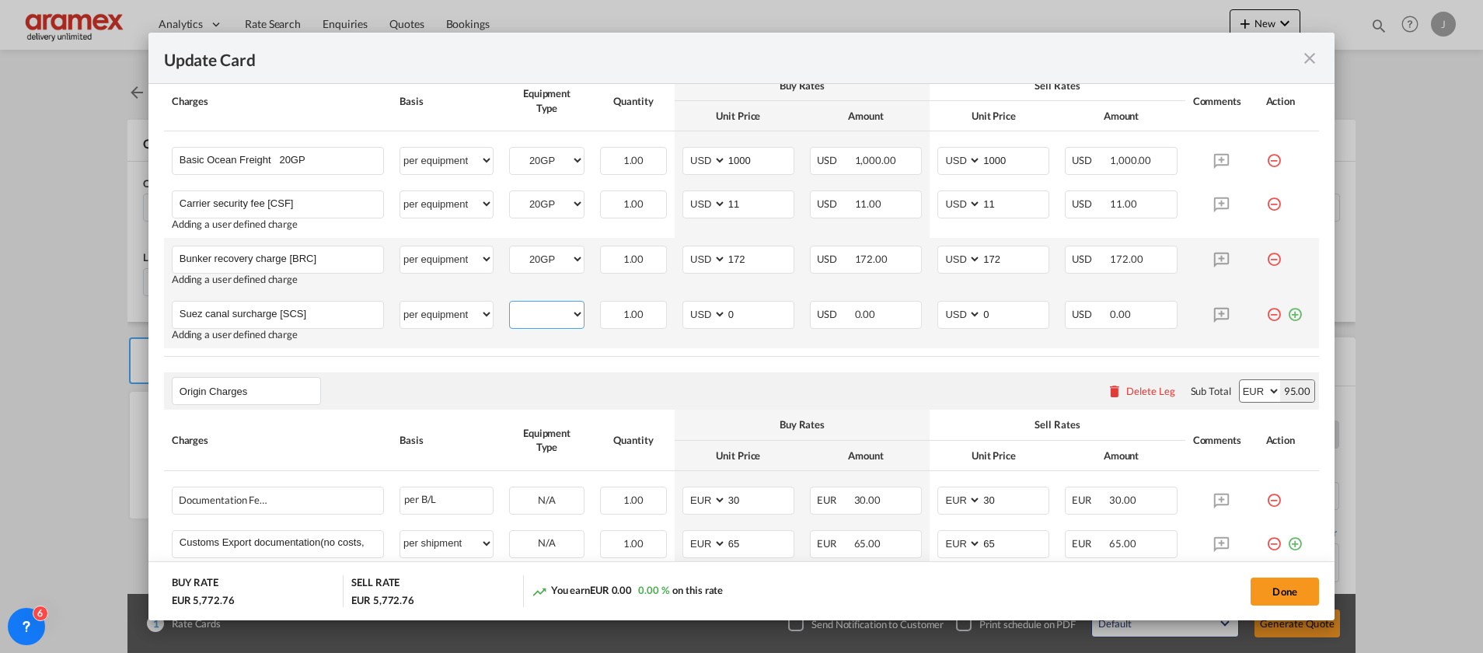
select select "20GP"
click at [510, 304] on select "40HC 20GP" at bounding box center [547, 314] width 74 height 21
drag, startPoint x: 699, startPoint y: 314, endPoint x: 686, endPoint y: 314, distance: 12.4
click at [686, 314] on md-input-container "AED AFN ALL AMD ANG AOA ARS AUD AWG AZN BAM BBD BDT BGN BHD BIF BMD BND BOB BRL…" at bounding box center [739, 315] width 112 height 28
drag, startPoint x: 703, startPoint y: 313, endPoint x: 717, endPoint y: 320, distance: 16.0
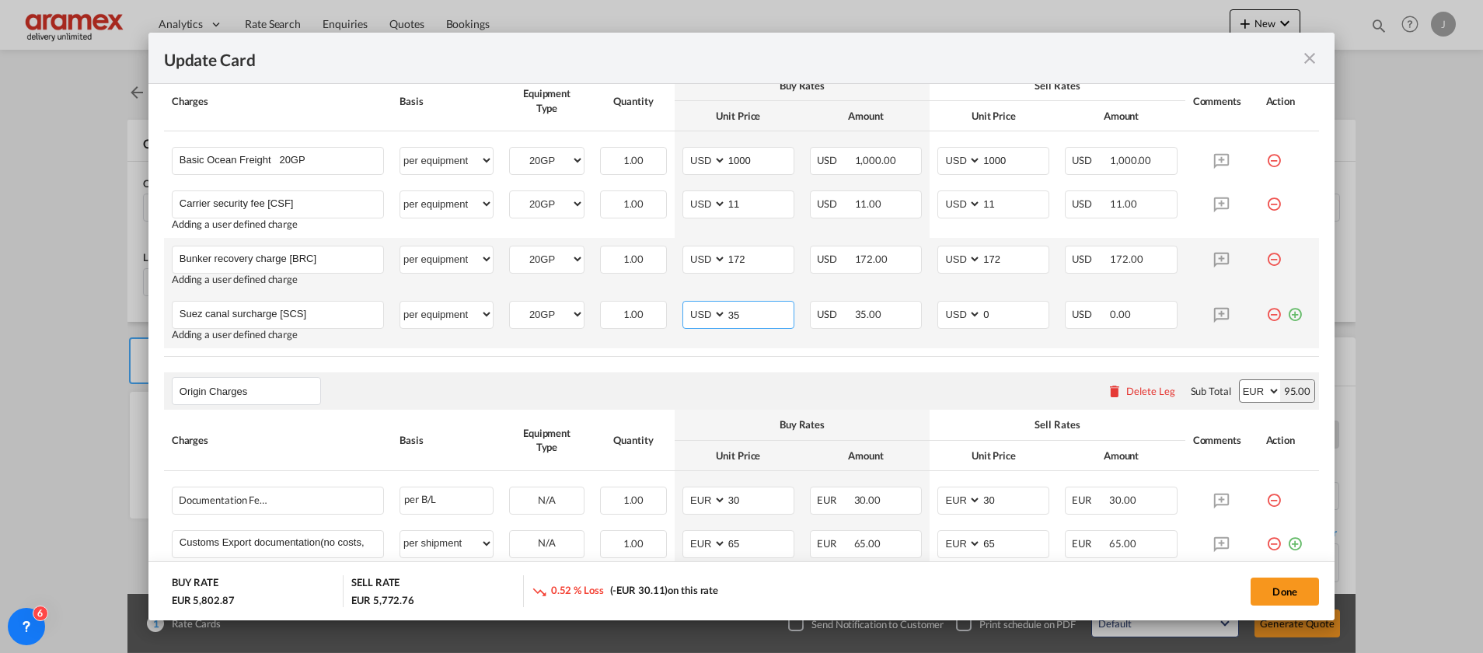
click at [686, 314] on md-input-container "AED AFN ALL AMD ANG AOA ARS AUD AWG AZN BAM BBD BDT BGN BHD BIF BMD BND BOB BRL…" at bounding box center [739, 315] width 112 height 28
type input "35"
drag, startPoint x: 989, startPoint y: 310, endPoint x: 958, endPoint y: 309, distance: 31.1
click at [958, 309] on md-input-container "AED AFN ALL AMD ANG AOA ARS AUD AWG AZN BAM BBD BDT BGN BHD BIF BMD BND BOB BRL…" at bounding box center [994, 315] width 112 height 28
paste input "35"
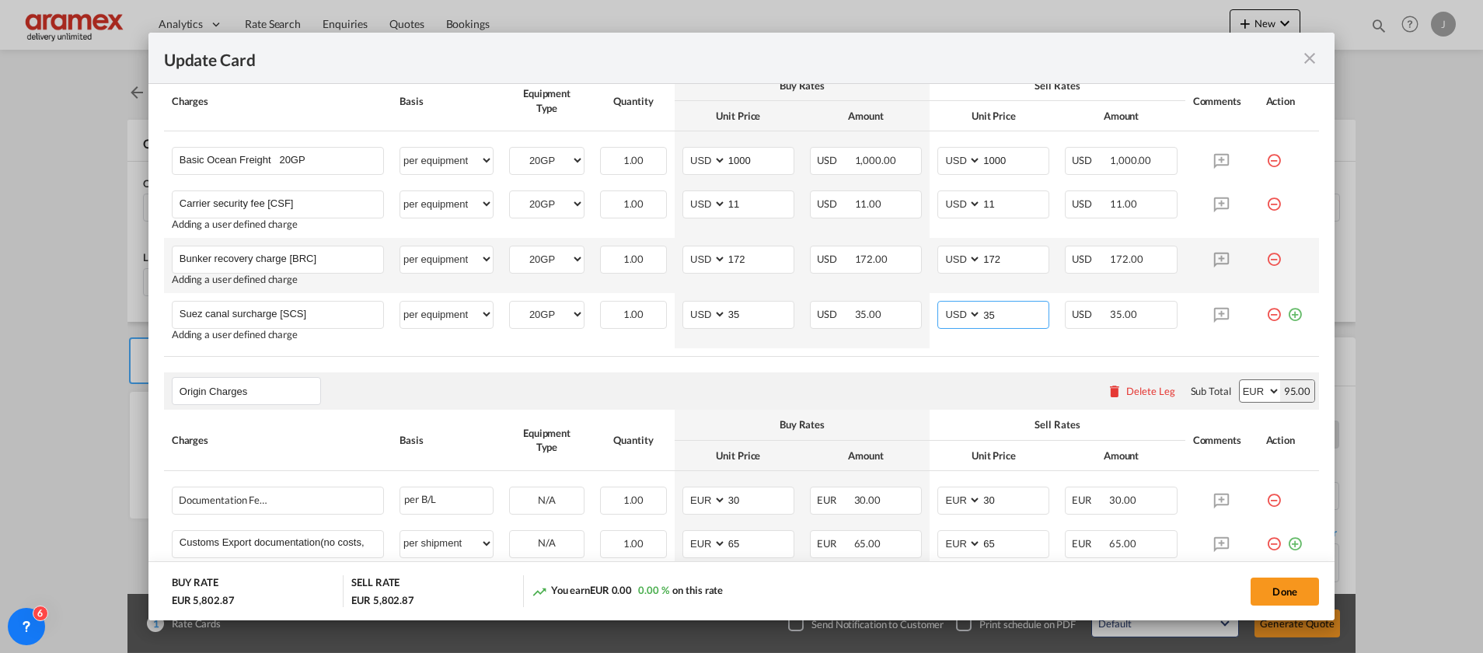
type input "35"
click at [1287, 312] on md-icon "icon-plus-circle-outline green-400-fg" at bounding box center [1295, 309] width 16 height 16
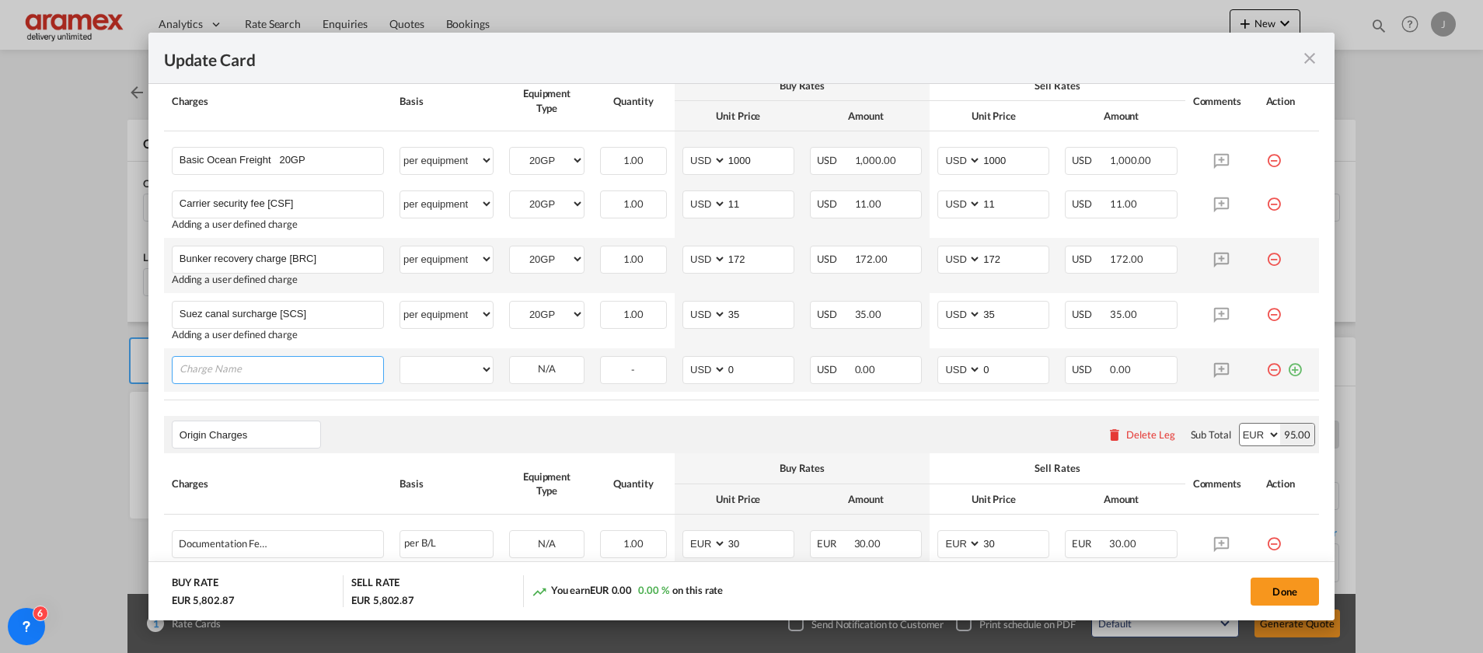
paste input "Emissions trading system [ETS]"
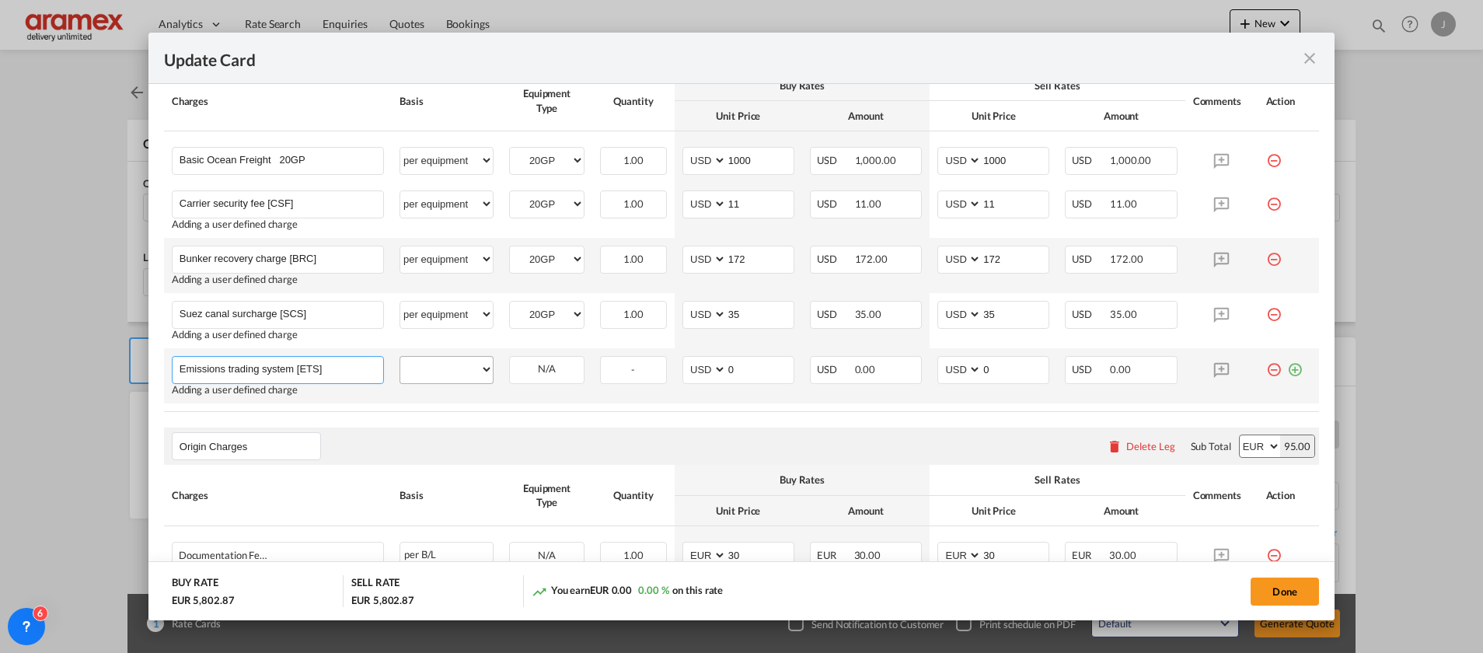
type input "Emissions trading system [ETS]"
click at [459, 368] on select "per equipment per container per B/L per shipping bill per shipment % on freight…" at bounding box center [446, 369] width 93 height 25
select select "per equipment"
click at [400, 357] on select "per equipment per container per B/L per shipping bill per shipment % on freight…" at bounding box center [446, 369] width 93 height 25
click at [545, 364] on select "40HC 20GP" at bounding box center [547, 369] width 74 height 21
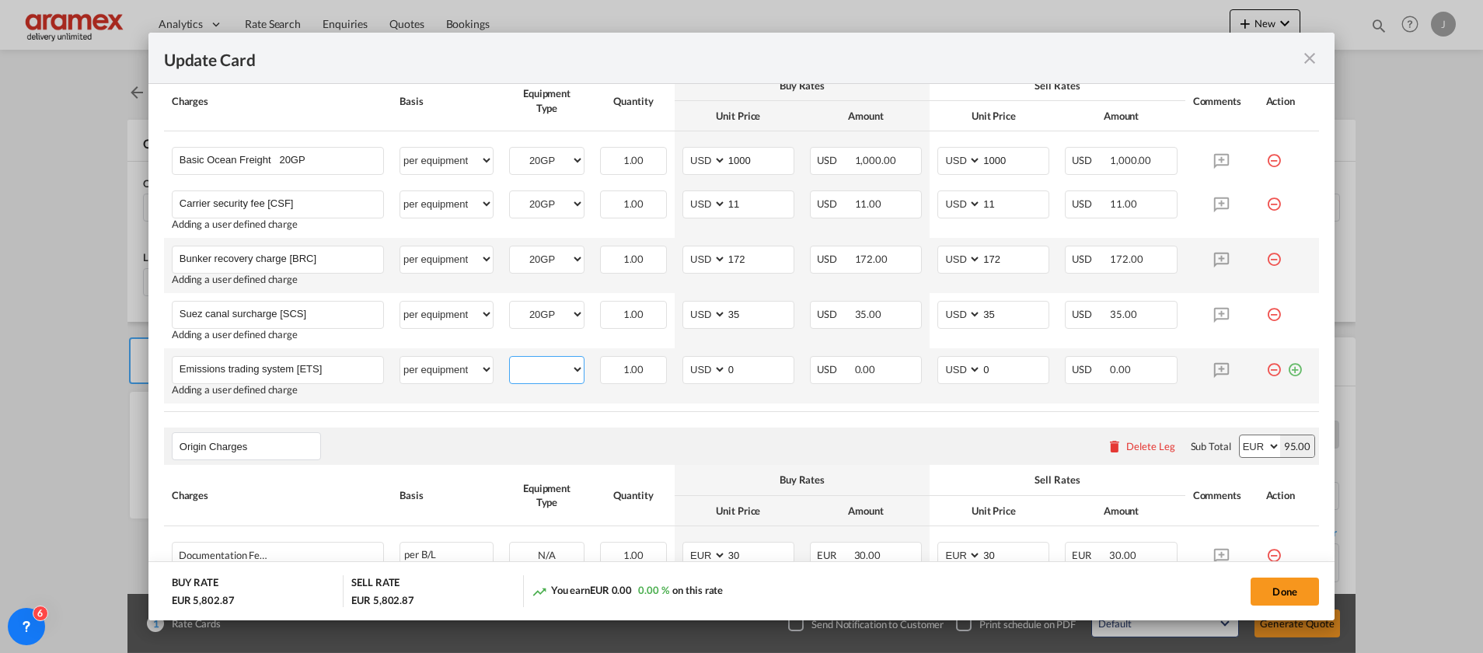
select select "20GP"
click at [510, 359] on select "40HC 20GP" at bounding box center [547, 369] width 74 height 21
drag, startPoint x: 711, startPoint y: 364, endPoint x: 691, endPoint y: 368, distance: 20.6
click at [693, 368] on md-input-container "AED AFN ALL AMD ANG AOA ARS AUD AWG AZN BAM BBD BDT BGN BHD BIF BMD BND BOB BRL…" at bounding box center [739, 370] width 112 height 28
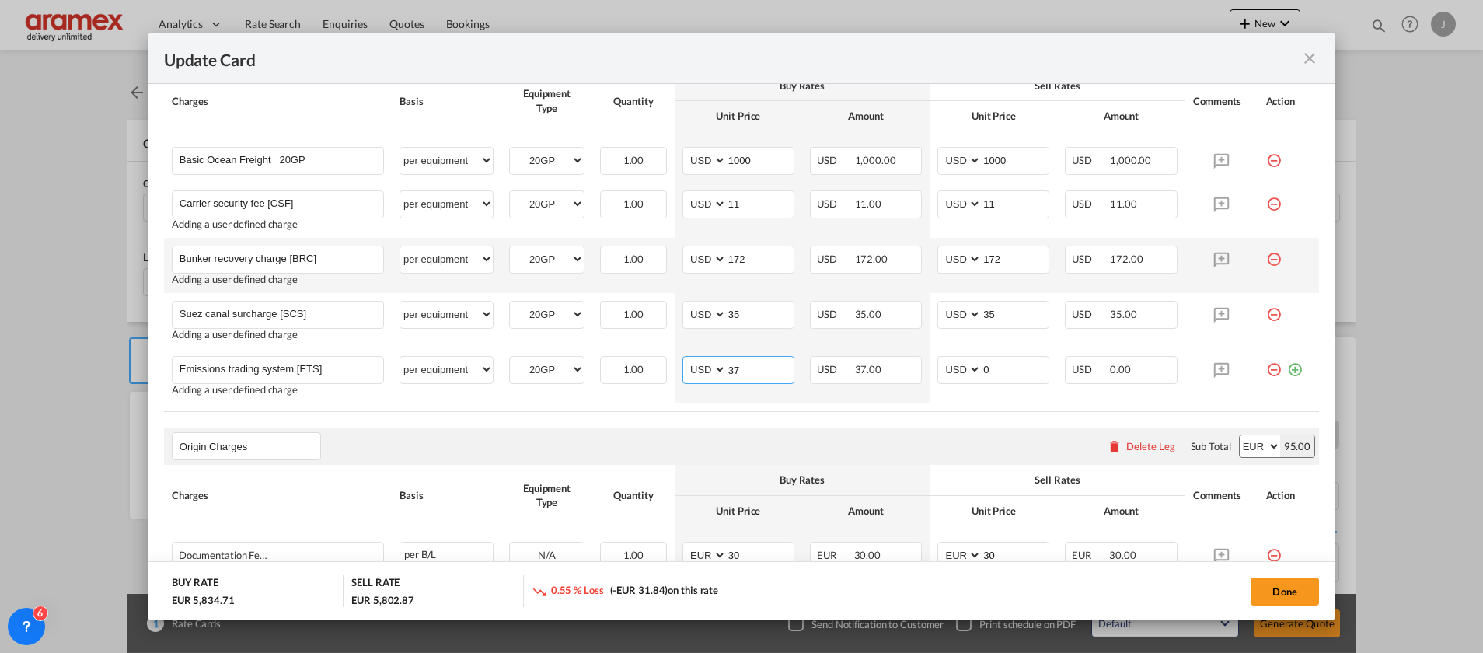
type input "37"
drag, startPoint x: 717, startPoint y: 429, endPoint x: 743, endPoint y: 431, distance: 26.5
click at [732, 431] on div "Origin Charges Please enter leg name Leg Name Already Exists Delete Leg Sub Tot…" at bounding box center [741, 446] width 1155 height 37
drag, startPoint x: 989, startPoint y: 371, endPoint x: 936, endPoint y: 371, distance: 52.9
click at [938, 371] on md-input-container "AED AFN ALL AMD ANG AOA ARS AUD AWG AZN BAM BBD BDT BGN BHD BIF BMD BND BOB BRL…" at bounding box center [994, 370] width 112 height 28
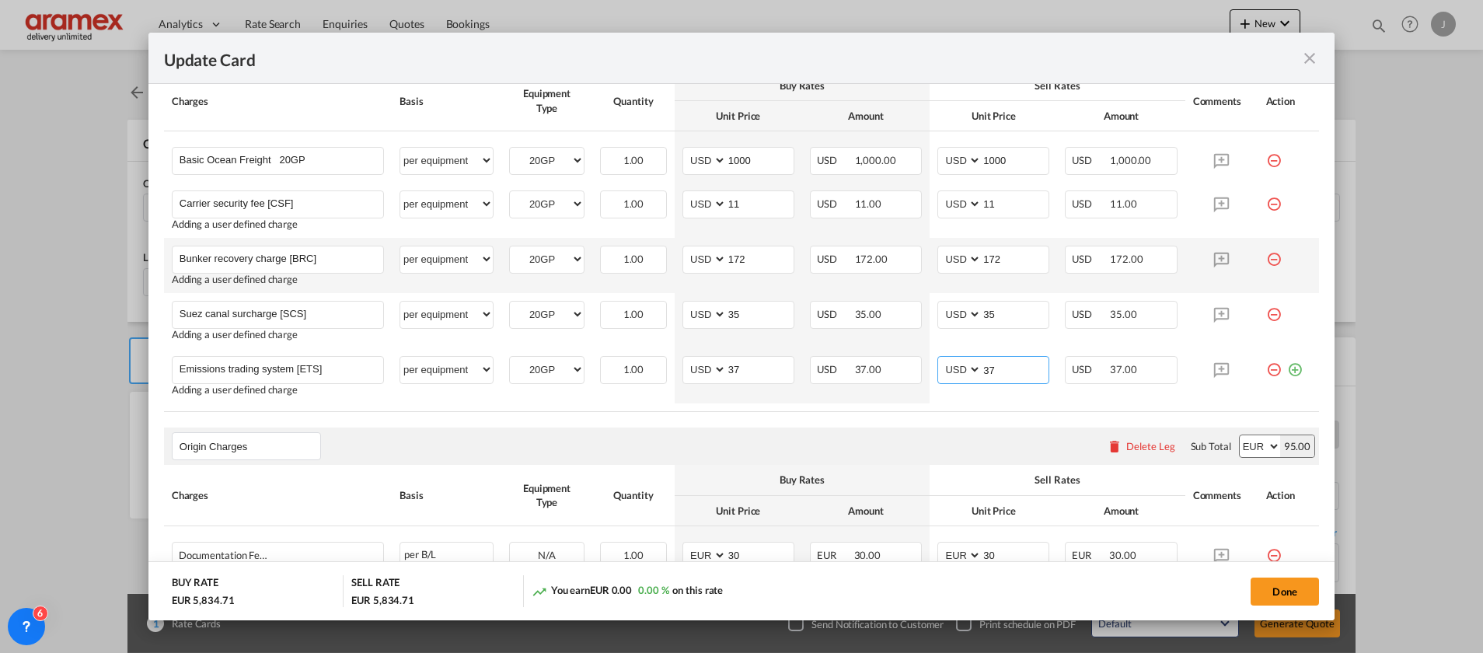
type input "37"
click at [1287, 366] on md-icon "icon-plus-circle-outline green-400-fg" at bounding box center [1295, 364] width 16 height 16
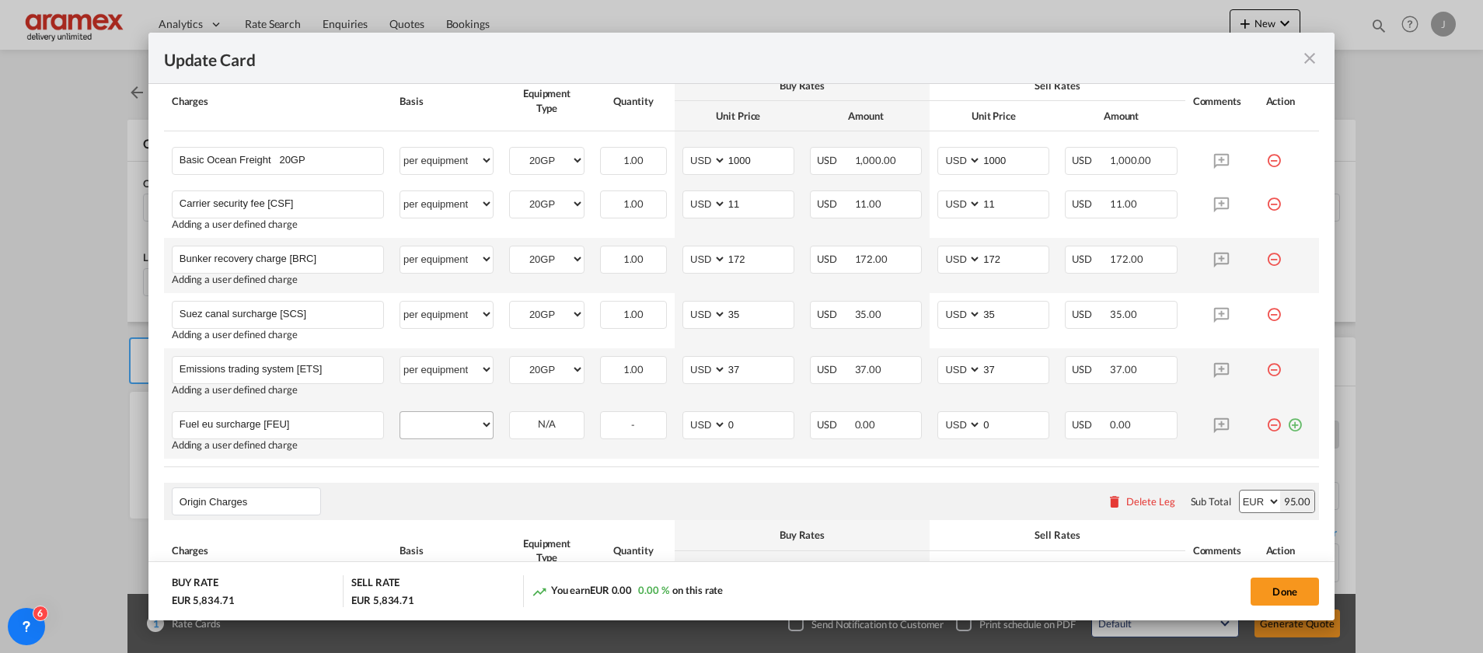
type input "Fuel eu surcharge [FEU]"
drag, startPoint x: 449, startPoint y: 421, endPoint x: 463, endPoint y: 410, distance: 18.2
click at [449, 421] on select "per equipment per container per B/L per shipping bill per shipment % on freight…" at bounding box center [446, 424] width 93 height 25
select select "per equipment"
click at [400, 412] on select "per equipment per container per B/L per shipping bill per shipment % on freight…" at bounding box center [446, 424] width 93 height 25
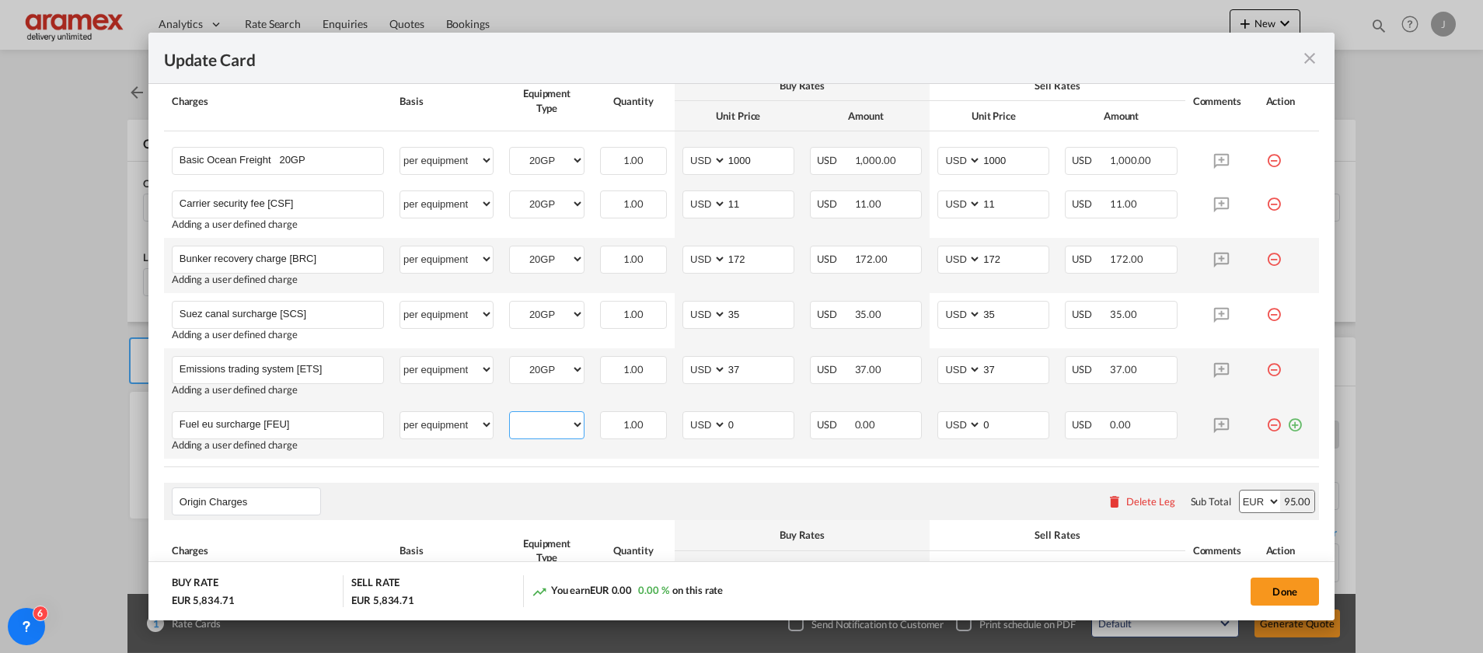
click at [533, 428] on select "40HC 20GP" at bounding box center [547, 424] width 74 height 21
select select "20GP"
click at [510, 414] on select "40HC 20GP" at bounding box center [547, 424] width 74 height 21
click at [704, 423] on md-input-container "AED AFN ALL AMD ANG AOA ARS AUD AWG AZN BAM BBD BDT BGN BHD BIF BMD BND BOB BRL…" at bounding box center [739, 425] width 112 height 28
type input "12"
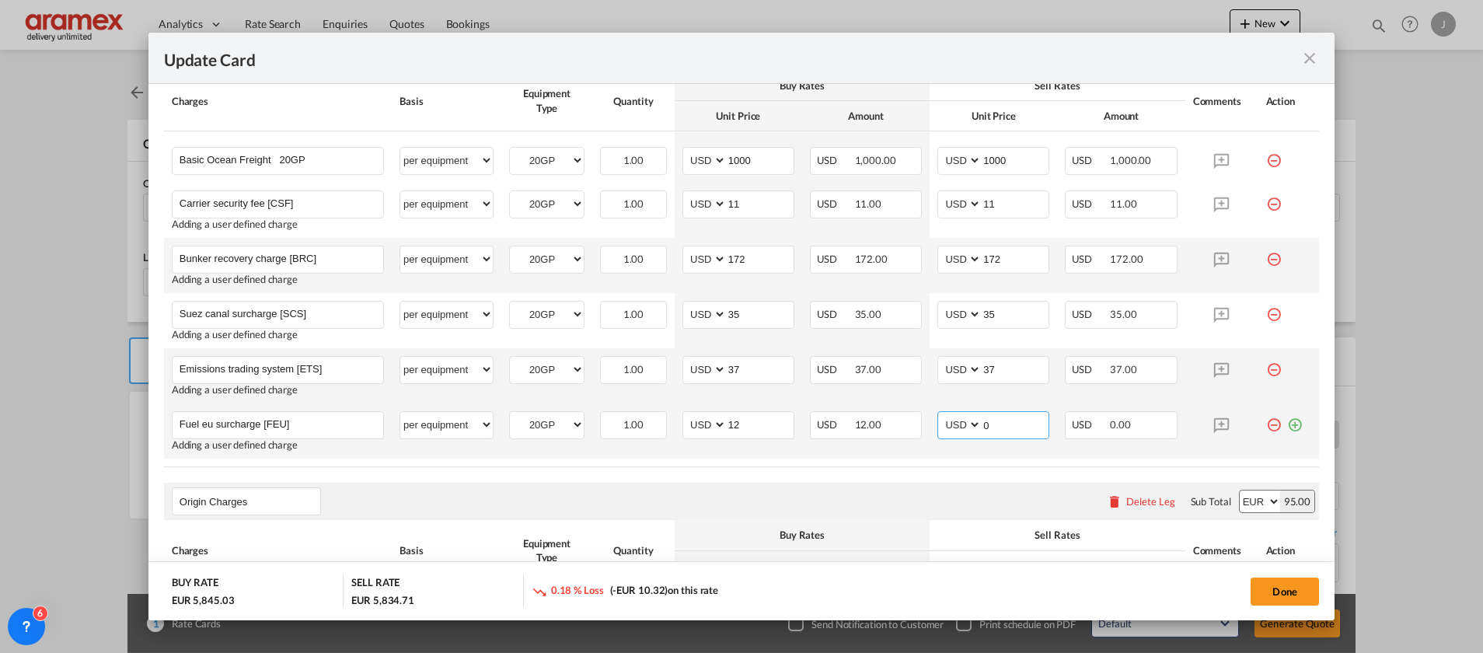
drag, startPoint x: 995, startPoint y: 426, endPoint x: 952, endPoint y: 431, distance: 43.1
click at [952, 431] on md-input-container "AED AFN ALL AMD ANG AOA ARS AUD AWG AZN BAM BBD BDT BGN BHD BIF BMD BND BOB BRL…" at bounding box center [994, 425] width 112 height 28
type input "12"
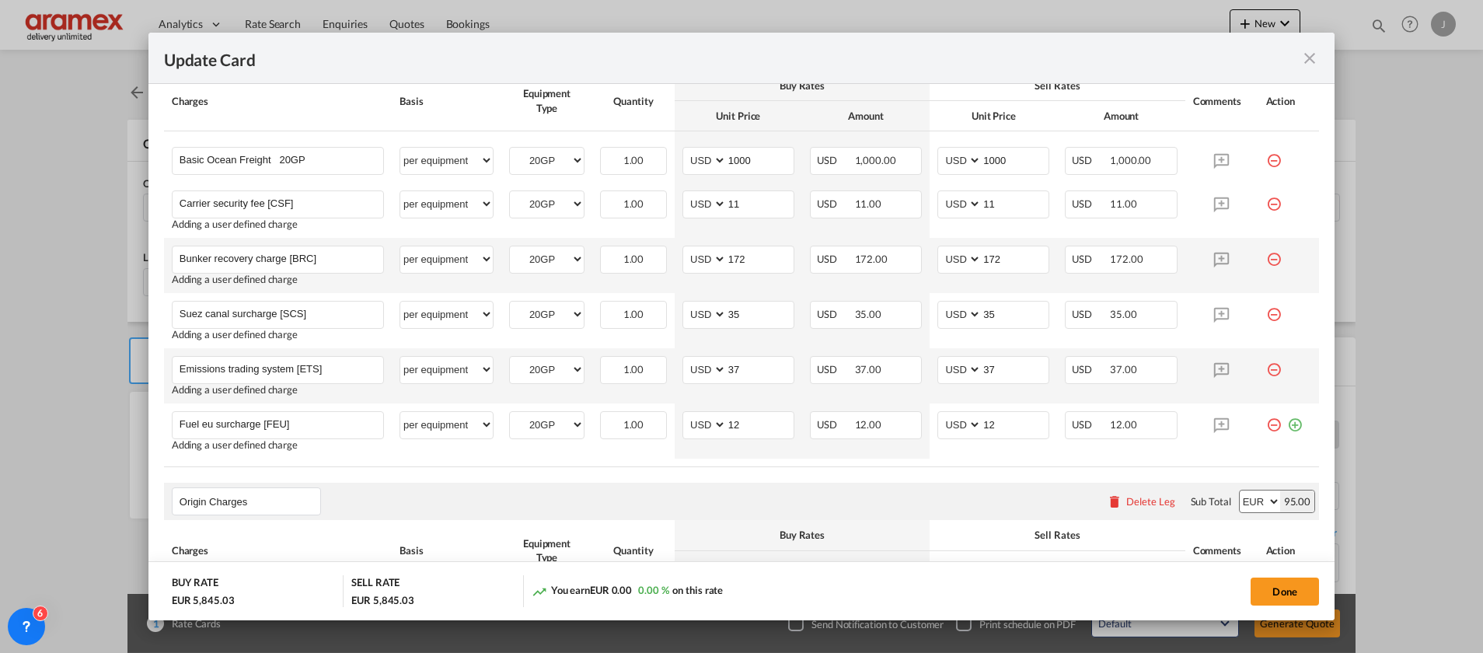
drag, startPoint x: 875, startPoint y: 465, endPoint x: 882, endPoint y: 464, distance: 7.8
click at [876, 464] on table "Charges Basis Equipment Type Quantity Buy Rates Sell Rates Comments Action Unit…" at bounding box center [741, 269] width 1155 height 397
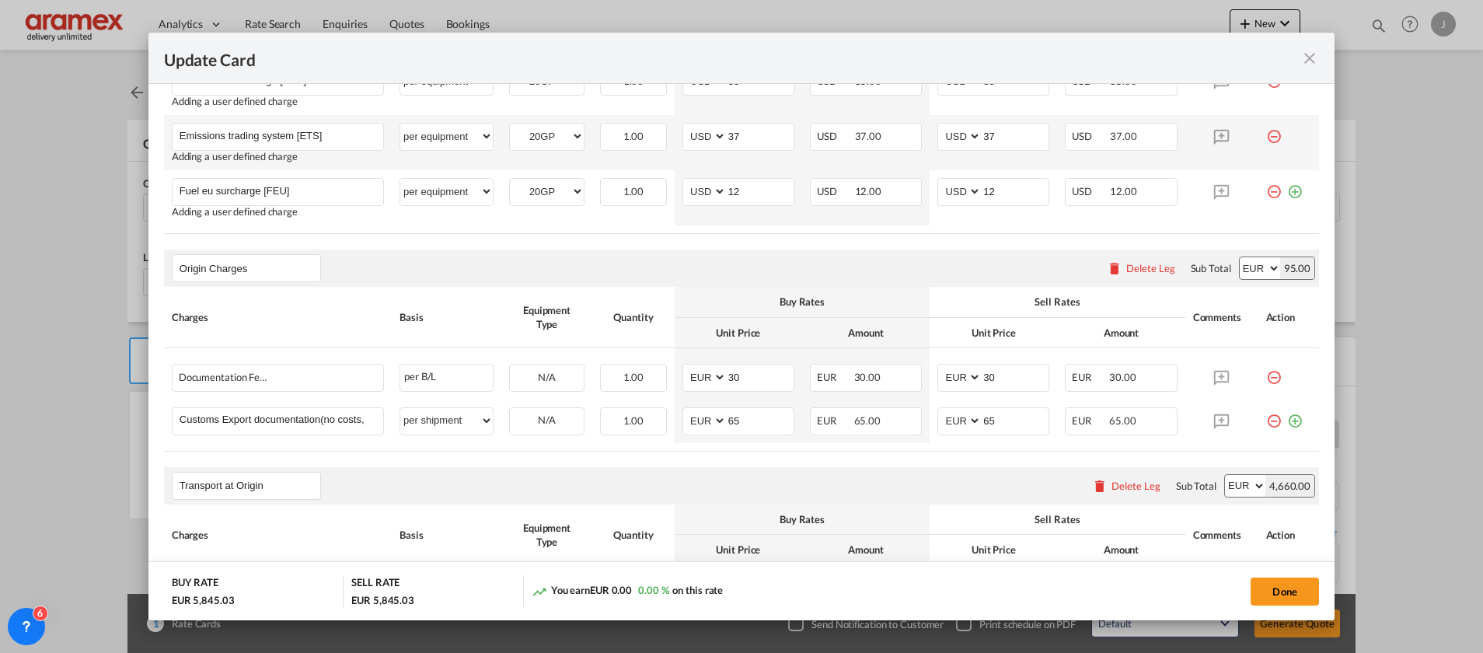
scroll to position [1155, 0]
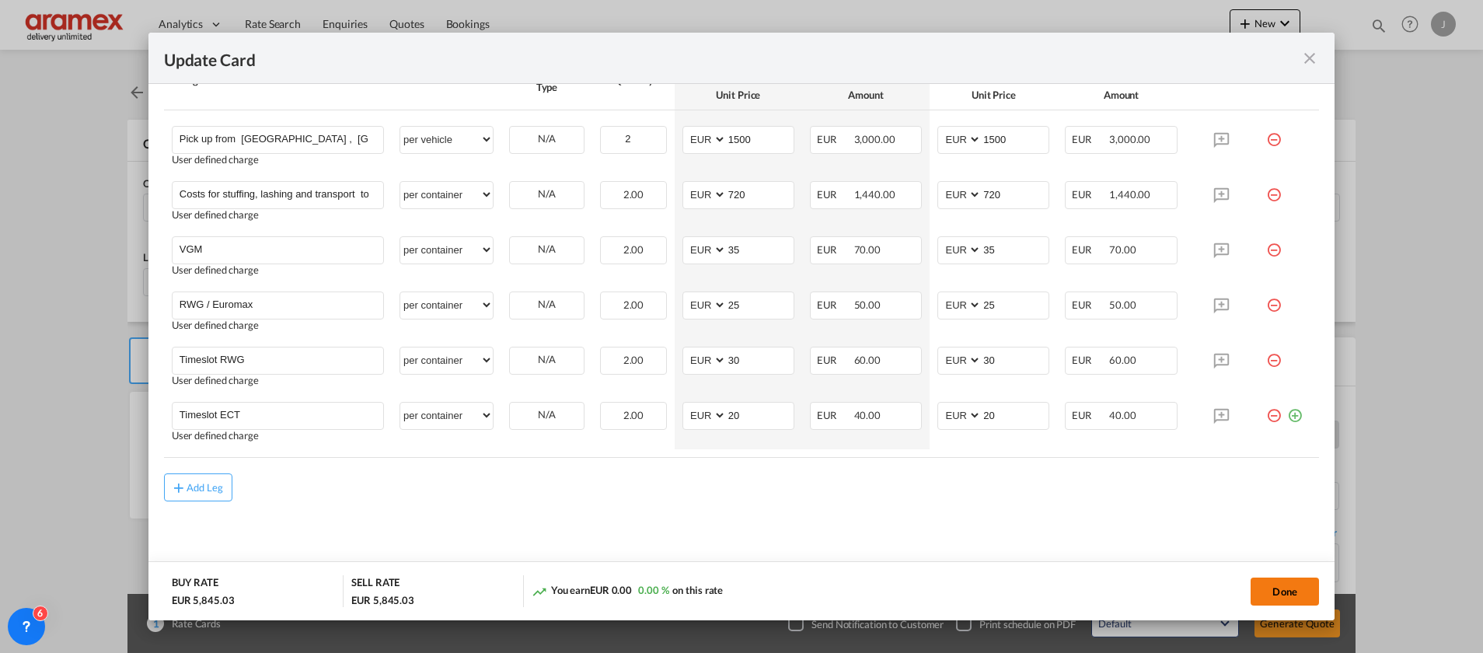
click at [1285, 585] on button "Done" at bounding box center [1285, 592] width 68 height 28
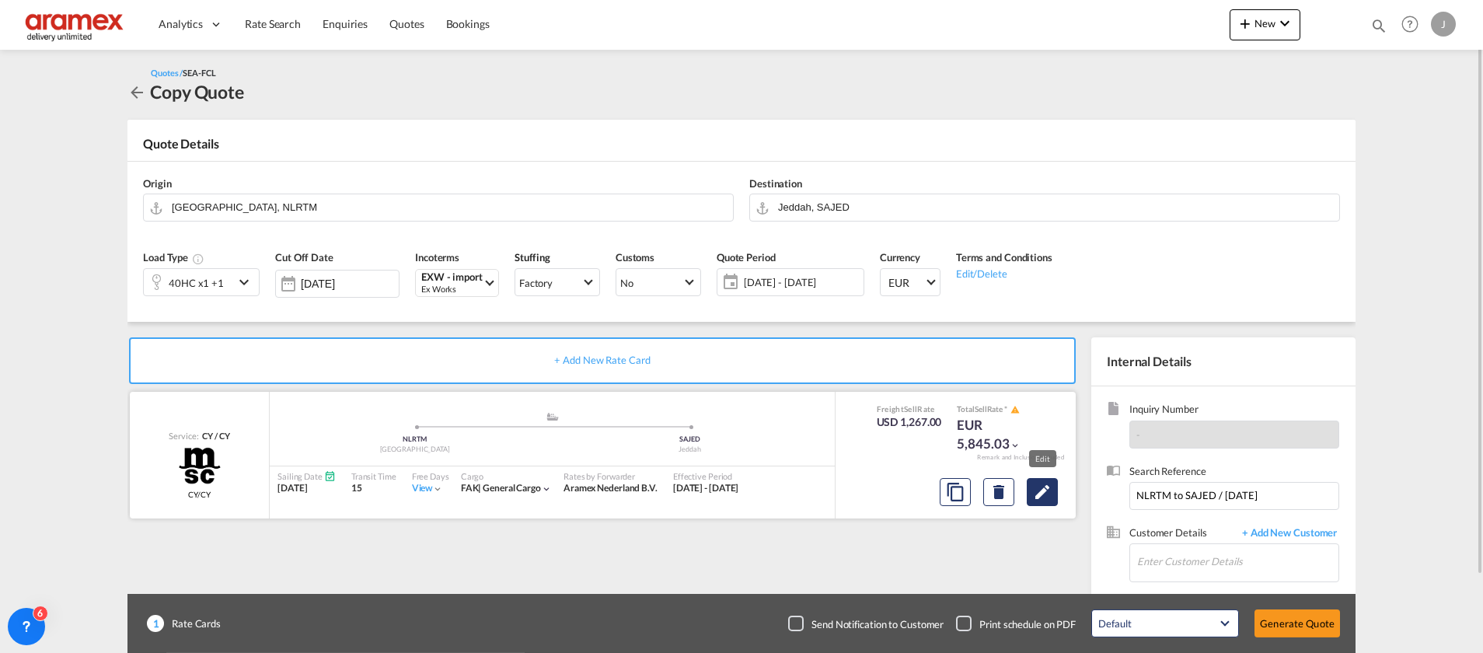
click at [1037, 498] on md-icon "Edit" at bounding box center [1042, 492] width 19 height 19
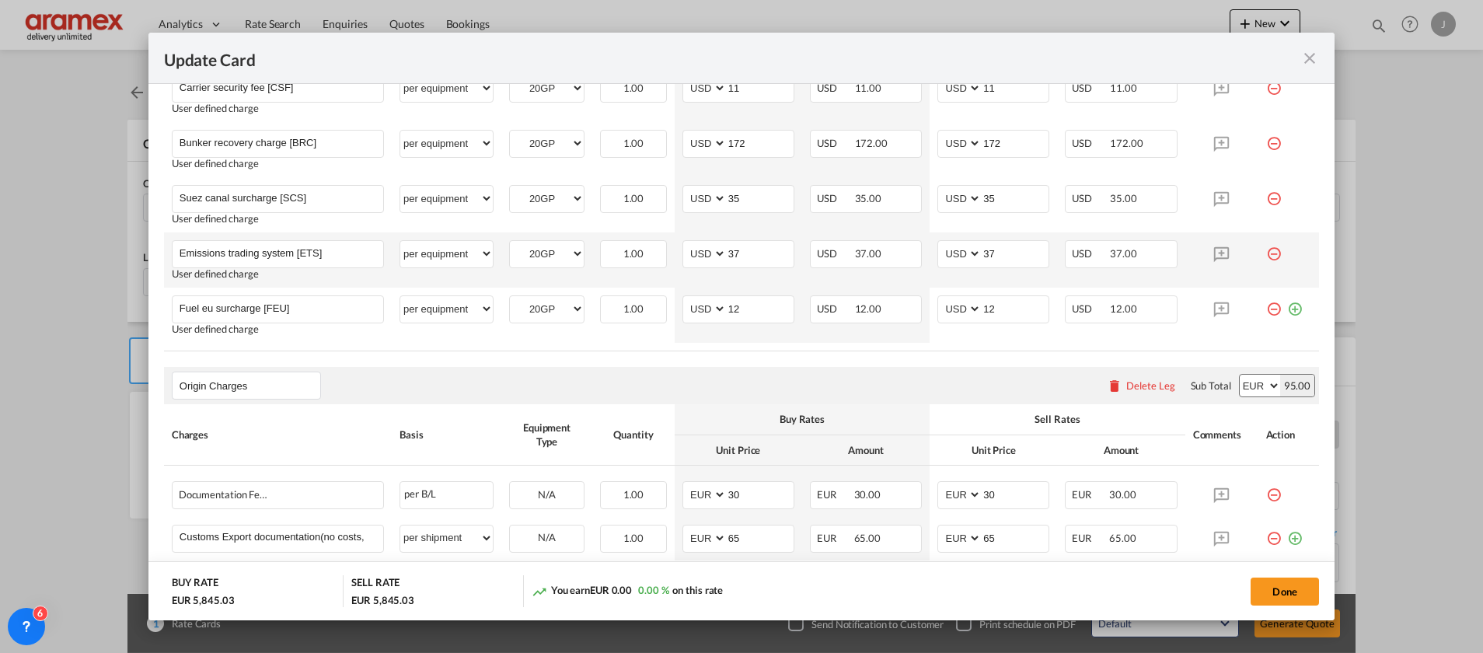
scroll to position [583, 0]
click at [1287, 309] on md-icon "icon-plus-circle-outline green-400-fg" at bounding box center [1295, 303] width 16 height 16
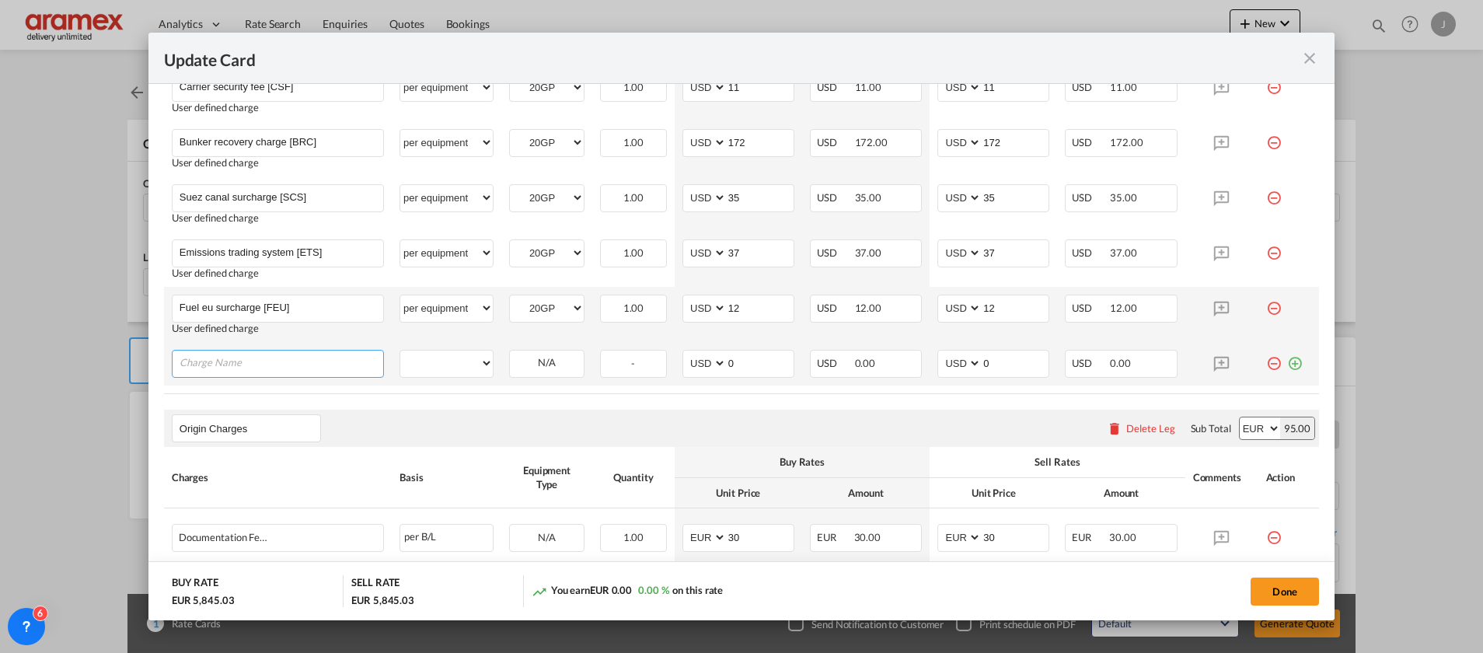
click at [253, 359] on input "Charge Name" at bounding box center [282, 362] width 204 height 23
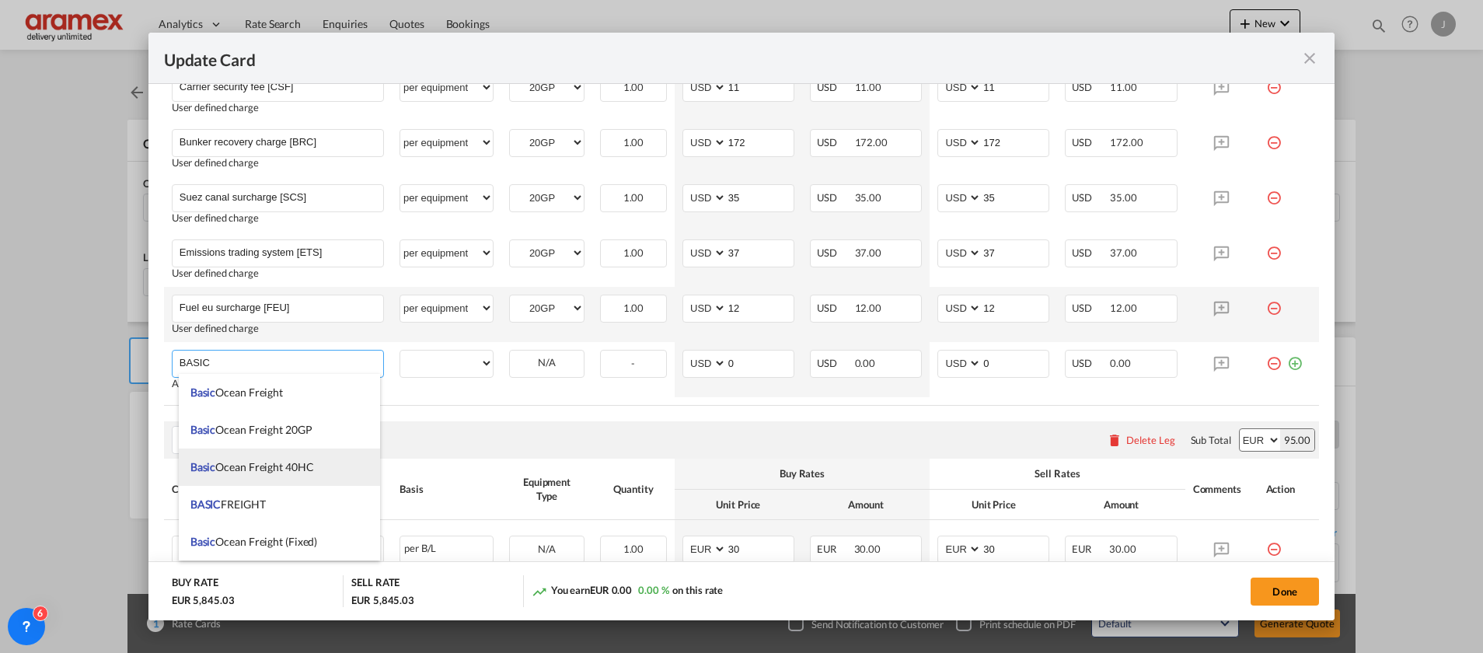
click at [302, 460] on span "Basic Ocean Freight 40HC" at bounding box center [252, 466] width 124 height 13
type input "Basic Ocean Freight 40HC"
select select "per equipment"
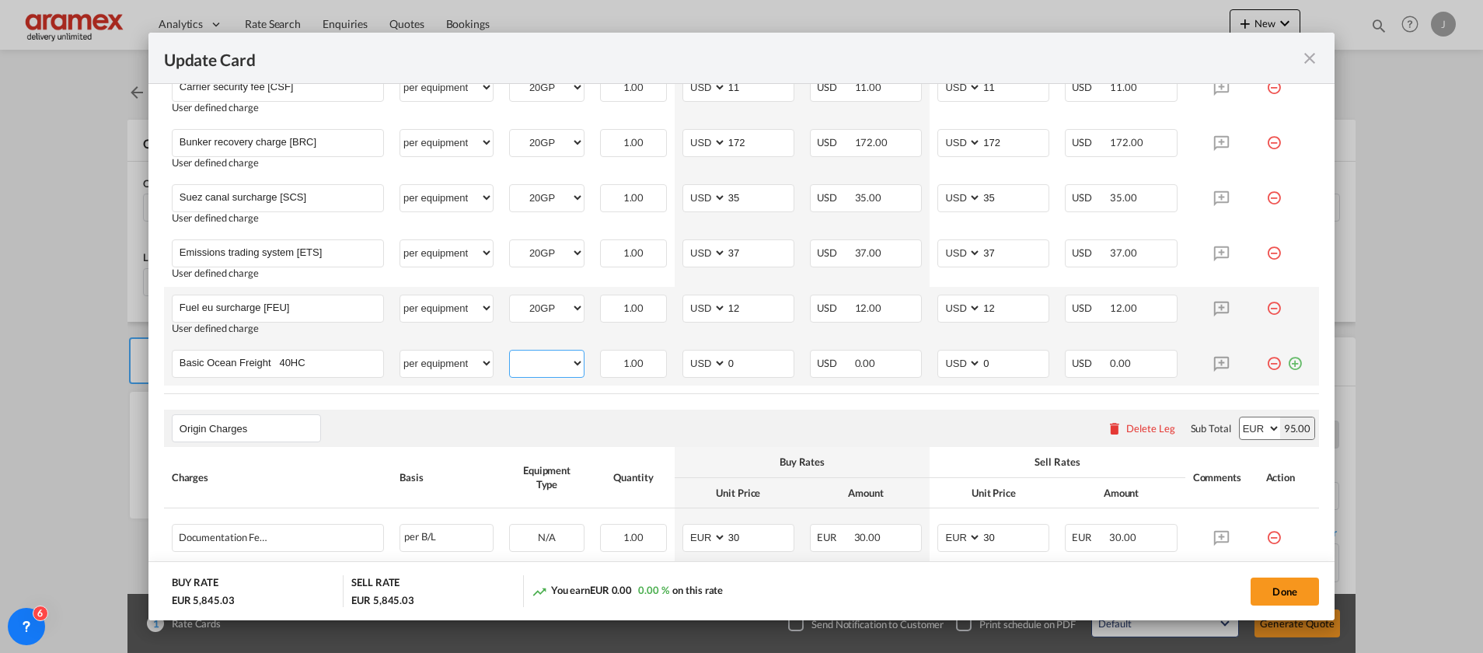
click at [548, 352] on md-input-container "40HC 20GP" at bounding box center [547, 362] width 74 height 23
select select "40HC"
click at [510, 353] on select "40HC 20GP" at bounding box center [547, 363] width 74 height 21
drag, startPoint x: 698, startPoint y: 357, endPoint x: 746, endPoint y: 369, distance: 49.6
click at [686, 360] on md-input-container "AED AFN ALL AMD ANG AOA ARS AUD AWG AZN BAM BBD BDT BGN BHD BIF BMD BND BOB BRL…" at bounding box center [739, 364] width 112 height 28
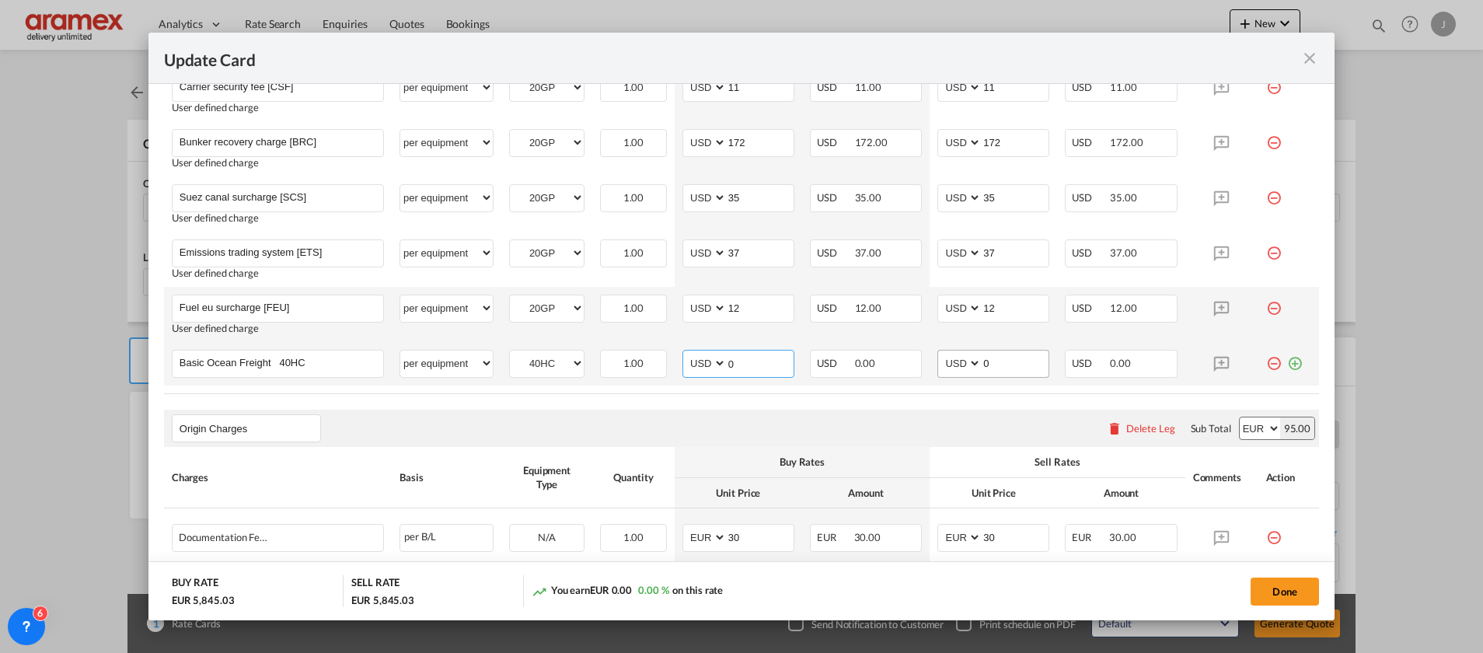
paste input "1300"
type input "1300"
drag, startPoint x: 980, startPoint y: 357, endPoint x: 962, endPoint y: 358, distance: 18.7
click at [962, 358] on md-input-container "AED AFN ALL AMD ANG AOA ARS AUD AWG AZN BAM BBD BDT BGN BHD BIF BMD BND BOB BRL…" at bounding box center [994, 364] width 112 height 28
paste input "1300"
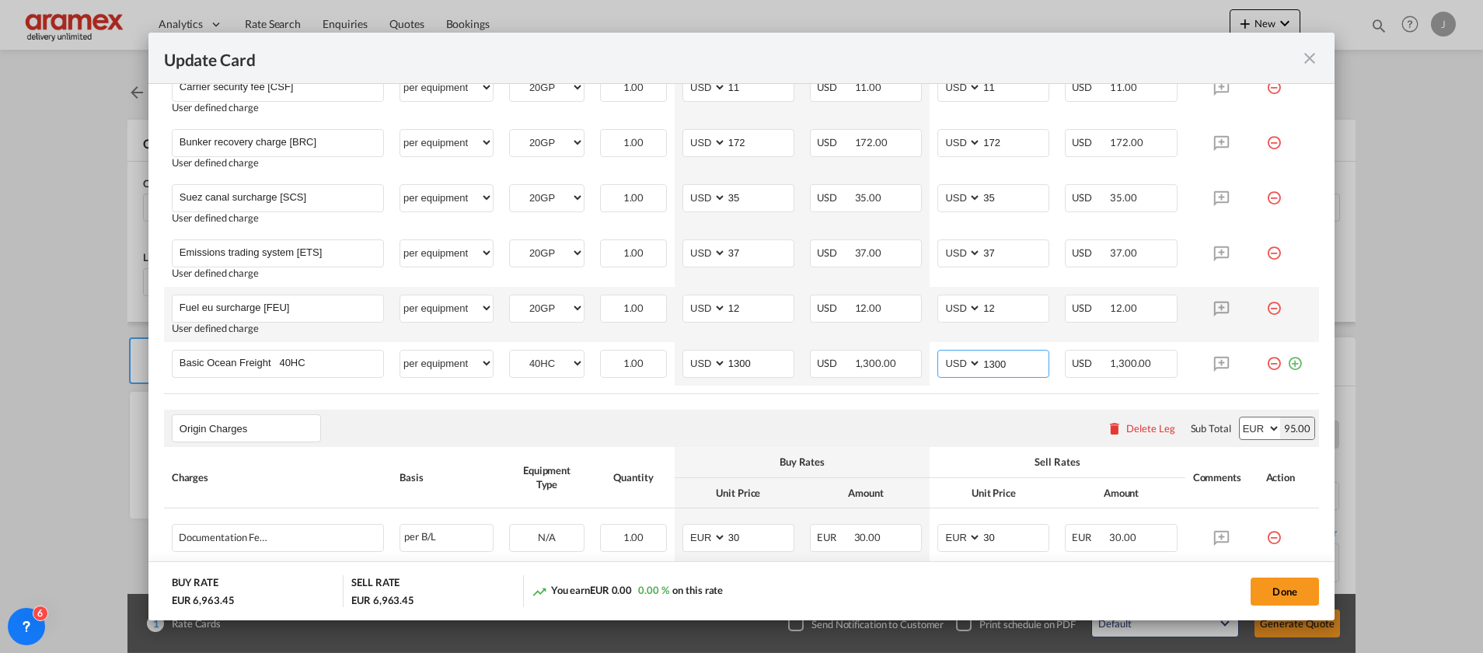
type input "1300"
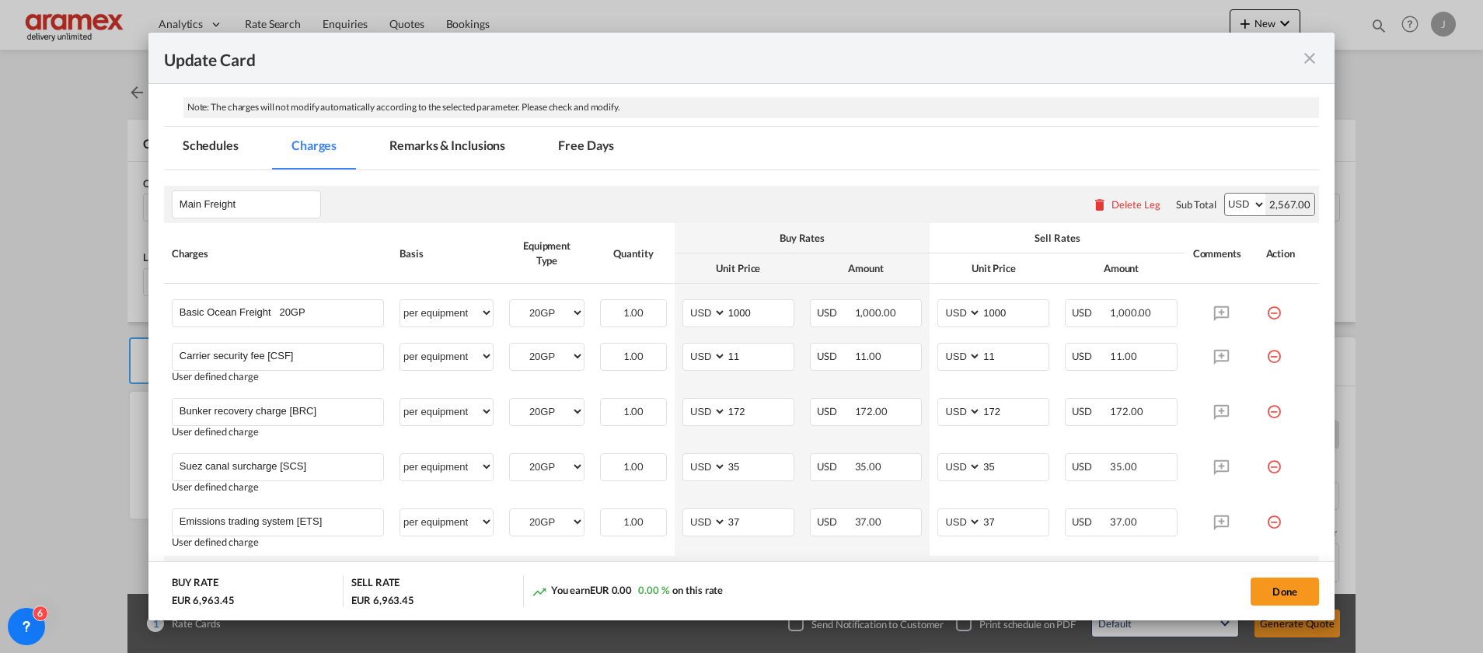
scroll to position [350, 0]
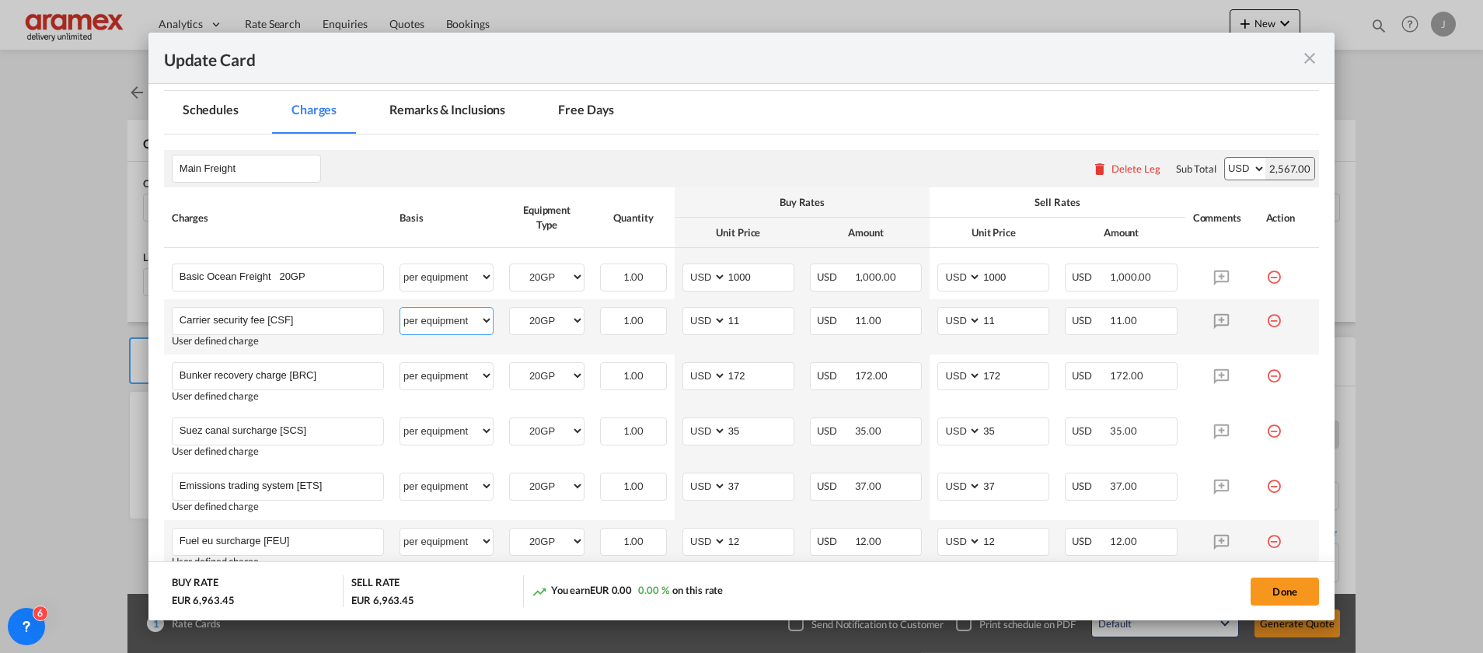
click at [443, 320] on select "per equipment per container per B/L per shipping bill per shipment % on freight…" at bounding box center [446, 320] width 93 height 25
select select "per container"
click at [400, 308] on select "per equipment per container per B/L per shipping bill per shipment % on freight…" at bounding box center [446, 320] width 93 height 25
click at [809, 359] on td "USD 172.00" at bounding box center [866, 382] width 128 height 55
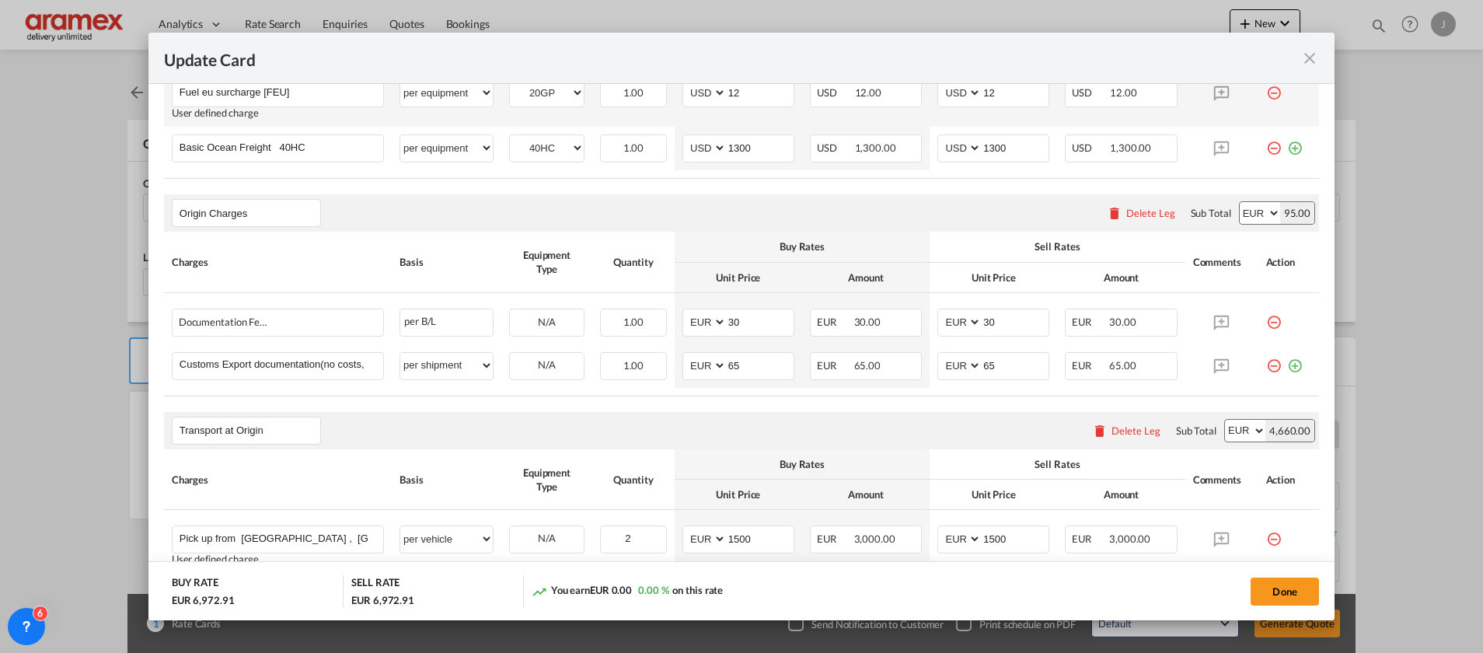
scroll to position [933, 0]
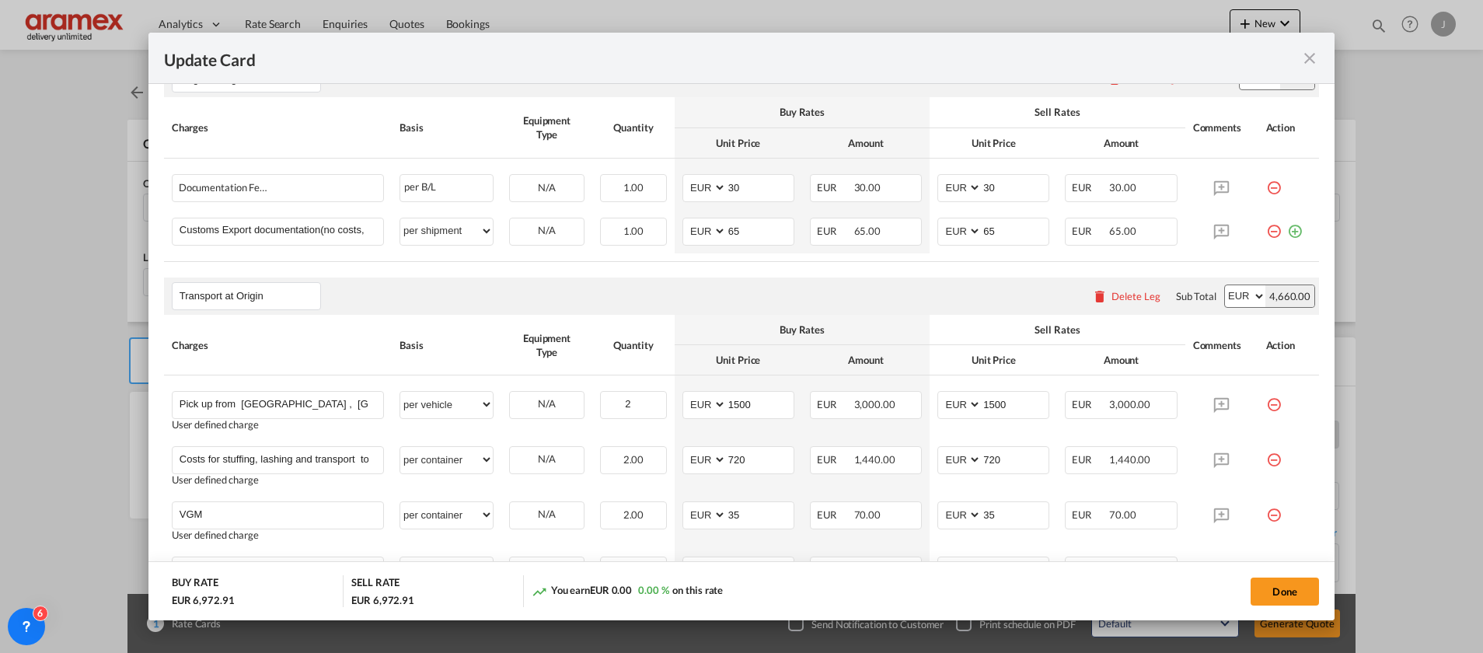
click at [1287, 232] on md-icon "icon-plus-circle-outline green-400-fg" at bounding box center [1295, 226] width 16 height 16
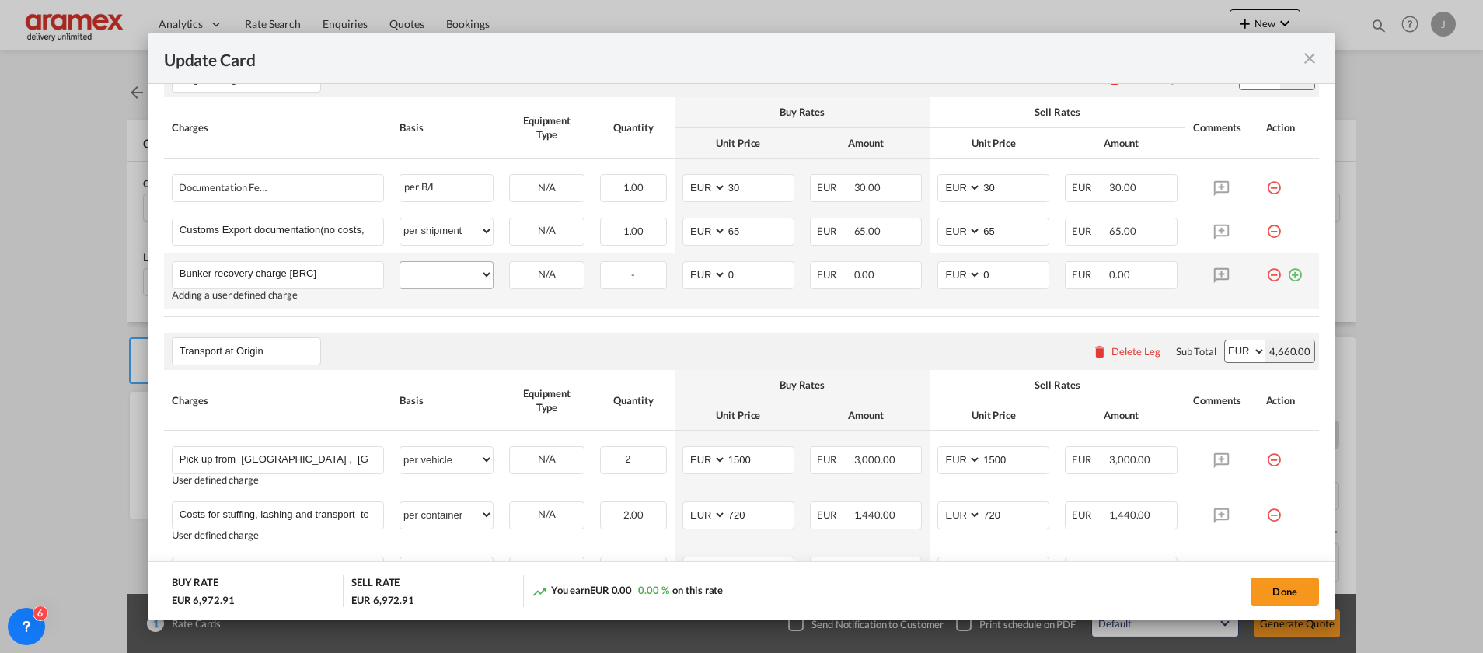
type input "Bunker recovery charge [BRC]"
drag, startPoint x: 442, startPoint y: 265, endPoint x: 445, endPoint y: 283, distance: 18.0
click at [443, 265] on select "per equipment per container per B/L per shipping bill per shipment per pallet p…" at bounding box center [446, 274] width 93 height 25
select select "per equipment"
click at [400, 262] on select "per equipment per container per B/L per shipping bill per shipment per pallet p…" at bounding box center [446, 274] width 93 height 25
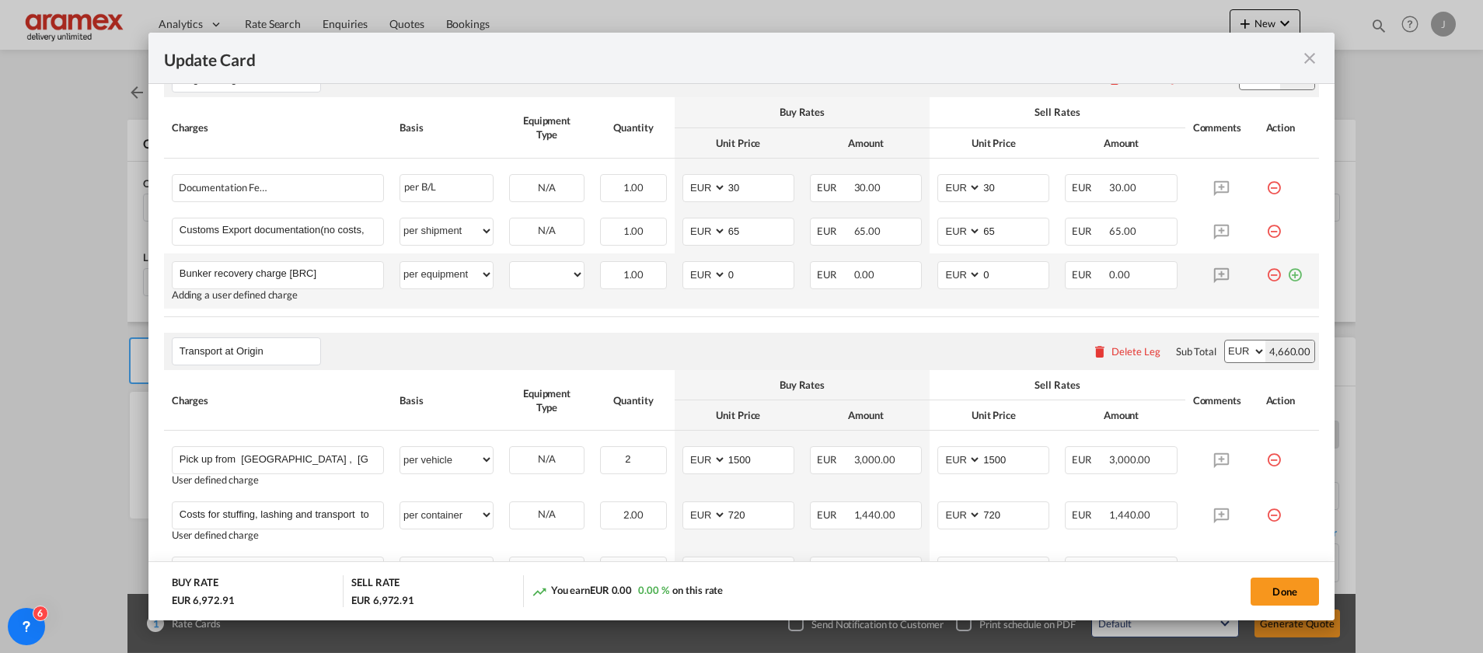
click at [1266, 273] on md-icon "icon-minus-circle-outline red-400-fg" at bounding box center [1274, 269] width 16 height 16
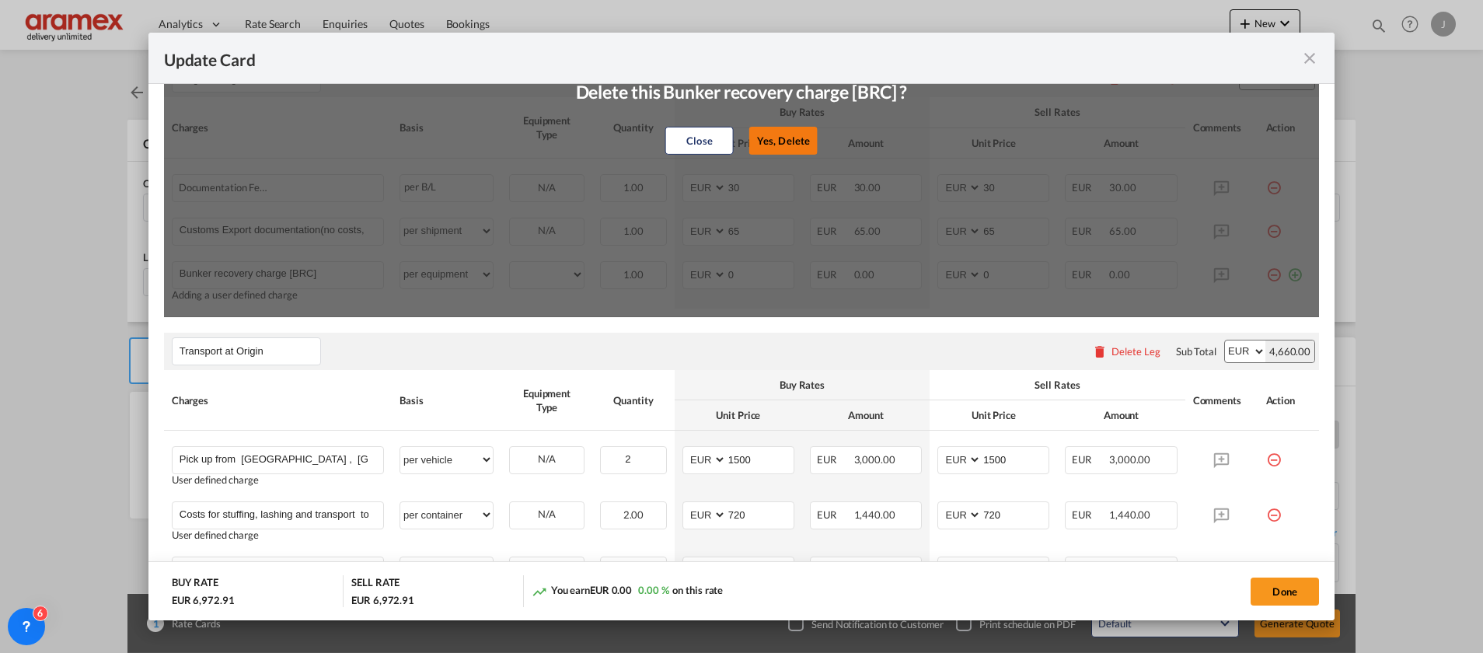
click at [778, 141] on button "Yes, Delete" at bounding box center [783, 141] width 68 height 28
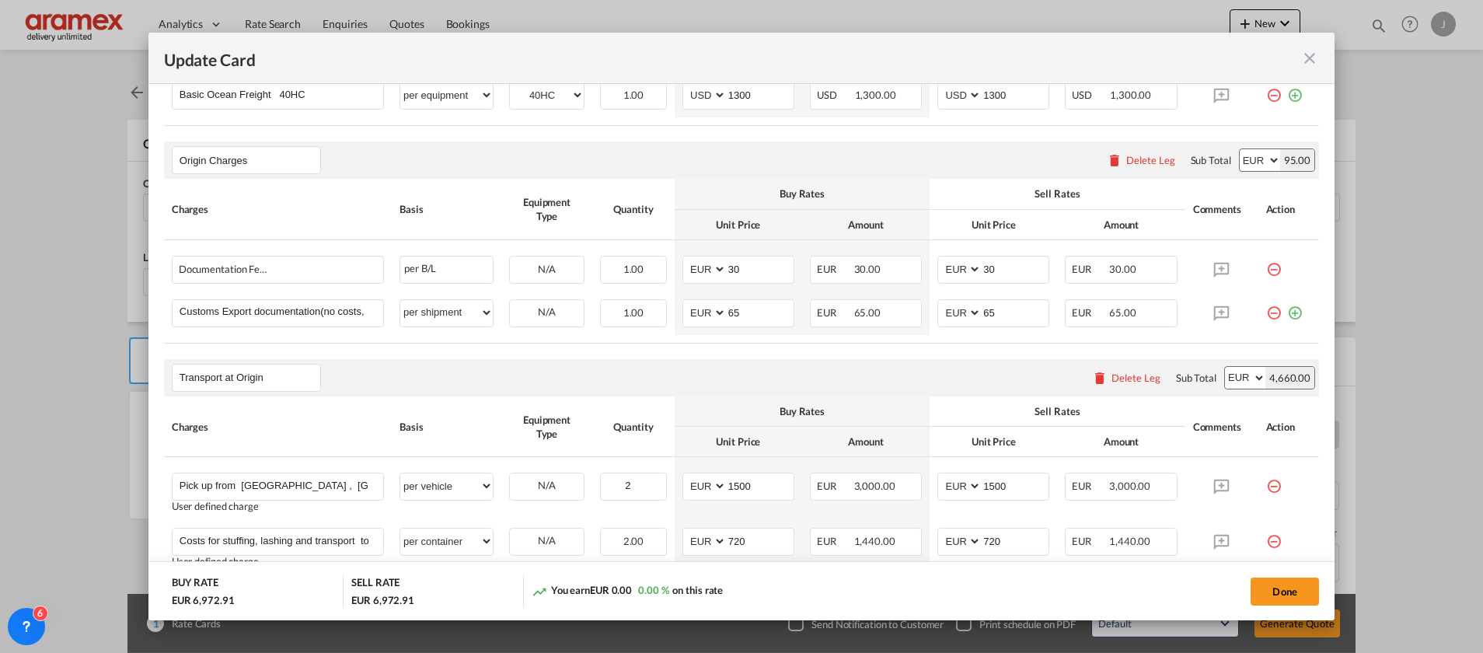
scroll to position [700, 0]
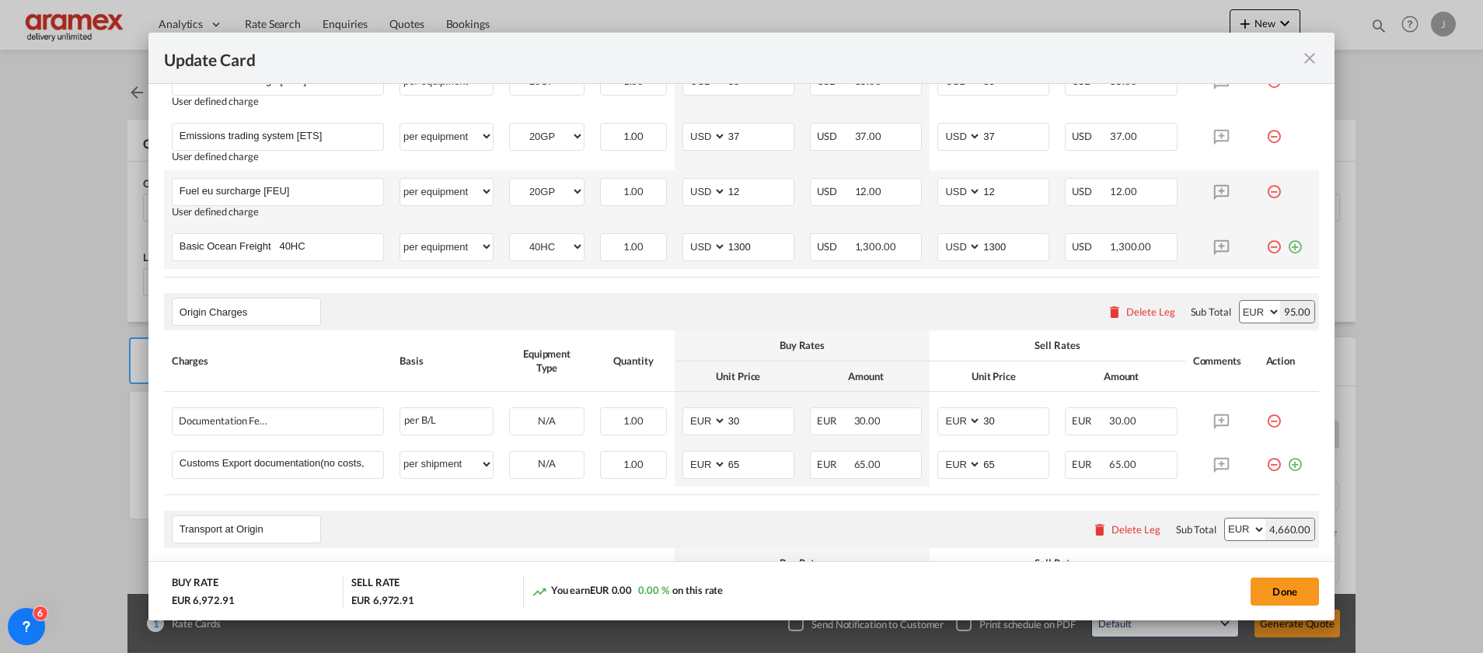
click at [1287, 245] on md-icon "icon-plus-circle-outline green-400-fg" at bounding box center [1295, 241] width 16 height 16
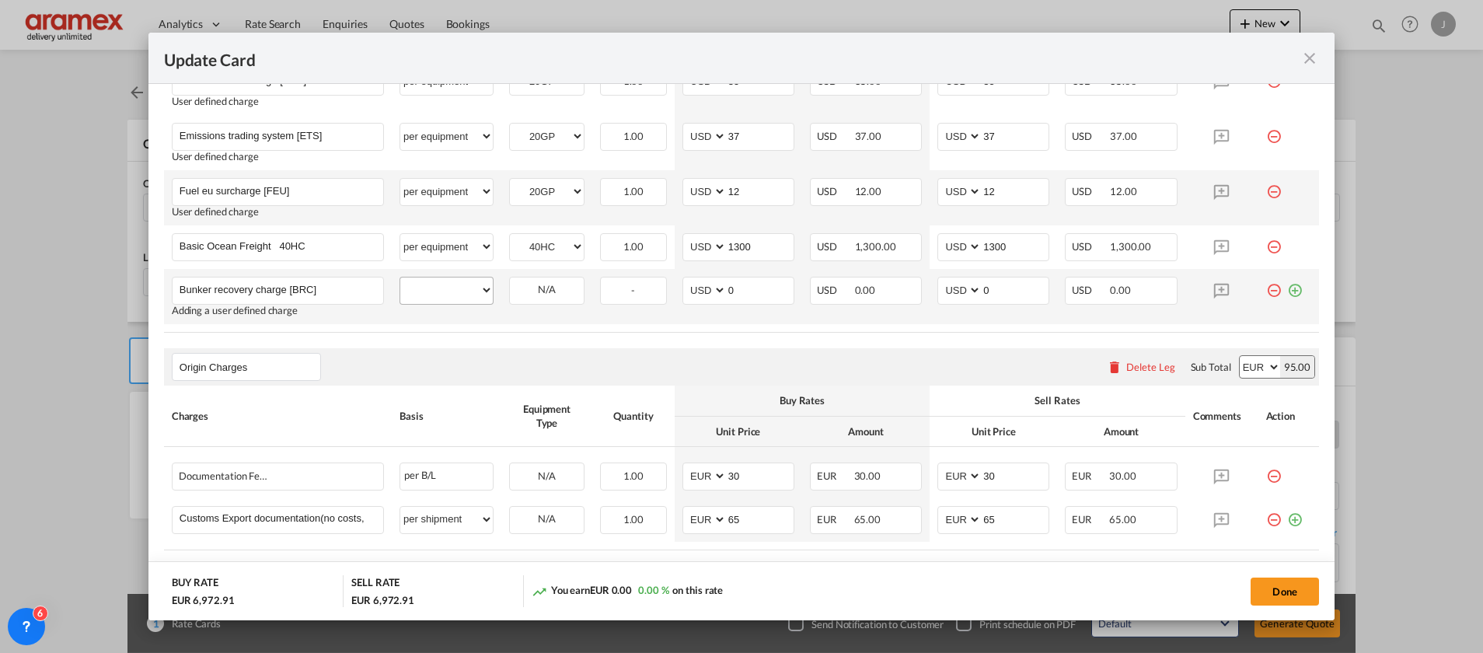
type input "Bunker recovery charge [BRC]"
click at [440, 290] on select "per equipment per container per B/L per shipping bill per shipment % on freight…" at bounding box center [446, 290] width 93 height 25
select select "per equipment"
click at [400, 278] on select "per equipment per container per B/L per shipping bill per shipment % on freight…" at bounding box center [446, 290] width 93 height 25
click at [543, 291] on select "40HC 20GP" at bounding box center [547, 290] width 74 height 21
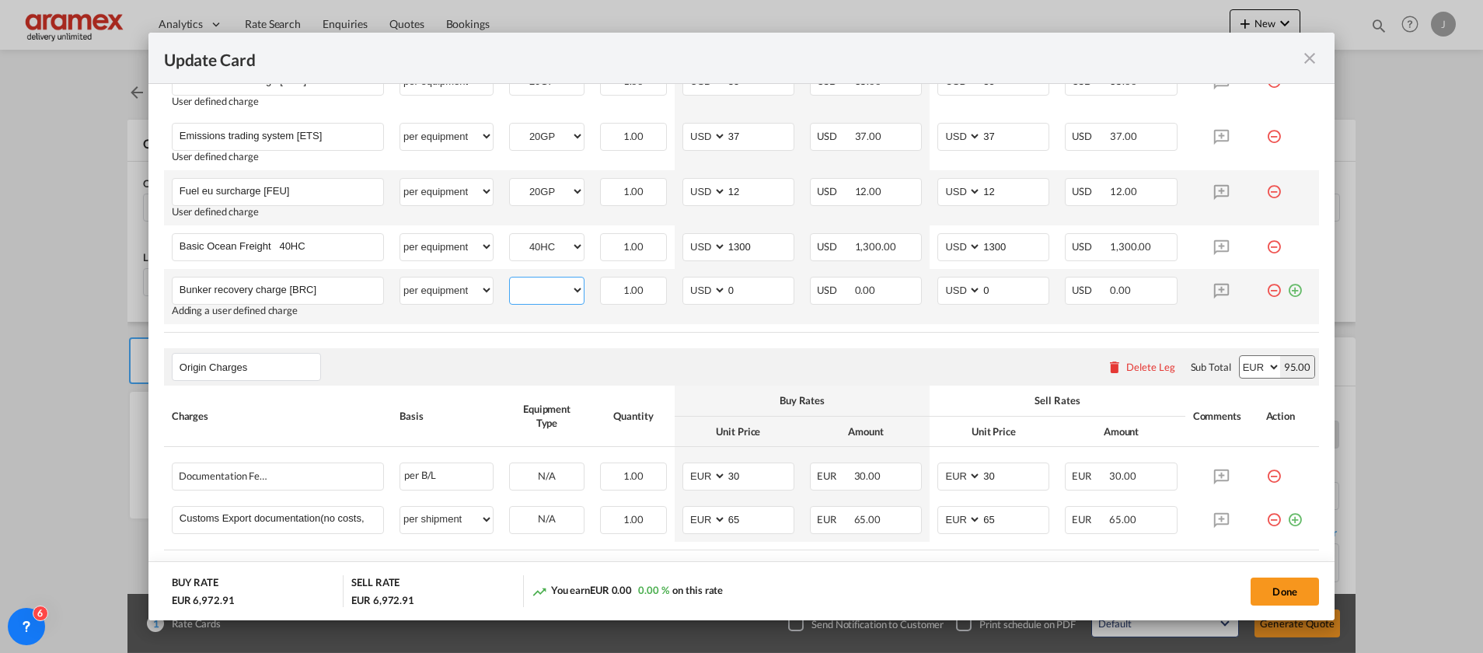
select select "40HC"
click at [510, 280] on select "40HC 20GP" at bounding box center [547, 290] width 74 height 21
drag, startPoint x: 742, startPoint y: 292, endPoint x: 706, endPoint y: 294, distance: 35.8
click at [707, 294] on md-input-container "AED AFN ALL AMD ANG AOA ARS AUD AWG AZN BAM BBD BDT BGN BHD BIF BMD BND BOB BRL…" at bounding box center [739, 291] width 112 height 28
type input "344"
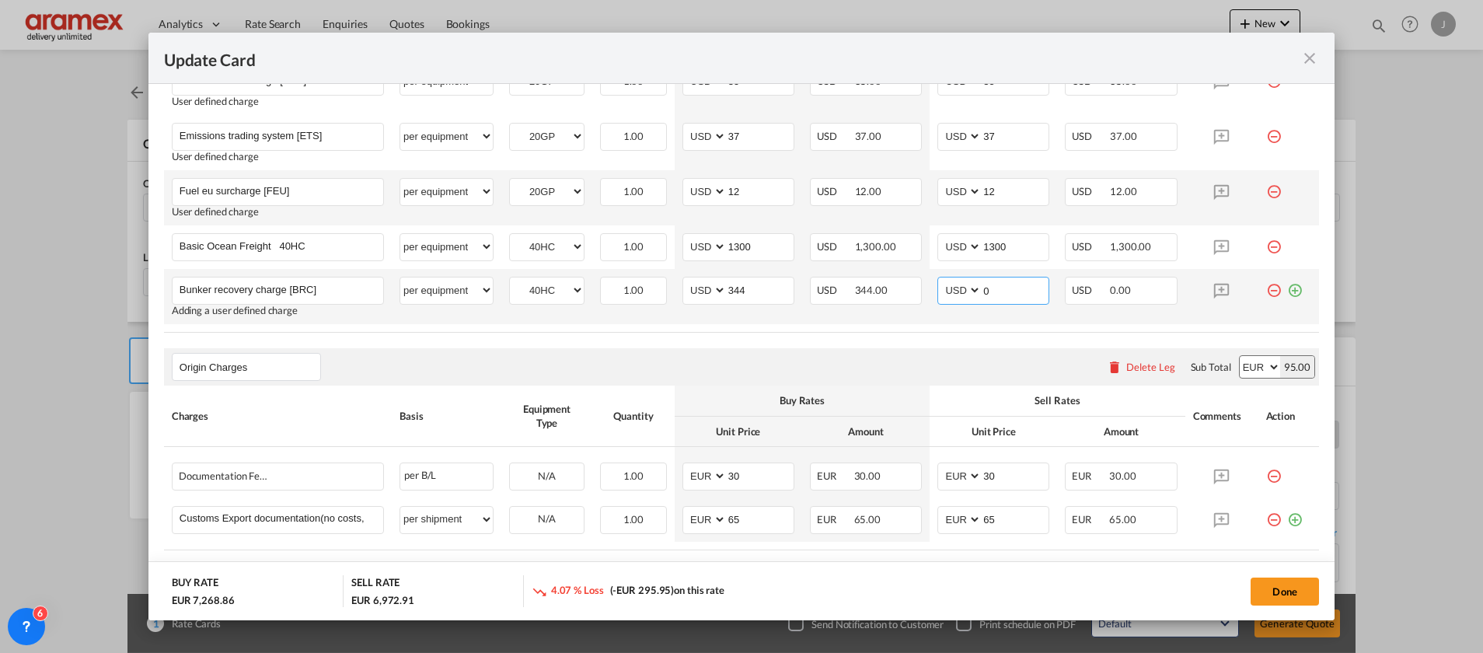
drag, startPoint x: 987, startPoint y: 300, endPoint x: 934, endPoint y: 301, distance: 52.9
click at [938, 301] on md-input-container "AED AFN ALL AMD ANG AOA ARS AUD AWG AZN BAM BBD BDT BGN BHD BIF BMD BND BOB BRL…" at bounding box center [994, 291] width 112 height 28
type input "344"
click at [816, 353] on div "Origin Charges Please enter leg name Leg Name Already Exists Delete Leg Sub Tot…" at bounding box center [741, 366] width 1155 height 37
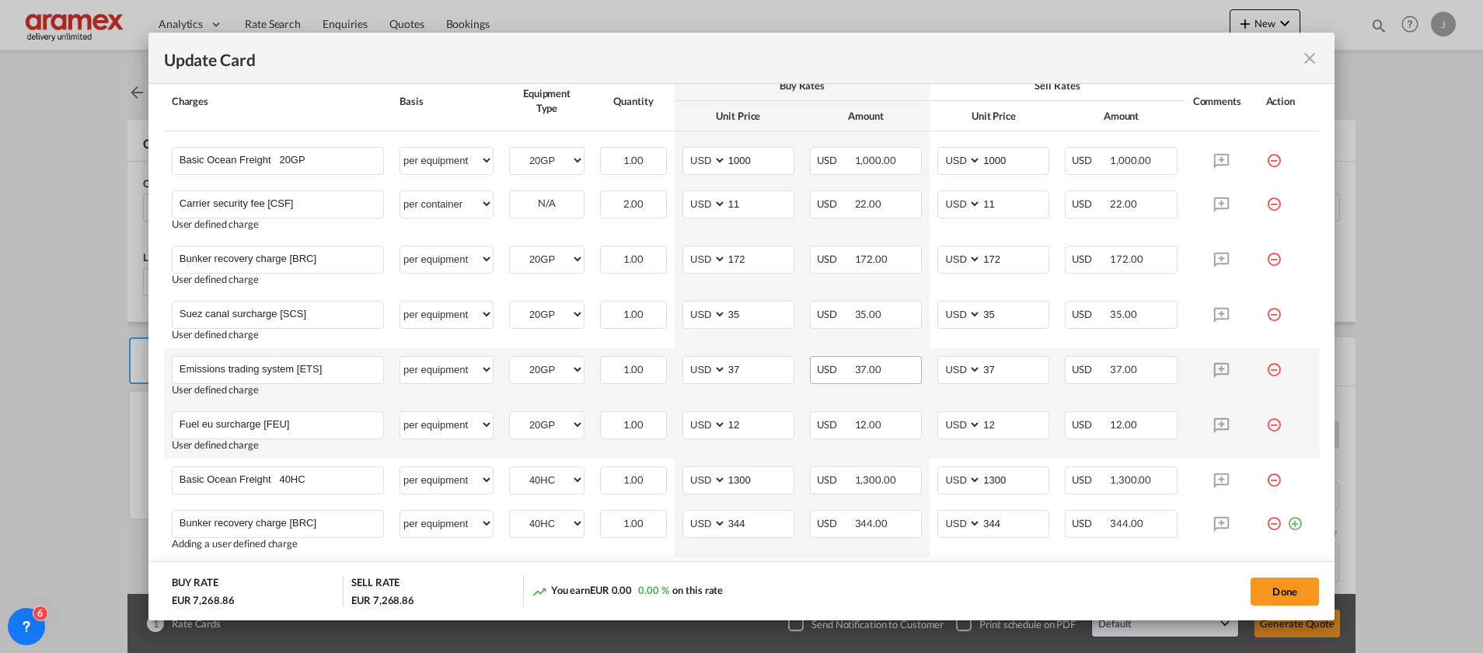
scroll to position [816, 0]
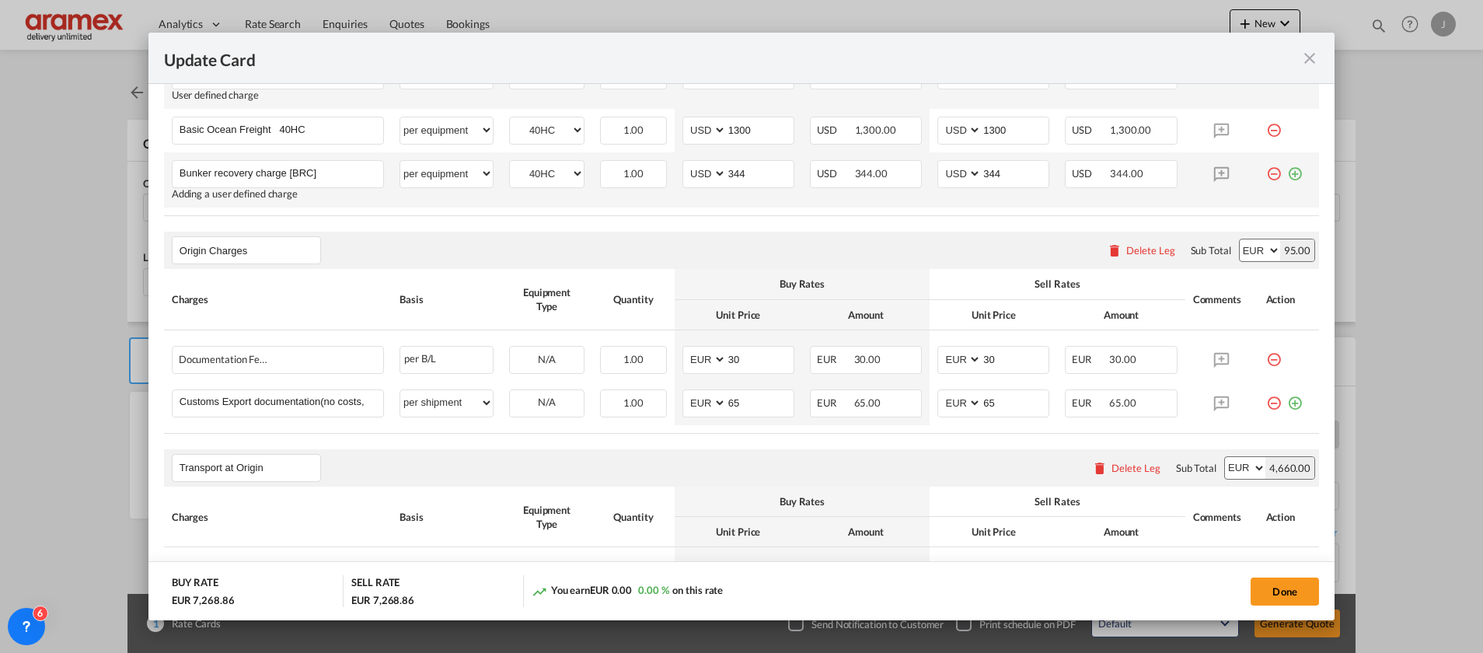
click at [1287, 175] on md-icon "icon-plus-circle-outline green-400-fg" at bounding box center [1295, 168] width 16 height 16
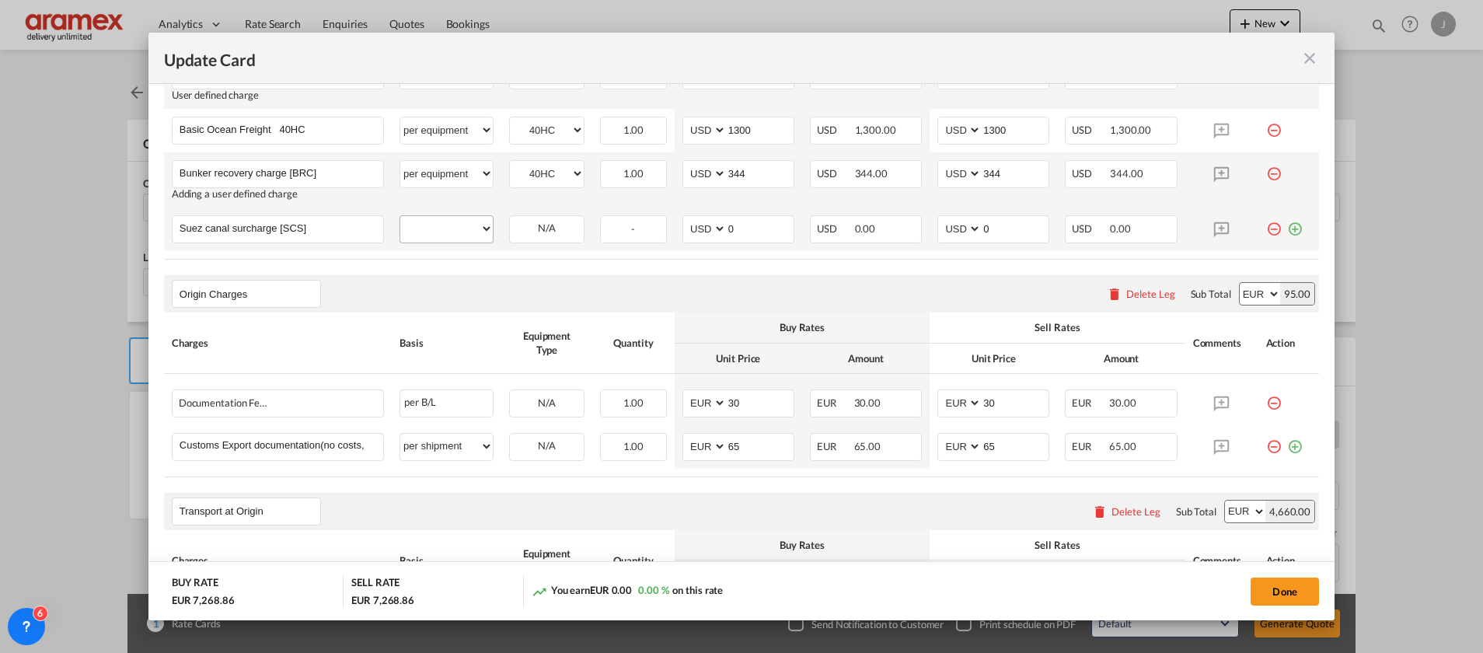
type input "Suez canal surcharge [SCS]"
click at [449, 225] on select "per equipment per container per B/L per shipping bill per shipment % on freight…" at bounding box center [446, 228] width 93 height 25
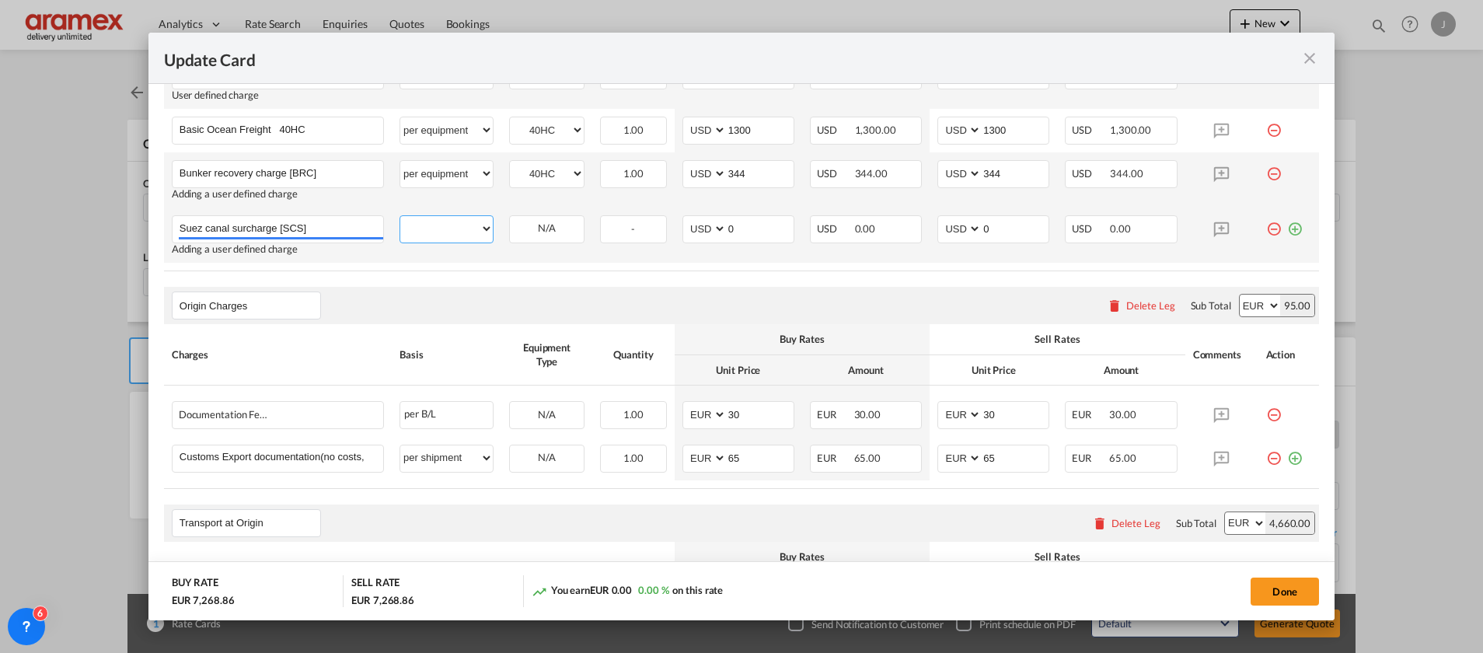
select select "per equipment"
click at [400, 216] on select "per equipment per container per B/L per shipping bill per shipment % on freight…" at bounding box center [446, 228] width 93 height 25
drag, startPoint x: 554, startPoint y: 222, endPoint x: 556, endPoint y: 242, distance: 19.6
click at [554, 222] on select "40HC 20GP" at bounding box center [547, 228] width 74 height 21
select select "40HC"
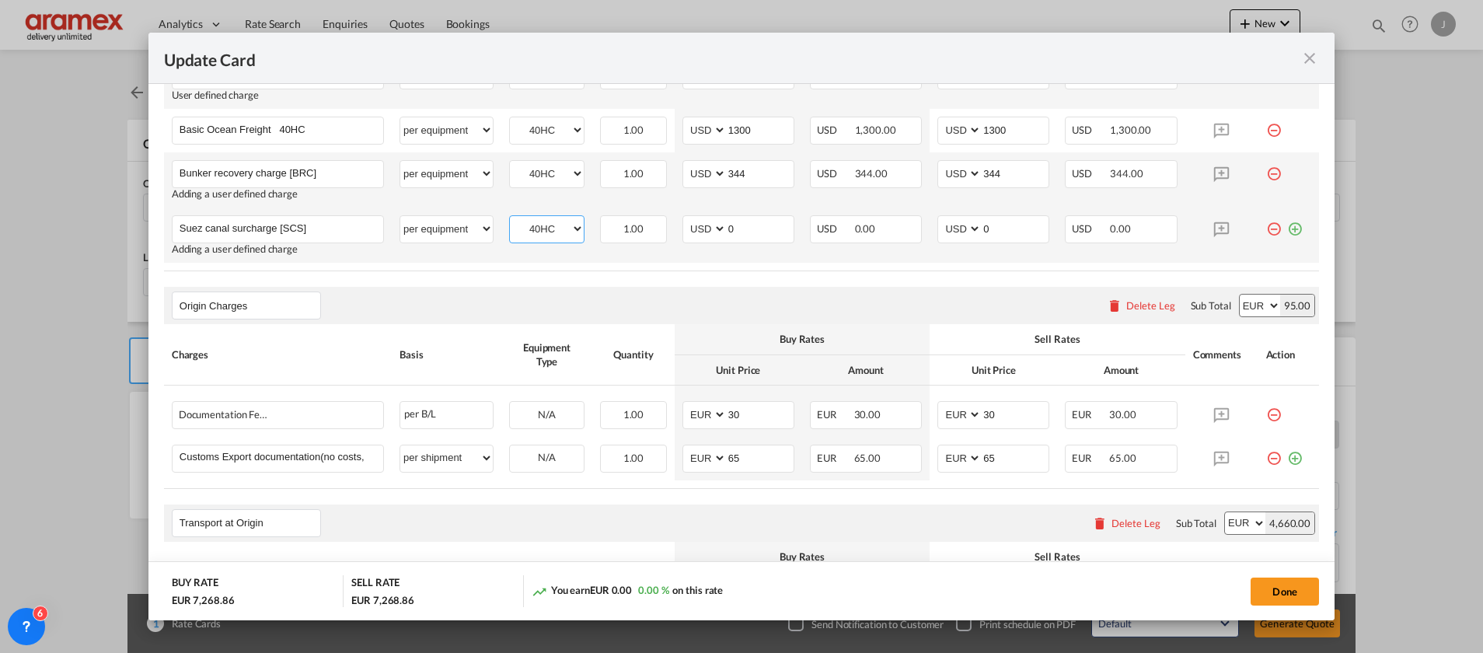
click at [510, 218] on select "40HC 20GP" at bounding box center [547, 228] width 74 height 21
drag, startPoint x: 714, startPoint y: 225, endPoint x: 700, endPoint y: 226, distance: 14.9
click at [701, 226] on md-input-container "AED AFN ALL AMD ANG AOA ARS AUD AWG AZN BAM BBD BDT BGN BHD BIF BMD BND BOB BRL…" at bounding box center [739, 229] width 112 height 28
type input "70"
drag, startPoint x: 997, startPoint y: 224, endPoint x: 957, endPoint y: 232, distance: 41.3
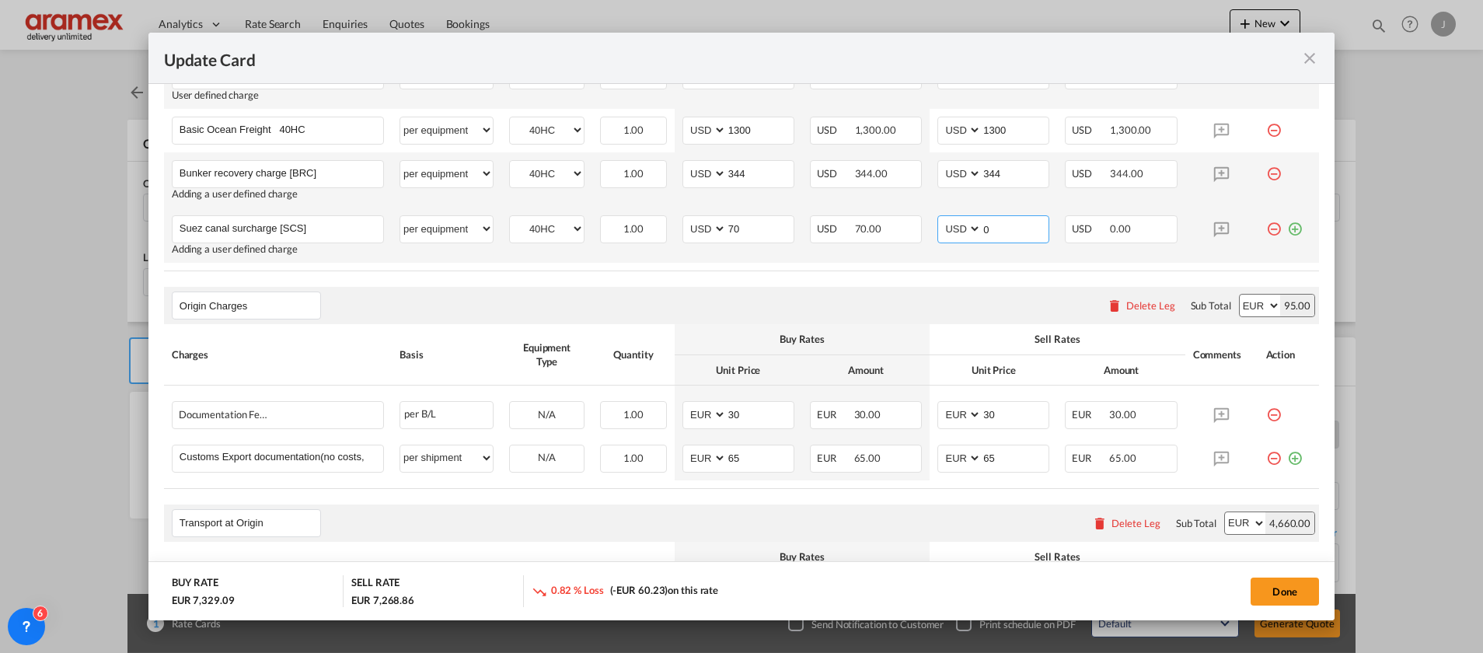
click at [959, 231] on md-input-container "AED AFN ALL AMD ANG AOA ARS AUD AWG AZN BAM BBD BDT BGN BHD BIF BMD BND BOB BRL…" at bounding box center [994, 229] width 112 height 28
type input "70"
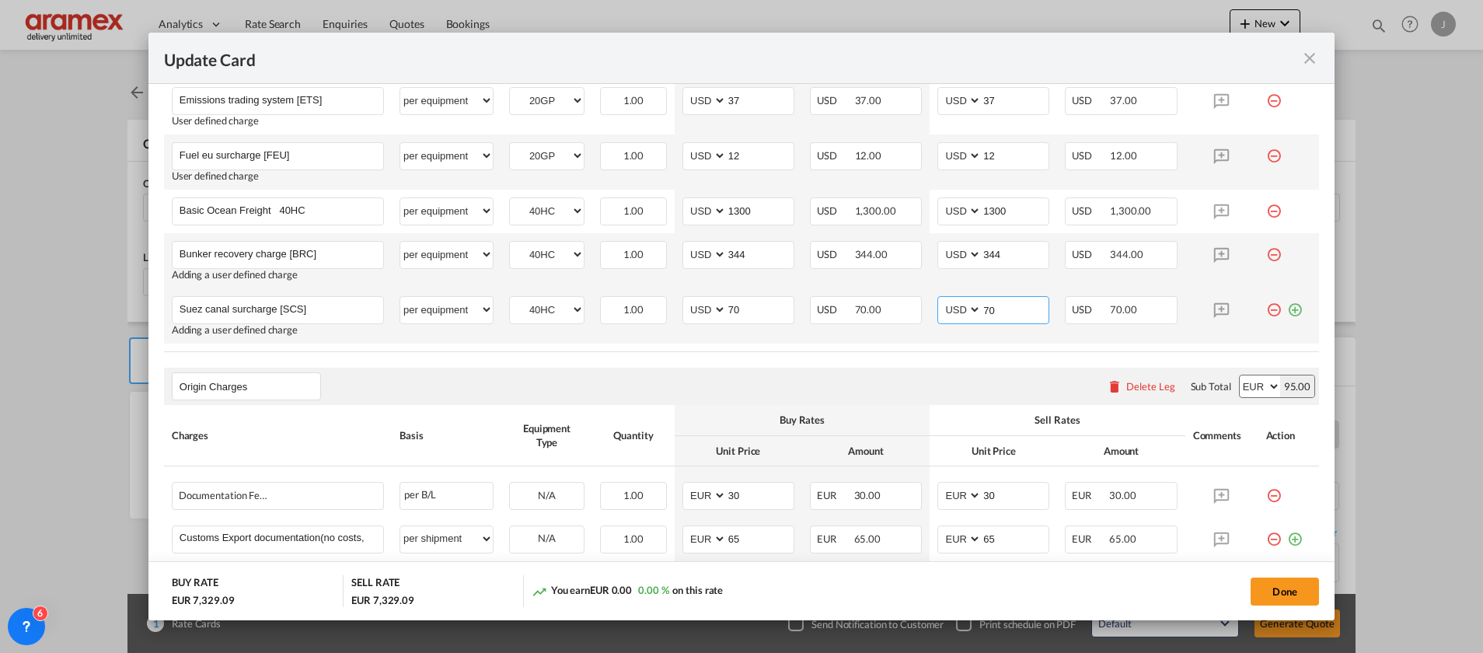
scroll to position [700, 0]
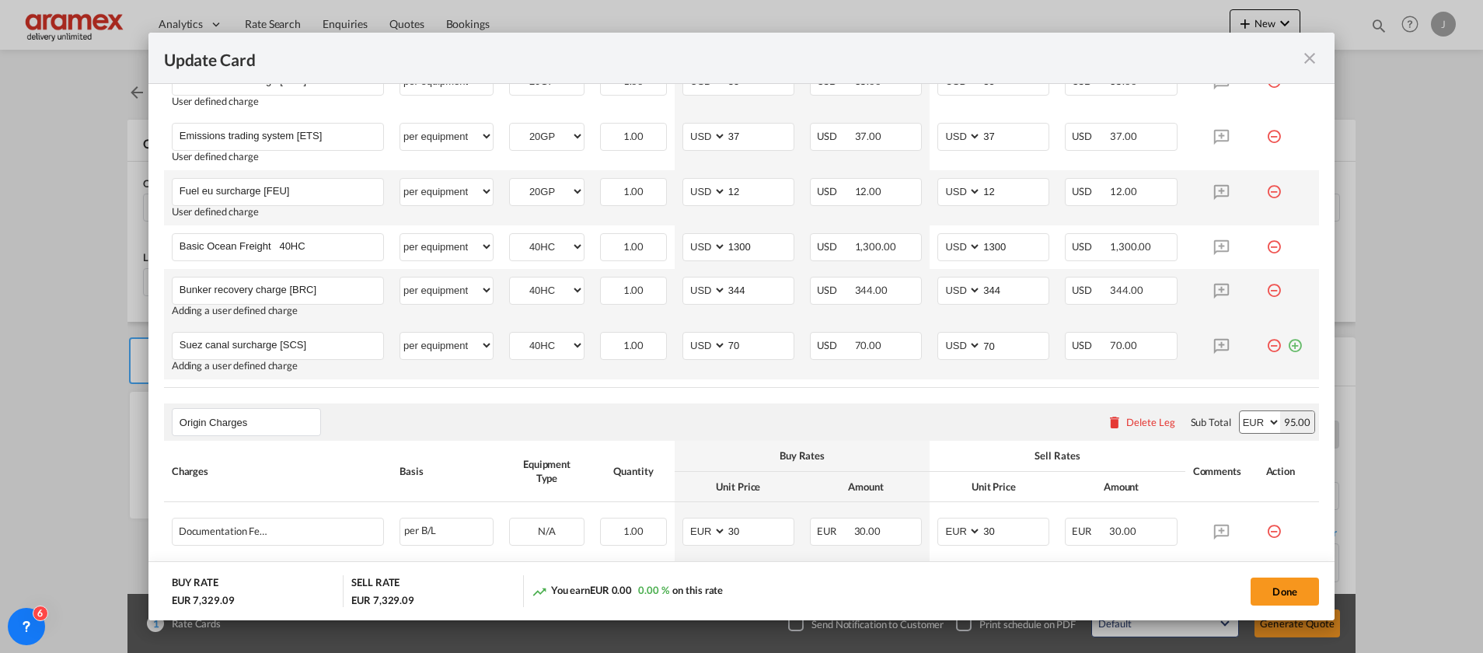
drag, startPoint x: 1277, startPoint y: 344, endPoint x: 1254, endPoint y: 349, distance: 24.0
click at [1287, 344] on md-icon "icon-plus-circle-outline green-400-fg" at bounding box center [1295, 340] width 16 height 16
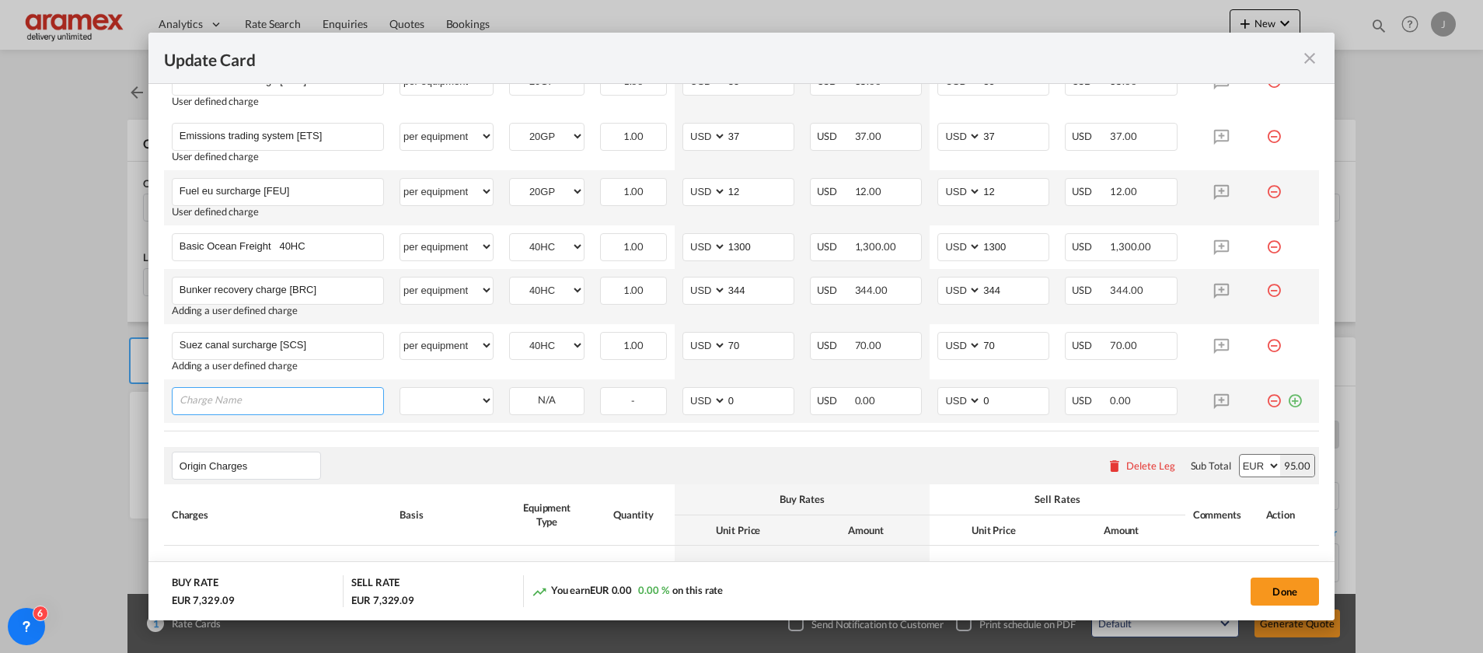
paste input "Emissions trading system [ETS]"
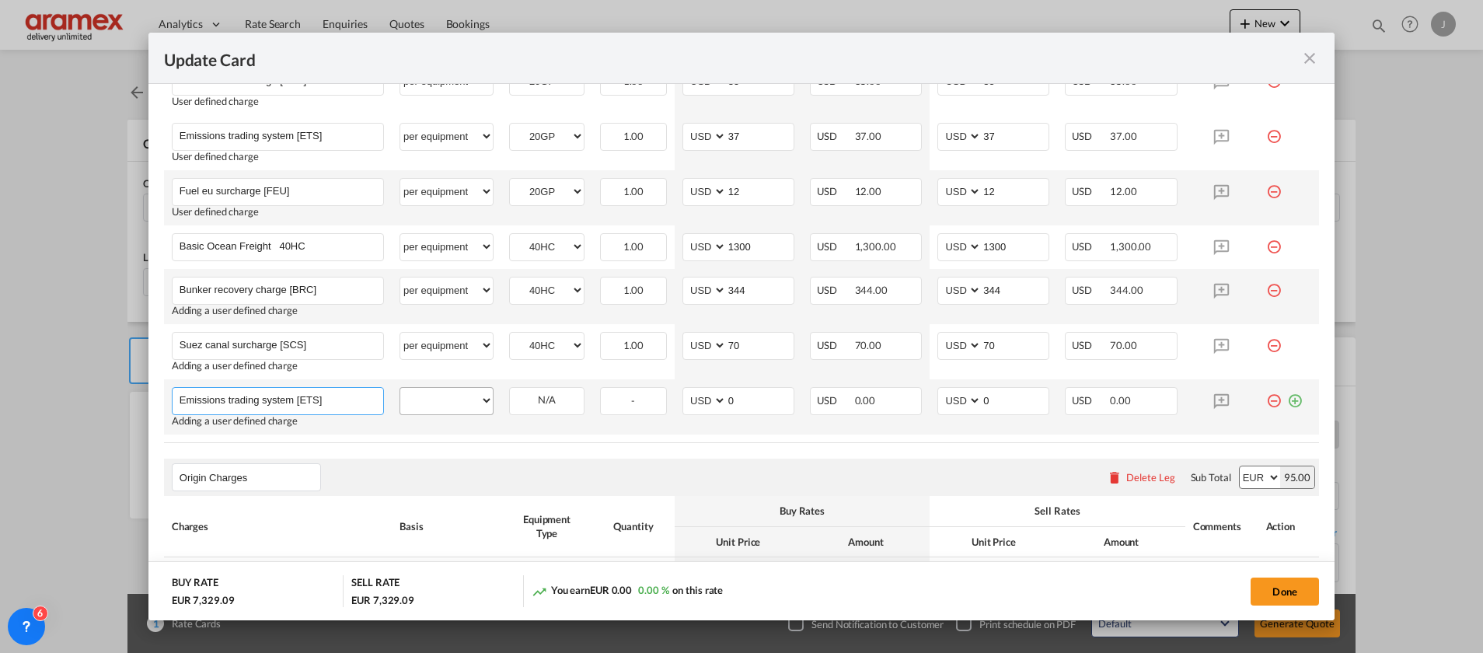
type input "Emissions trading system [ETS]"
click at [451, 400] on select "per equipment per container per B/L per shipping bill per shipment % on freight…" at bounding box center [446, 400] width 93 height 25
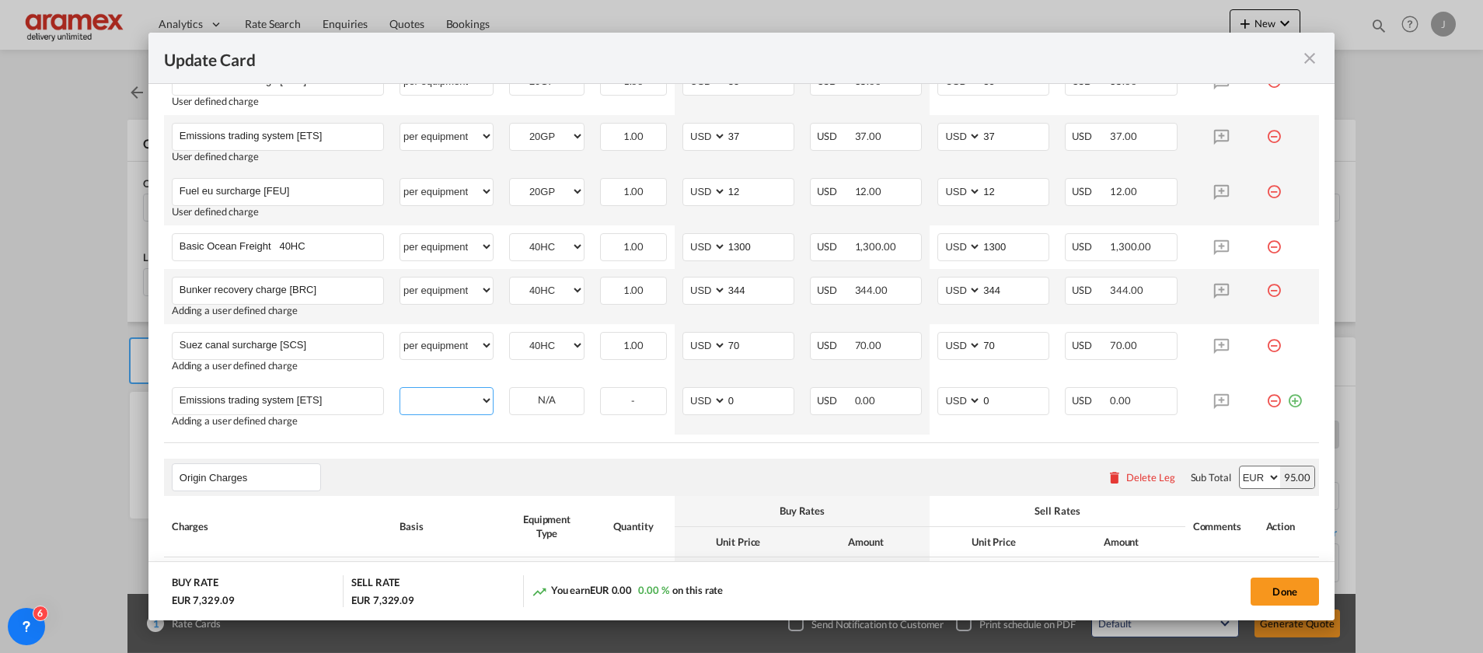
select select "per equipment"
click at [400, 388] on select "per equipment per container per B/L per shipping bill per shipment % on freight…" at bounding box center [446, 400] width 93 height 25
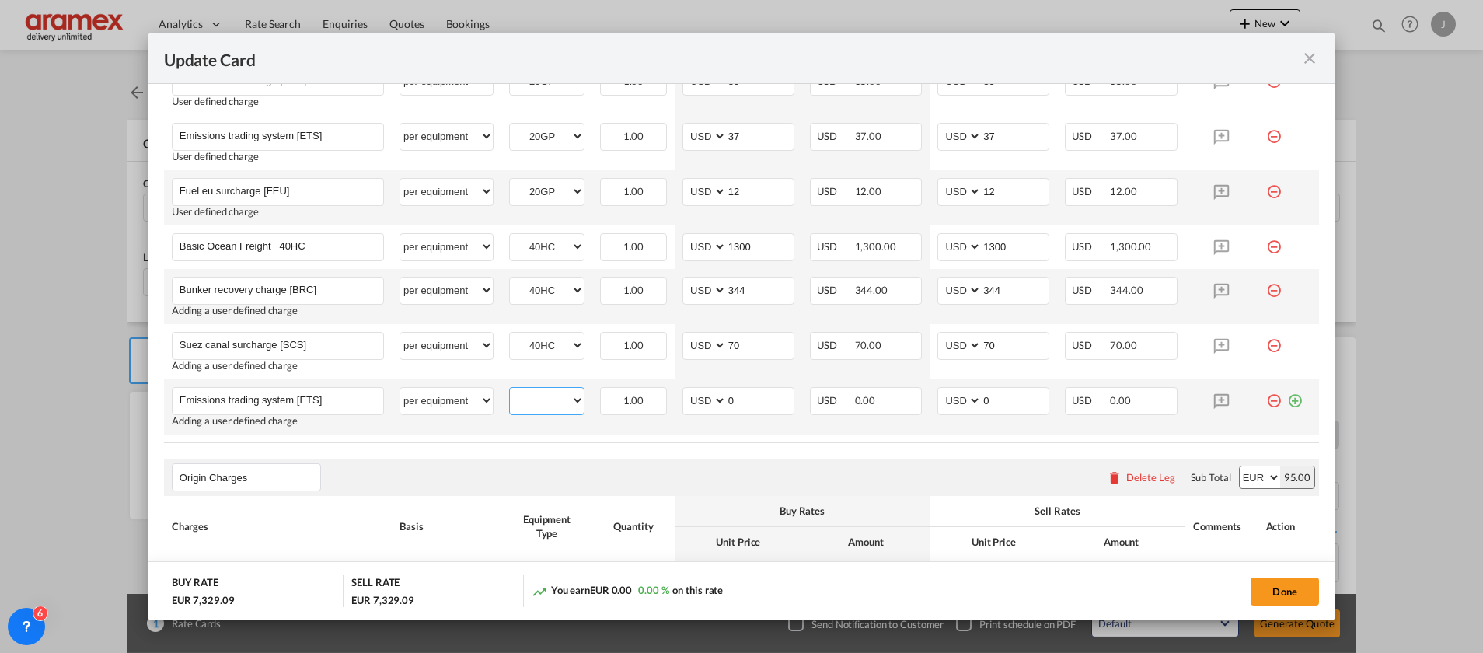
drag, startPoint x: 545, startPoint y: 393, endPoint x: 564, endPoint y: 412, distance: 27.5
click at [548, 393] on select "40HC 20GP" at bounding box center [547, 400] width 74 height 21
select select "40HC"
click at [510, 390] on select "40HC 20GP" at bounding box center [547, 400] width 74 height 21
drag, startPoint x: 742, startPoint y: 398, endPoint x: 691, endPoint y: 403, distance: 50.8
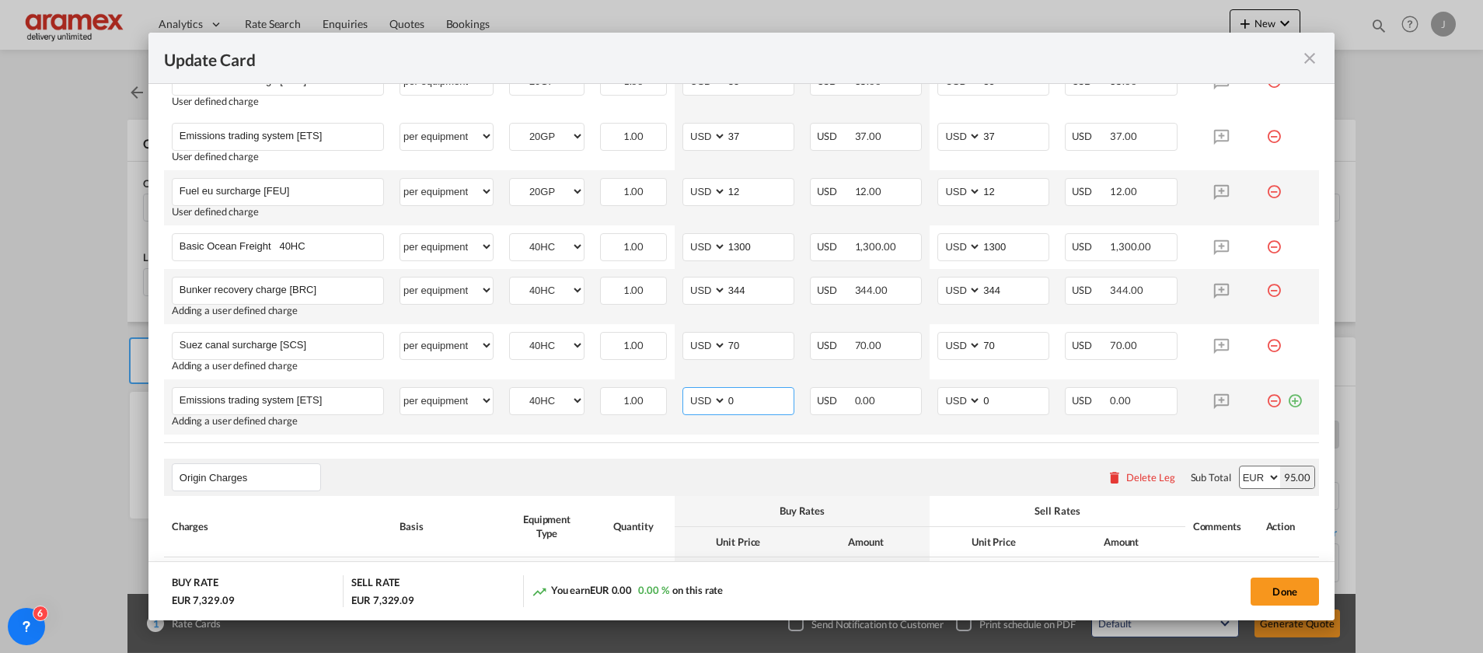
click at [691, 403] on md-input-container "AED AFN ALL AMD ANG AOA ARS AUD AWG AZN BAM BBD BDT BGN BHD BIF BMD BND BOB BRL…" at bounding box center [739, 401] width 112 height 28
type input "74"
click at [990, 392] on input "0" at bounding box center [1015, 399] width 67 height 23
drag, startPoint x: 990, startPoint y: 400, endPoint x: 898, endPoint y: 400, distance: 91.7
click at [900, 400] on tr "Emissions trading system [ETS] Please Enter User Defined Charges Cannot Be Publ…" at bounding box center [741, 406] width 1155 height 55
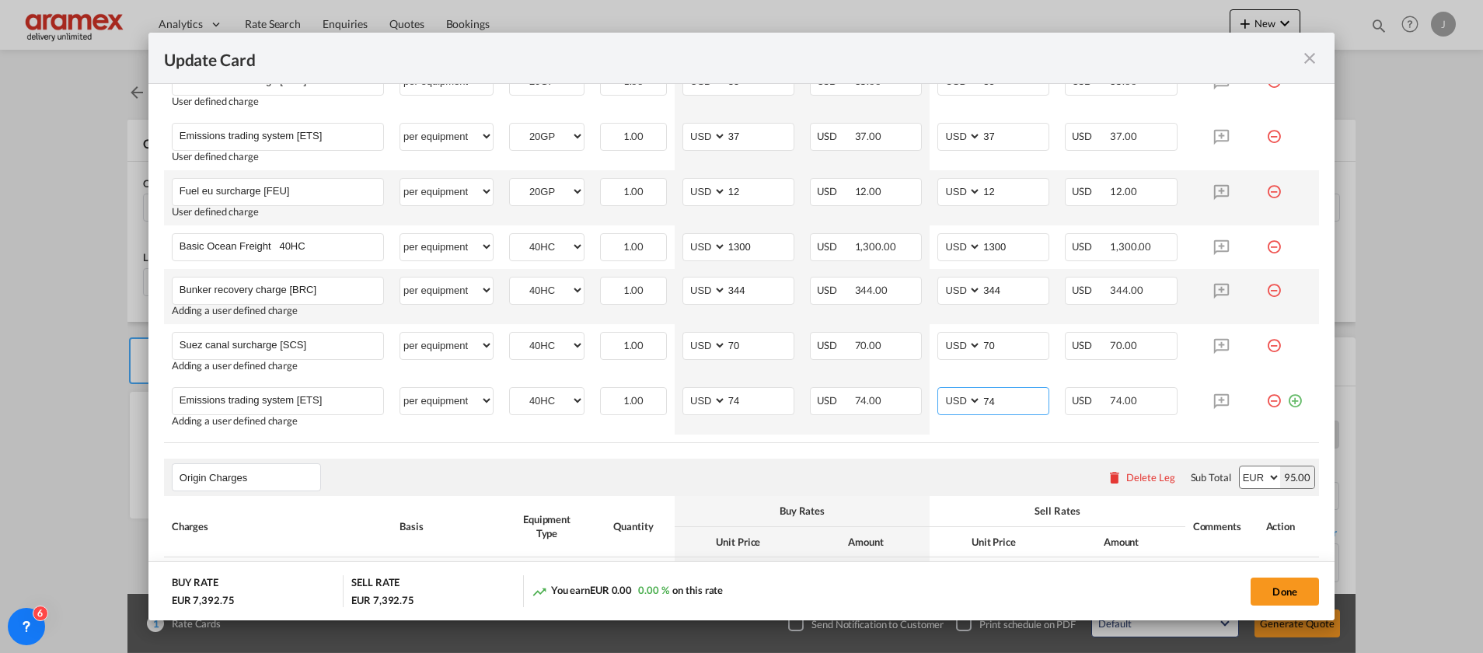
type input "74"
click at [1287, 402] on md-icon "icon-plus-circle-outline green-400-fg" at bounding box center [1295, 395] width 16 height 16
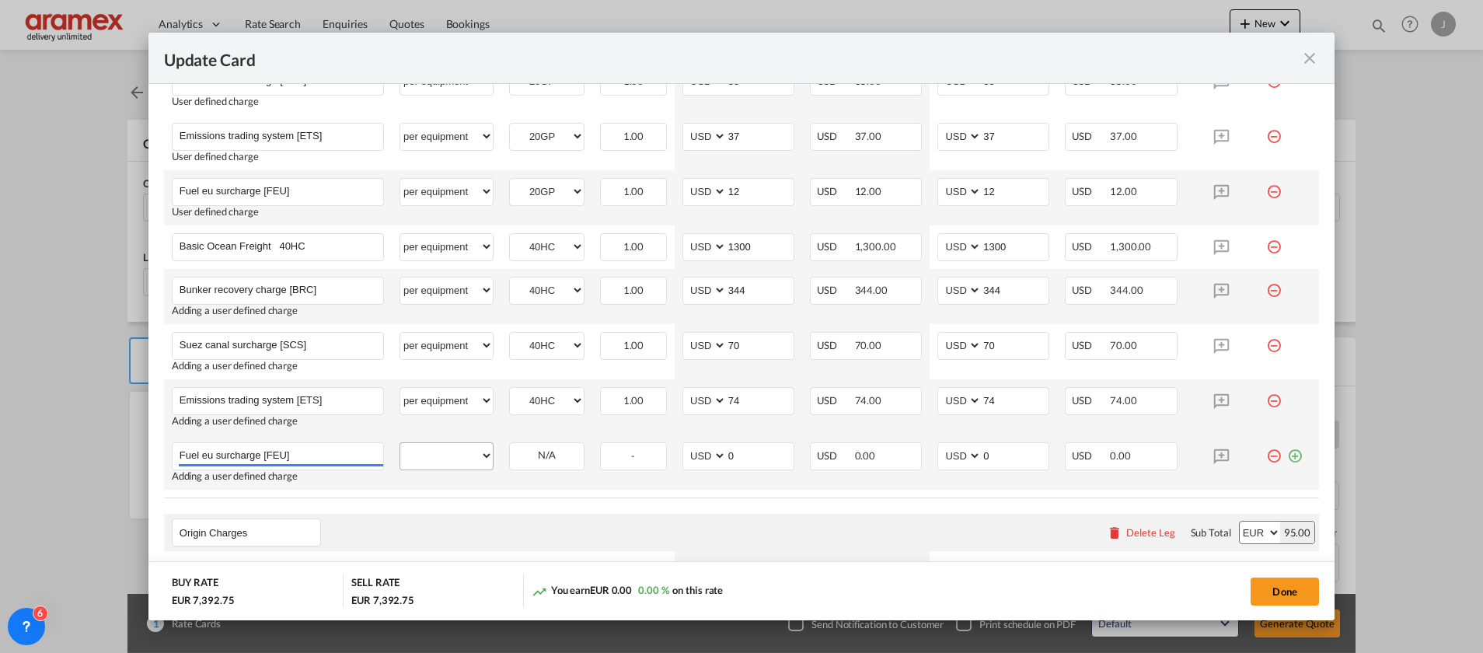
type input "Fuel eu surcharge [FEU]"
drag, startPoint x: 448, startPoint y: 456, endPoint x: 469, endPoint y: 460, distance: 21.5
click at [452, 456] on select "per equipment per container per B/L per shipping bill per shipment % on freight…" at bounding box center [446, 455] width 93 height 25
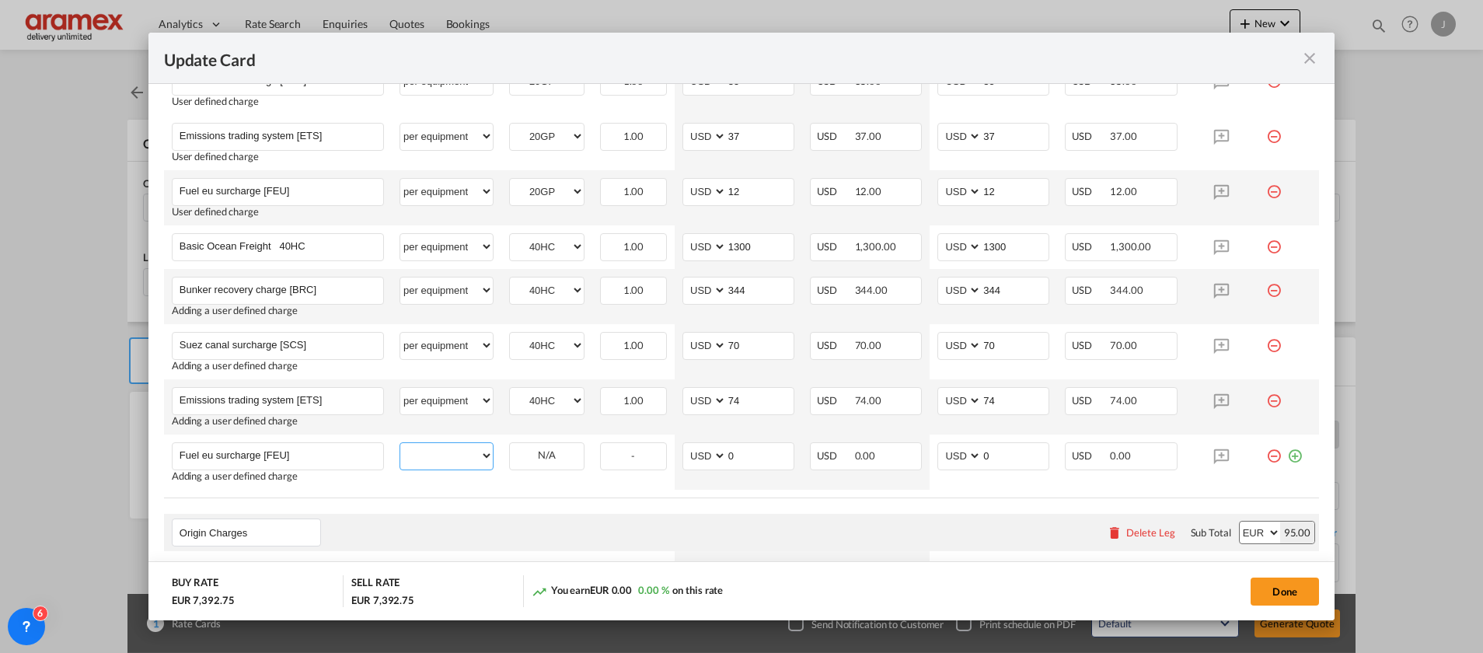
select select "per equipment"
click at [400, 443] on select "per equipment per container per B/L per shipping bill per shipment % on freight…" at bounding box center [446, 455] width 93 height 25
click at [550, 458] on select "40HC 20GP" at bounding box center [547, 455] width 74 height 21
select select "40HC"
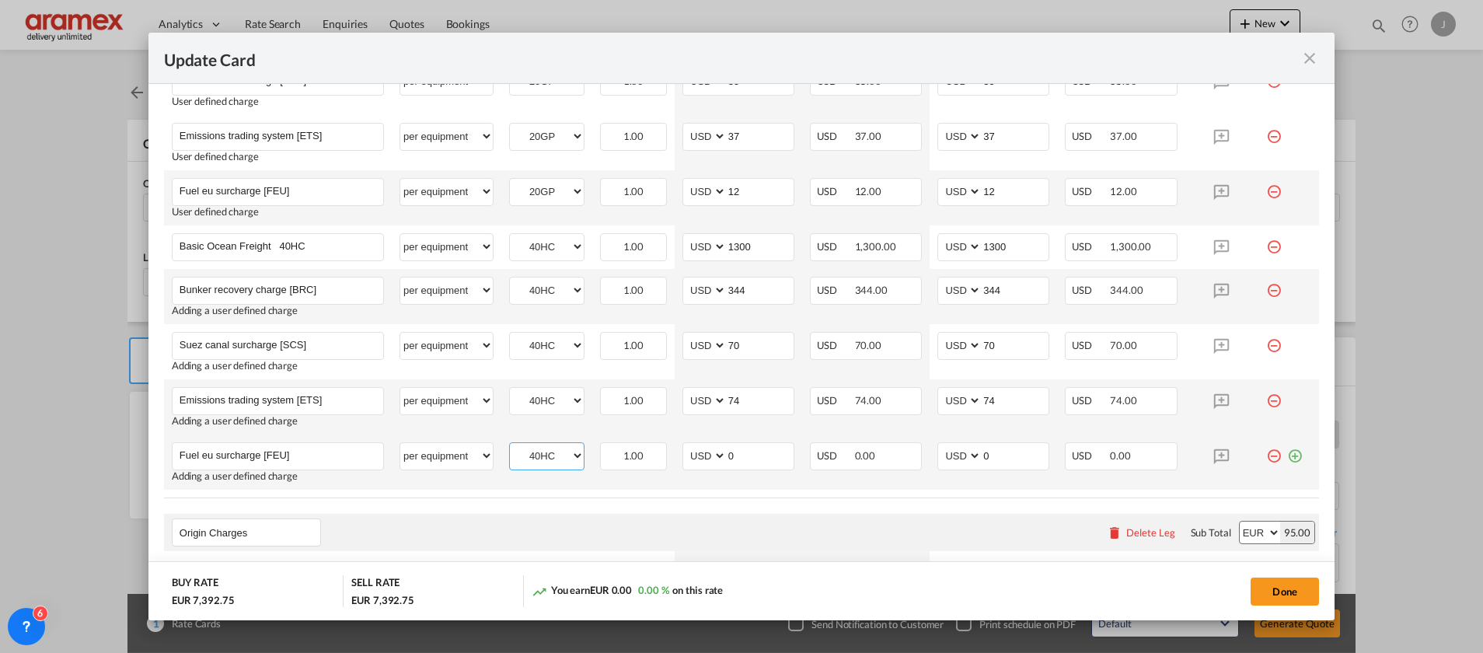
click at [510, 445] on select "40HC 20GP" at bounding box center [547, 455] width 74 height 21
drag, startPoint x: 751, startPoint y: 455, endPoint x: 703, endPoint y: 455, distance: 48.2
click at [703, 455] on md-input-container "AED AFN ALL AMD ANG AOA ARS AUD AWG AZN BAM BBD BDT BGN BHD BIF BMD BND BOB BRL…" at bounding box center [739, 456] width 112 height 28
type input "24"
drag, startPoint x: 971, startPoint y: 459, endPoint x: 921, endPoint y: 458, distance: 50.5
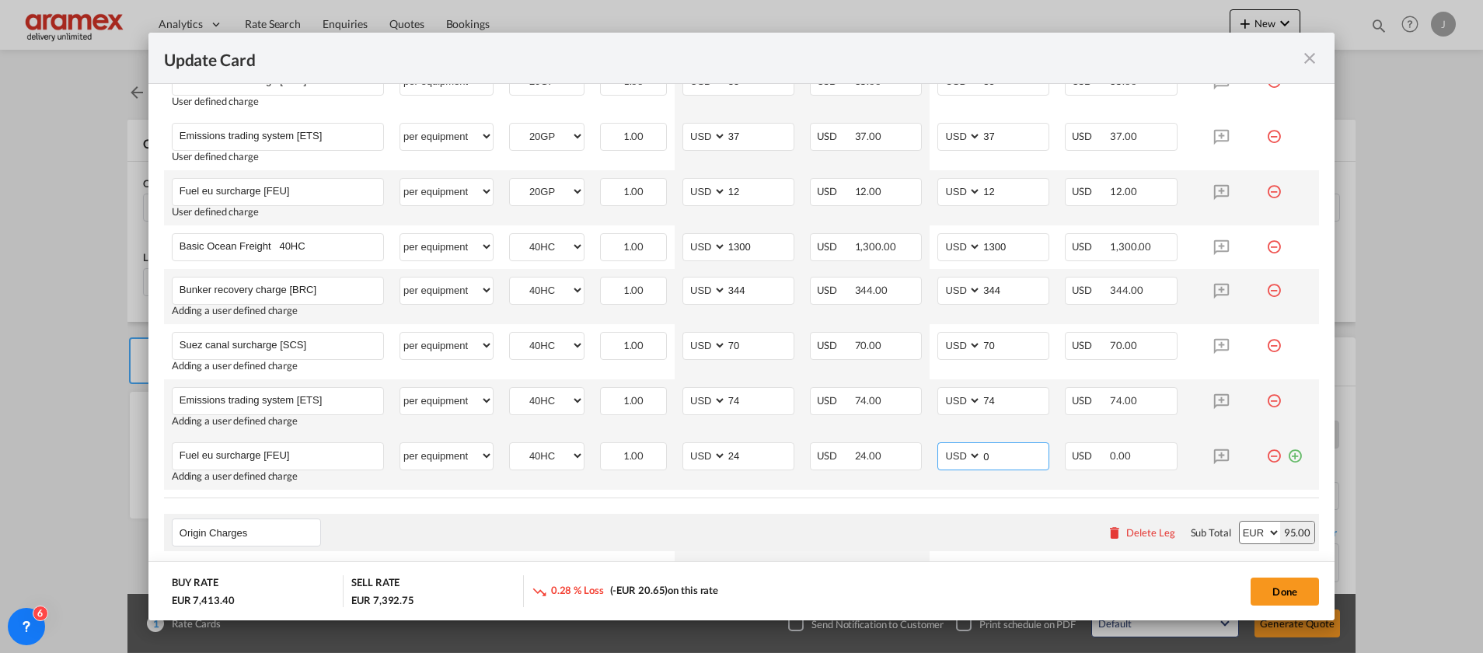
click at [930, 458] on td "AED AFN ALL AMD ANG AOA ARS AUD AWG AZN BAM BBD BDT BGN BHD BIF BMD BND BOB BRL…" at bounding box center [994, 462] width 128 height 55
type input "24"
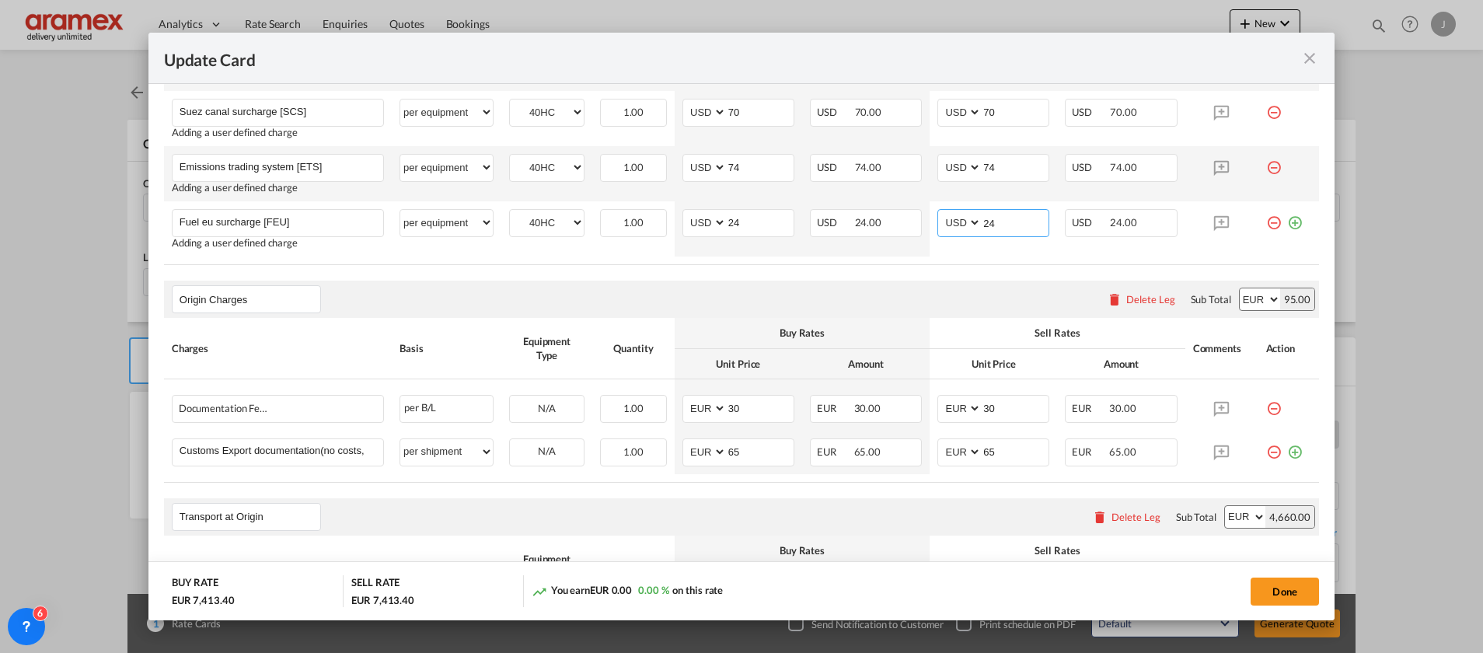
scroll to position [1050, 0]
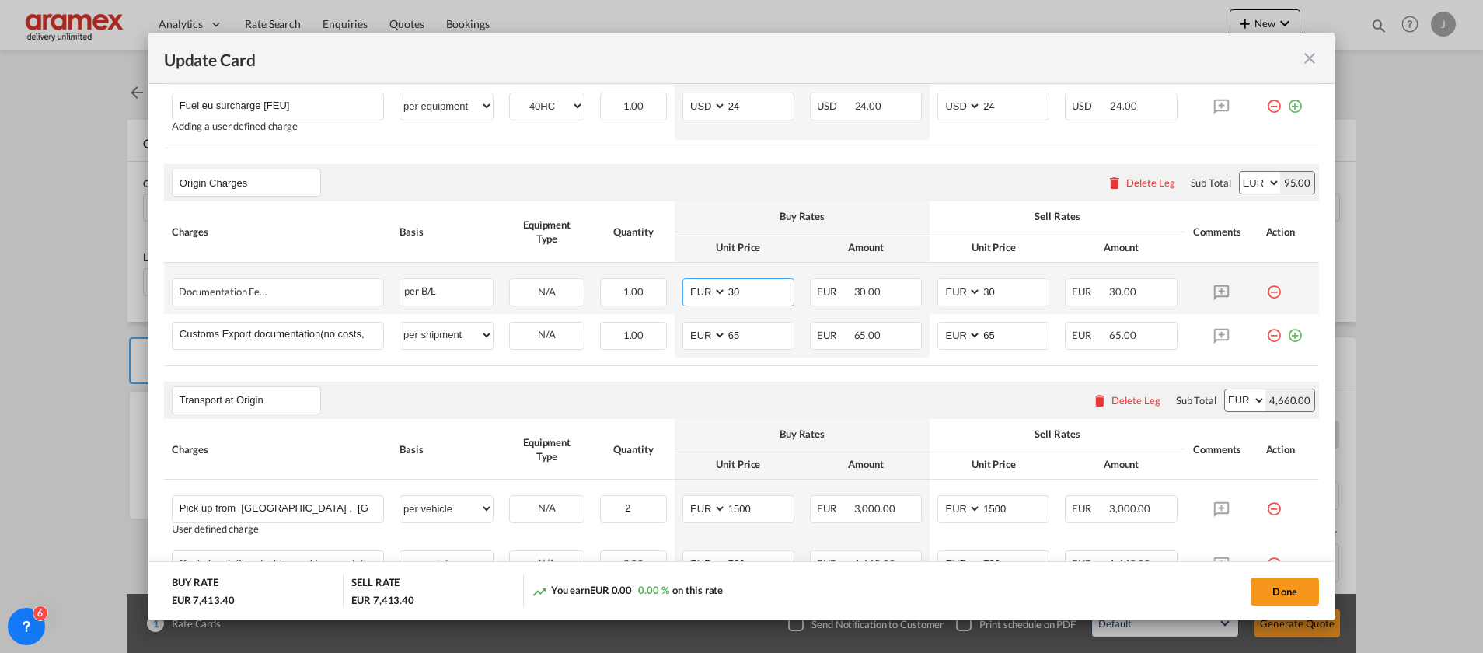
drag, startPoint x: 703, startPoint y: 292, endPoint x: 673, endPoint y: 294, distance: 29.6
click at [683, 294] on md-input-container "AED AFN ALL AMD ANG AOA ARS AUD AWG AZN BAM BBD BDT BGN BHD BIF BMD BND BOB BRL…" at bounding box center [739, 292] width 112 height 28
type input "47"
drag, startPoint x: 996, startPoint y: 295, endPoint x: 946, endPoint y: 296, distance: 49.8
click at [948, 296] on md-input-container "AED AFN ALL AMD ANG AOA ARS AUD AWG AZN BAM BBD BDT BGN BHD BIF BMD BND BOB BRL…" at bounding box center [994, 292] width 112 height 28
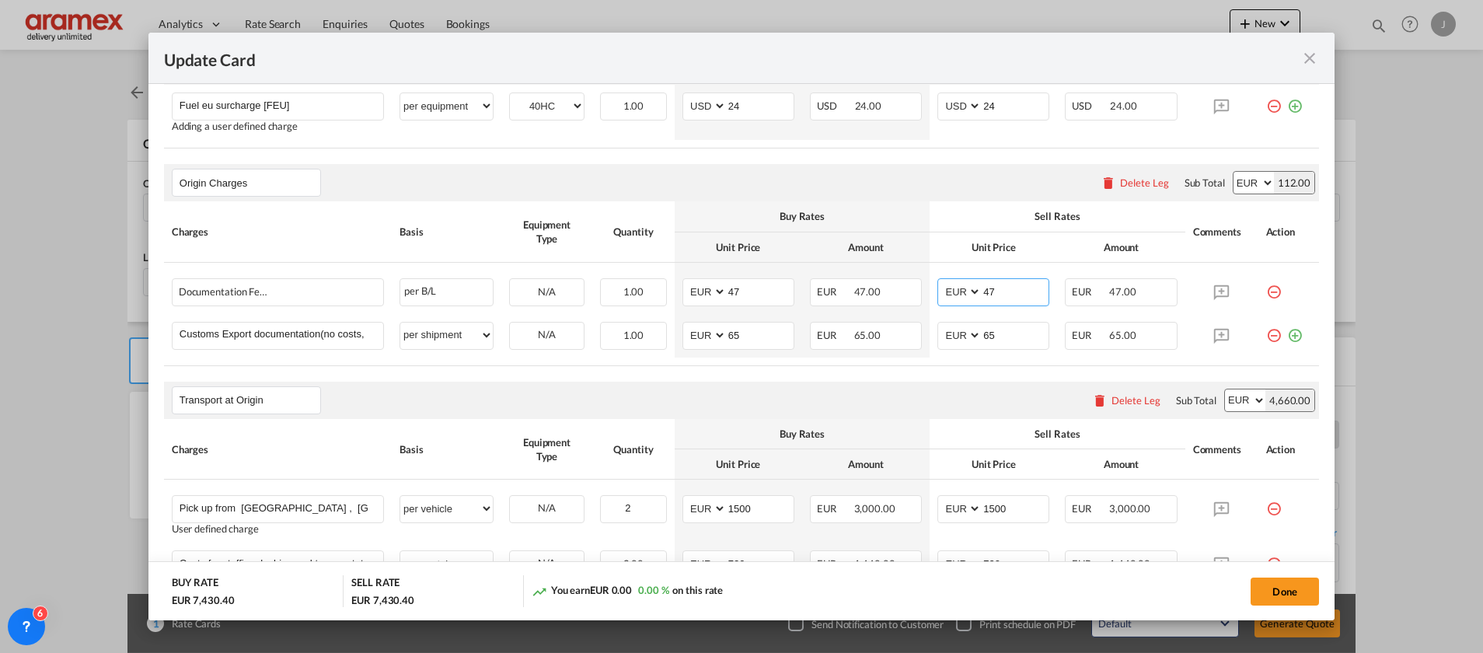
type input "47"
drag, startPoint x: 755, startPoint y: 391, endPoint x: 798, endPoint y: 388, distance: 42.9
click at [782, 388] on div "Transport at Origin Please enter leg name Leg Name Already Exists Delete Leg Su…" at bounding box center [741, 400] width 1155 height 37
click at [1287, 334] on md-icon "icon-plus-circle-outline green-400-fg" at bounding box center [1295, 330] width 16 height 16
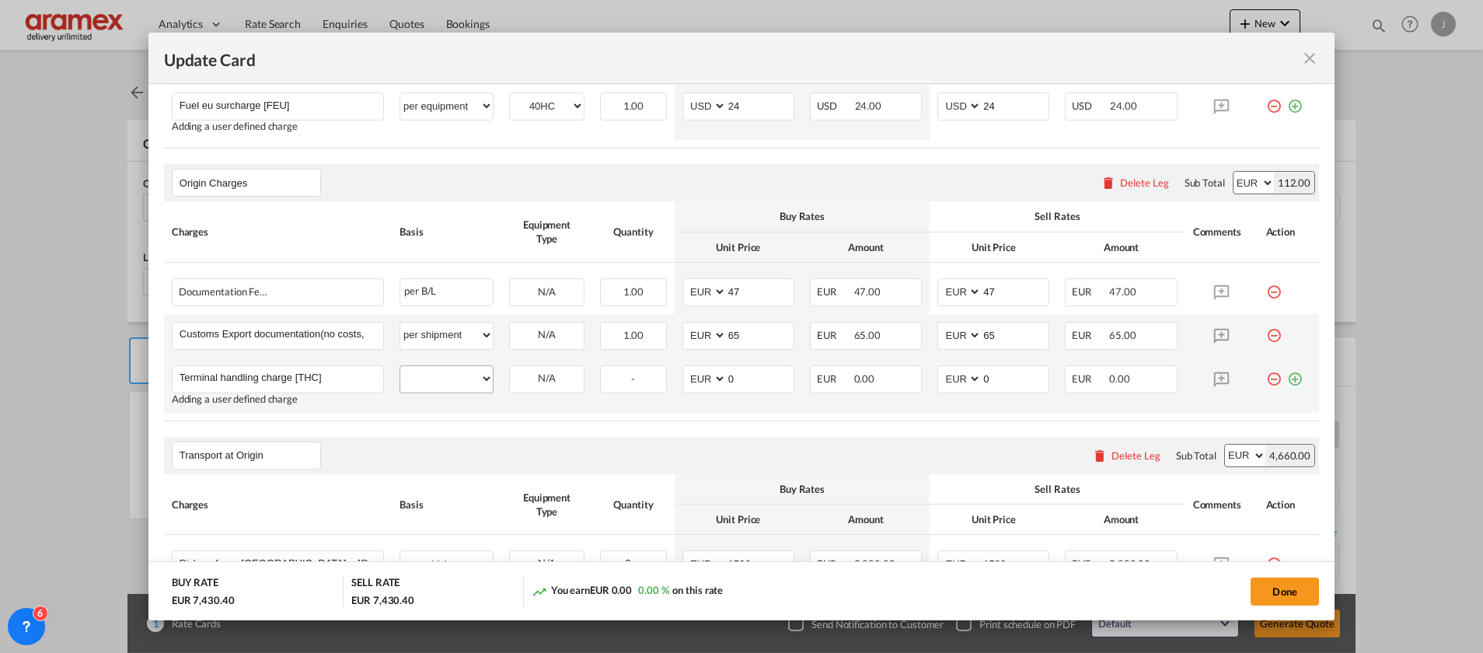
type input "Terminal handling charge [THC]"
click at [437, 374] on select "per equipment per container per B/L per shipping bill per shipment per pallet p…" at bounding box center [446, 378] width 93 height 25
select select "per container"
click at [400, 366] on select "per equipment per container per B/L per shipping bill per shipment per pallet p…" at bounding box center [446, 378] width 93 height 25
drag, startPoint x: 739, startPoint y: 365, endPoint x: 718, endPoint y: 375, distance: 23.0
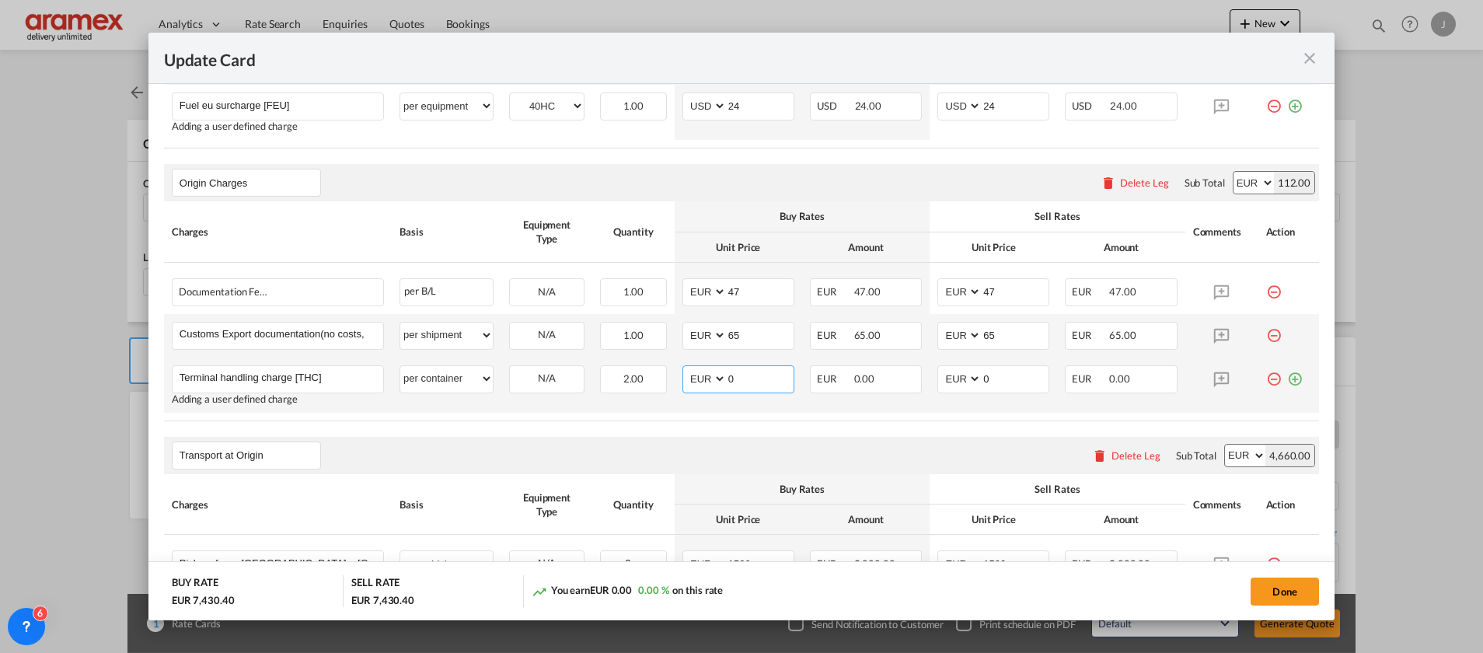
click at [718, 375] on md-input-container "AED AFN ALL AMD ANG AOA ARS AUD AWG AZN BAM BBD BDT BGN BHD BIF BMD BND BOB BRL…" at bounding box center [739, 379] width 112 height 28
type input "240"
drag, startPoint x: 591, startPoint y: 433, endPoint x: 669, endPoint y: 437, distance: 78.6
click at [613, 437] on rate-modification "Main Freight Please enter leg name Leg Name Already Exists Delete Leg Sub Total…" at bounding box center [741, 181] width 1155 height 1492
drag, startPoint x: 973, startPoint y: 384, endPoint x: 946, endPoint y: 385, distance: 27.2
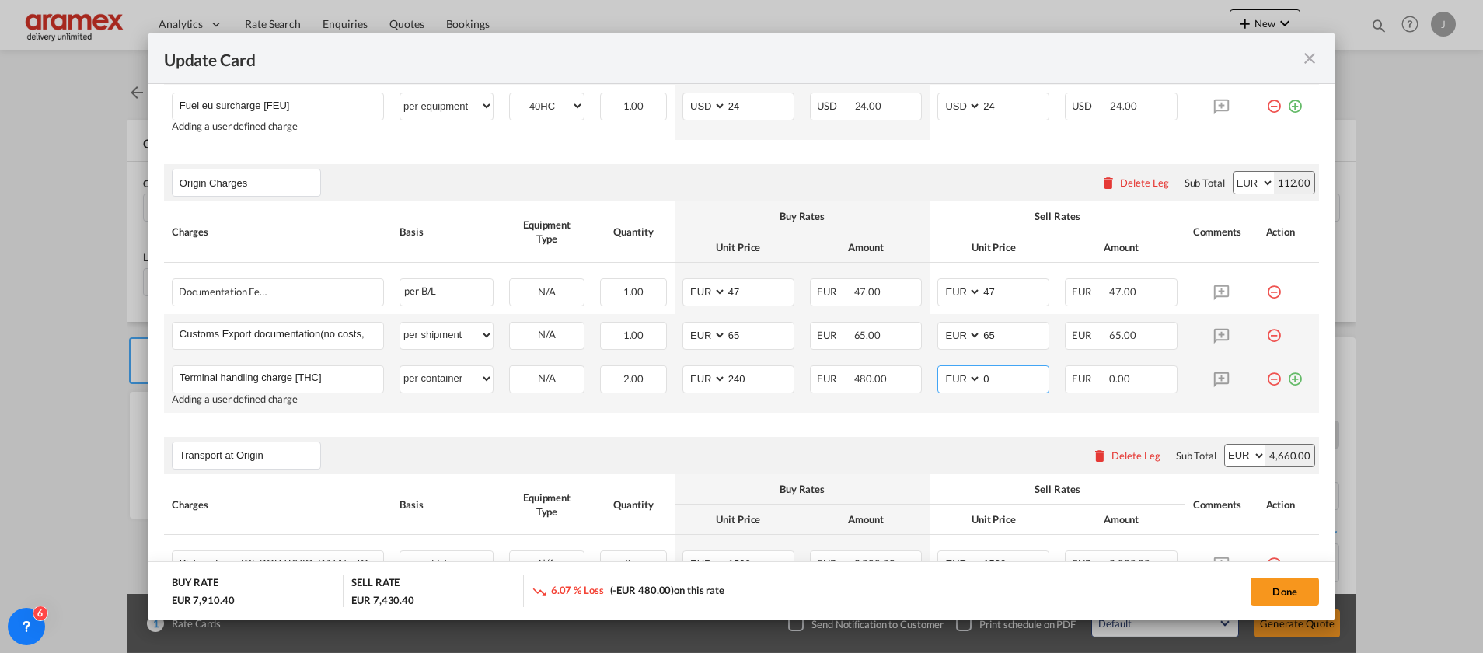
click at [948, 385] on md-input-container "AED AFN ALL AMD ANG AOA ARS AUD AWG AZN BAM BBD BDT BGN BHD BIF BMD BND BOB BRL…" at bounding box center [994, 379] width 112 height 28
type input "240"
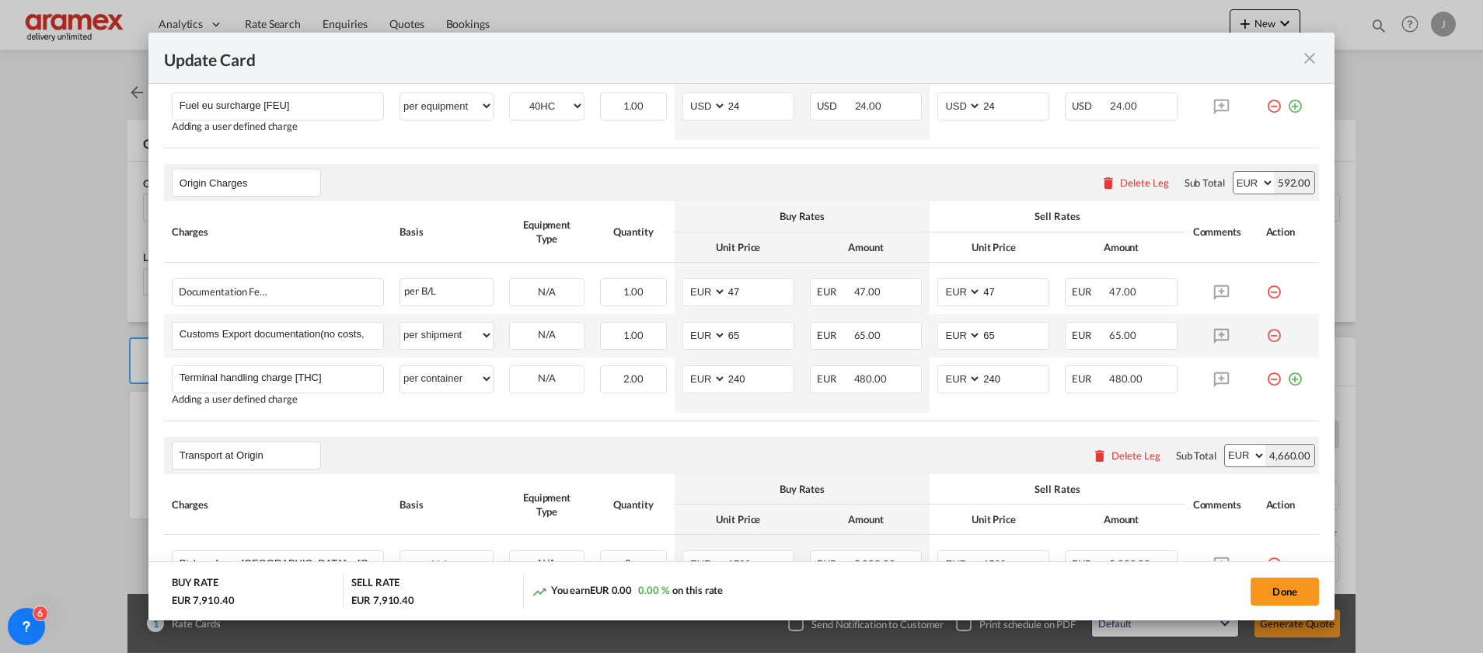
click at [694, 423] on rate-modification "Main Freight Please enter leg name Leg Name Already Exists Delete Leg Sub Total…" at bounding box center [741, 181] width 1155 height 1492
click at [1287, 377] on md-icon "icon-plus-circle-outline green-400-fg" at bounding box center [1295, 373] width 16 height 16
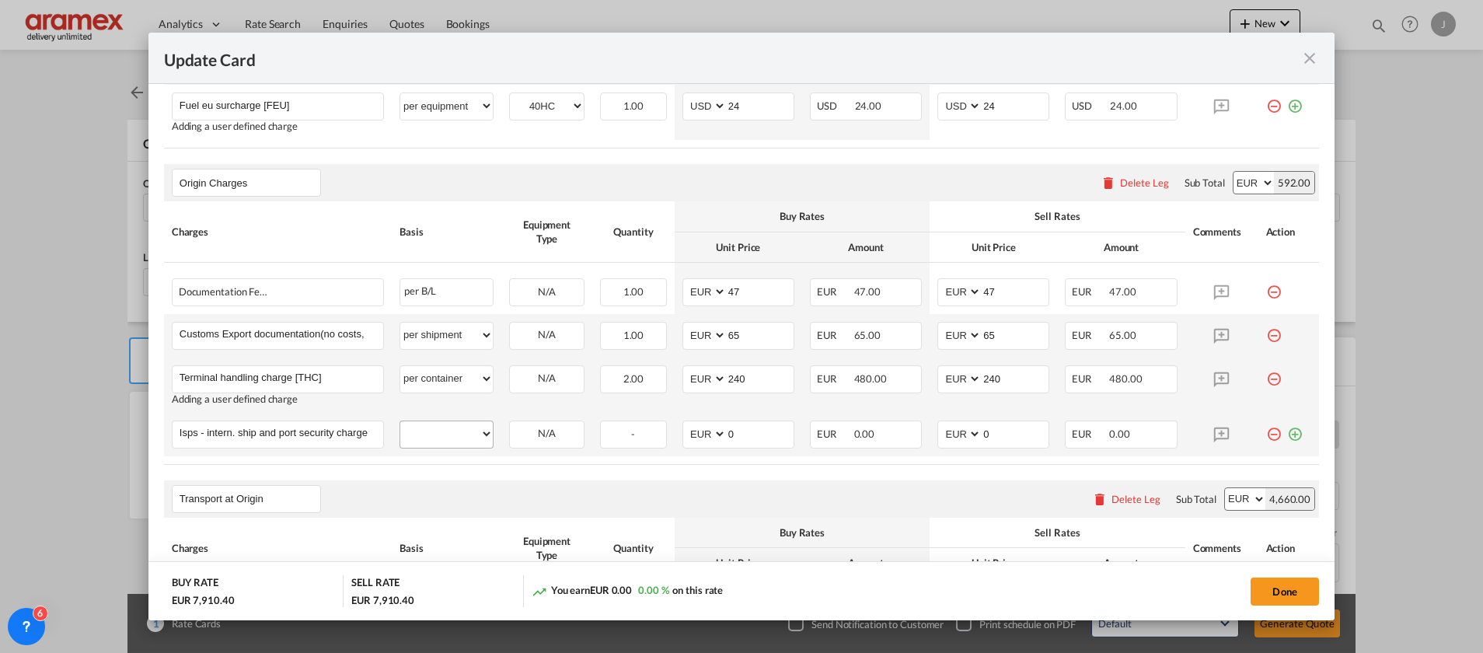
type input "Isps - intern. ship and port security charge (pol) [SPS]"
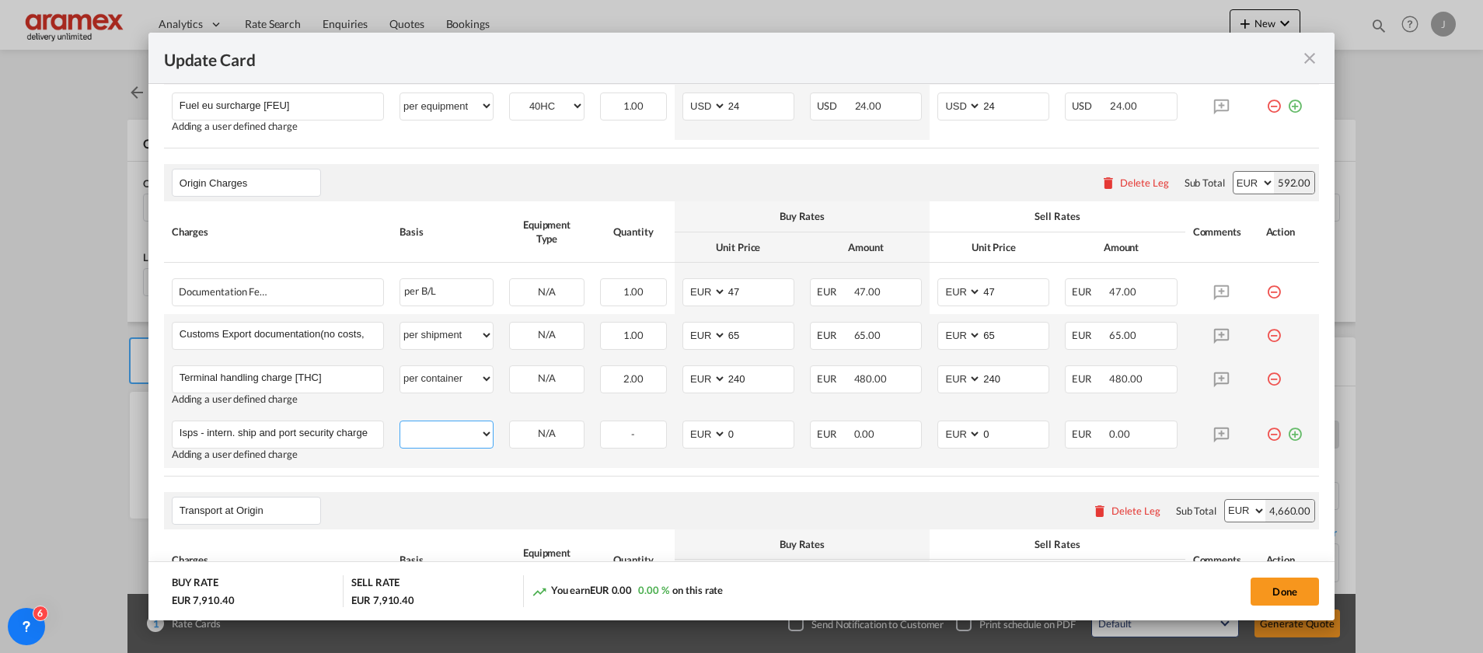
click at [442, 434] on select "per equipment per container per B/L per shipping bill per shipment per pallet p…" at bounding box center [446, 433] width 93 height 25
select select "per container"
click at [400, 421] on select "per equipment per container per B/L per shipping bill per shipment per pallet p…" at bounding box center [446, 433] width 93 height 25
drag, startPoint x: 728, startPoint y: 435, endPoint x: 697, endPoint y: 433, distance: 30.4
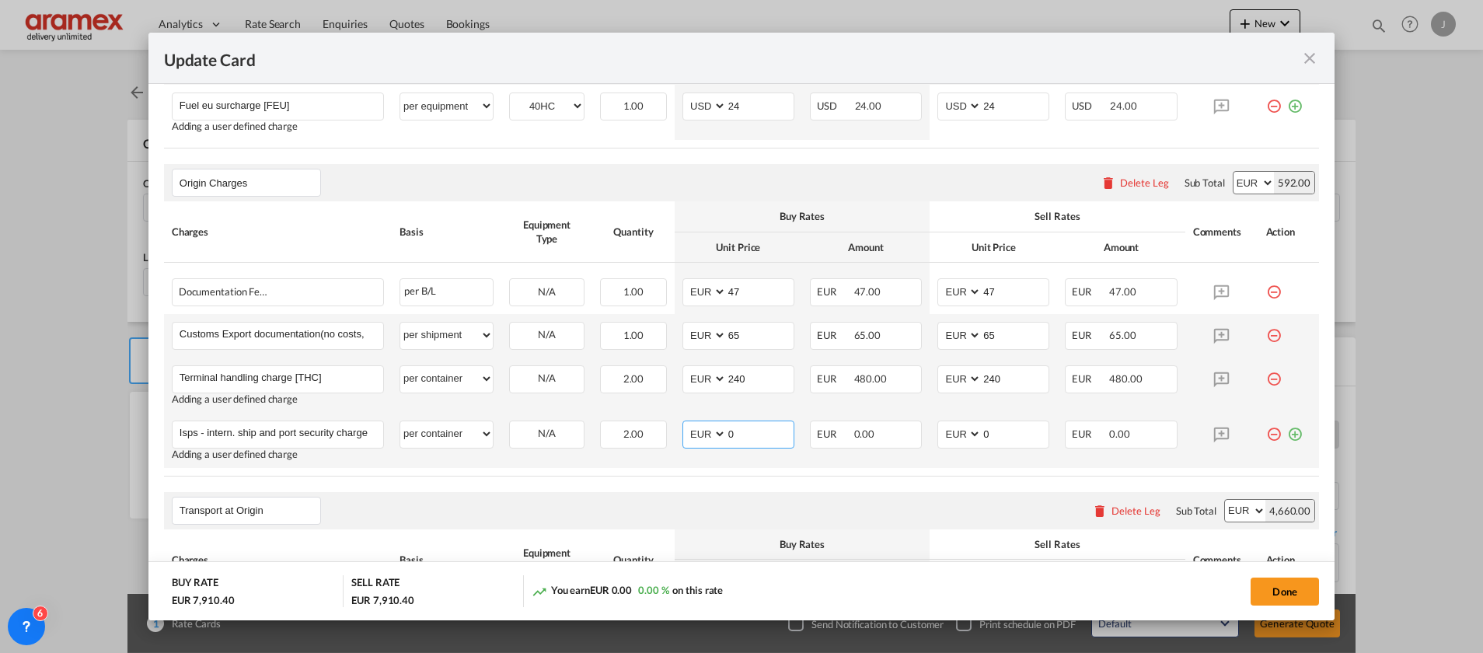
click at [697, 433] on md-input-container "AED AFN ALL AMD ANG AOA ARS AUD AWG AZN BAM BBD BDT BGN BHD BIF BMD BND BOB BRL…" at bounding box center [739, 435] width 112 height 28
type input "22"
drag, startPoint x: 1001, startPoint y: 435, endPoint x: 953, endPoint y: 435, distance: 48.2
click at [953, 435] on md-input-container "AED AFN ALL AMD ANG AOA ARS AUD AWG AZN BAM BBD BDT BGN BHD BIF BMD BND BOB BRL…" at bounding box center [994, 435] width 112 height 28
type input "22"
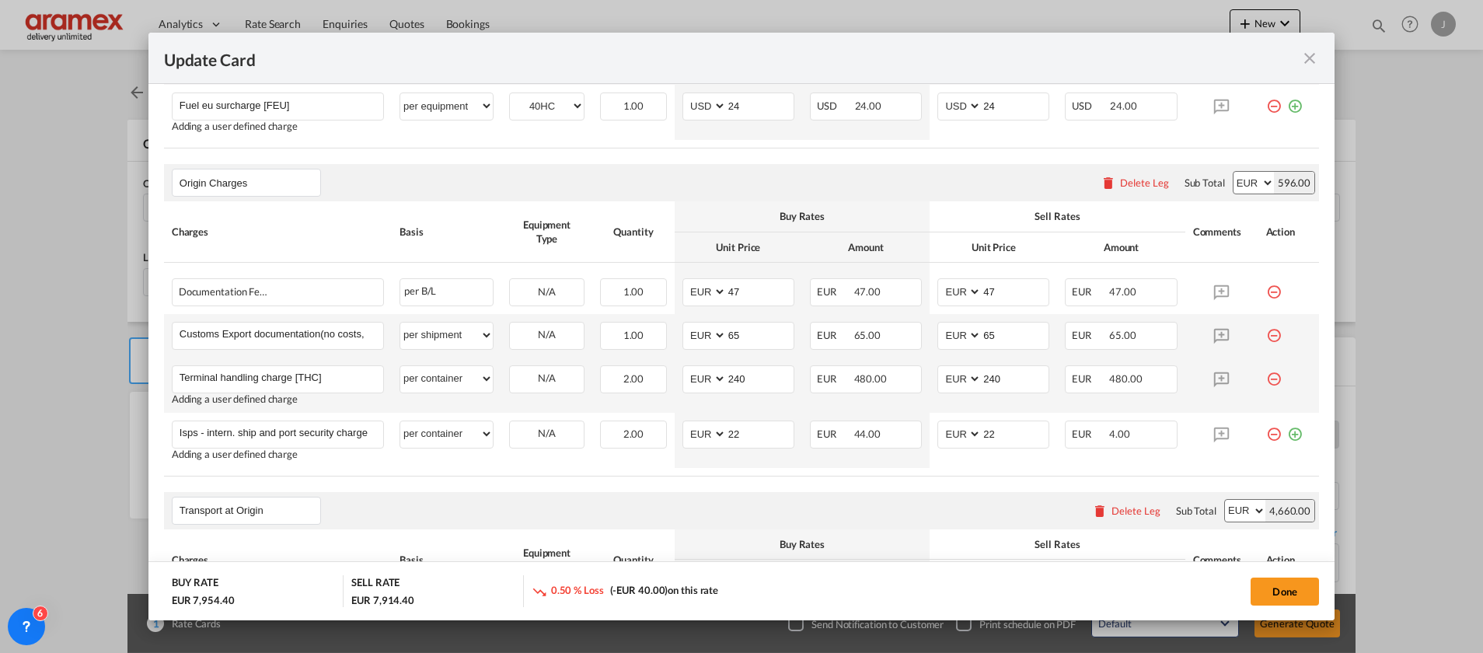
click at [830, 508] on div "Transport at Origin Please enter leg name Leg Name Already Exists Delete Leg Su…" at bounding box center [741, 510] width 1155 height 37
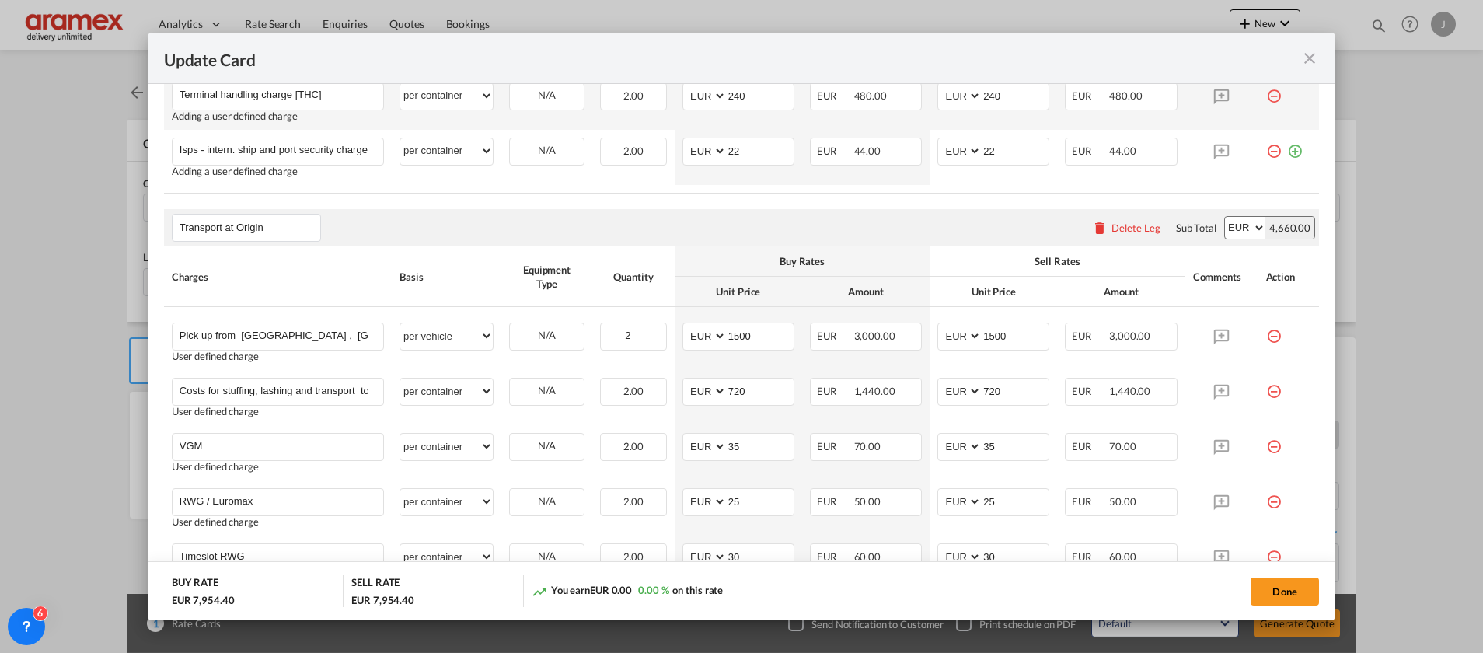
scroll to position [1516, 0]
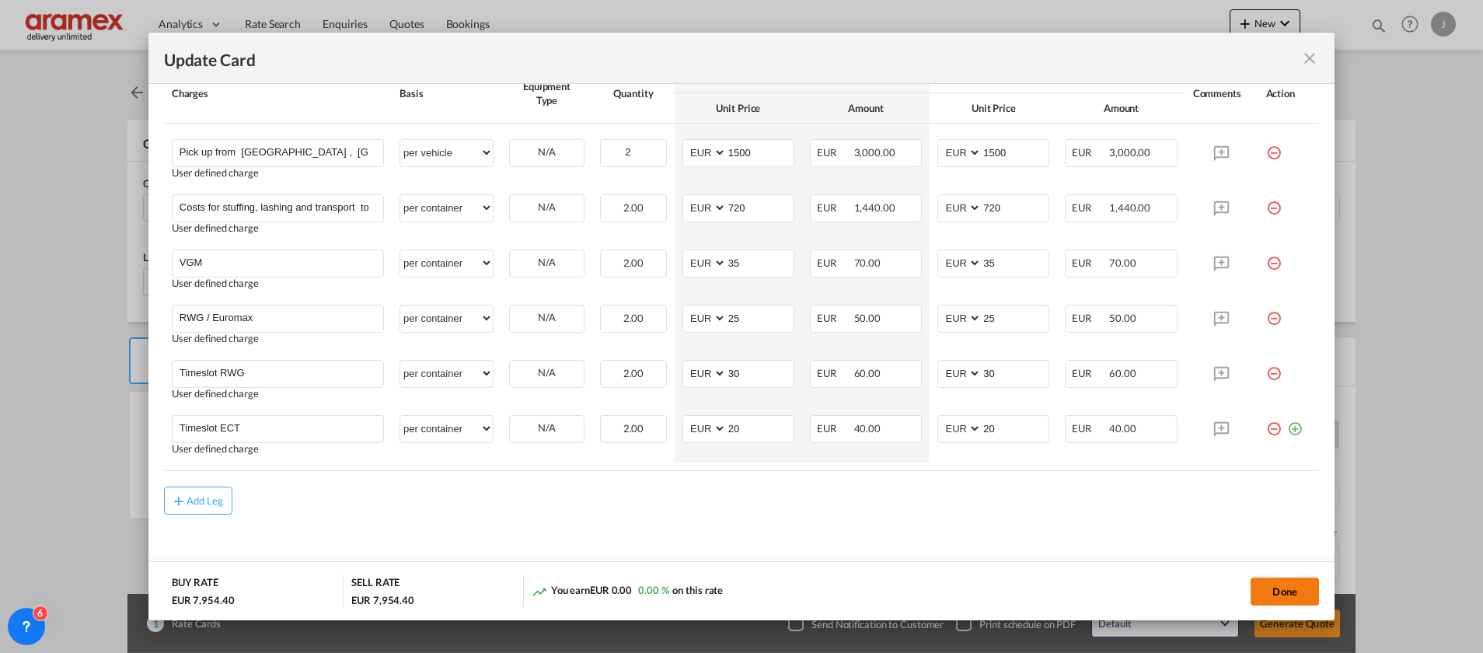
click at [1294, 589] on button "Done" at bounding box center [1285, 592] width 68 height 28
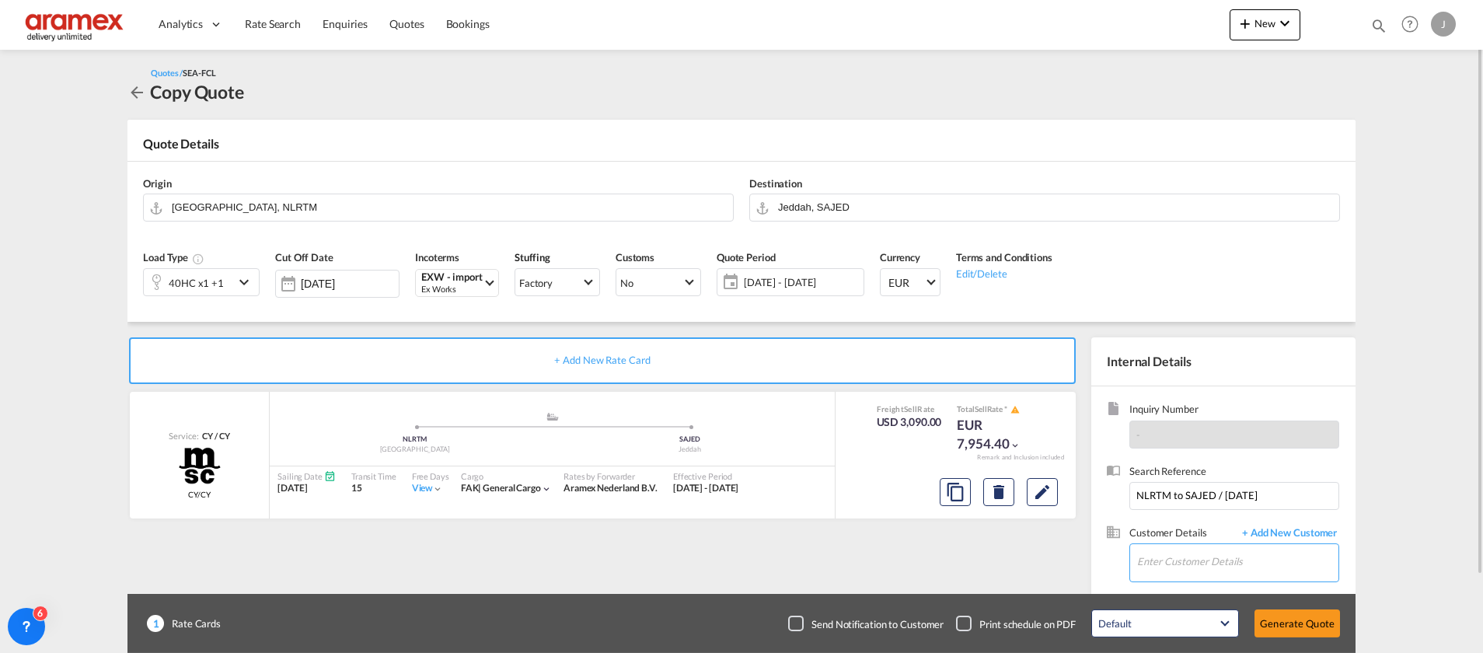
click at [1162, 560] on input "Enter Customer Details" at bounding box center [1237, 561] width 201 height 35
click at [1172, 525] on div "[PERSON_NAME] tariq [EMAIL_ADDRESS][DOMAIN_NAME] | Aramex Jeddah" at bounding box center [1238, 523] width 202 height 42
type input "Aramex Jeddah, [PERSON_NAME], [EMAIL_ADDRESS][DOMAIN_NAME]"
click at [1286, 617] on button "Generate Quote" at bounding box center [1298, 624] width 86 height 28
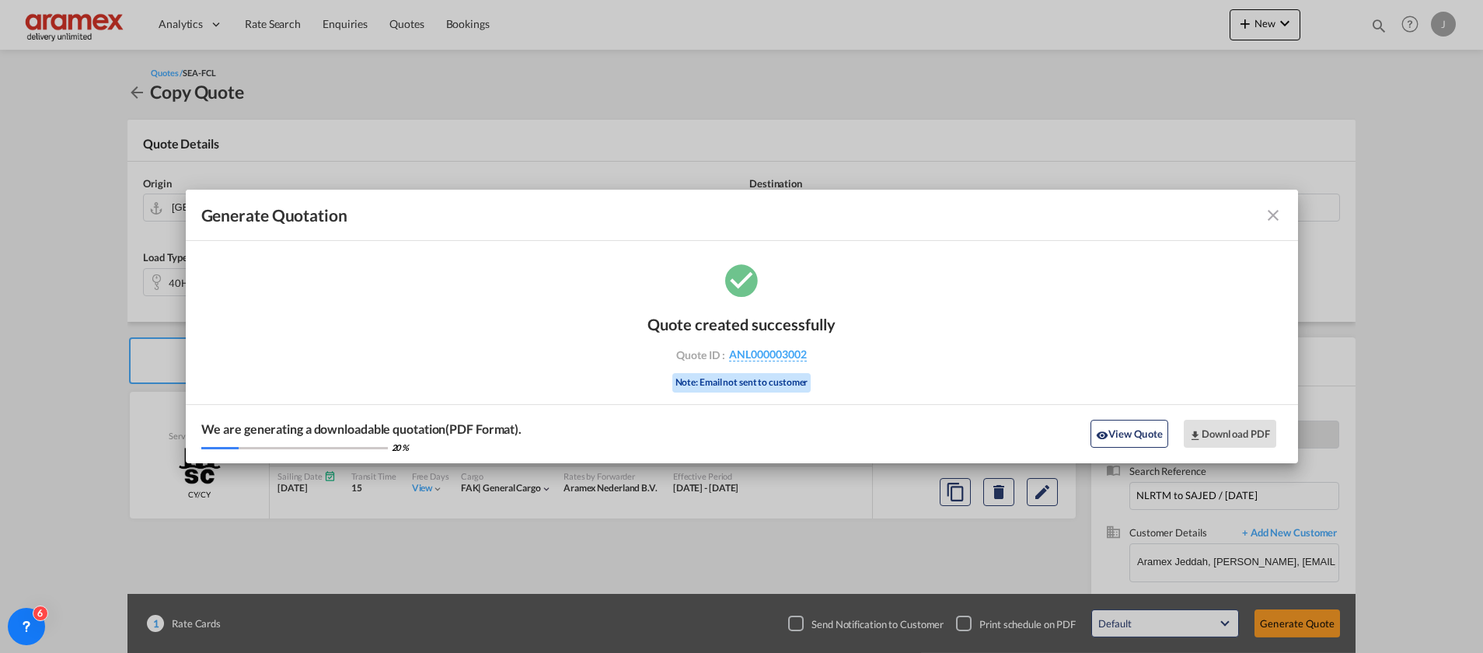
click at [1277, 207] on md-icon "icon-close fg-AAA8AD cursor m-0" at bounding box center [1273, 215] width 19 height 19
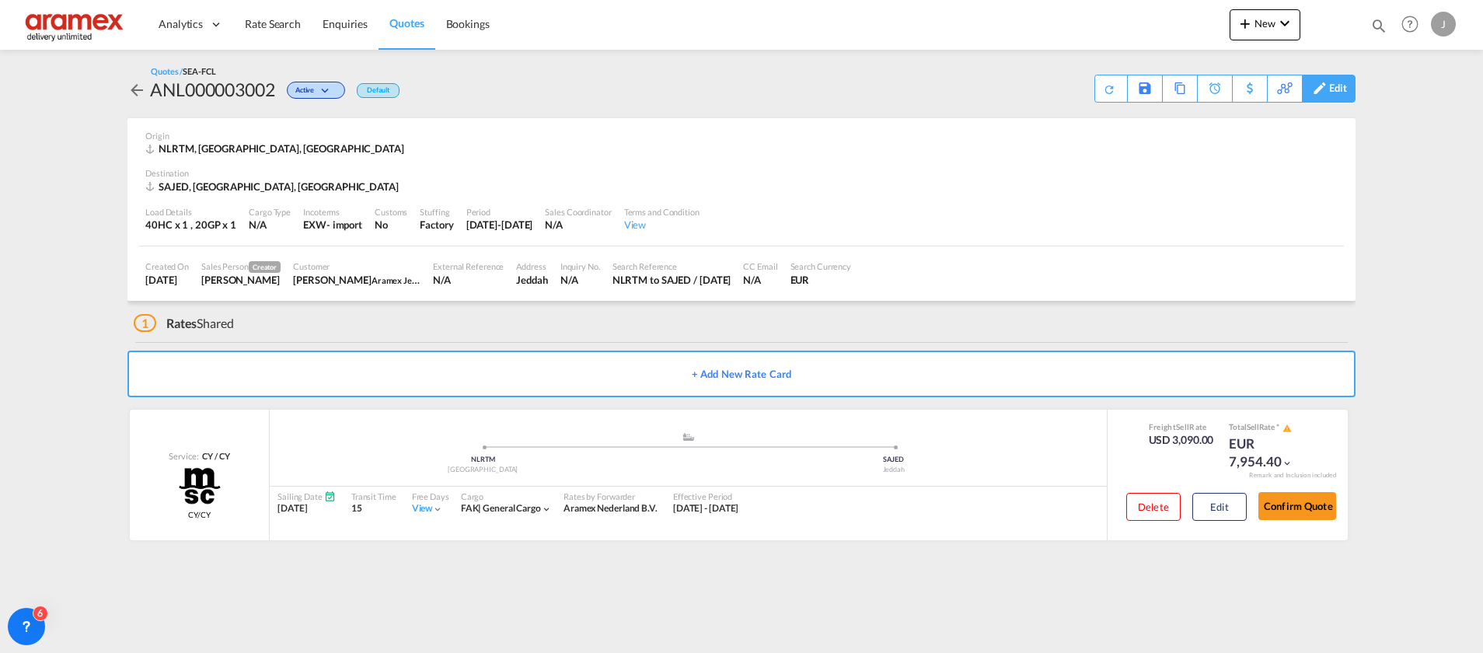
click at [1340, 87] on div "Edit" at bounding box center [1338, 88] width 18 height 26
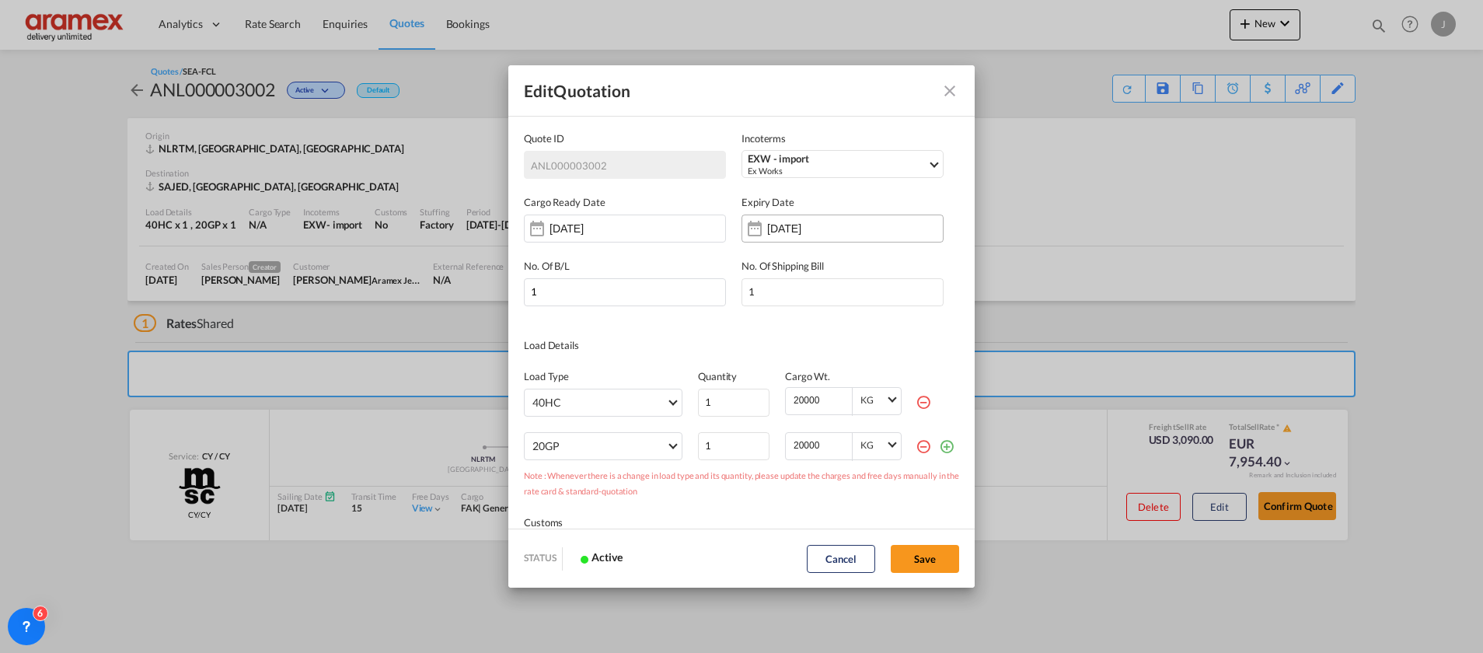
click at [816, 229] on input "12 Sep 2025" at bounding box center [816, 228] width 98 height 12
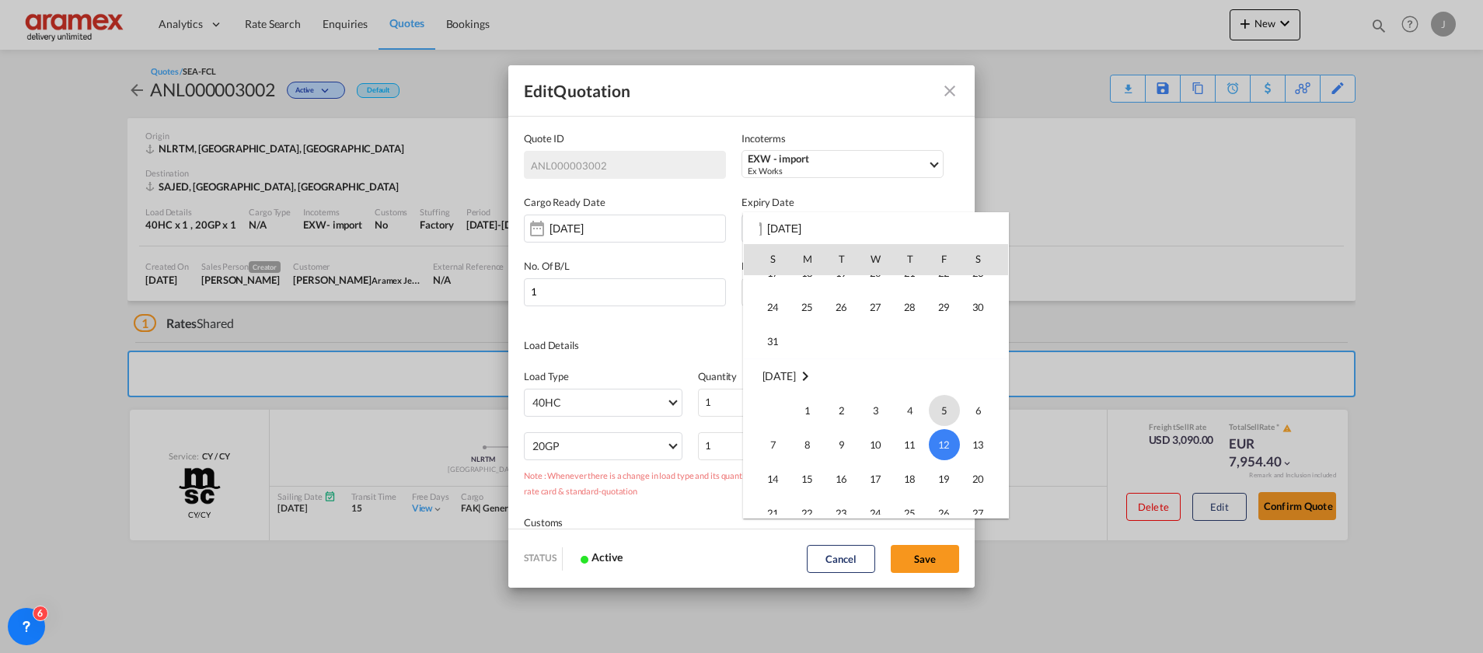
scroll to position [89, 0]
click at [772, 372] on span "31" at bounding box center [773, 374] width 31 height 31
type input "[DATE]"
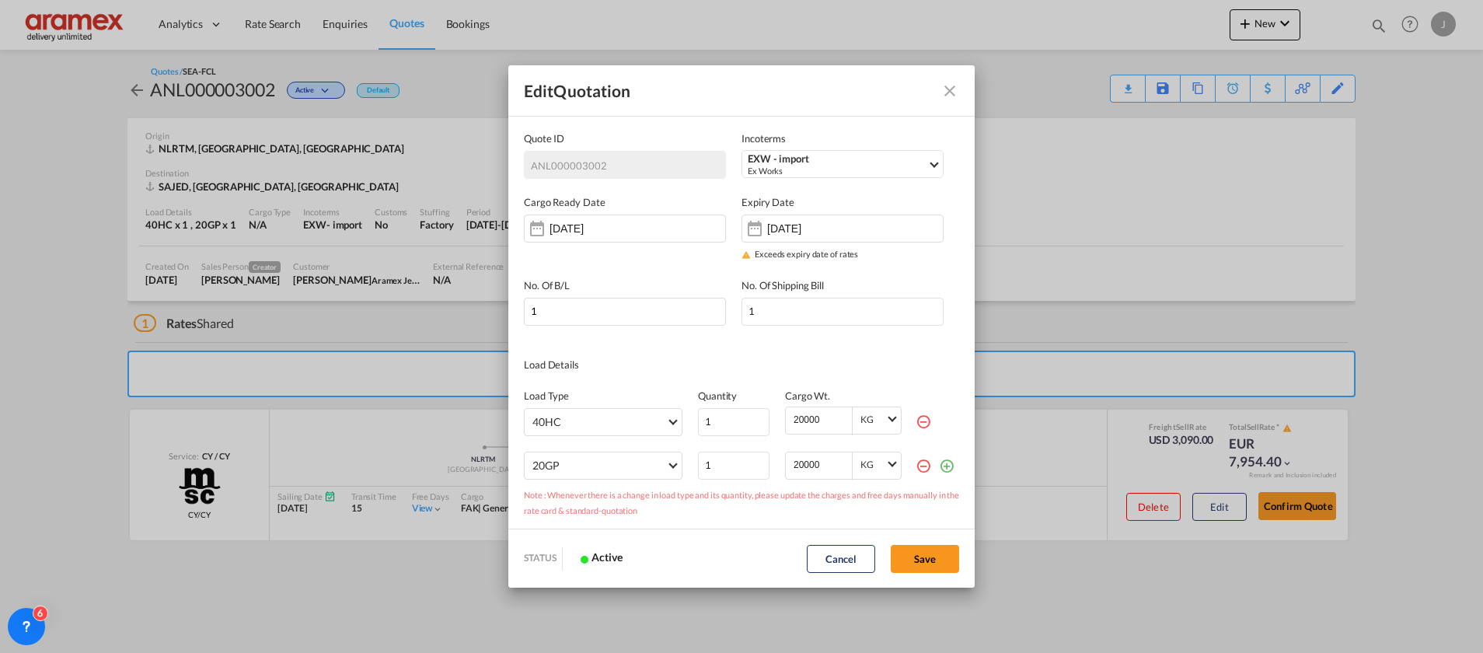
click at [1194, 251] on div "Edit Quotation Quote ID ANL000003002 Incoterms EXW - import Ex Works FOB - expo…" at bounding box center [741, 326] width 1483 height 653
click at [934, 550] on button "Save" at bounding box center [925, 559] width 68 height 28
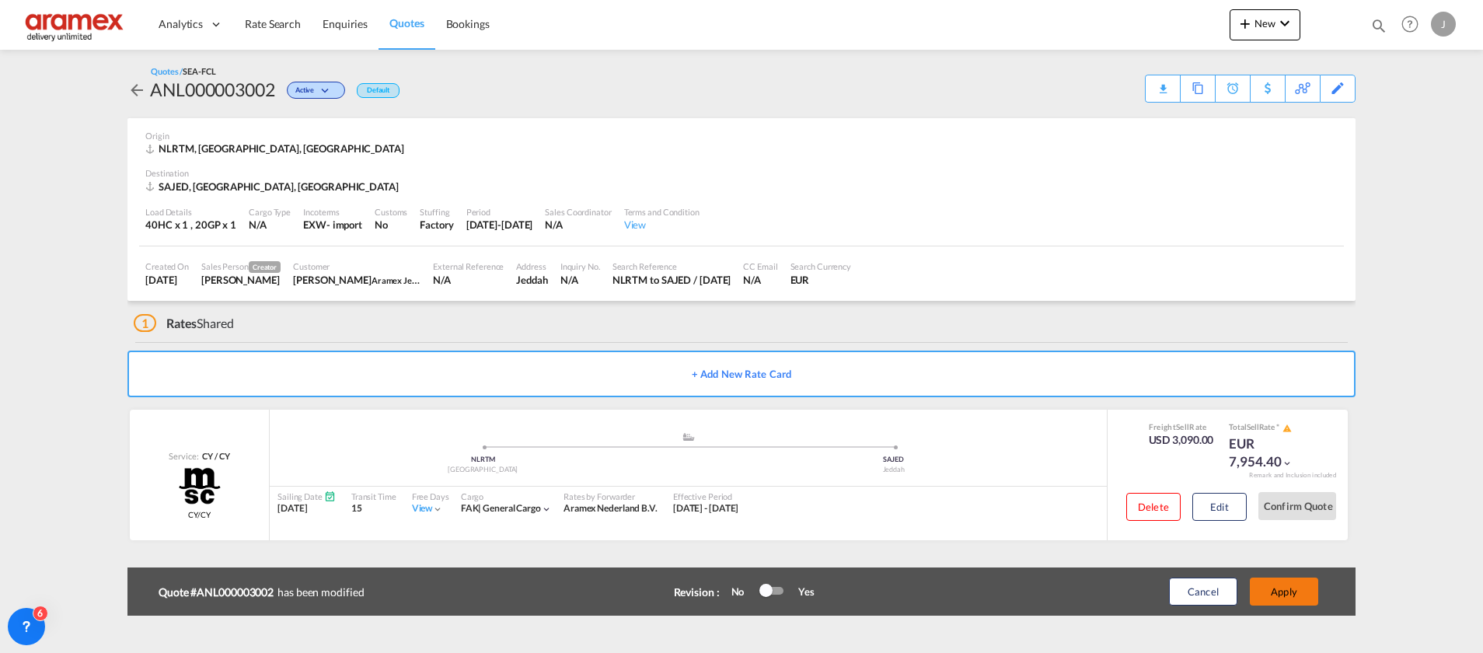
click at [1293, 585] on button "Apply" at bounding box center [1284, 592] width 68 height 28
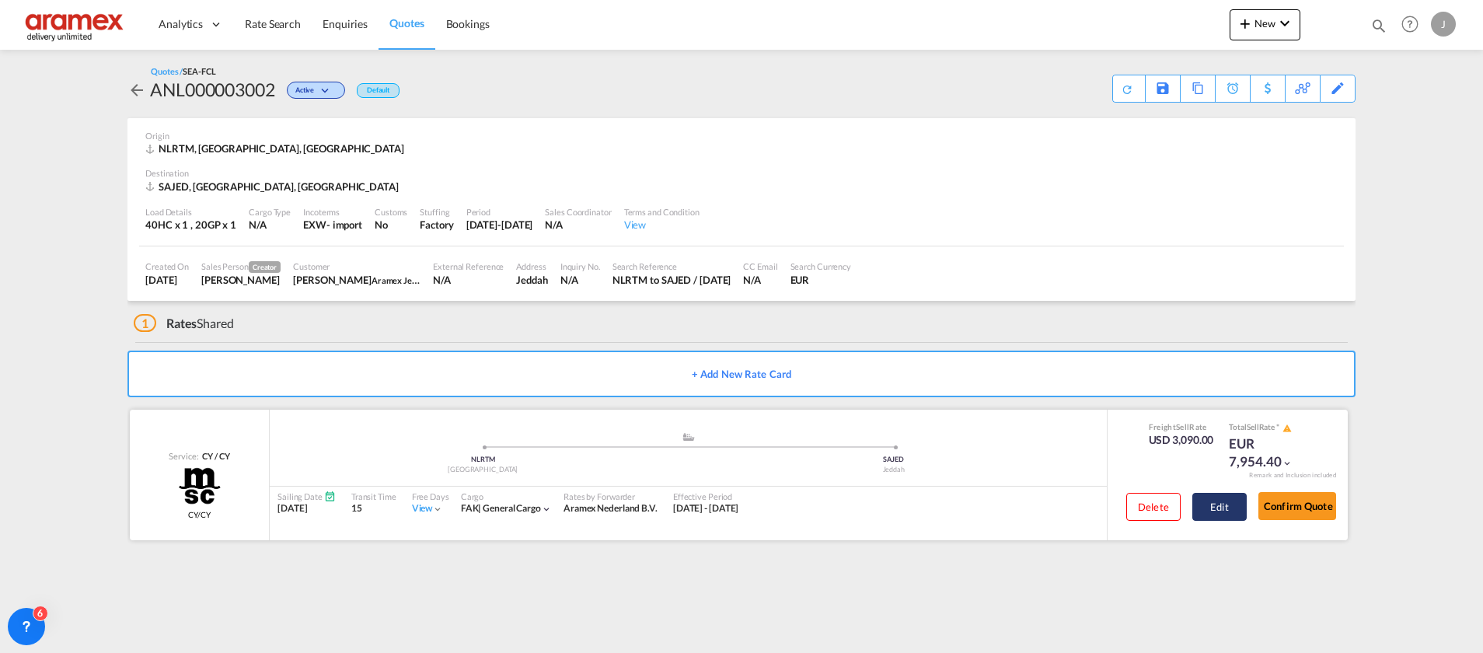
click at [1231, 507] on button "Edit" at bounding box center [1220, 507] width 54 height 28
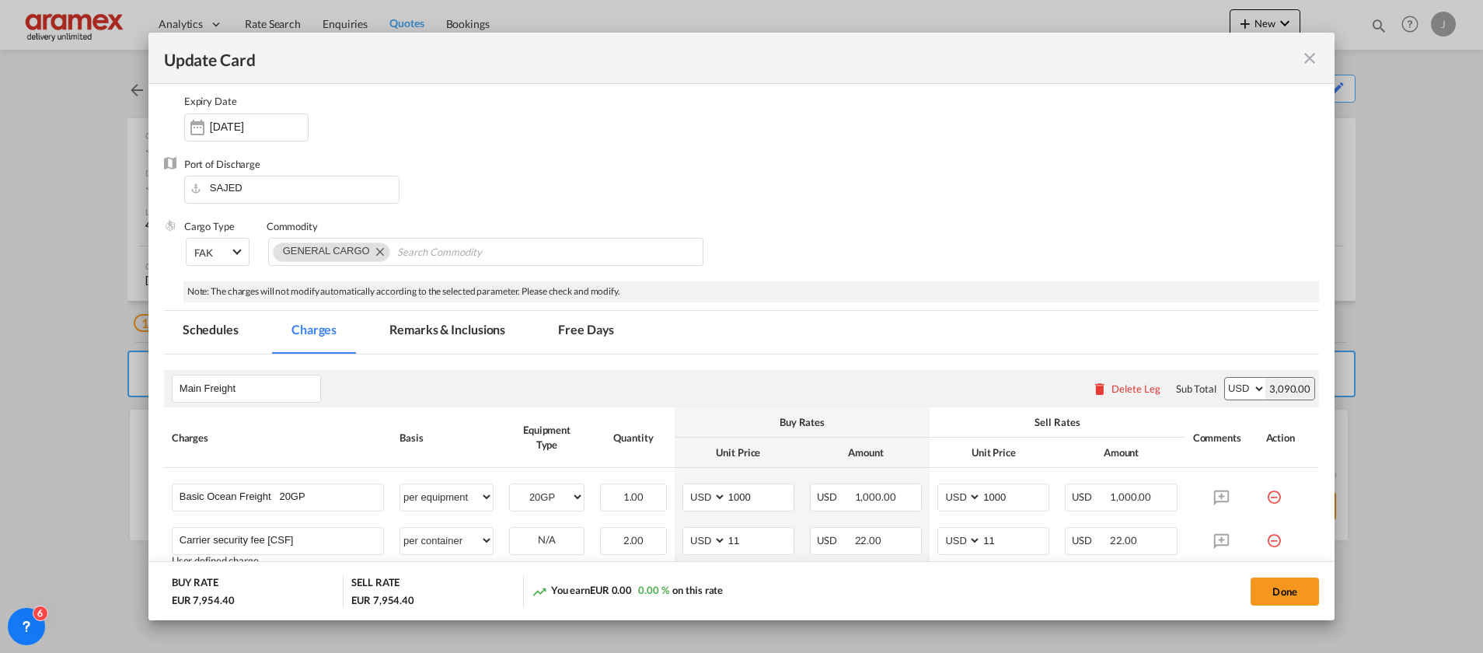
scroll to position [0, 0]
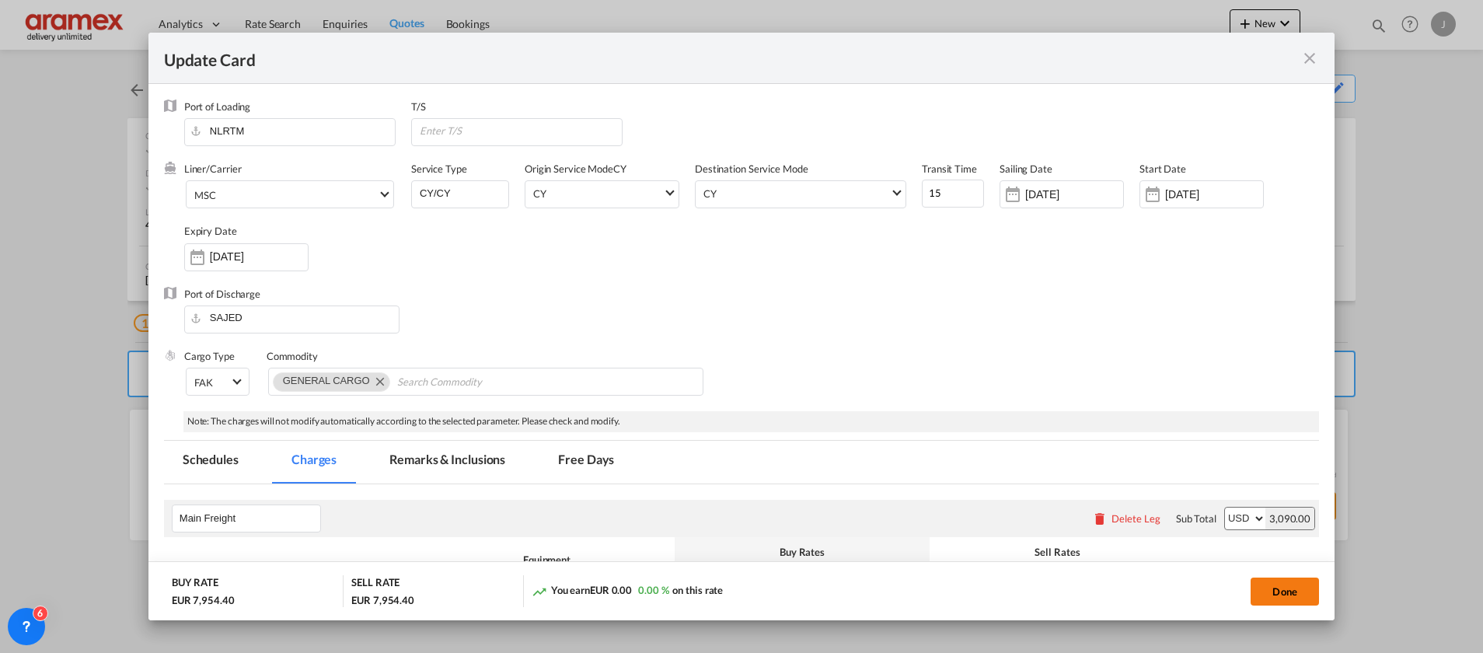
click at [1271, 589] on button "Done" at bounding box center [1285, 592] width 68 height 28
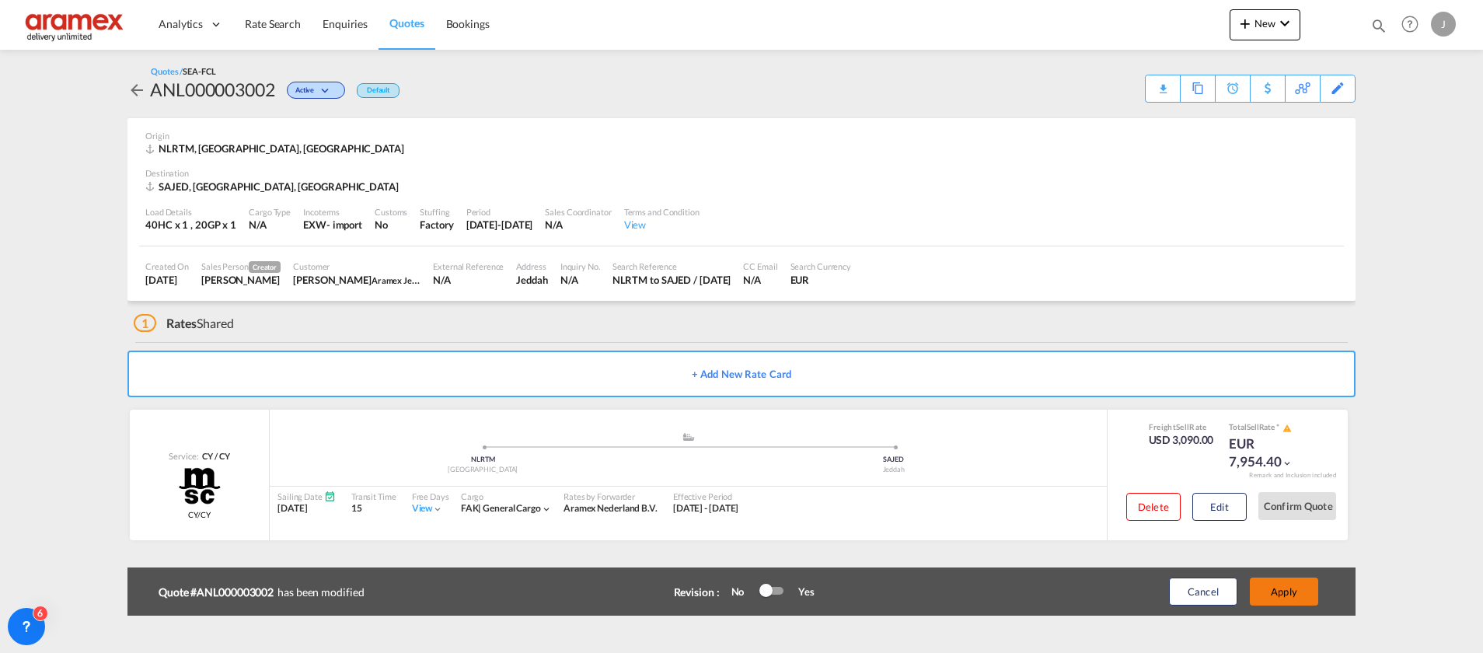
click at [1277, 595] on button "Apply" at bounding box center [1284, 592] width 68 height 28
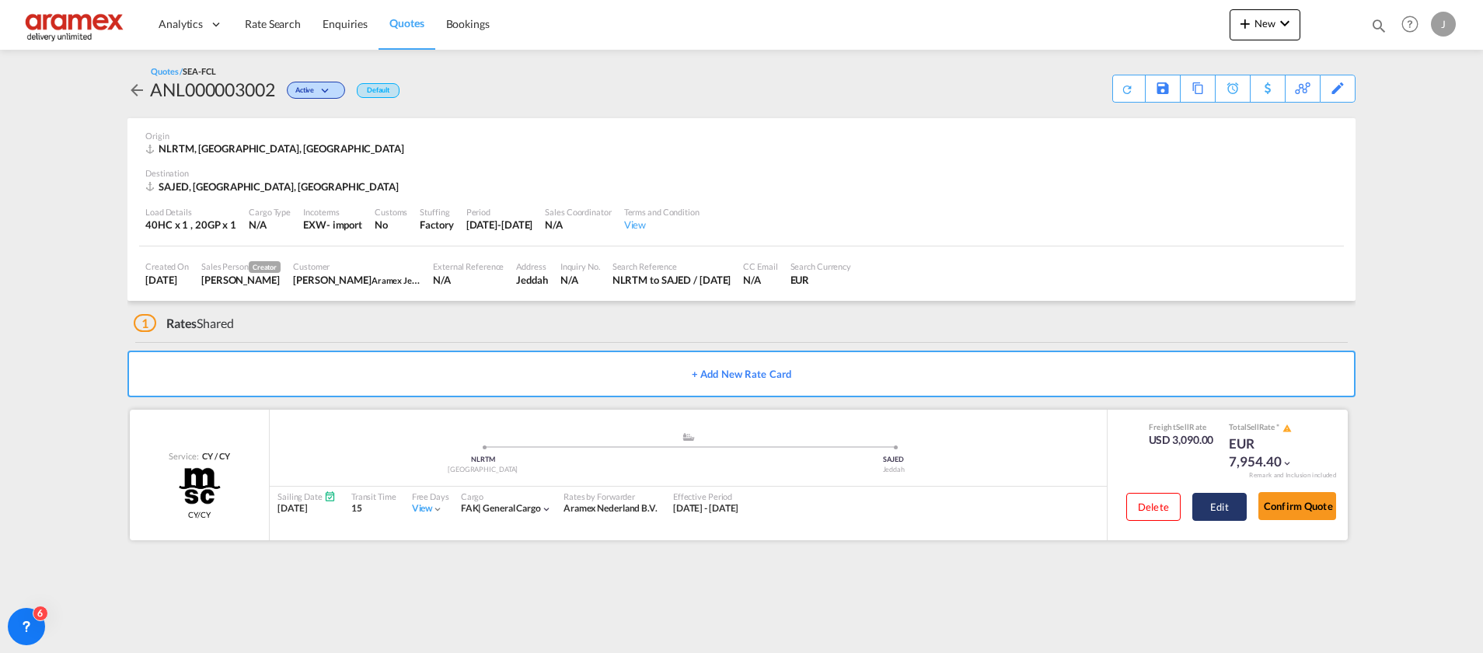
click at [1214, 513] on button "Edit" at bounding box center [1220, 507] width 54 height 28
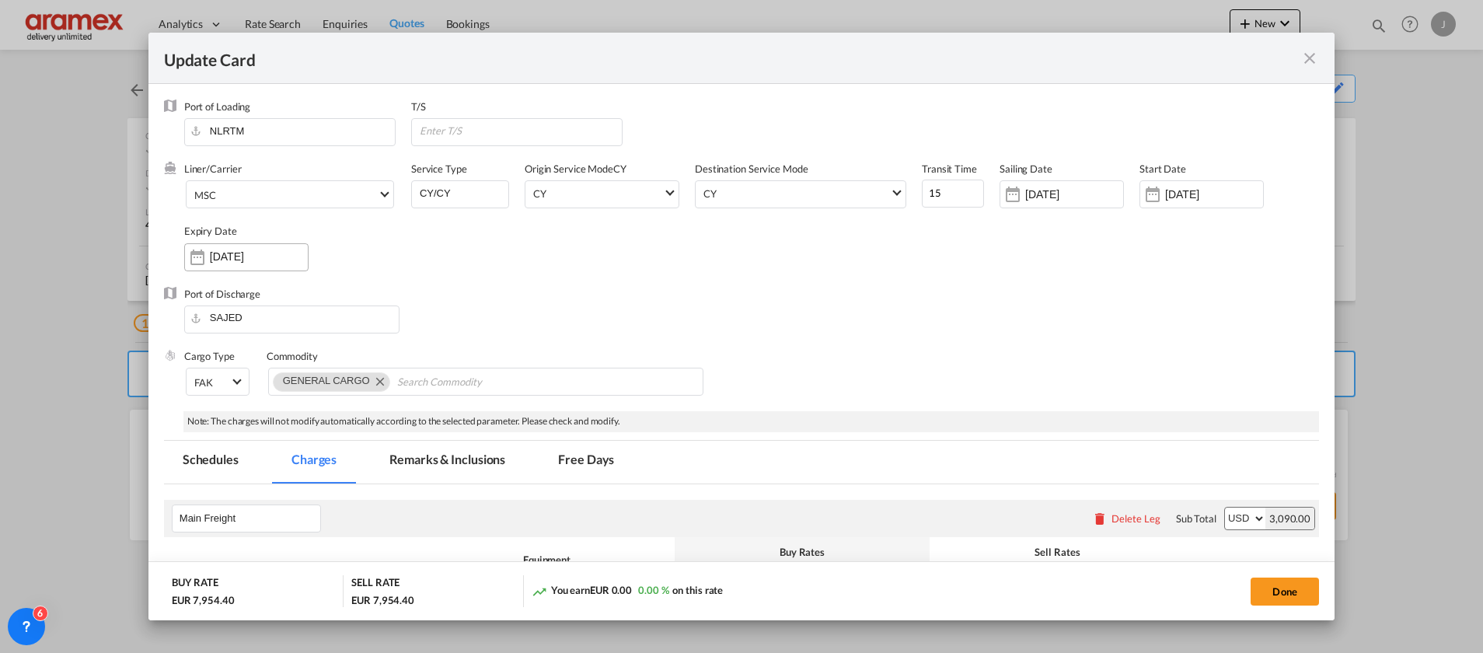
click at [244, 255] on input "[DATE]" at bounding box center [259, 256] width 98 height 12
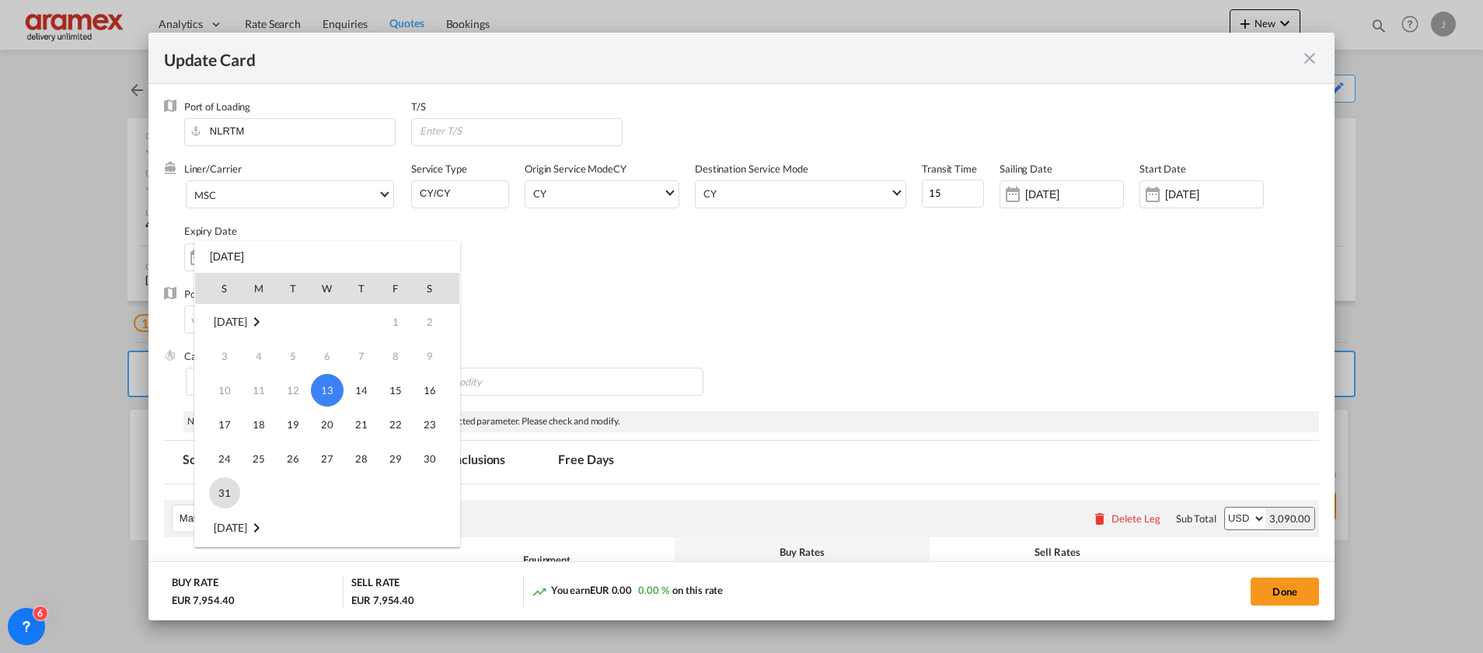
click at [227, 491] on span "31" at bounding box center [224, 492] width 31 height 31
type input "[DATE]"
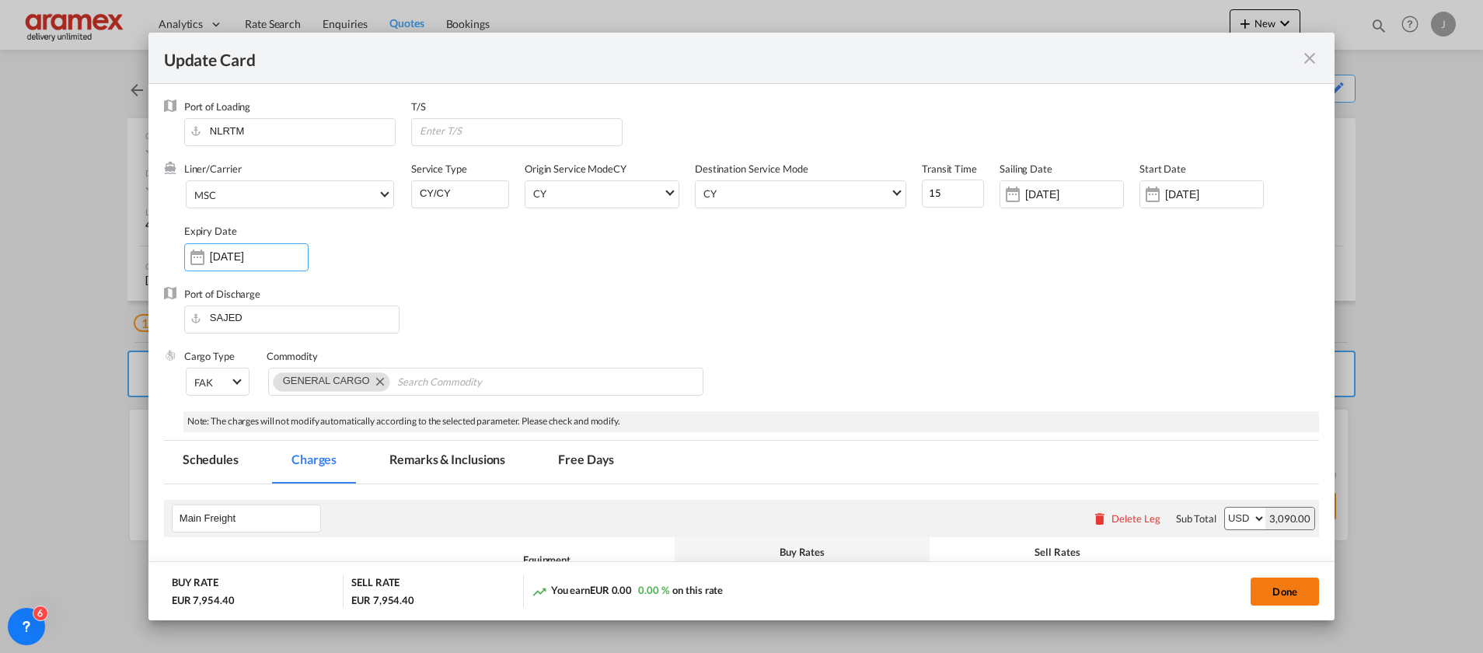
click at [1279, 585] on button "Done" at bounding box center [1285, 592] width 68 height 28
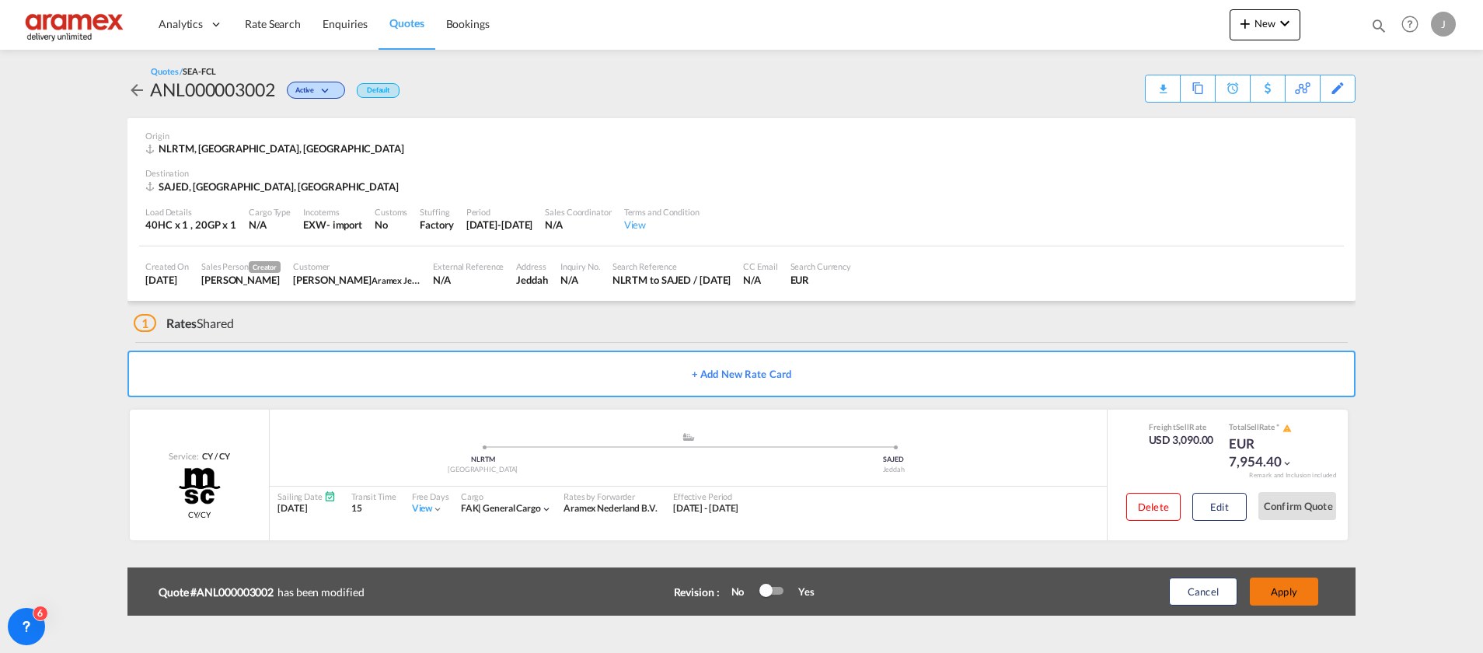
click at [1273, 583] on button "Apply" at bounding box center [1284, 592] width 68 height 28
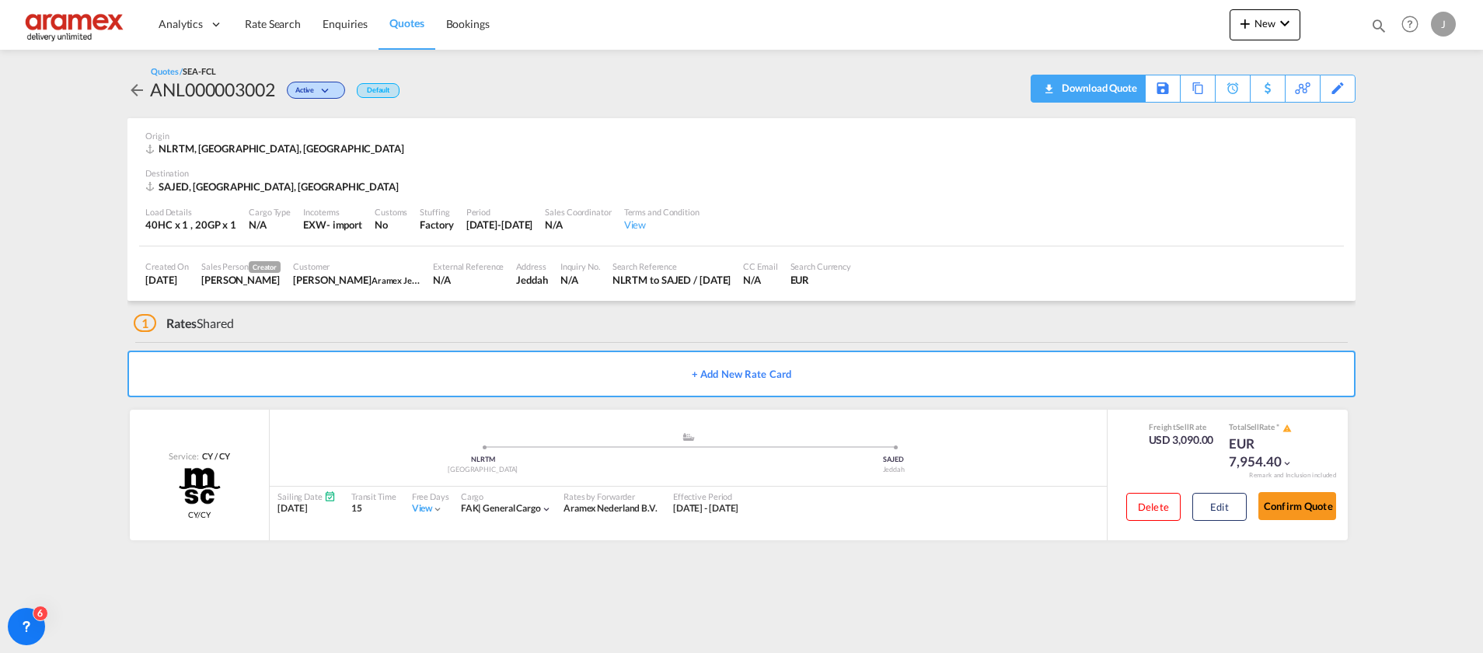
click at [1118, 91] on div "Download Quote" at bounding box center [1097, 87] width 79 height 25
click at [408, 20] on span "Quotes" at bounding box center [407, 22] width 34 height 13
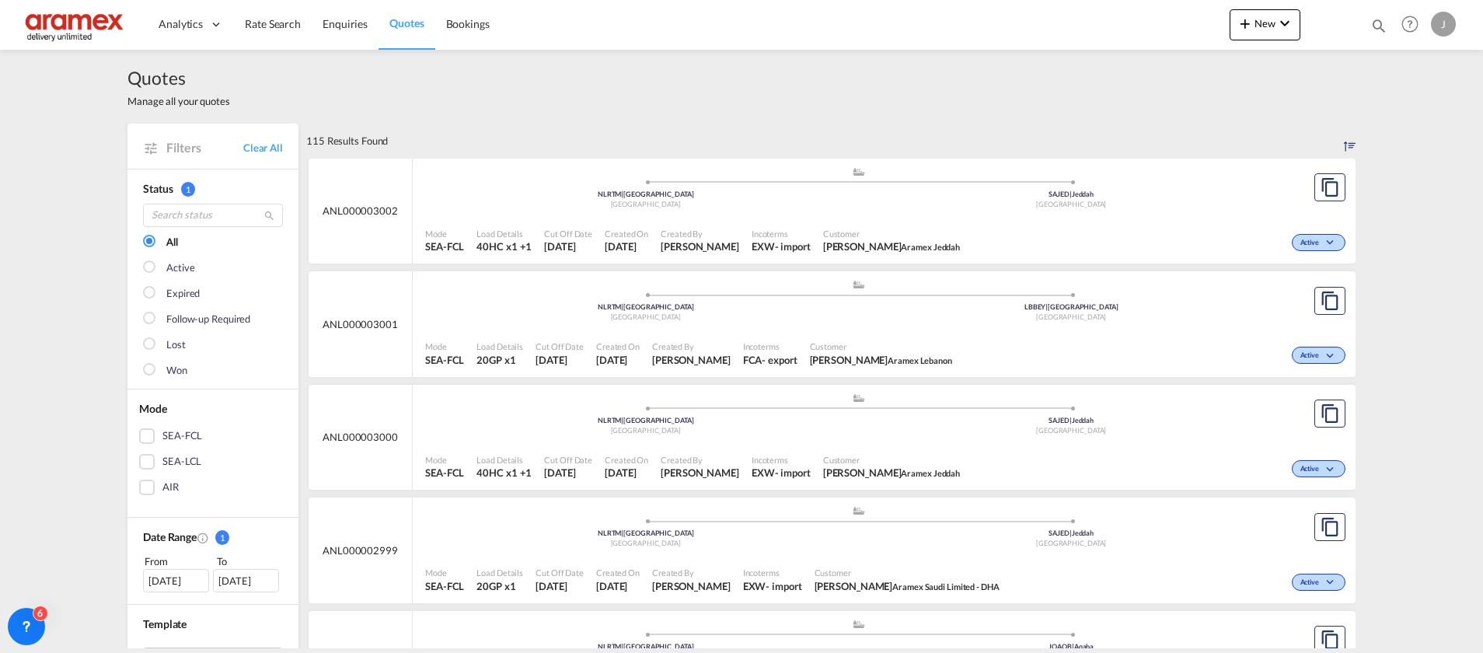
click at [407, 27] on span "Quotes" at bounding box center [407, 22] width 34 height 13
click at [407, 34] on link "Quotes" at bounding box center [407, 24] width 56 height 51
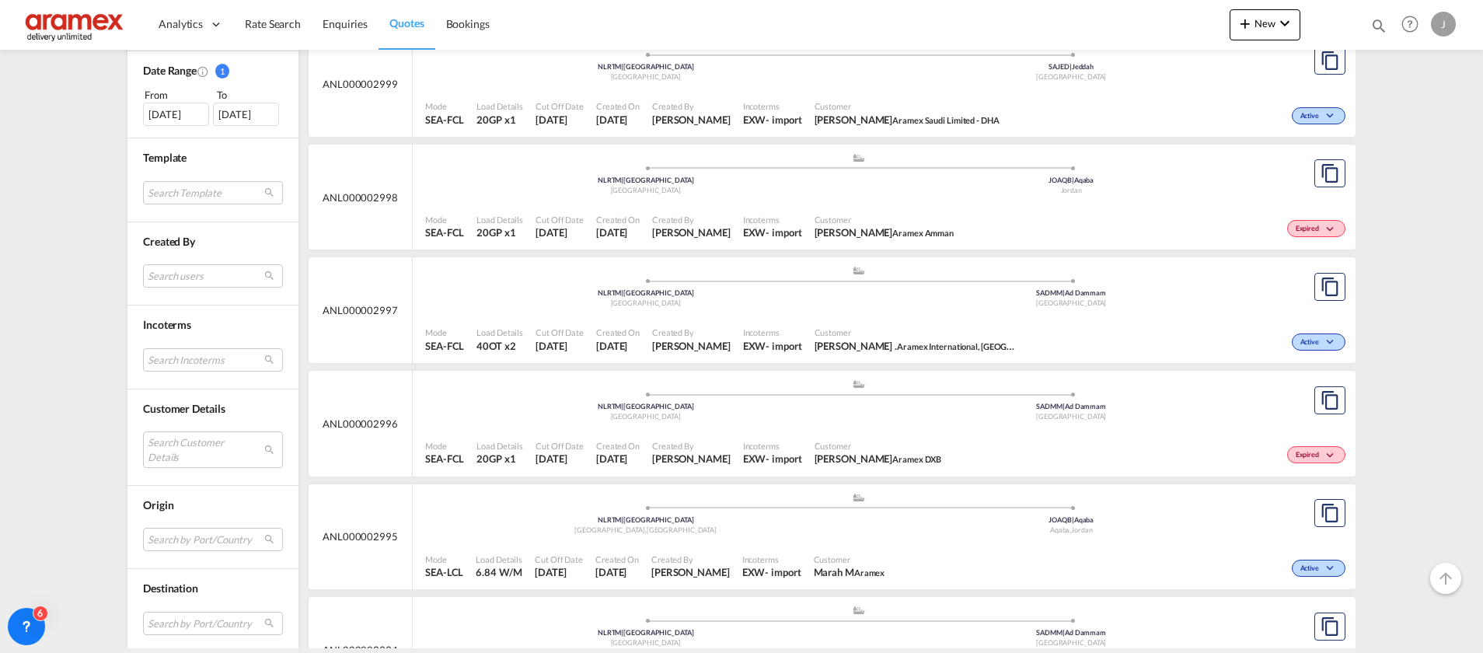
click at [1154, 208] on div "Expired" at bounding box center [1155, 227] width 390 height 39
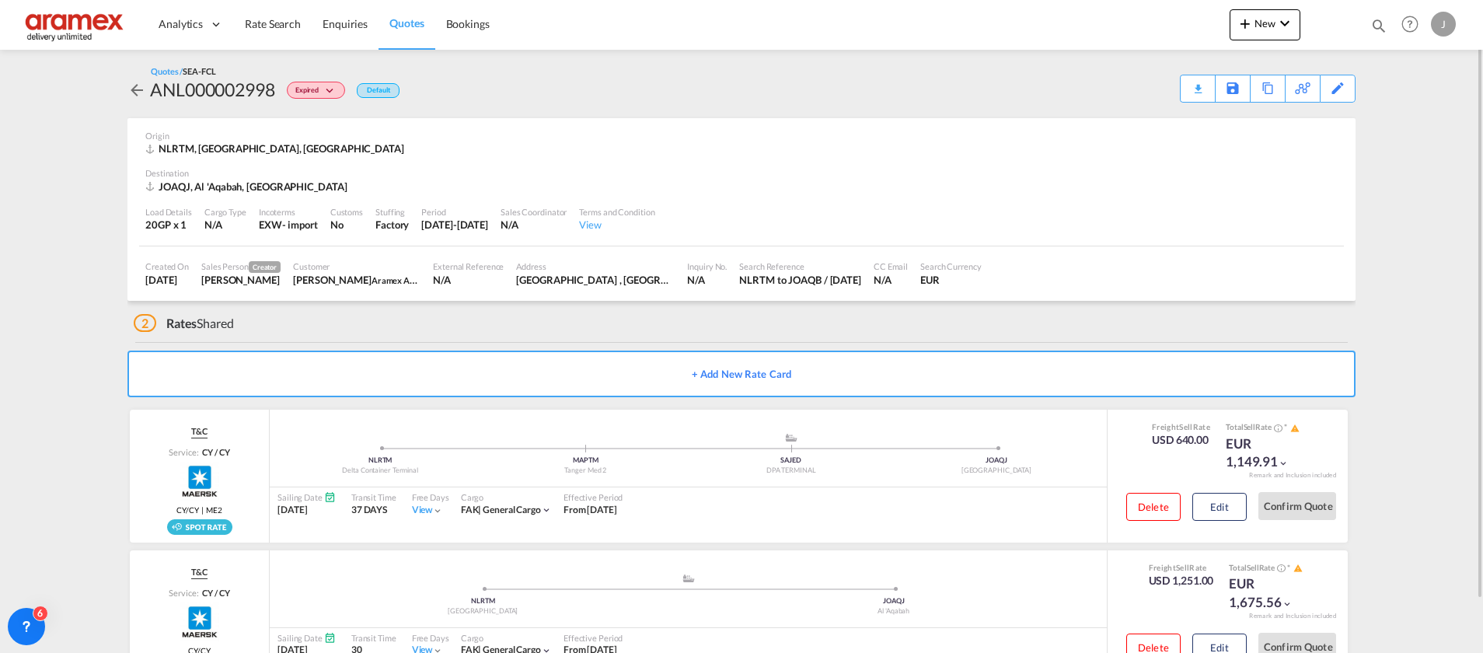
scroll to position [58, 0]
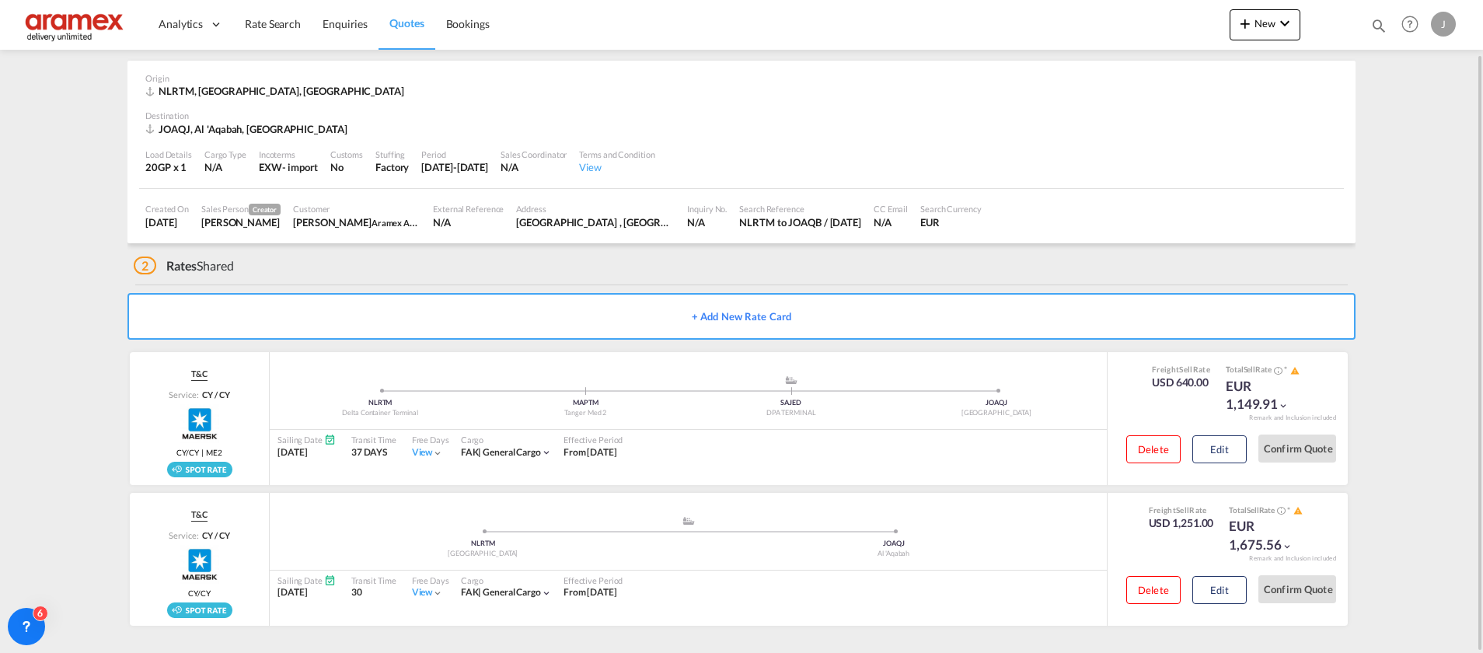
click at [945, 280] on div "2 Rates Shared" at bounding box center [745, 261] width 1222 height 37
click at [1225, 592] on button "Edit" at bounding box center [1220, 590] width 54 height 28
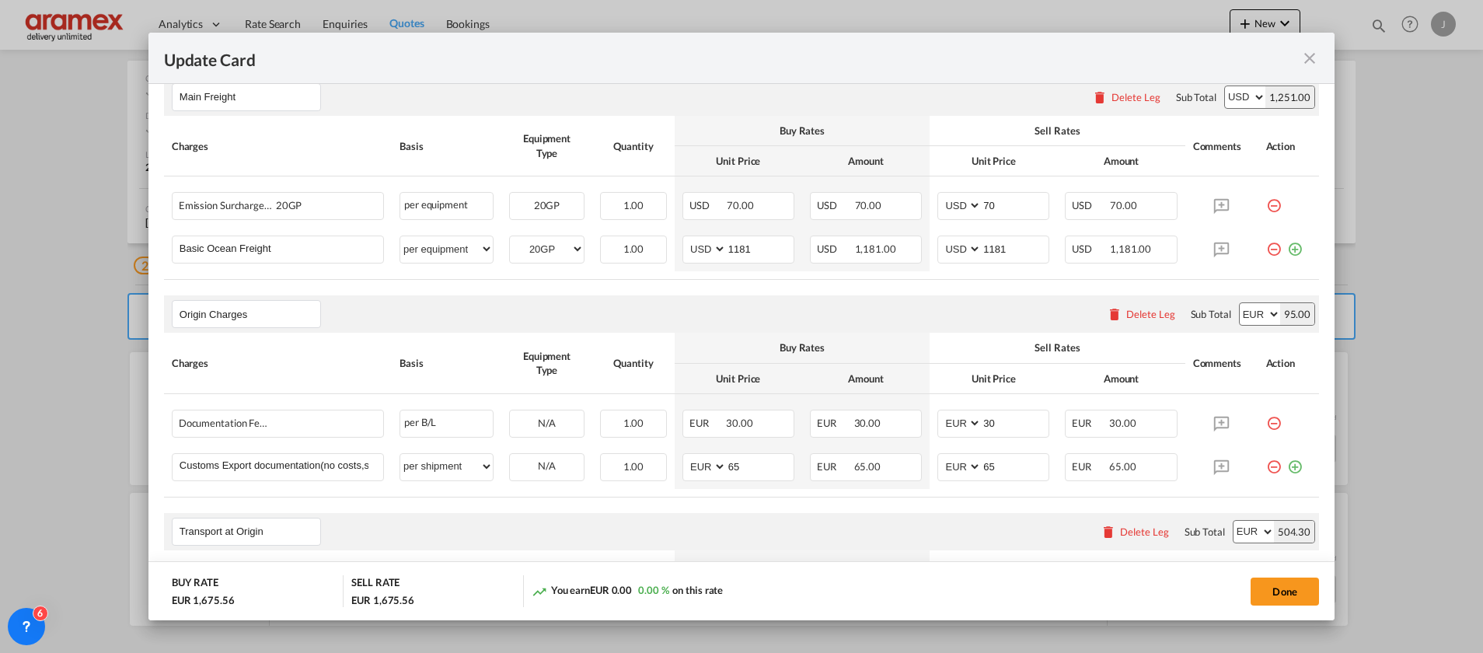
scroll to position [350, 0]
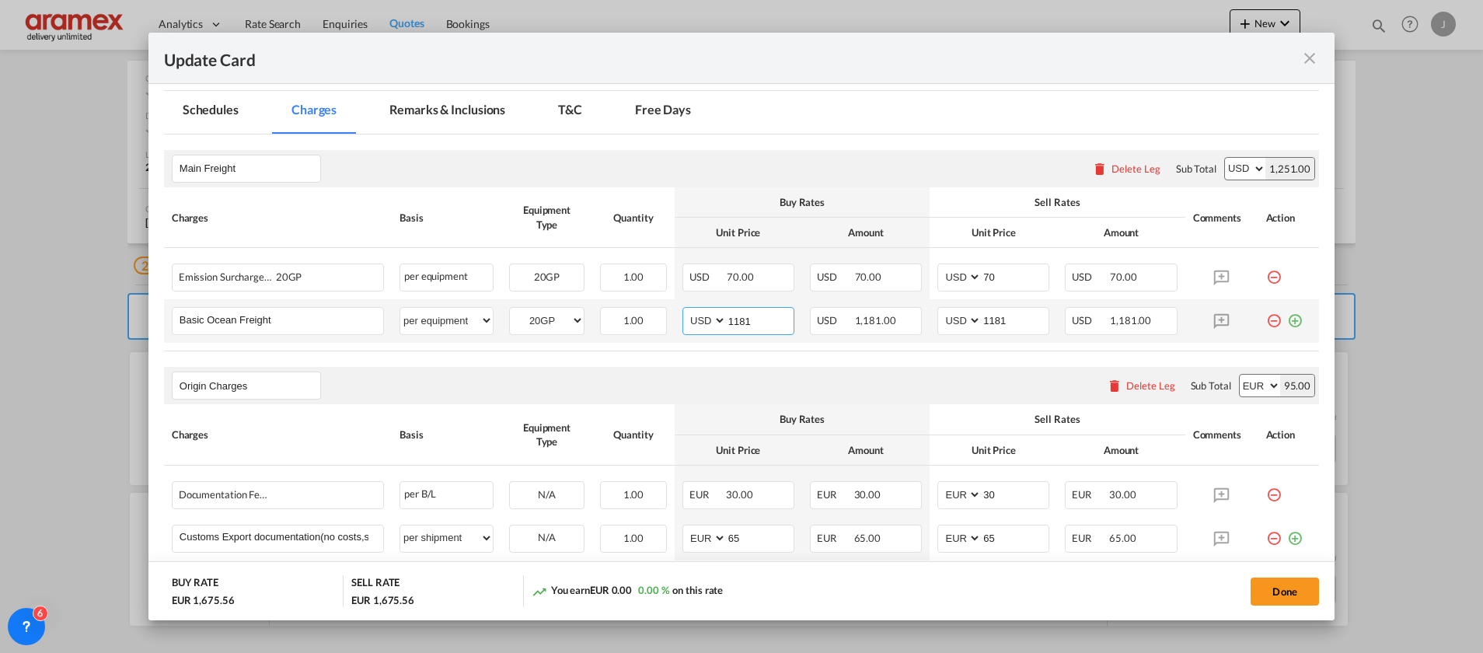
click at [735, 322] on input "1181" at bounding box center [760, 319] width 67 height 23
drag, startPoint x: 735, startPoint y: 322, endPoint x: 775, endPoint y: 346, distance: 46.4
click at [735, 323] on input "1181" at bounding box center [760, 319] width 67 height 23
click at [989, 316] on input "1181" at bounding box center [1015, 319] width 67 height 23
click at [989, 319] on input "1181" at bounding box center [1015, 319] width 67 height 23
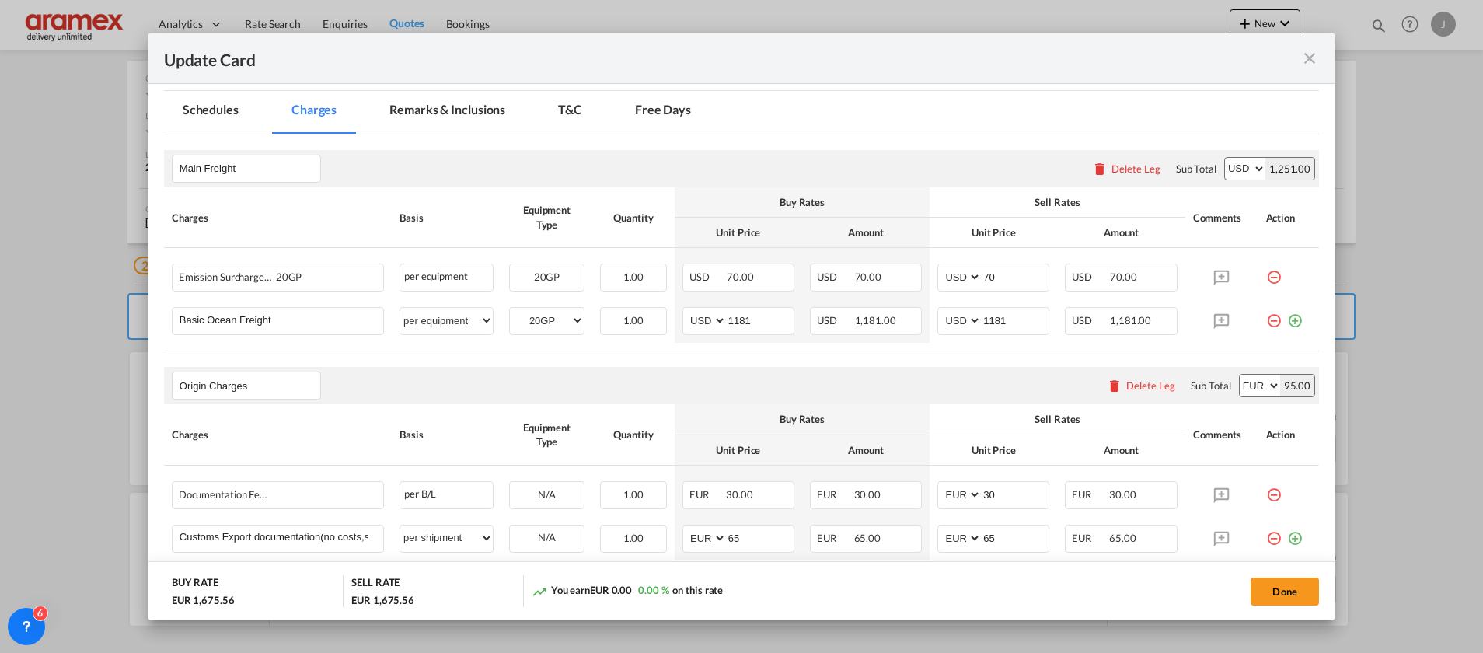
click at [881, 379] on div "Origin Charges Please enter leg name Leg Name Already Exists Delete Leg Sub Tot…" at bounding box center [741, 385] width 1155 height 37
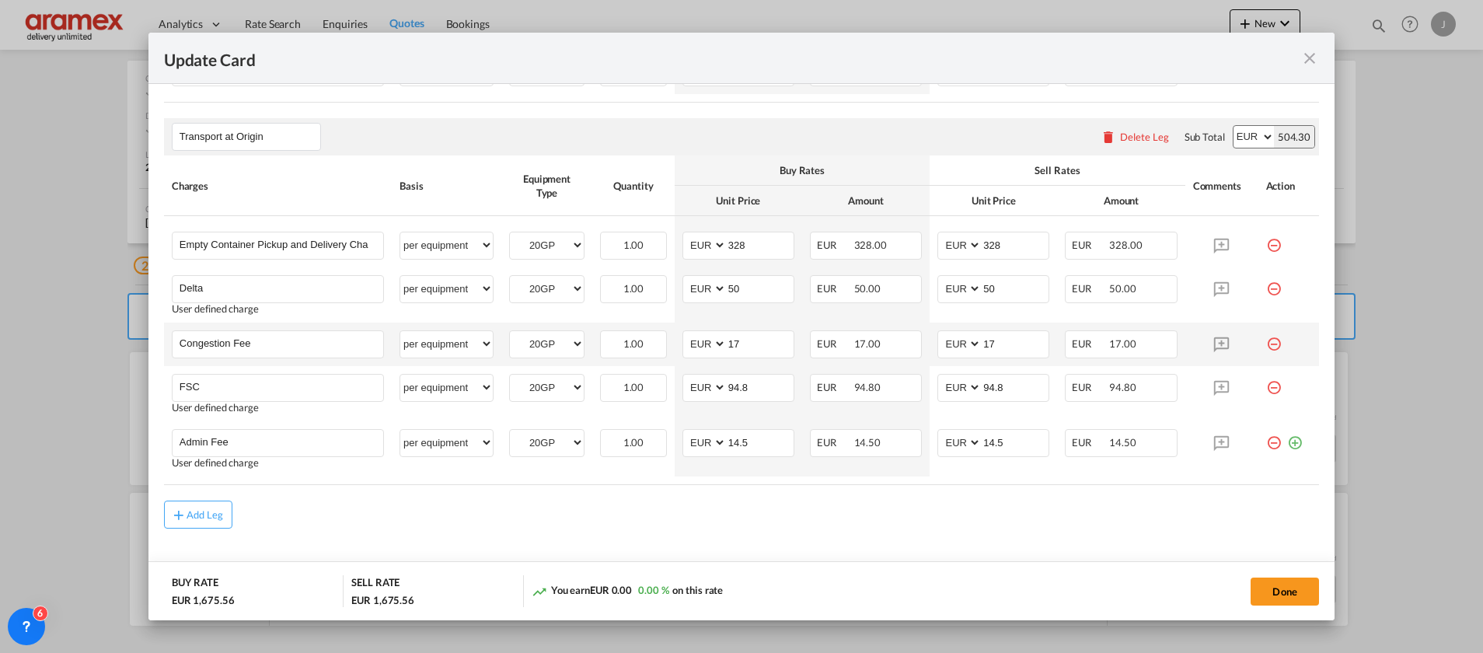
scroll to position [844, 0]
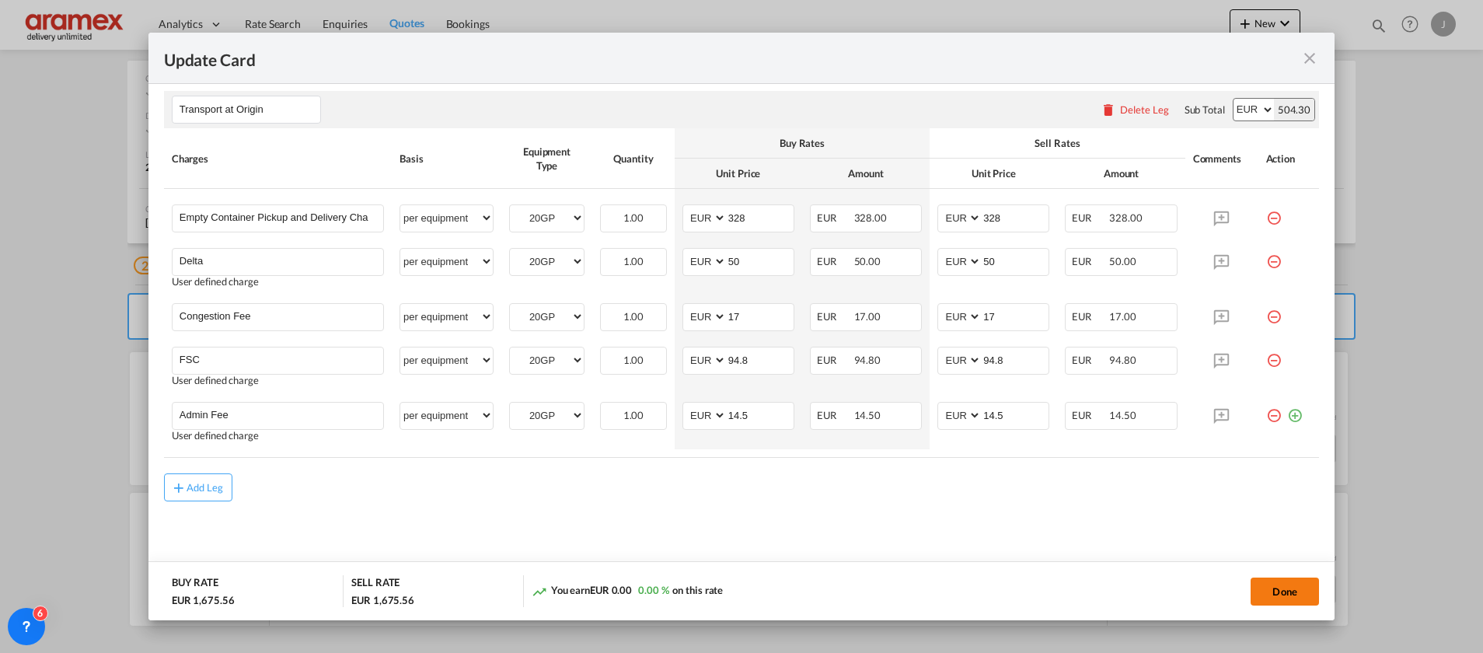
click at [1284, 597] on button "Done" at bounding box center [1285, 592] width 68 height 28
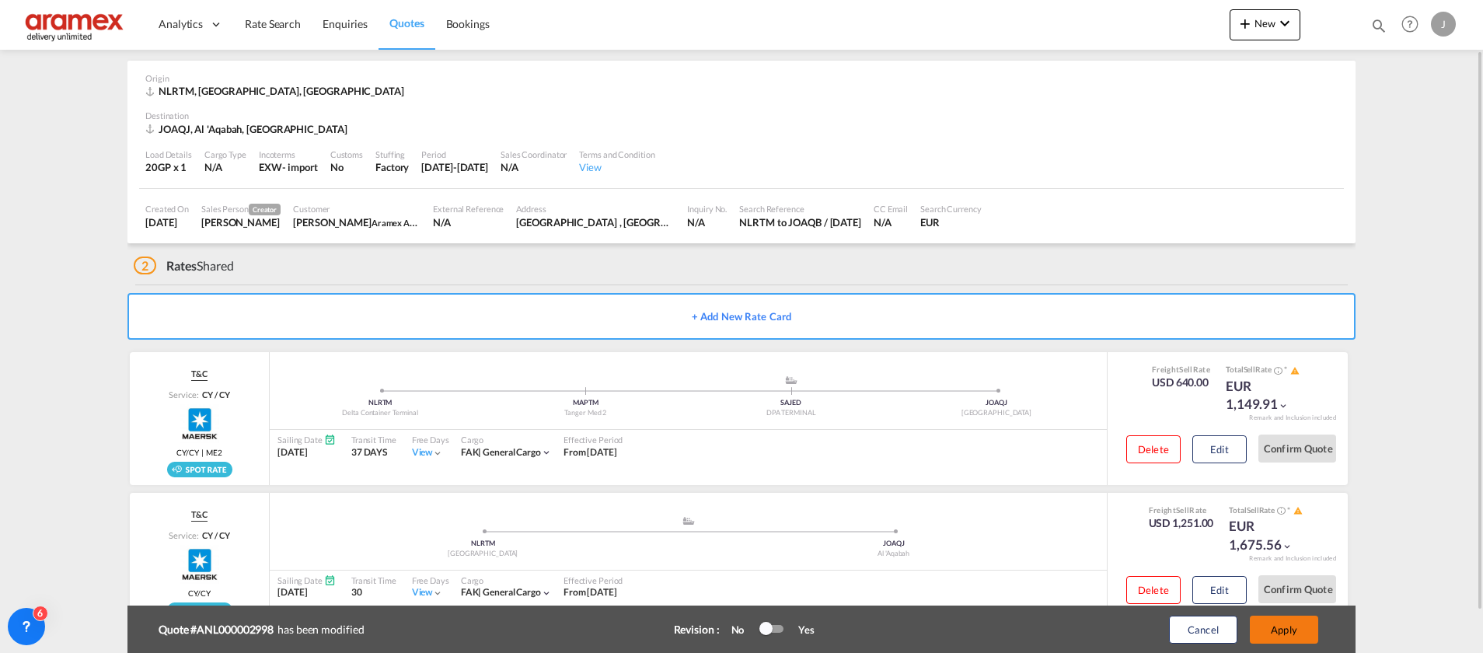
click at [1290, 627] on button "Apply" at bounding box center [1284, 630] width 68 height 28
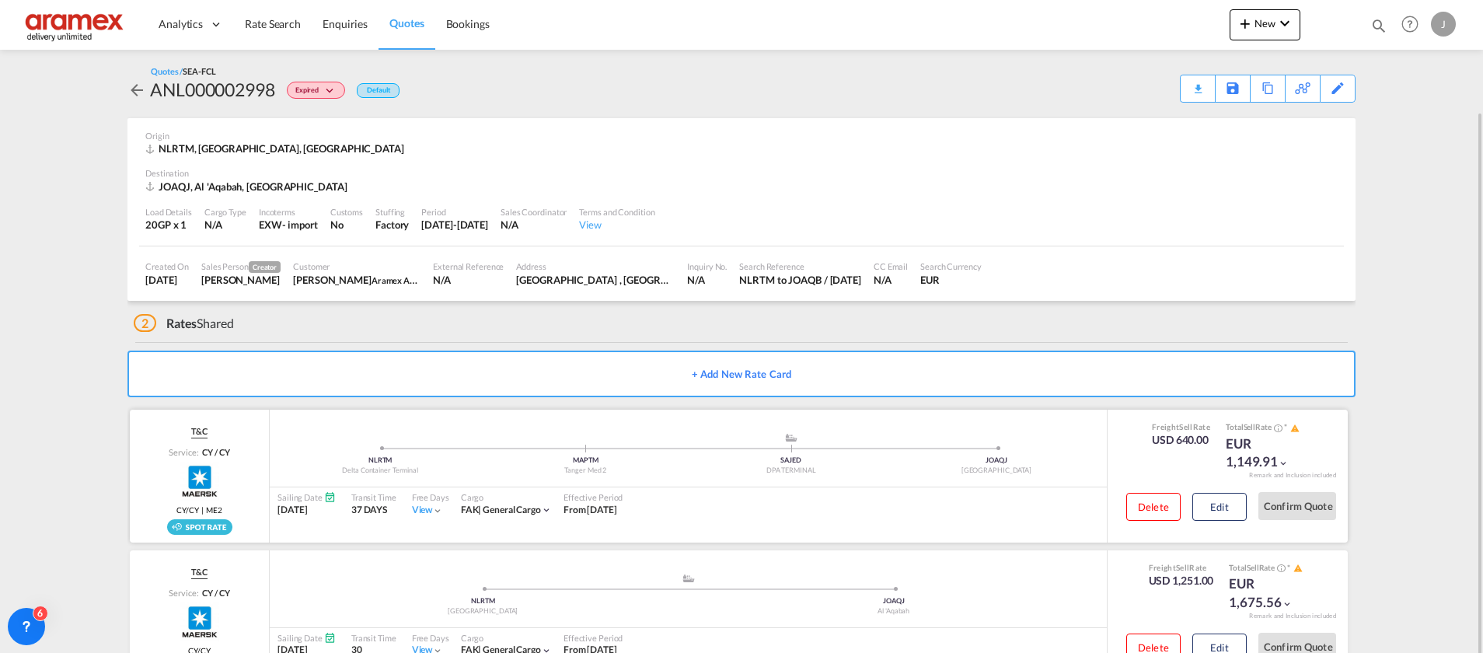
scroll to position [58, 0]
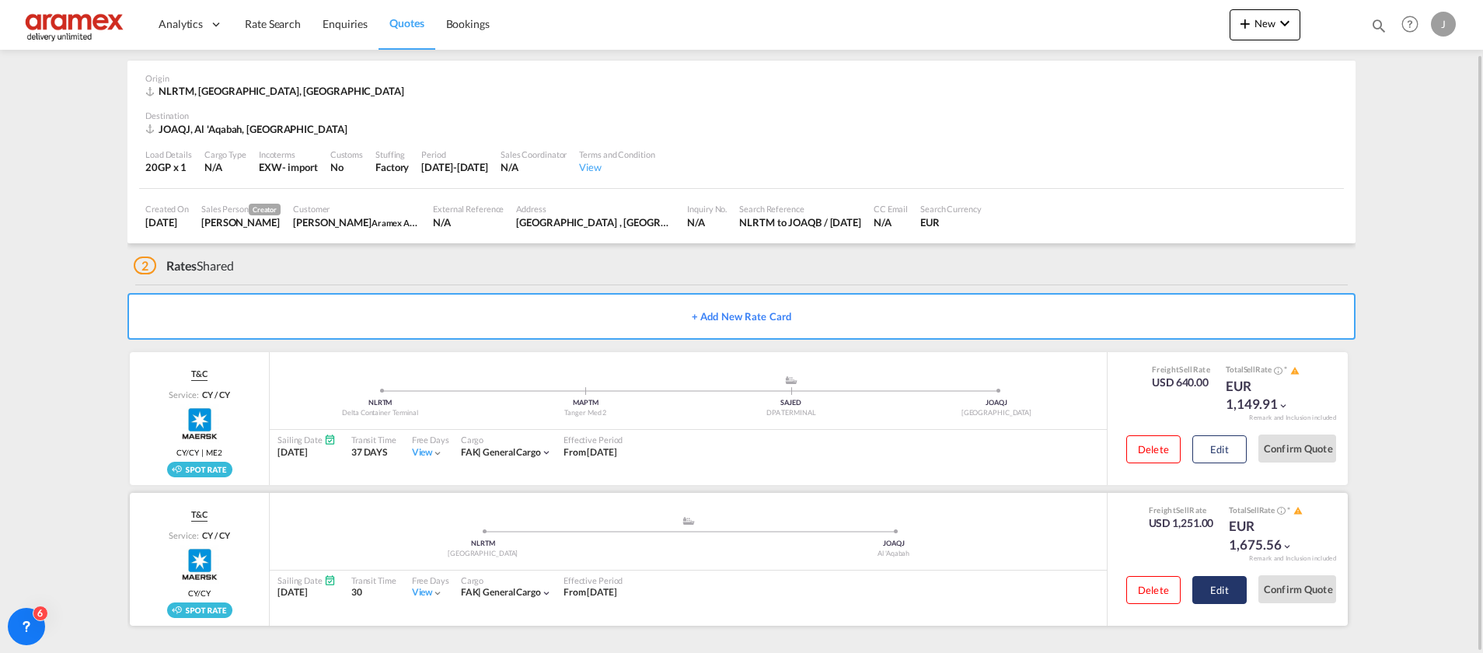
click at [1215, 594] on button "Edit" at bounding box center [1220, 590] width 54 height 28
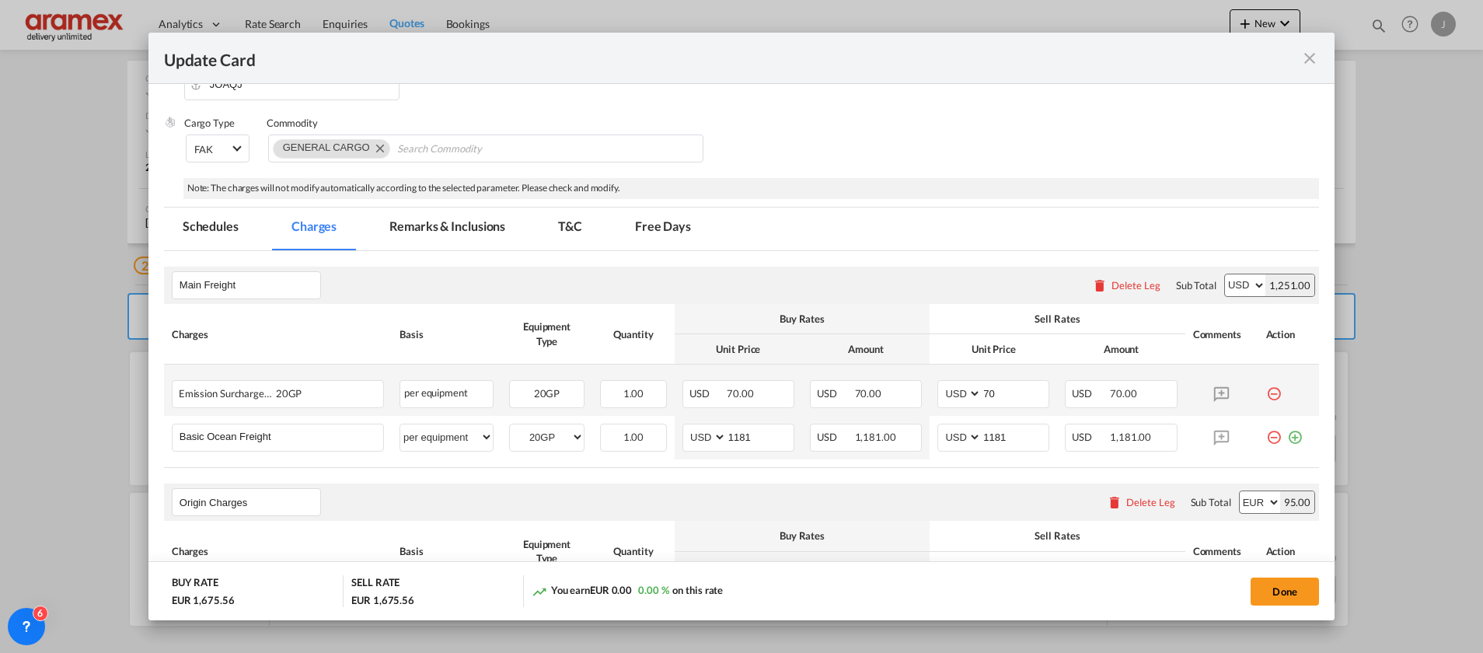
scroll to position [350, 0]
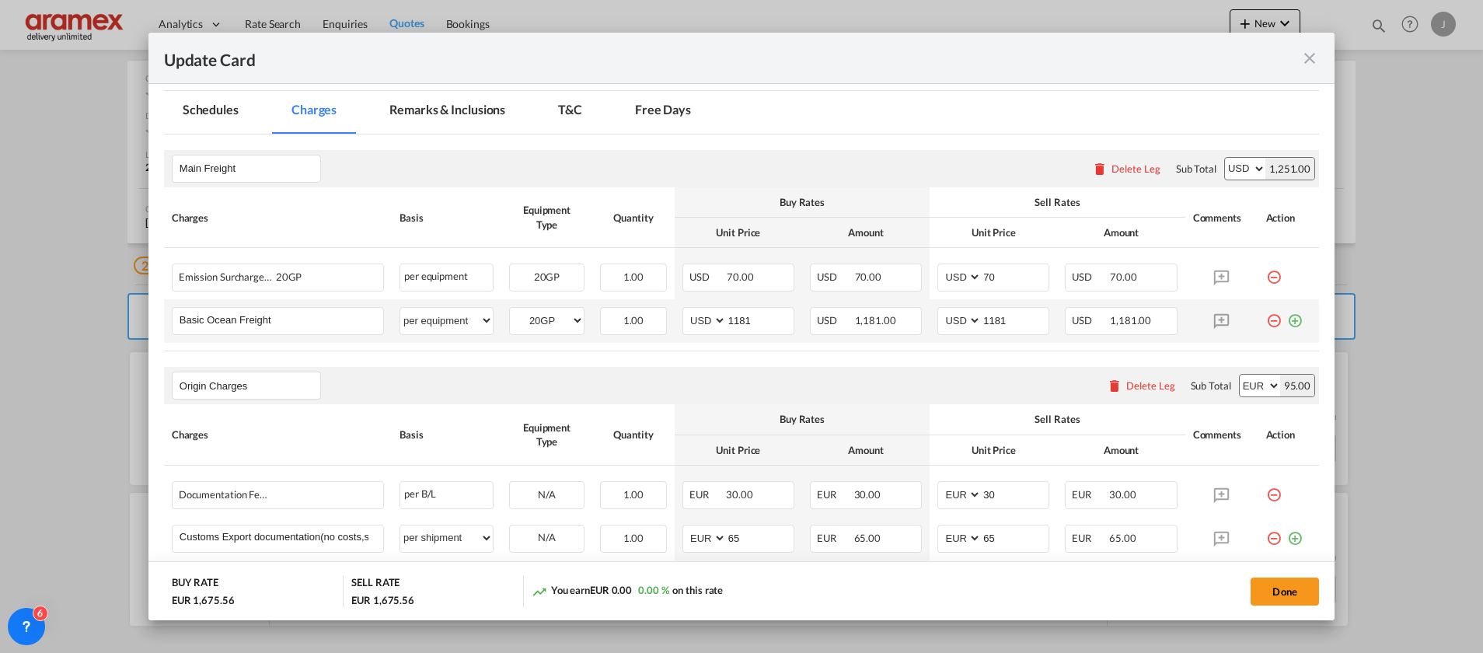
click at [1287, 320] on md-icon "icon-plus-circle-outline green-400-fg" at bounding box center [1295, 315] width 16 height 16
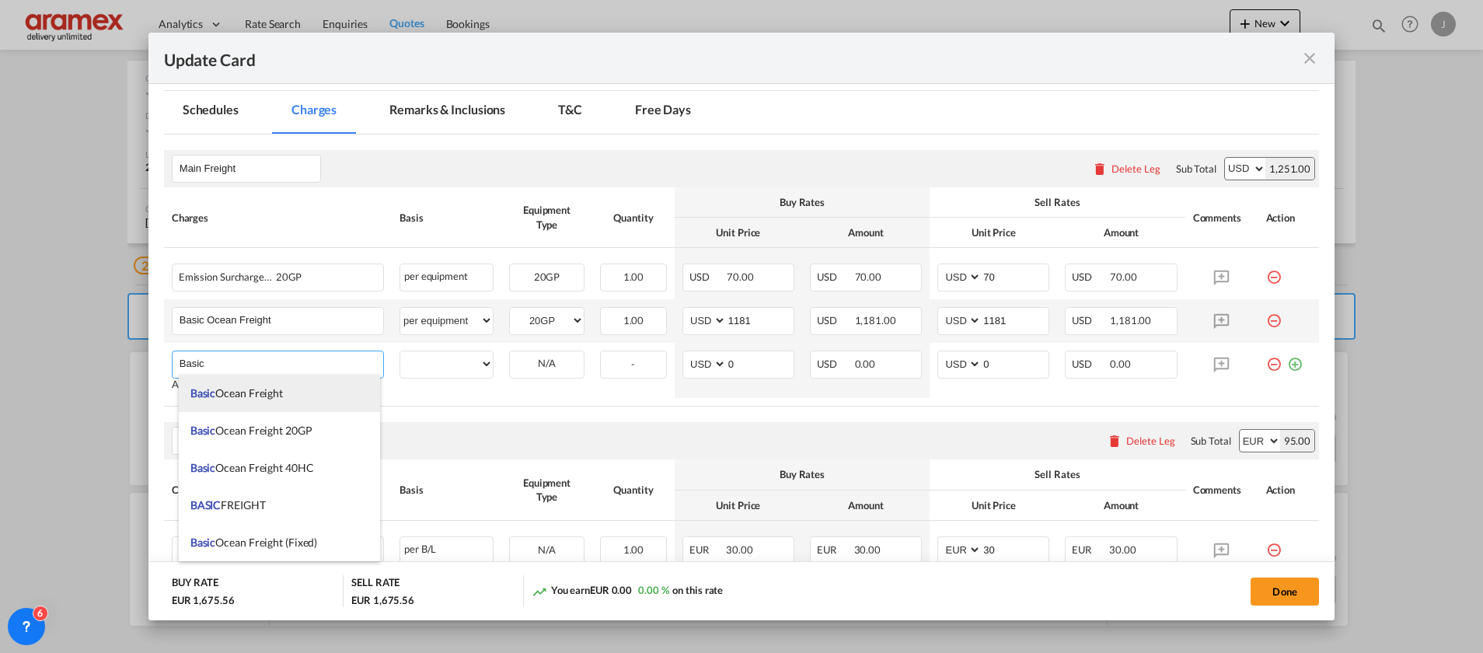
click at [270, 385] on li "Basic Ocean Freight" at bounding box center [279, 393] width 201 height 37
type input "Basic Ocean Freight"
select select "per equipment"
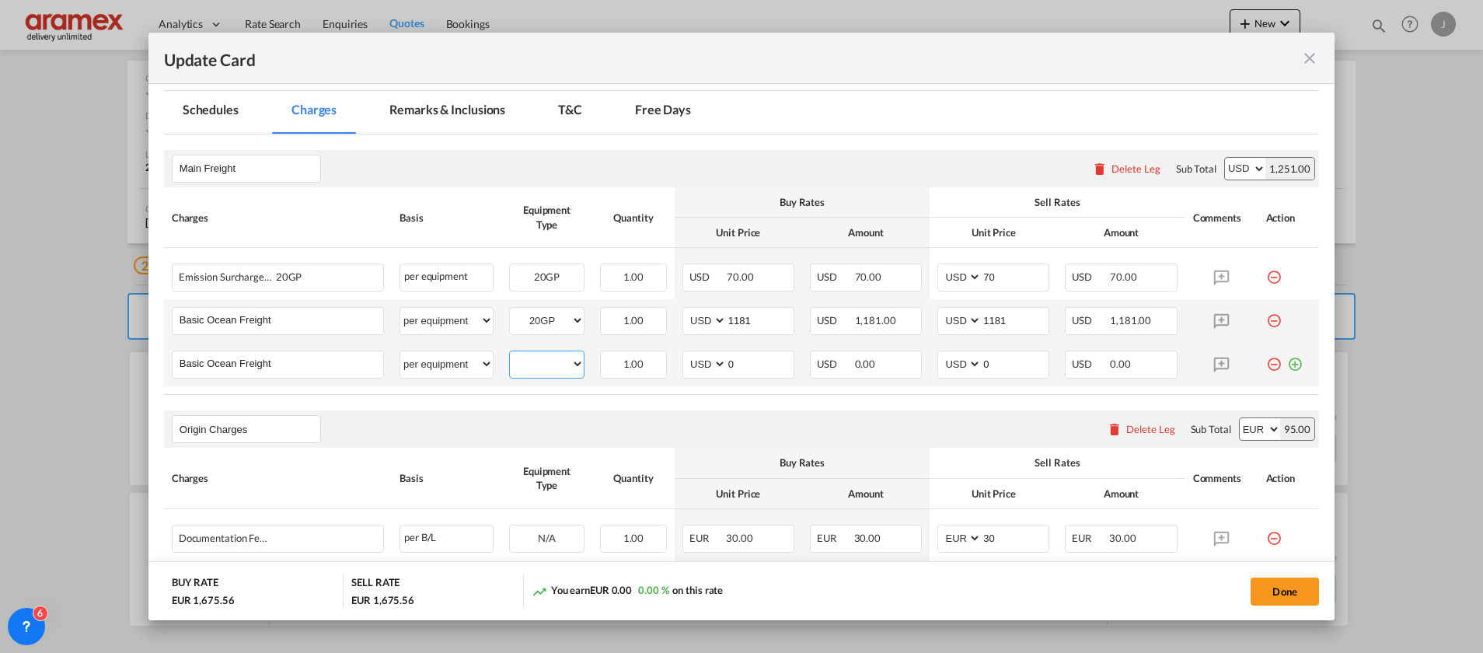
click at [554, 368] on select "20GP" at bounding box center [547, 364] width 74 height 21
drag, startPoint x: 669, startPoint y: 404, endPoint x: 692, endPoint y: 403, distance: 22.6
click at [671, 404] on rate-modification "Main Freight Please enter leg name Leg Name Already Exists Delete Leg Sub Total…" at bounding box center [741, 586] width 1155 height 905
click at [1308, 55] on md-icon "icon-close fg-AAA8AD m-0 pointer" at bounding box center [1310, 58] width 19 height 19
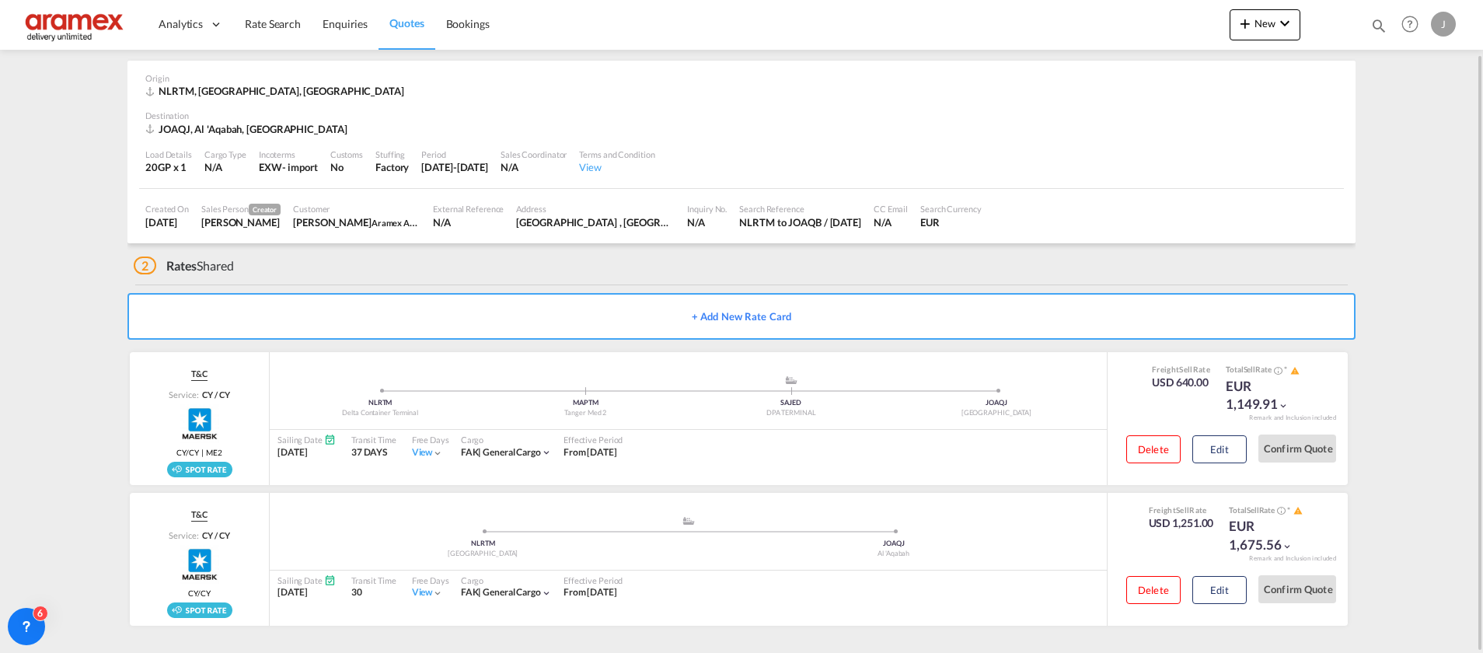
scroll to position [0, 0]
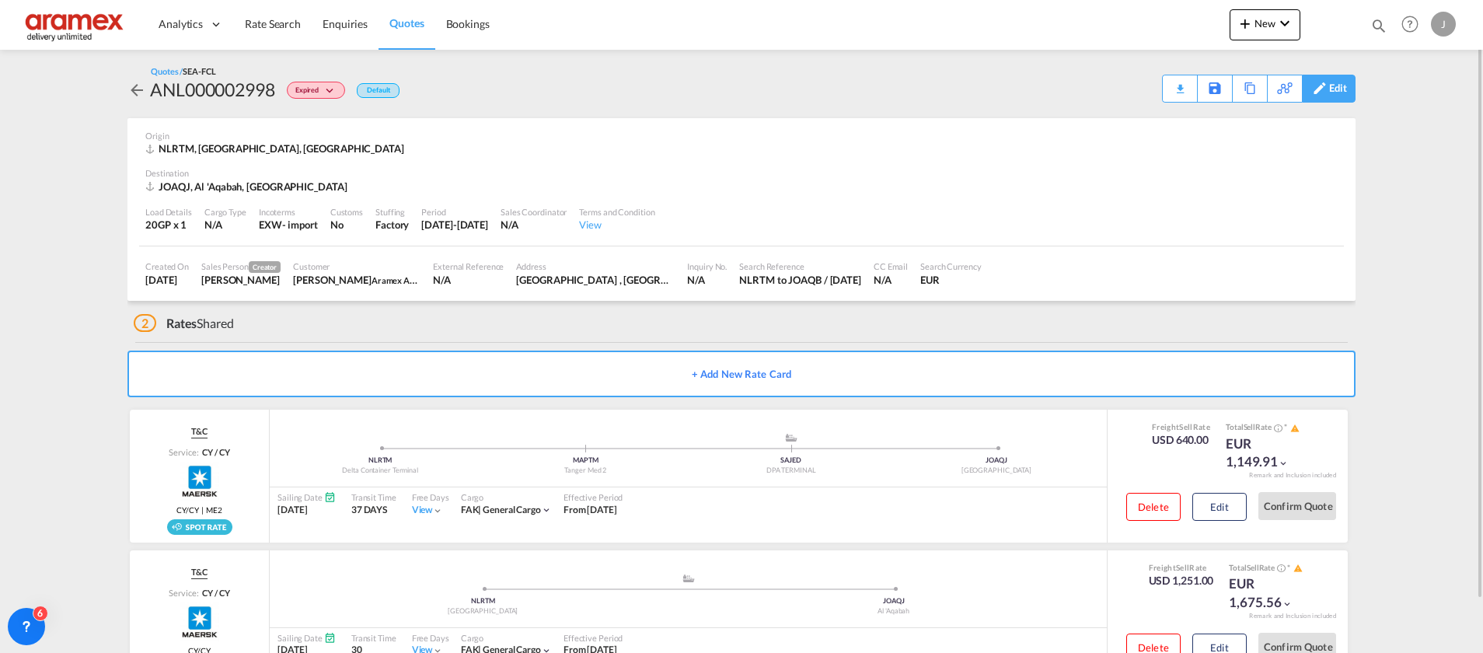
click at [1331, 86] on div "Edit" at bounding box center [1338, 88] width 18 height 26
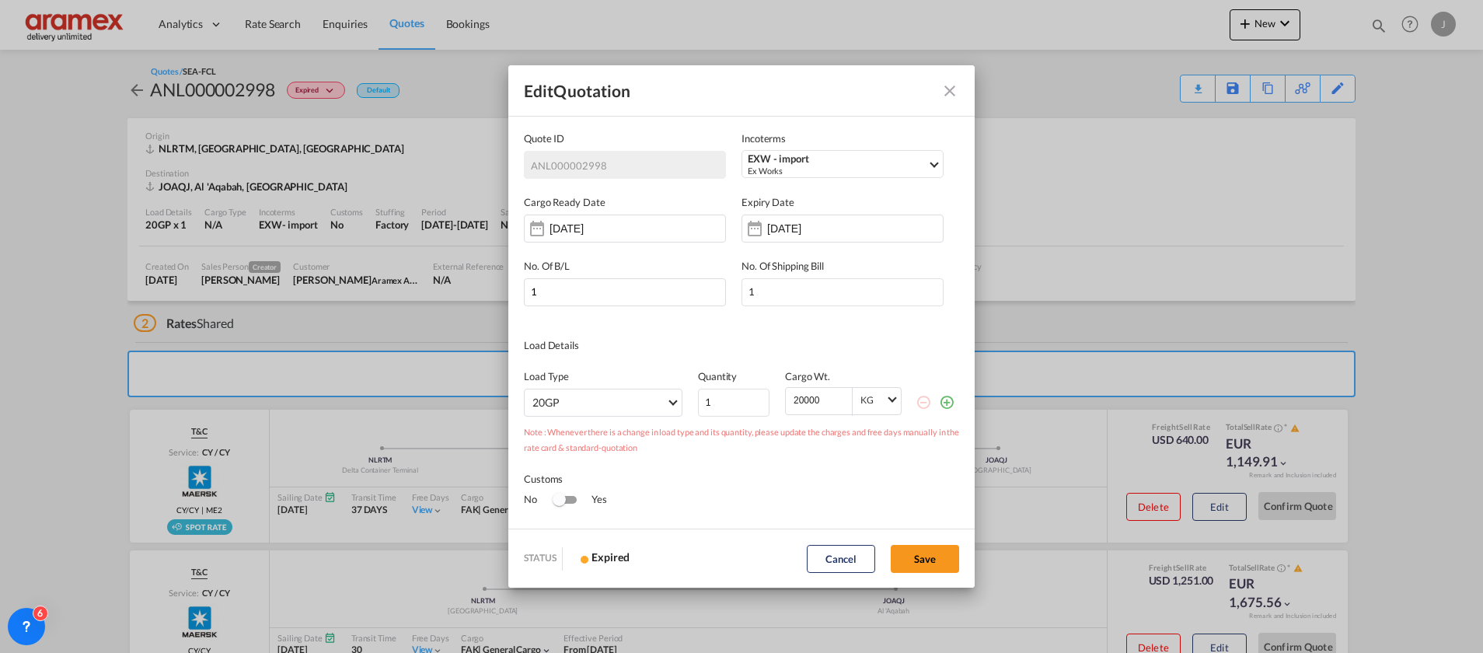
click at [939, 399] on md-icon "icon-plus-circle-outline green-400-fg" at bounding box center [947, 402] width 16 height 16
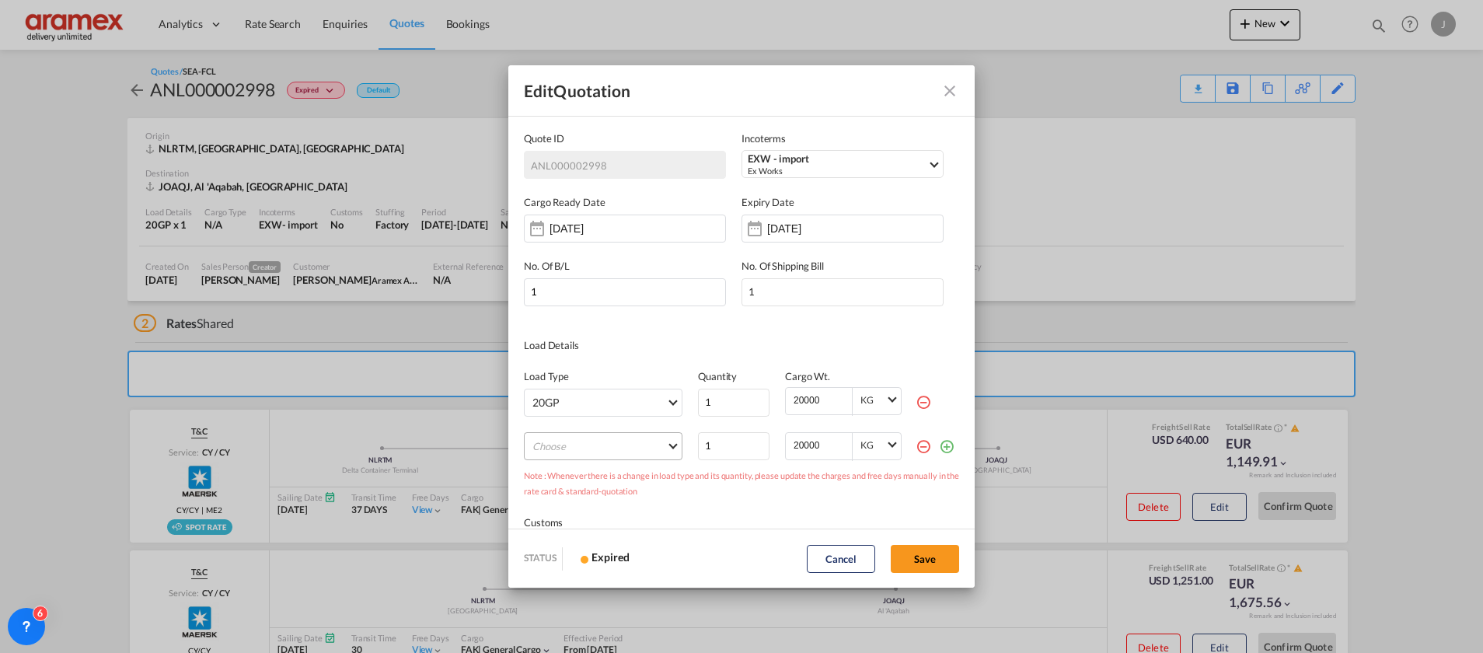
click at [634, 442] on md-select "Choose 40GP 40HC 45HC 20RE 40RE 40HR 20OT 40OT 20FR 40FR 40NR 20NR 45S 20TK 40T…" at bounding box center [603, 446] width 159 height 28
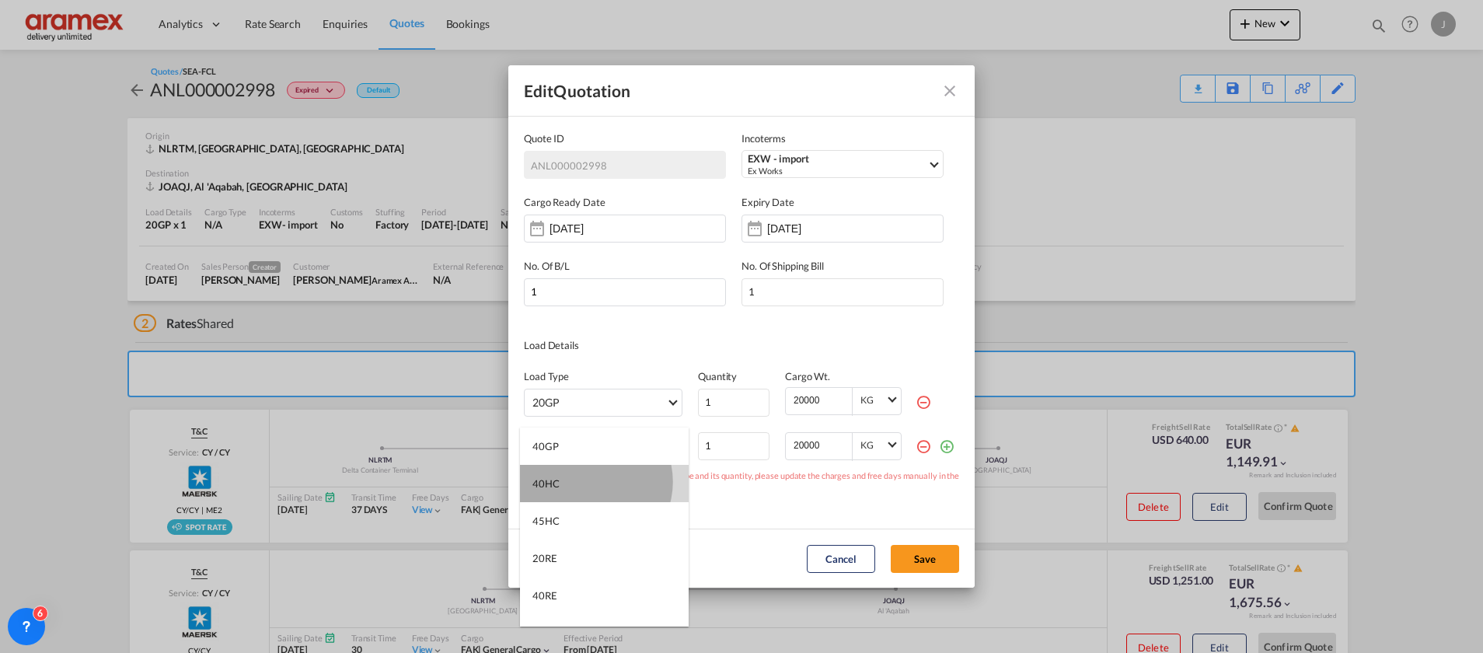
click at [591, 482] on md-option "40HC" at bounding box center [604, 483] width 169 height 37
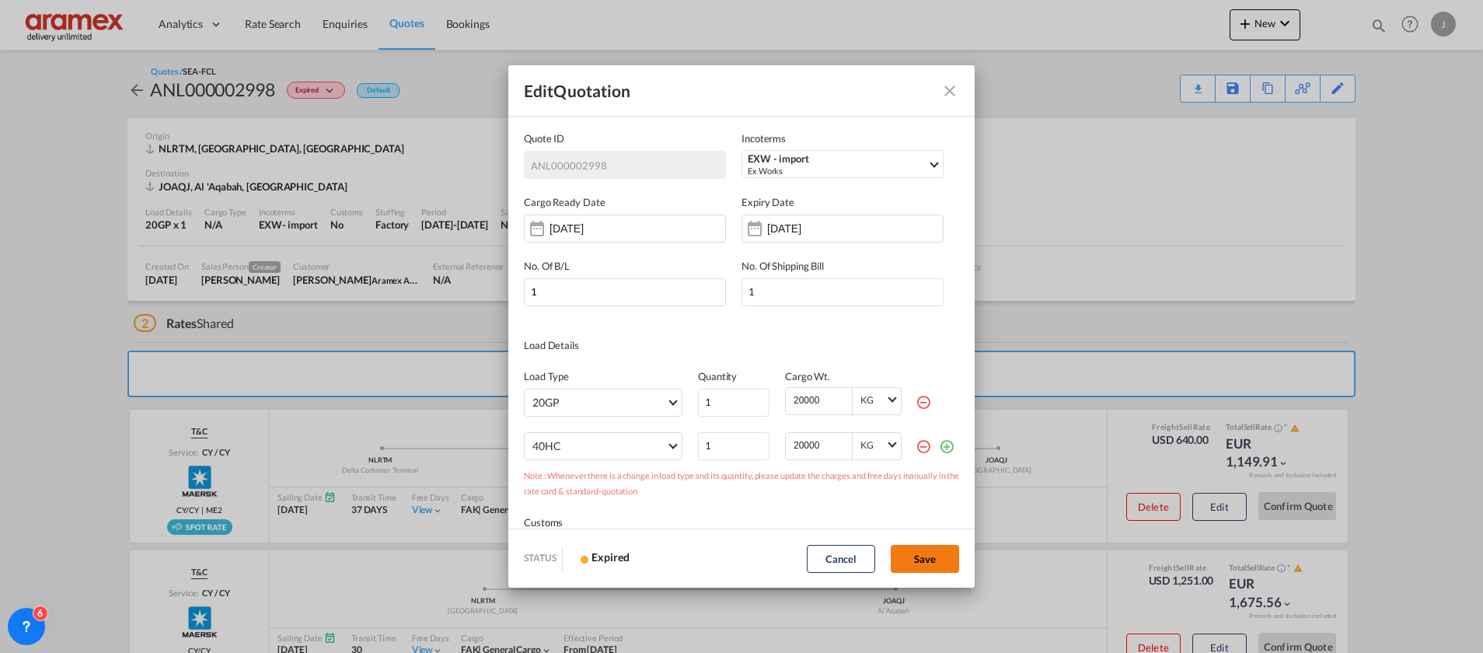
click at [935, 556] on button "Save" at bounding box center [925, 559] width 68 height 28
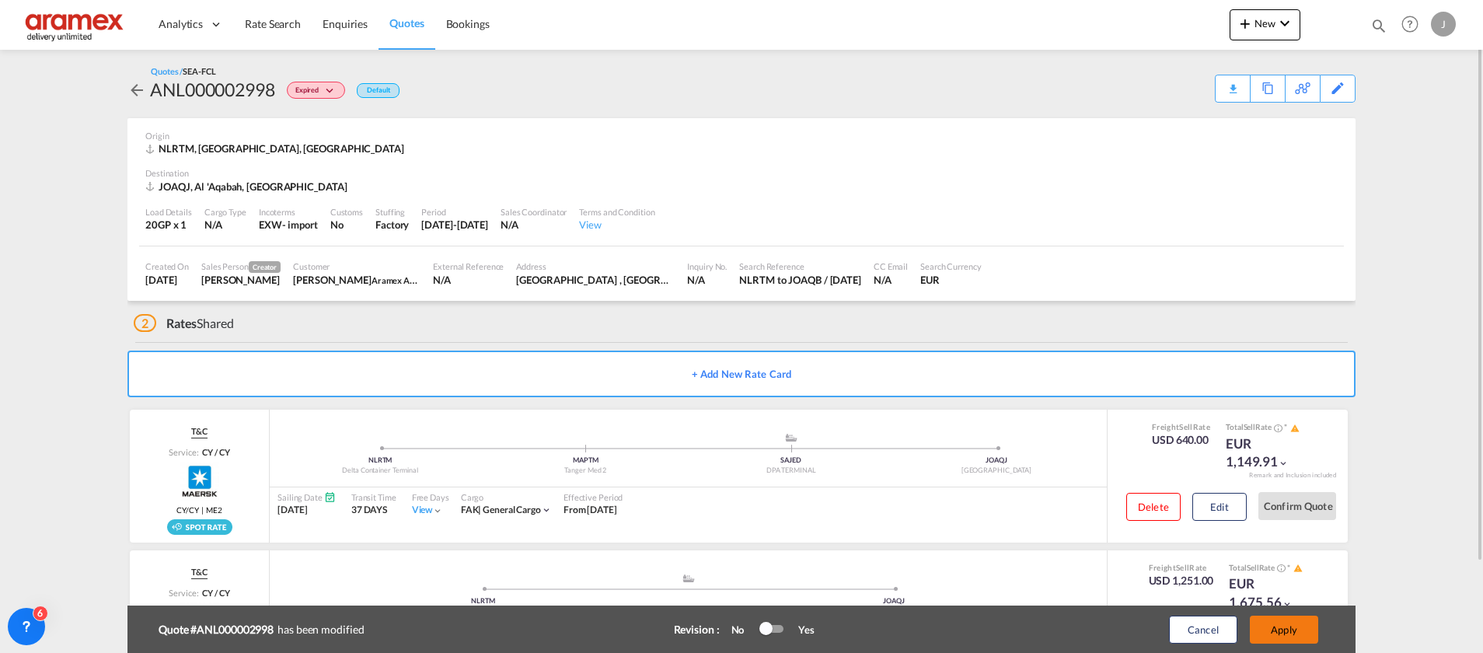
click at [1293, 629] on button "Apply" at bounding box center [1284, 630] width 68 height 28
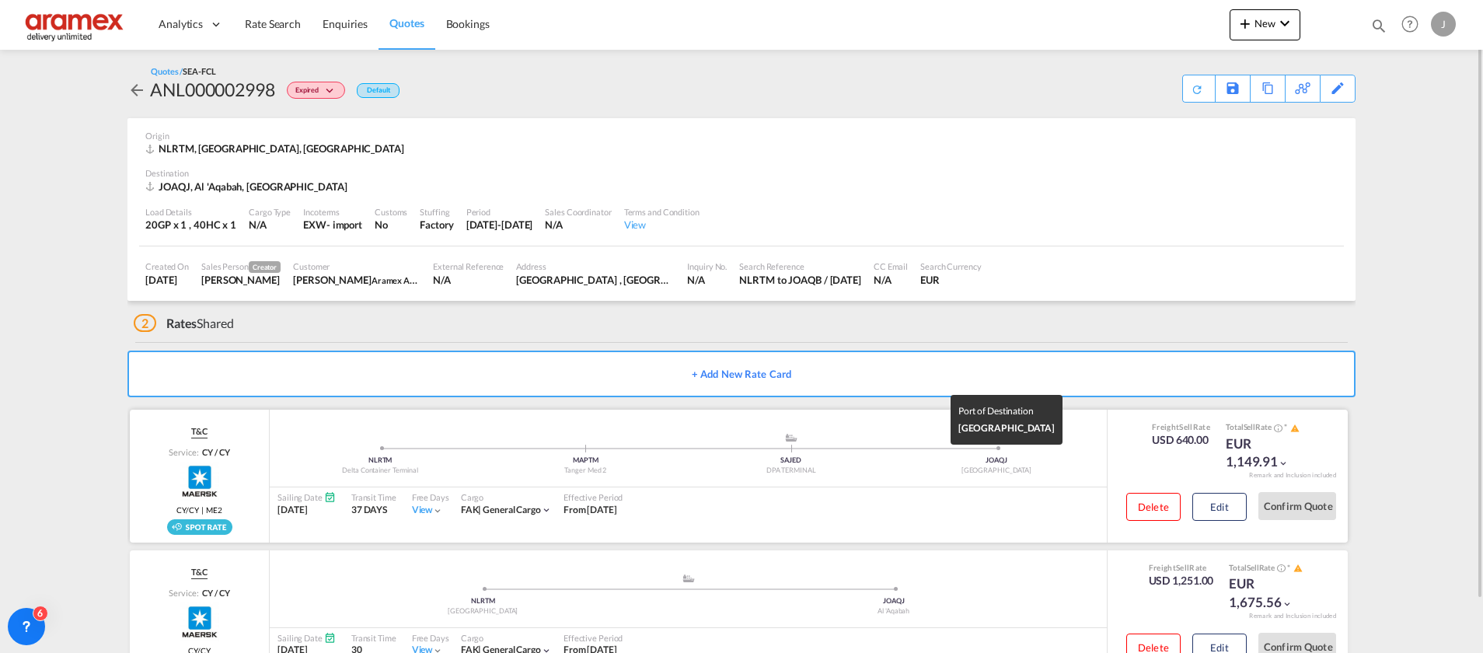
scroll to position [58, 0]
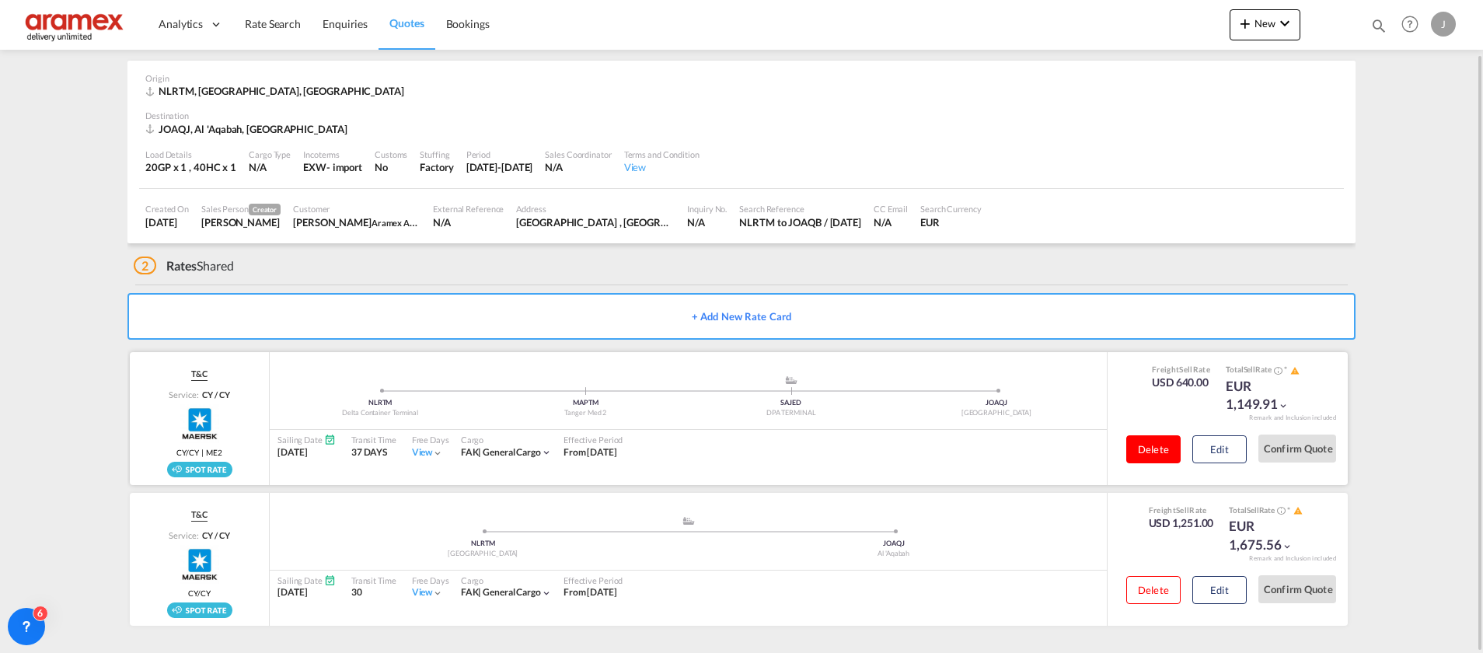
click at [1157, 449] on button "Delete" at bounding box center [1154, 449] width 54 height 28
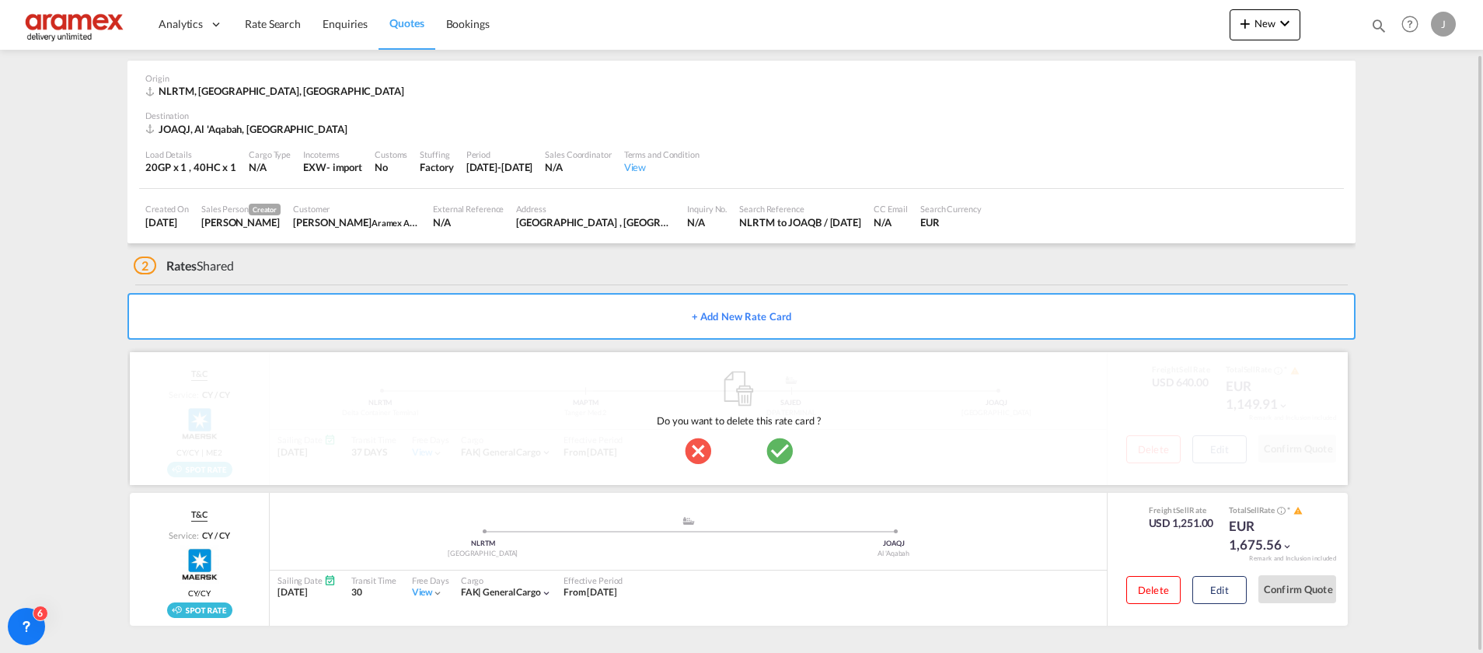
click at [776, 449] on md-icon "icon-checkbox-marked-circle" at bounding box center [779, 450] width 31 height 31
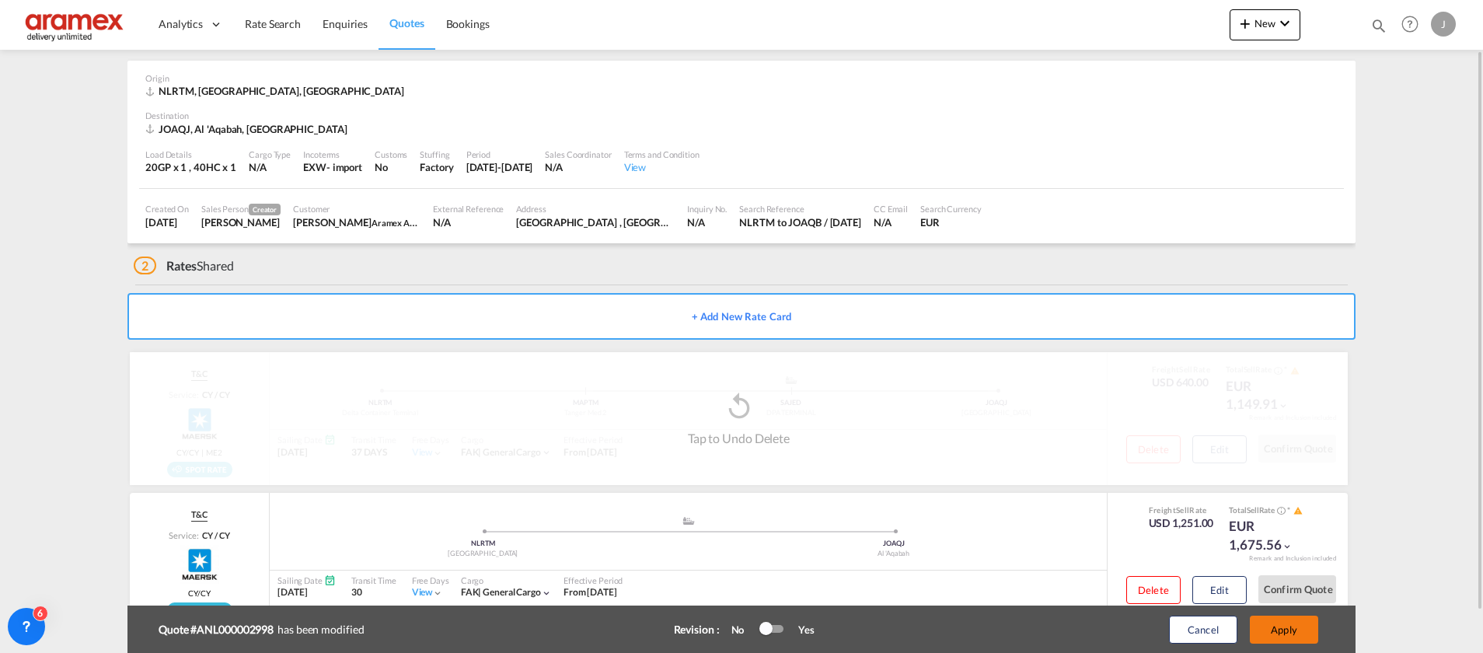
click at [1279, 625] on button "Apply" at bounding box center [1284, 630] width 68 height 28
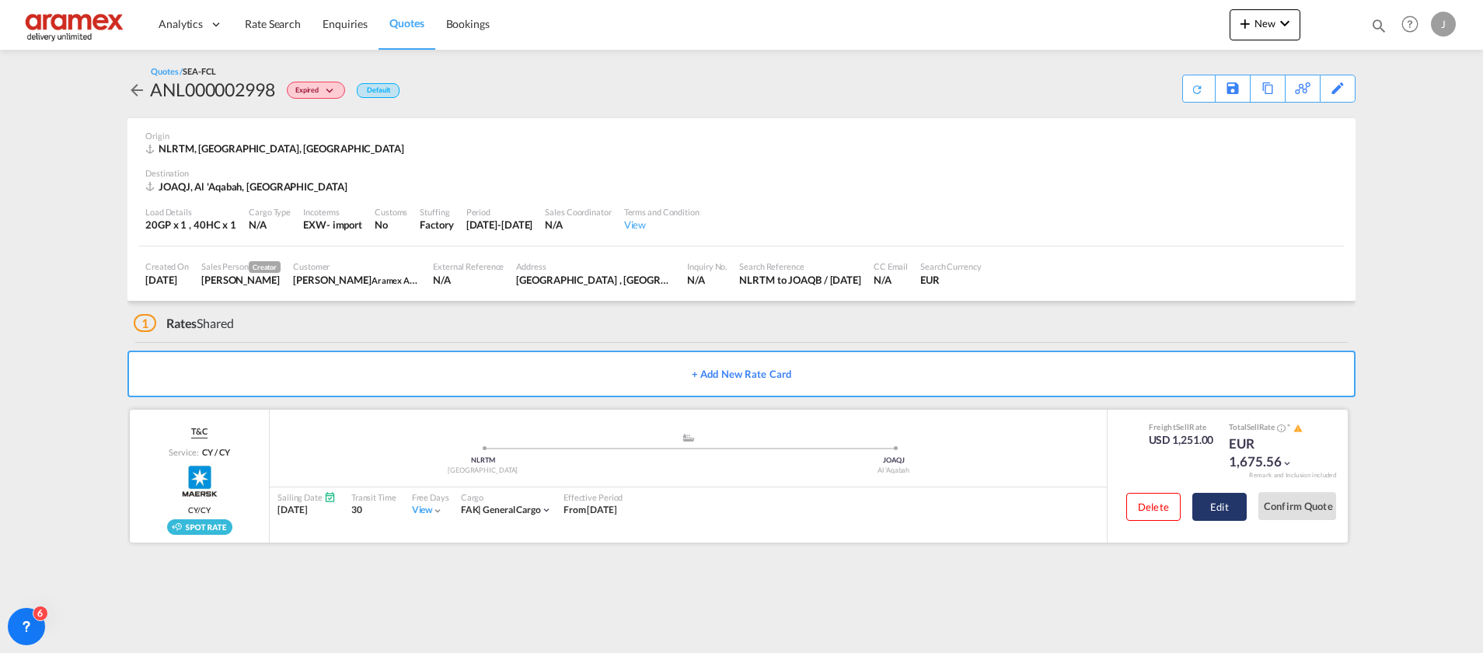
click at [1230, 512] on button "Edit" at bounding box center [1220, 507] width 54 height 28
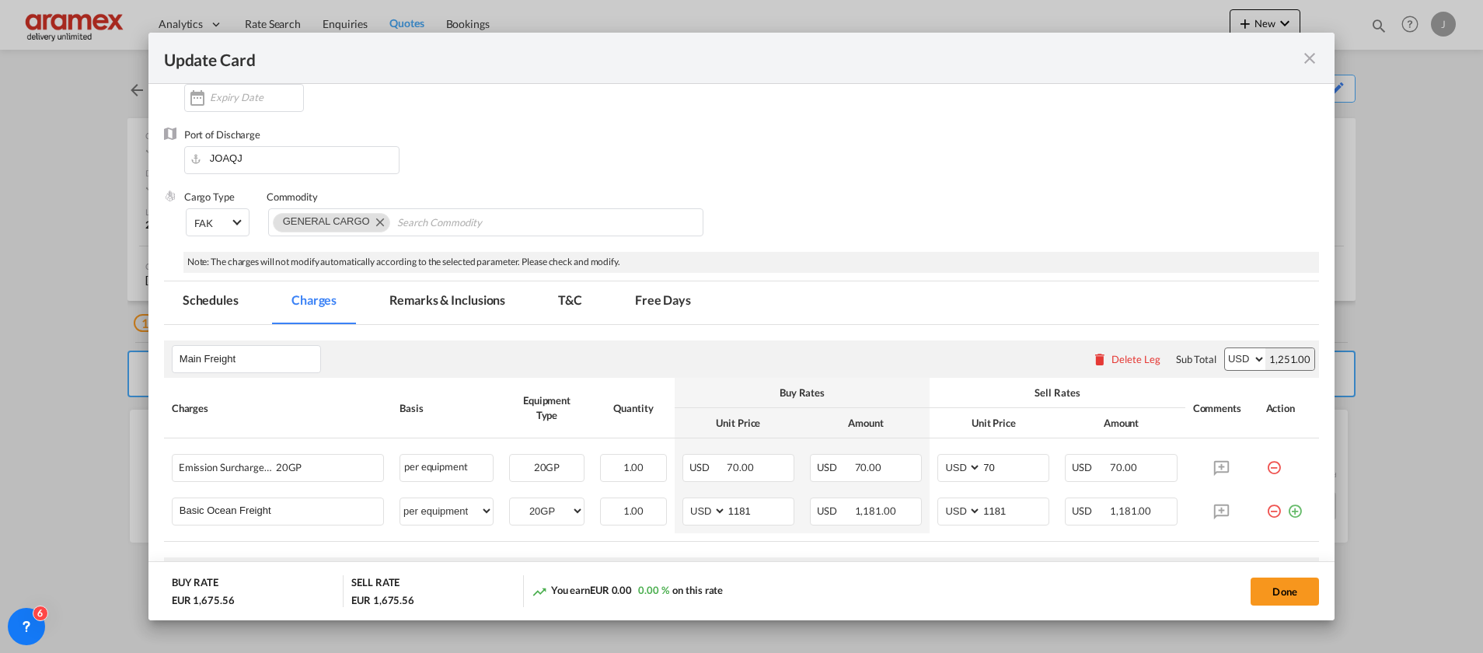
scroll to position [466, 0]
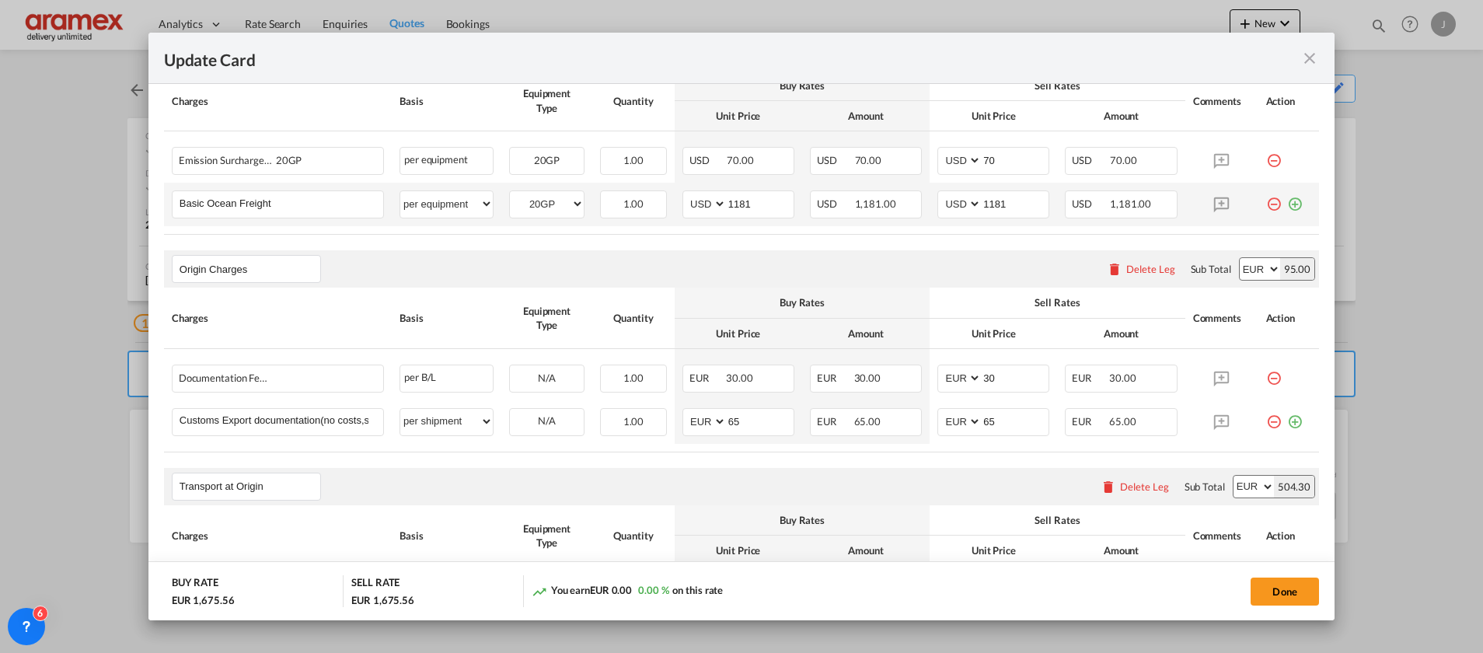
click at [1287, 206] on md-icon "icon-plus-circle-outline green-400-fg" at bounding box center [1295, 198] width 16 height 16
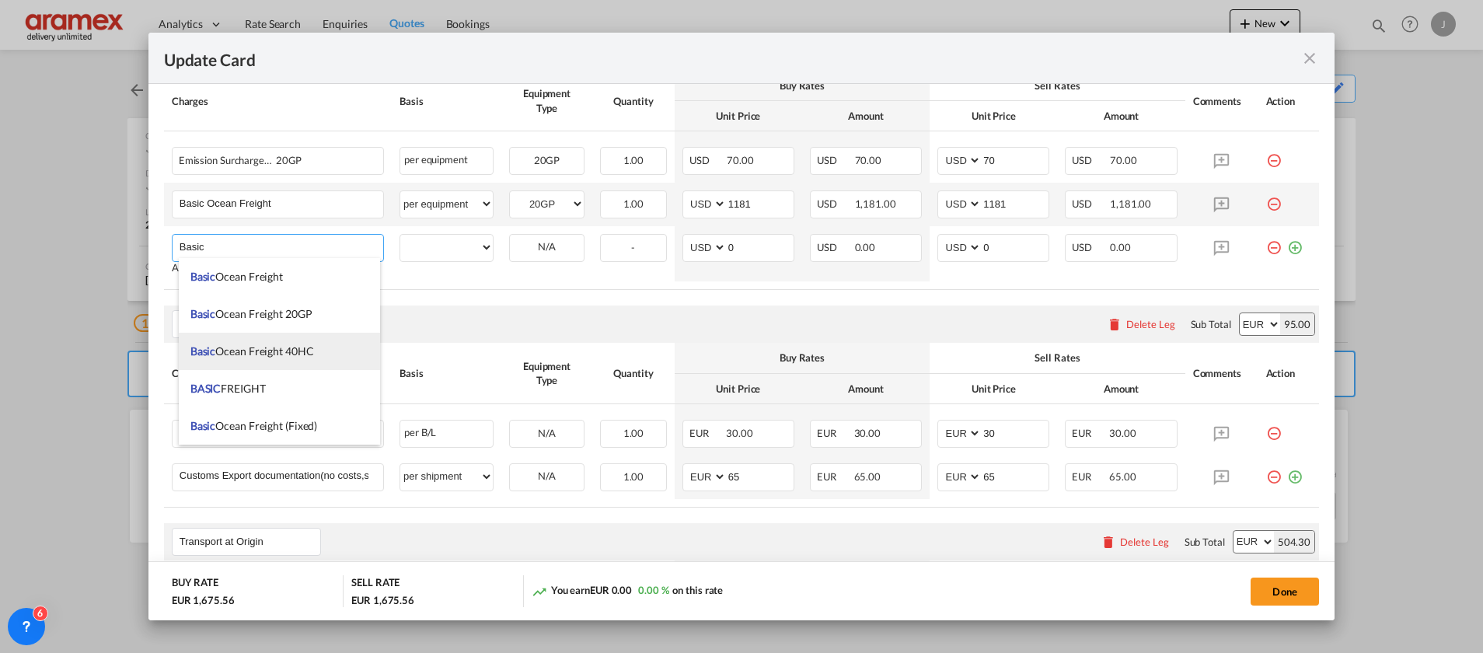
click at [299, 355] on span "Basic Ocean Freight 40HC" at bounding box center [252, 350] width 124 height 13
type input "Basic Ocean Freight 40HC"
select select "per equipment"
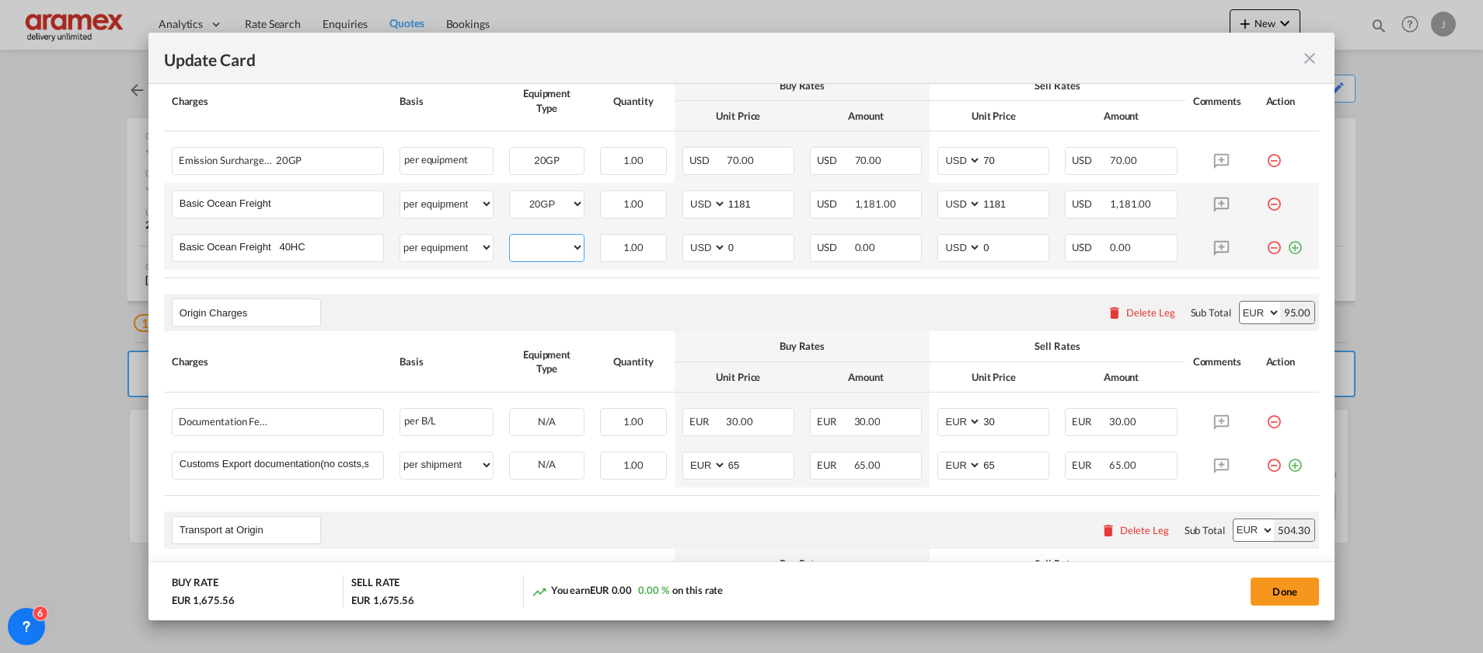
click at [552, 245] on select "20GP 40HC" at bounding box center [547, 247] width 74 height 21
select select "40HC"
click at [510, 237] on select "20GP 40HC" at bounding box center [547, 247] width 74 height 21
drag, startPoint x: 725, startPoint y: 246, endPoint x: 703, endPoint y: 247, distance: 21.8
click at [703, 247] on md-input-container "AED AFN ALL AMD ANG AOA ARS AUD AWG AZN BAM BBD BDT BGN BHD BIF BMD BND BOB BRL…" at bounding box center [739, 248] width 112 height 28
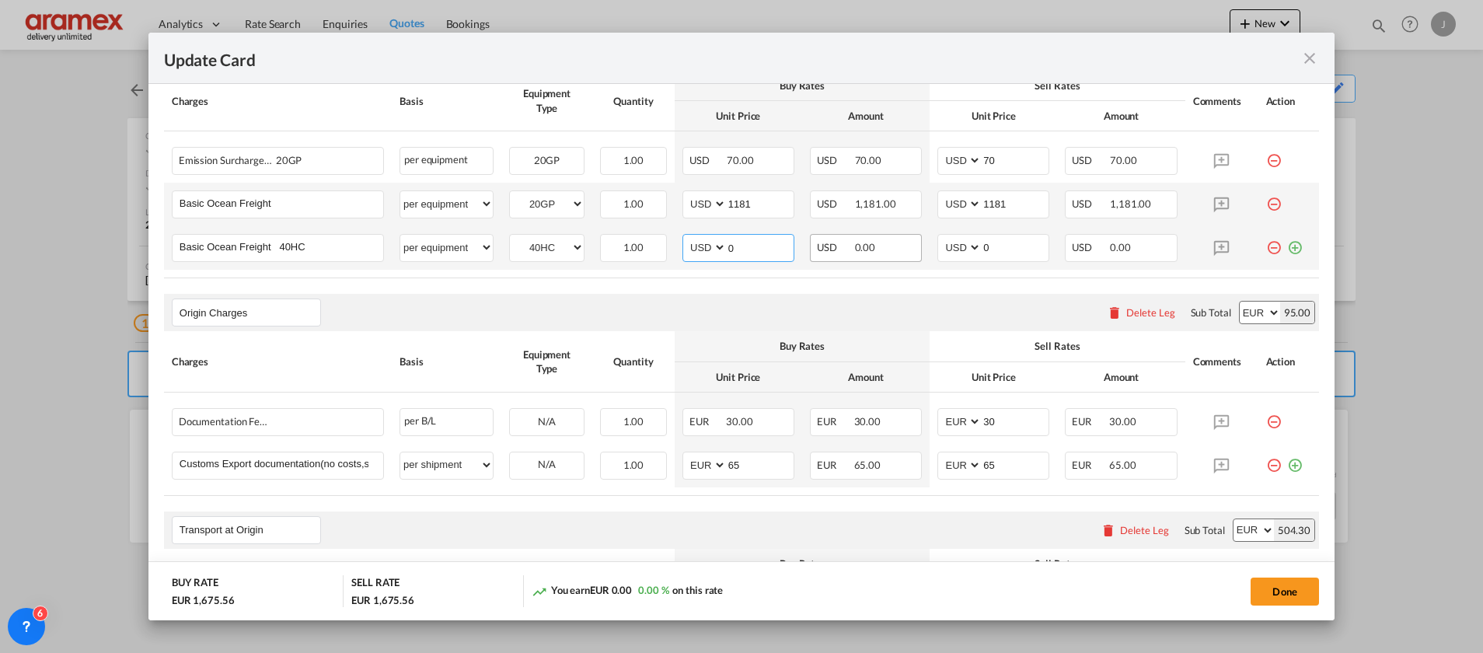
paste input "825"
type input "825"
drag, startPoint x: 998, startPoint y: 246, endPoint x: 961, endPoint y: 246, distance: 37.3
click at [961, 246] on md-input-container "AED AFN ALL AMD ANG AOA ARS AUD AWG AZN BAM BBD BDT BGN BHD BIF BMD BND BOB BRL…" at bounding box center [994, 248] width 112 height 28
paste input "825"
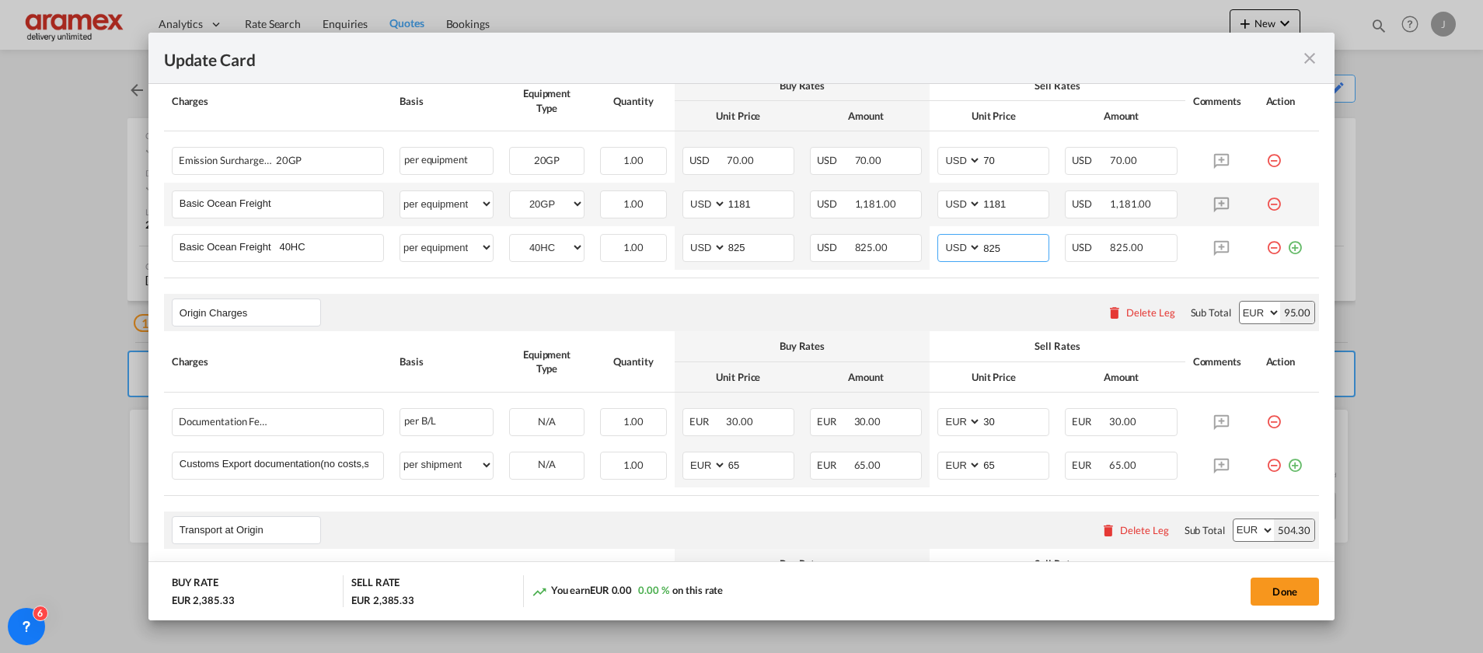
type input "825"
click at [1287, 250] on md-icon "icon-plus-circle-outline green-400-fg" at bounding box center [1295, 242] width 16 height 16
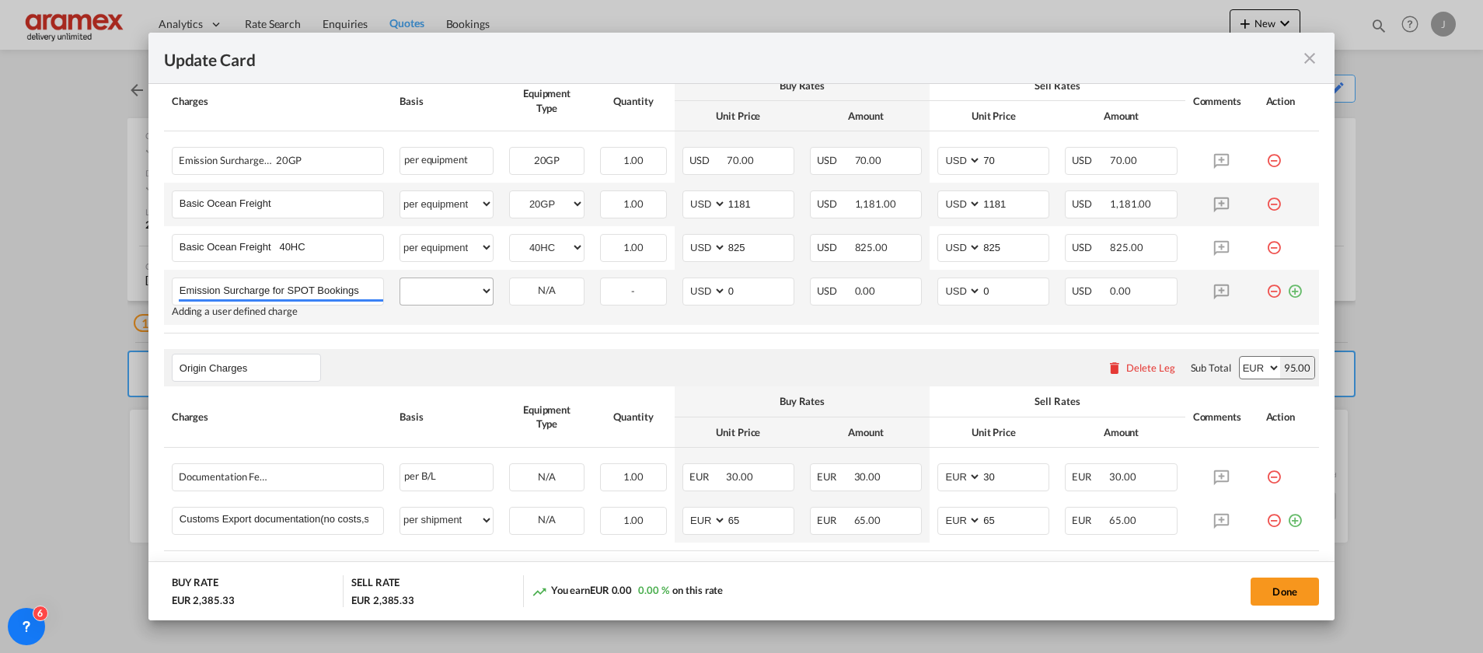
type input "Emission Surcharge for SPOT Bookings"
drag, startPoint x: 442, startPoint y: 290, endPoint x: 470, endPoint y: 294, distance: 28.3
click at [441, 290] on select "per equipment per container per B/L per shipping bill per shipment % on freight…" at bounding box center [446, 290] width 93 height 25
select select "per equipment"
click at [400, 278] on select "per equipment per container per B/L per shipping bill per shipment % on freight…" at bounding box center [446, 290] width 93 height 25
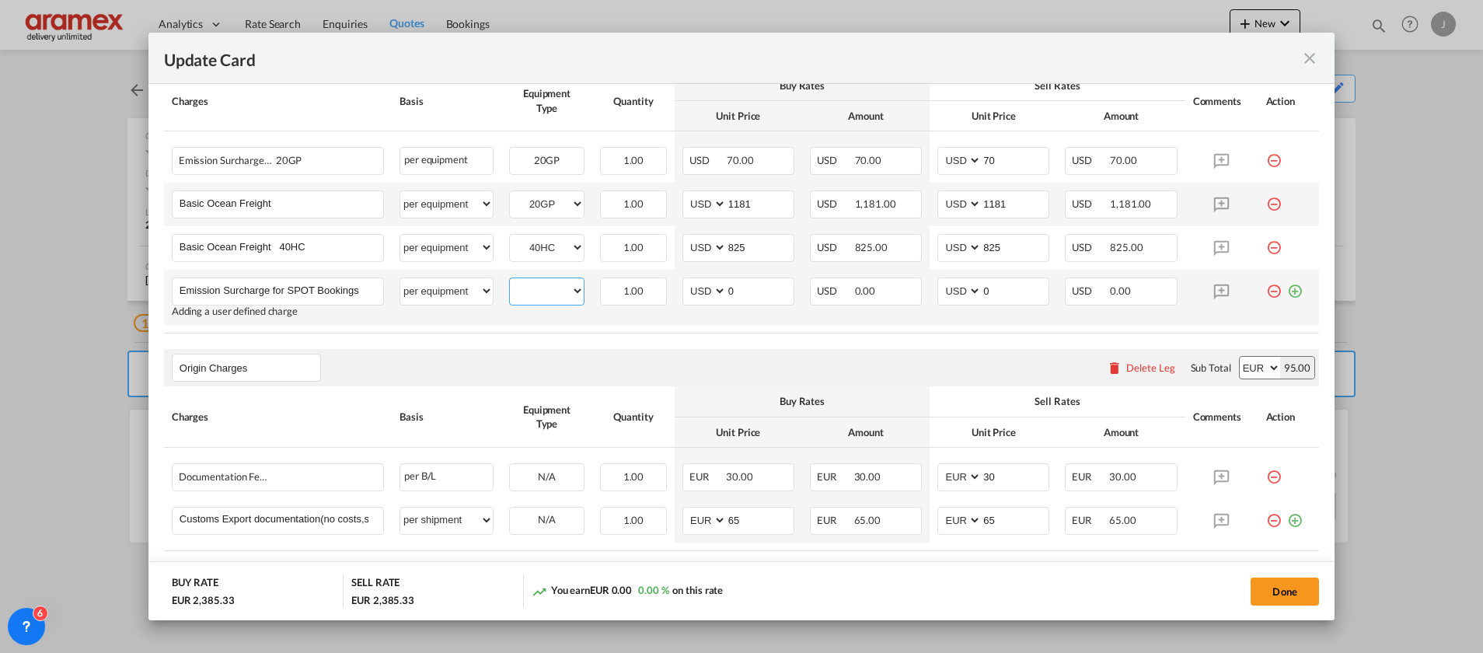
click at [554, 291] on select "20GP 40HC" at bounding box center [547, 291] width 74 height 21
select select "40HC"
click at [510, 281] on select "20GP 40HC" at bounding box center [547, 291] width 74 height 21
drag, startPoint x: 722, startPoint y: 289, endPoint x: 700, endPoint y: 289, distance: 22.5
click at [701, 289] on md-input-container "AED AFN ALL AMD ANG AOA ARS AUD AWG AZN BAM BBD BDT BGN BHD BIF BMD BND BOB BRL…" at bounding box center [739, 292] width 112 height 28
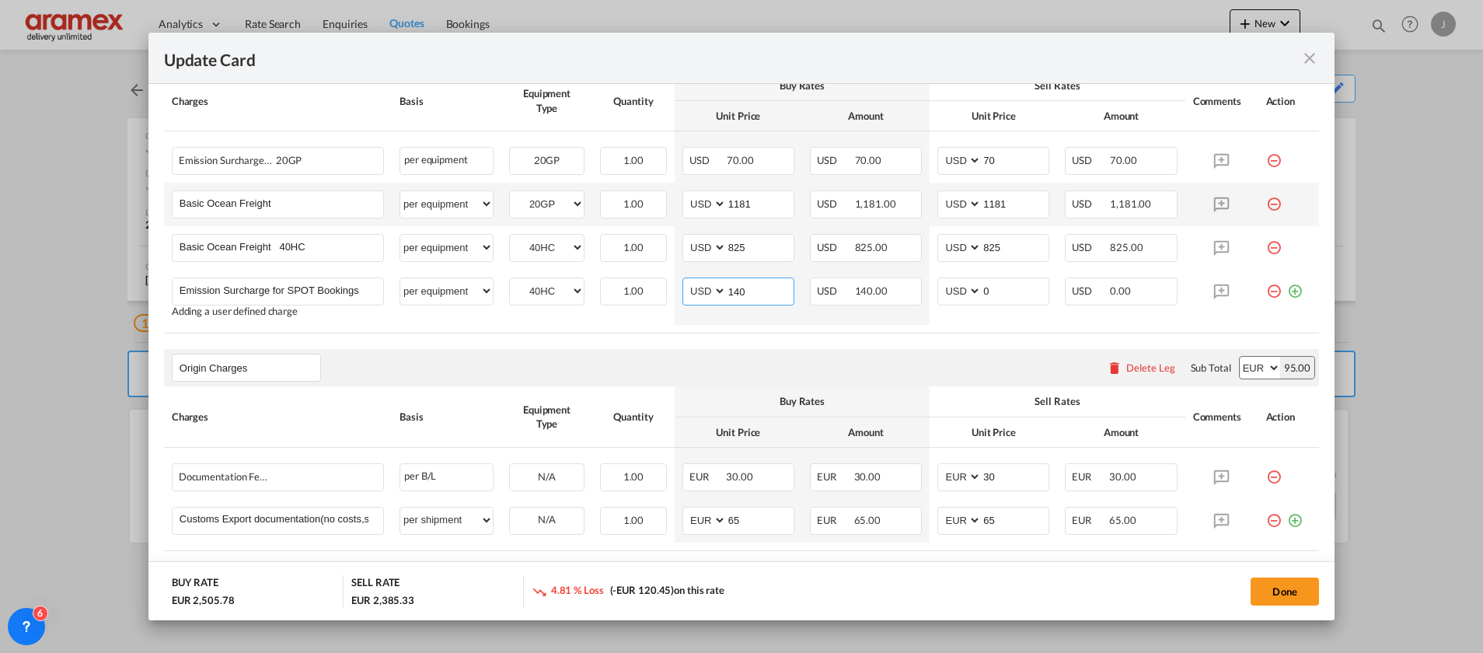
type input "140"
drag, startPoint x: 639, startPoint y: 330, endPoint x: 891, endPoint y: 334, distance: 251.9
click at [640, 333] on table "Charges Basis Equipment Type Quantity Buy Rates Sell Rates Comments Action Unit…" at bounding box center [741, 202] width 1155 height 263
drag, startPoint x: 969, startPoint y: 291, endPoint x: 949, endPoint y: 292, distance: 20.3
click at [950, 292] on md-input-container "AED AFN ALL AMD ANG AOA ARS AUD AWG AZN BAM BBD BDT BGN BHD BIF BMD BND BOB BRL…" at bounding box center [994, 292] width 112 height 28
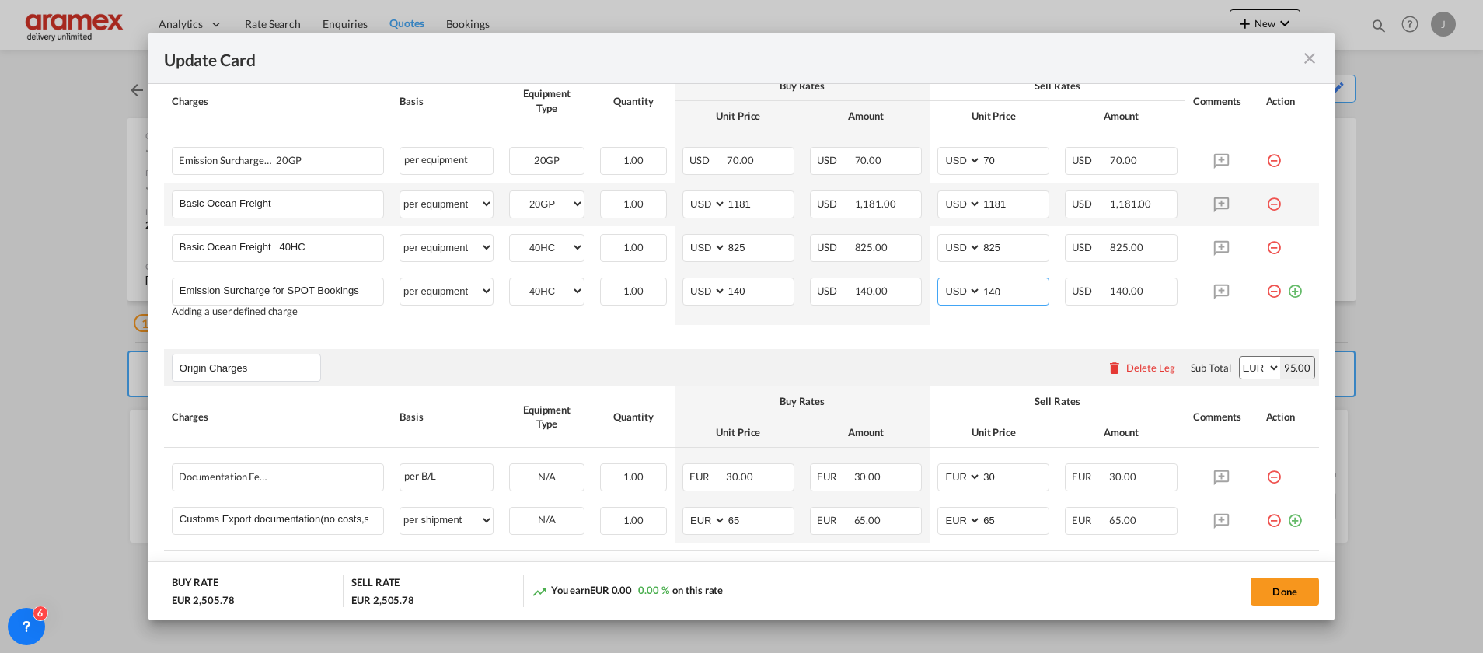
type input "140"
click at [866, 336] on rate-modification "Main Freight Please enter leg name Leg Name Already Exists Delete Leg Sub Total…" at bounding box center [741, 498] width 1155 height 960
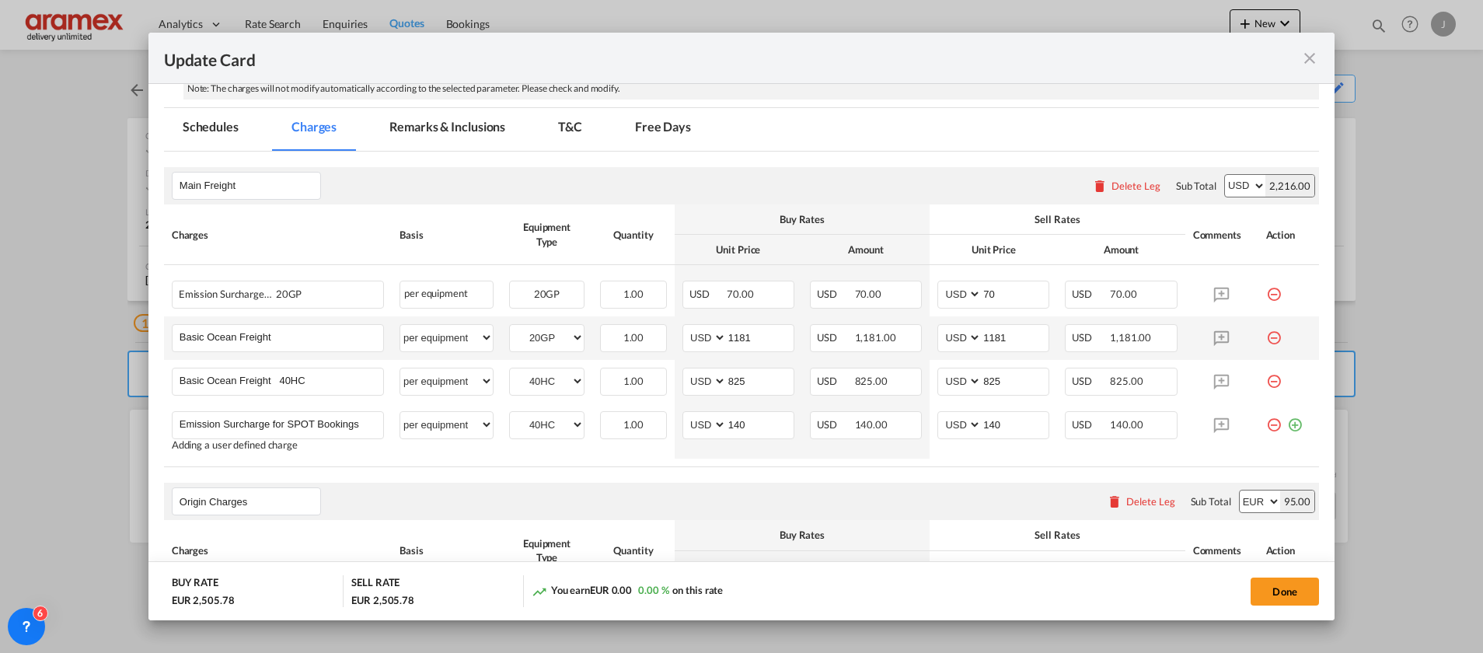
scroll to position [350, 0]
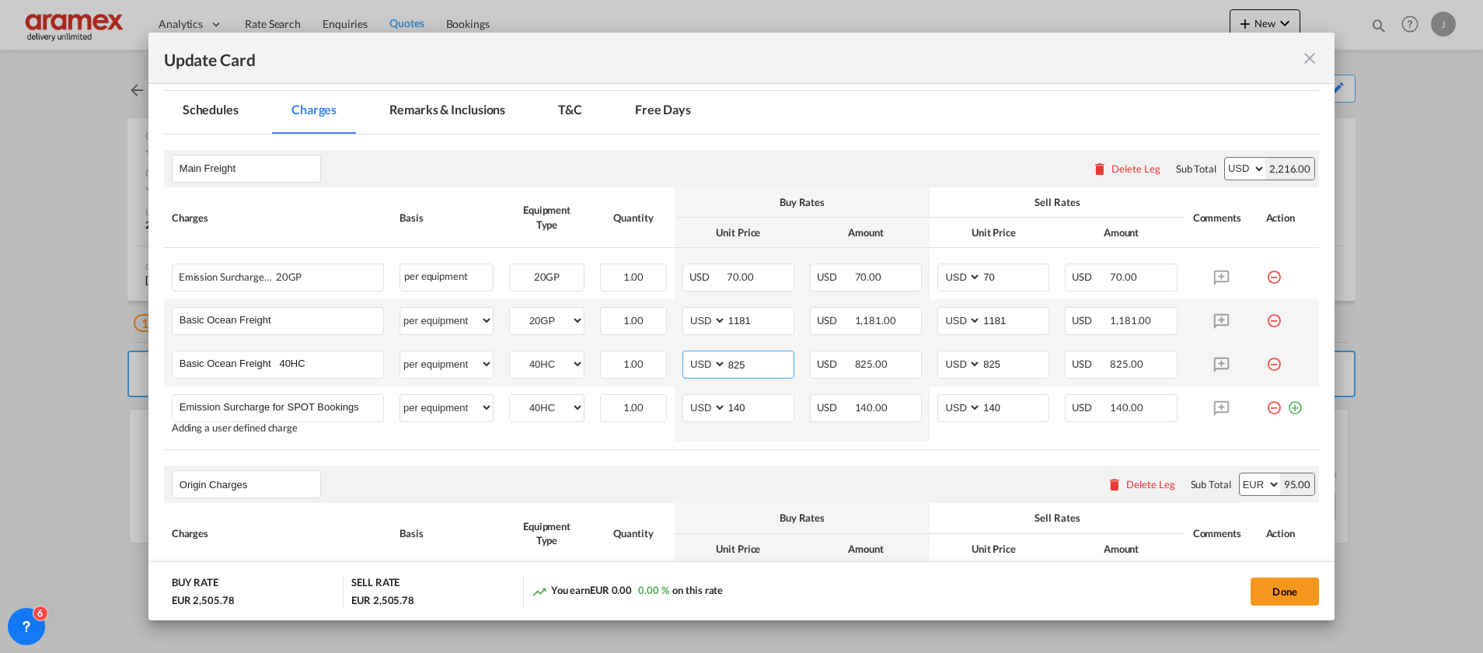
drag, startPoint x: 737, startPoint y: 362, endPoint x: 708, endPoint y: 362, distance: 28.8
click at [708, 362] on md-input-container "AED AFN ALL AMD ANG AOA ARS AUD AWG AZN BAM BBD BDT BGN BHD BIF BMD BND BOB BRL…" at bounding box center [739, 365] width 112 height 28
type input "866"
drag, startPoint x: 1004, startPoint y: 358, endPoint x: 928, endPoint y: 358, distance: 77.0
click at [938, 358] on md-input-container "AED AFN ALL AMD ANG AOA ARS AUD AWG AZN BAM BBD BDT BGN BHD BIF BMD BND BOB BRL…" at bounding box center [994, 365] width 112 height 28
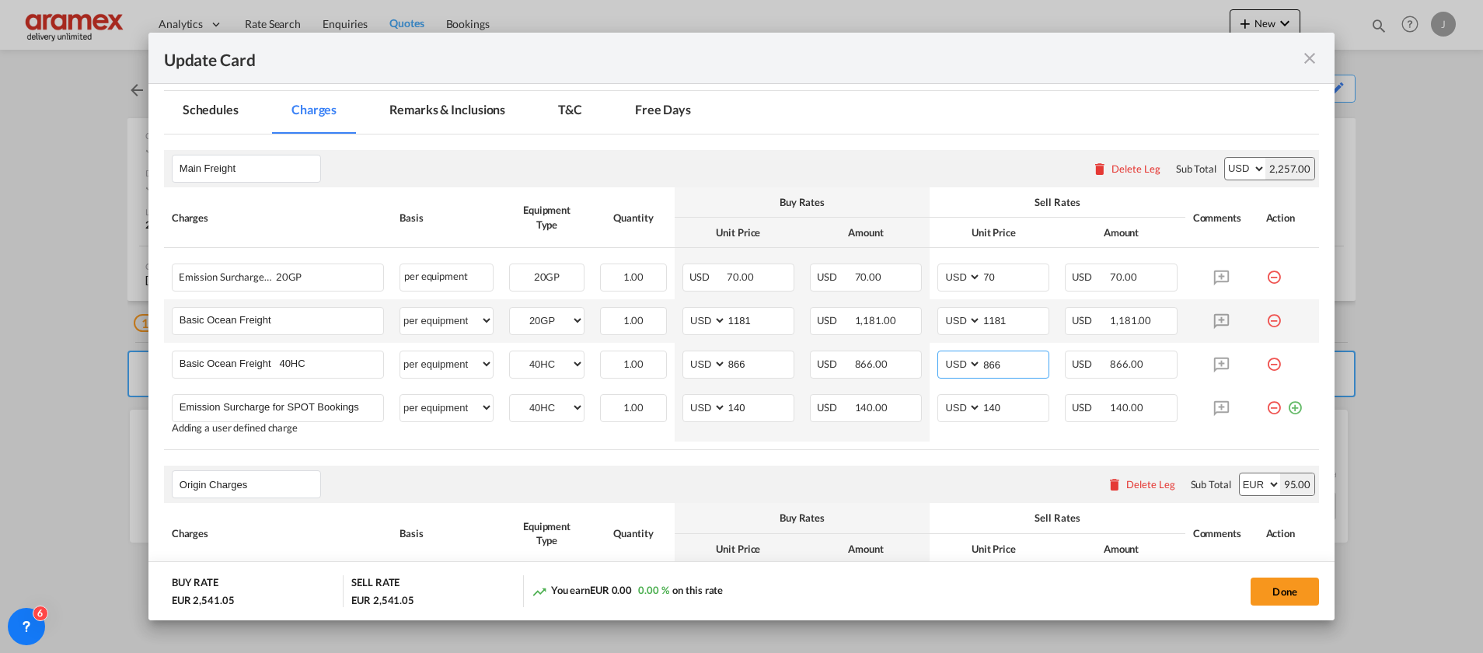
type input "866"
click at [830, 515] on div "Buy Rates" at bounding box center [802, 518] width 239 height 14
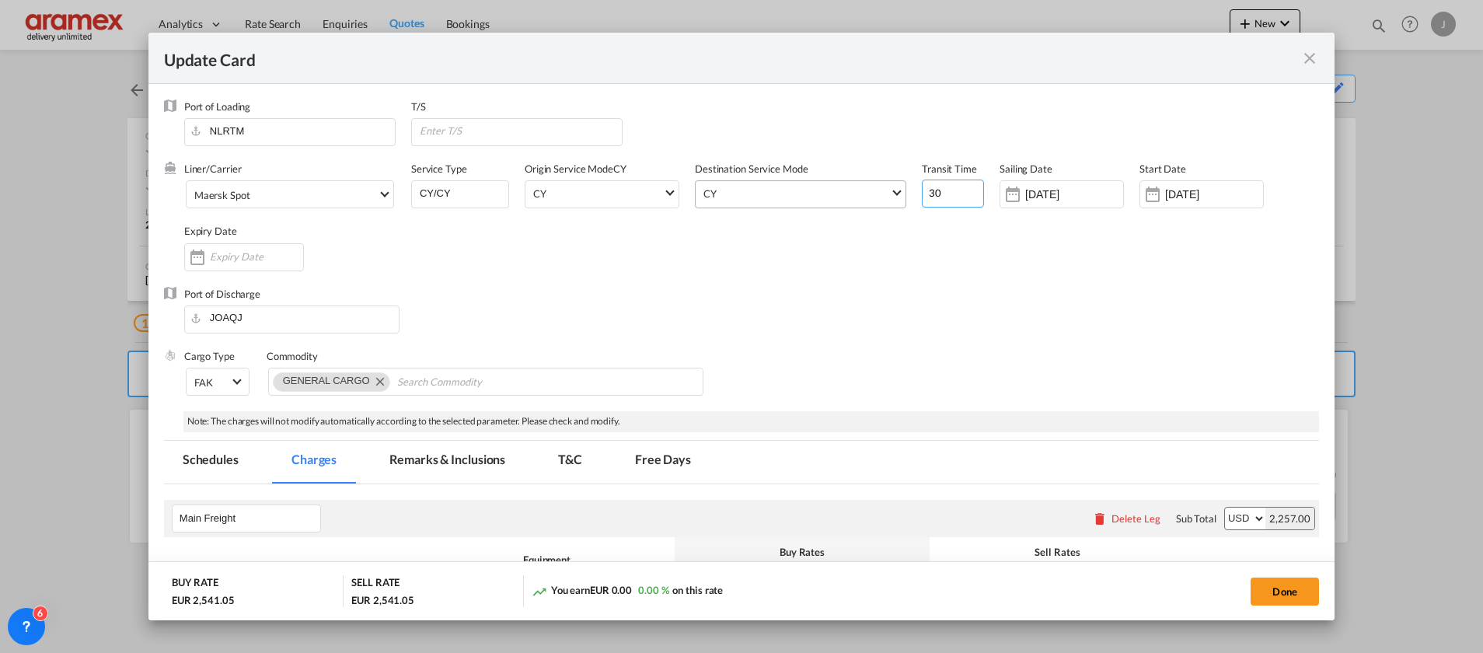
drag, startPoint x: 935, startPoint y: 193, endPoint x: 892, endPoint y: 197, distance: 43.0
click at [892, 197] on div "Liner/Carrier Maersk Spot 2HM LOGISTICS D.O.O AAXL GLOBAL SHIPPING LINES LLC AB…" at bounding box center [751, 224] width 1135 height 124
type input "36"
click at [931, 326] on div "Port of Discharge JOAQJ" at bounding box center [741, 318] width 1155 height 62
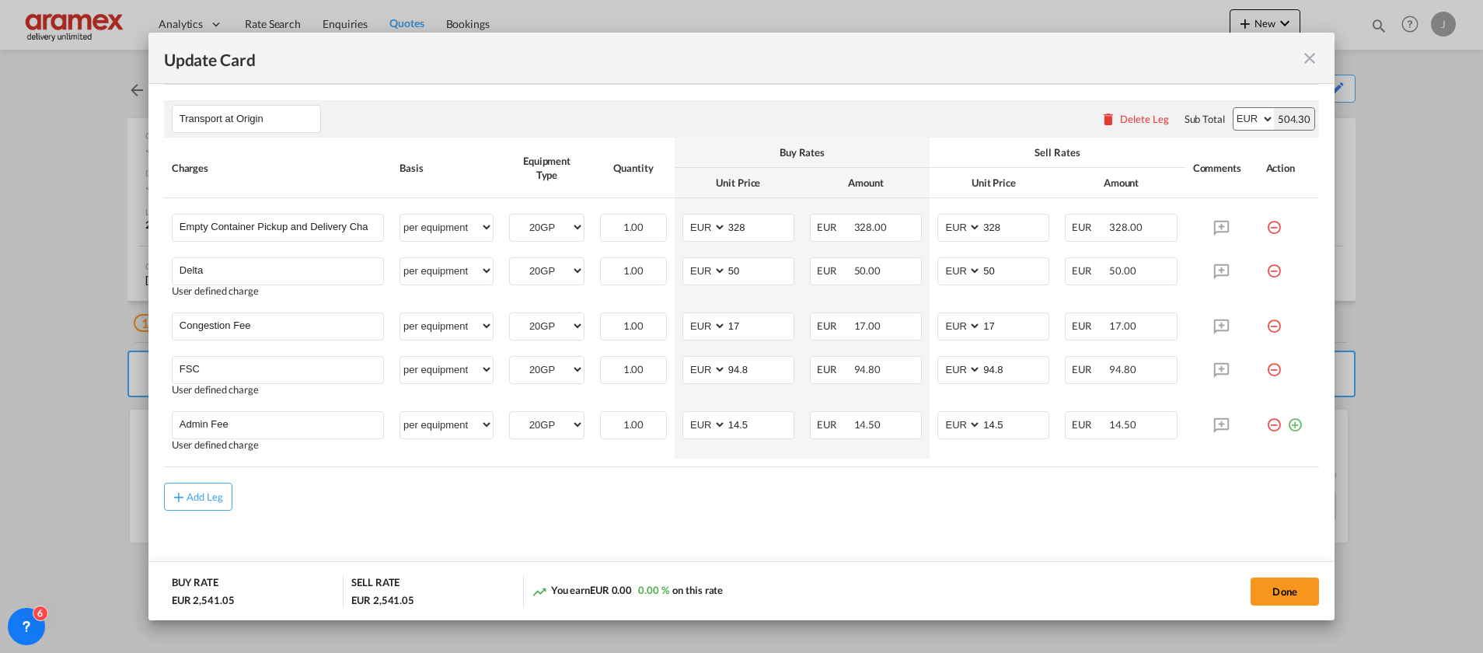
scroll to position [942, 0]
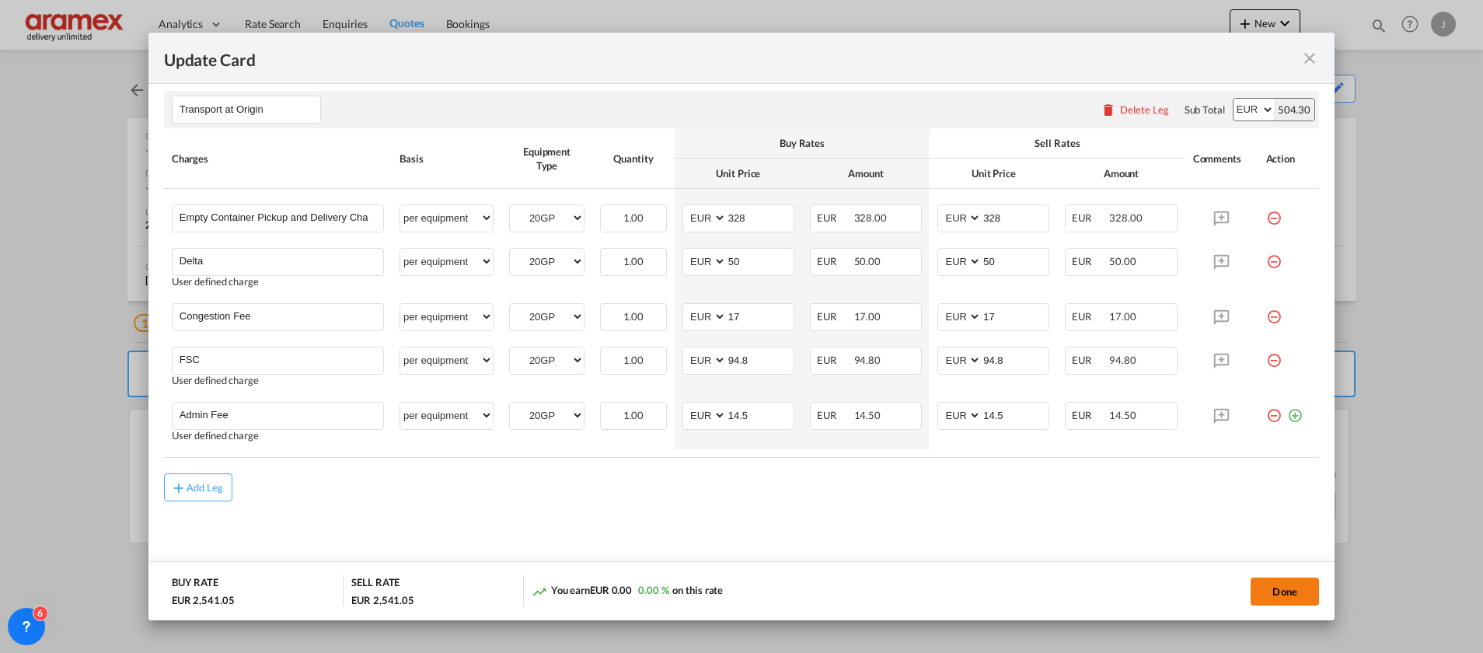
click at [1294, 584] on button "Done" at bounding box center [1285, 592] width 68 height 28
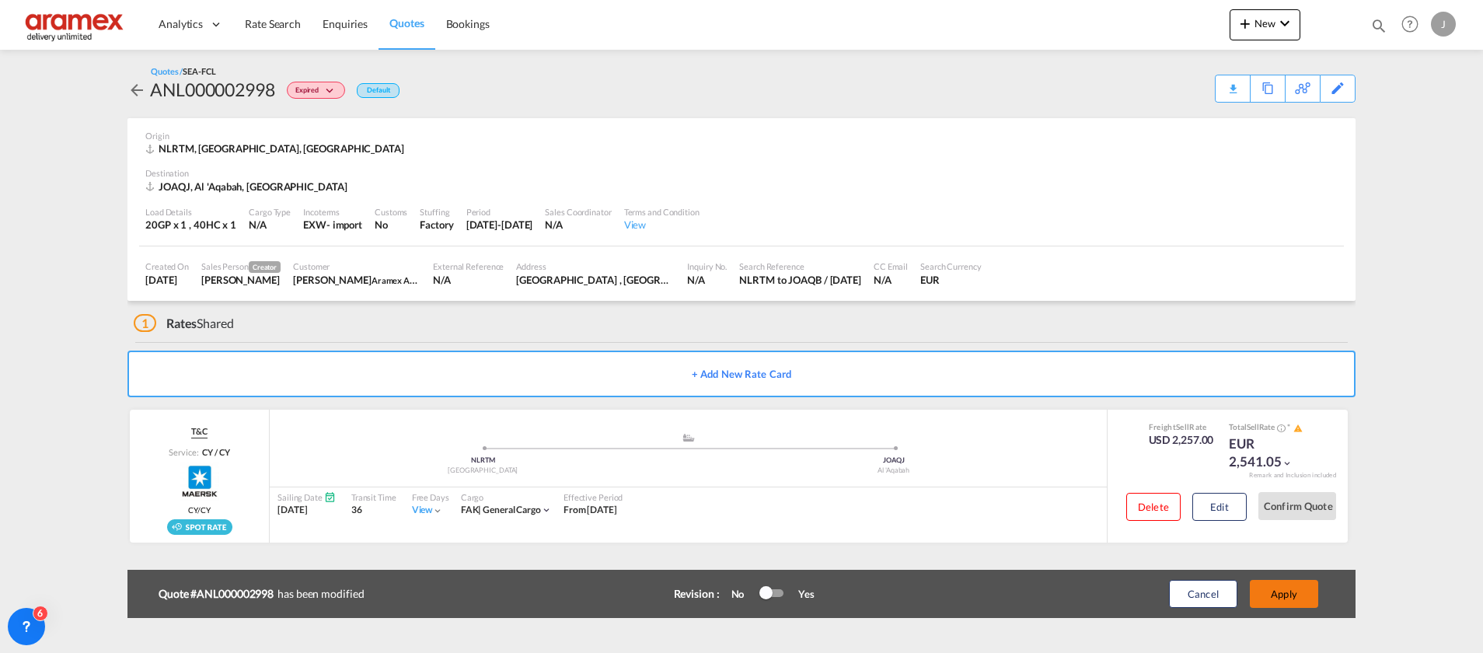
click at [1294, 592] on button "Apply" at bounding box center [1284, 594] width 68 height 28
